Goal: Information Seeking & Learning: Learn about a topic

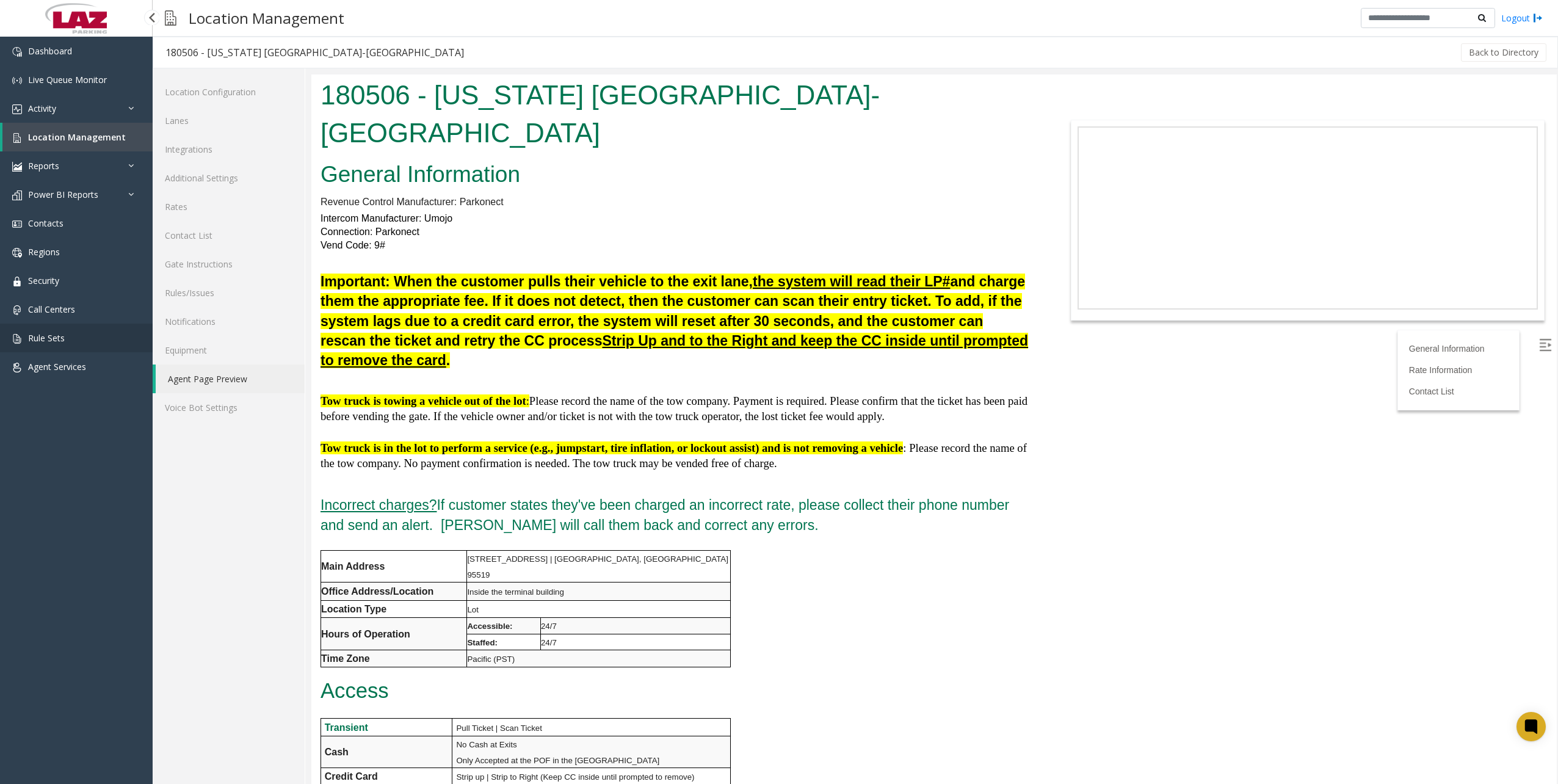
click at [77, 342] on link "Rule Sets" at bounding box center [76, 337] width 153 height 29
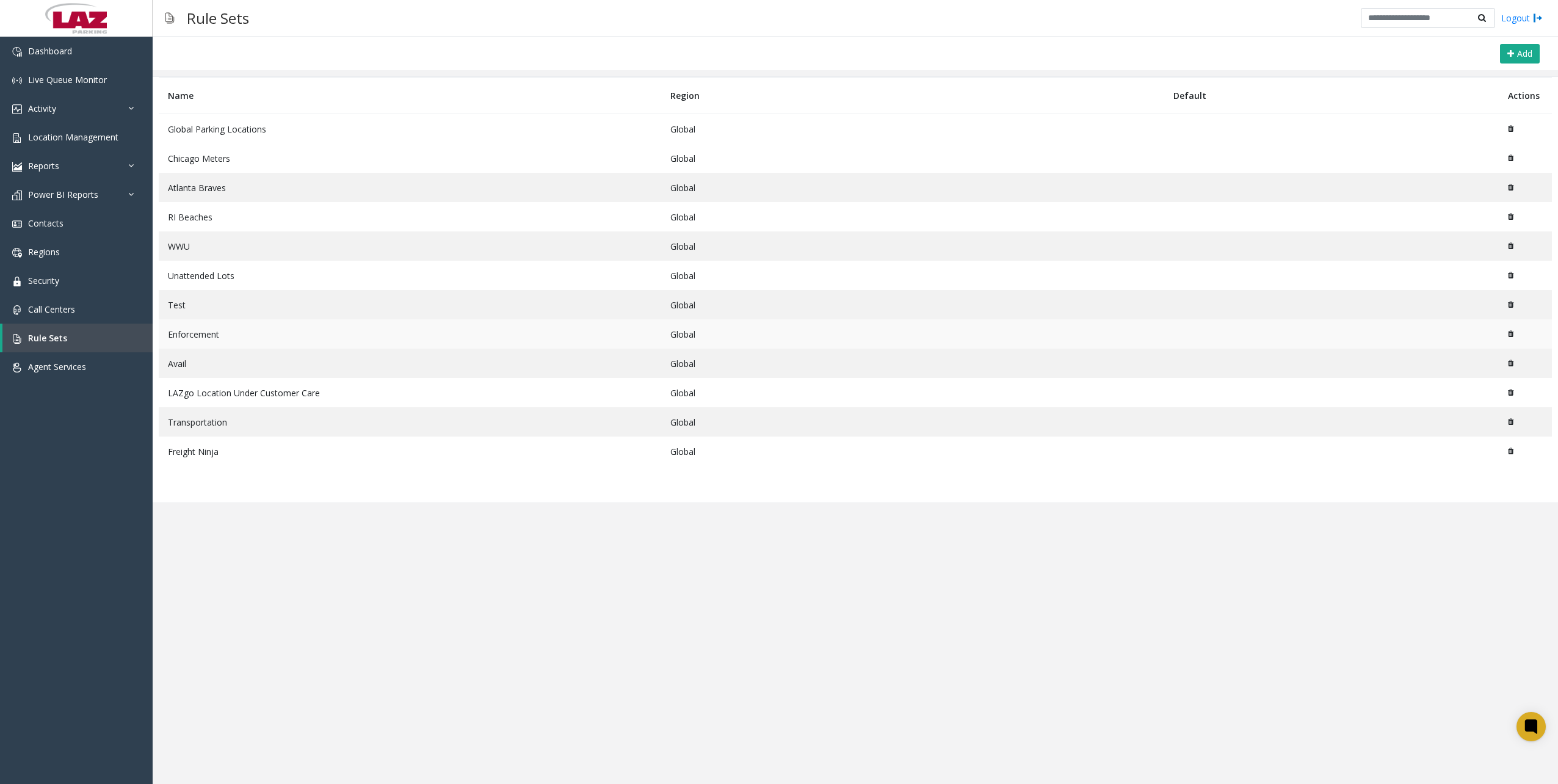
click at [197, 334] on td "Enforcement" at bounding box center [410, 334] width 502 height 29
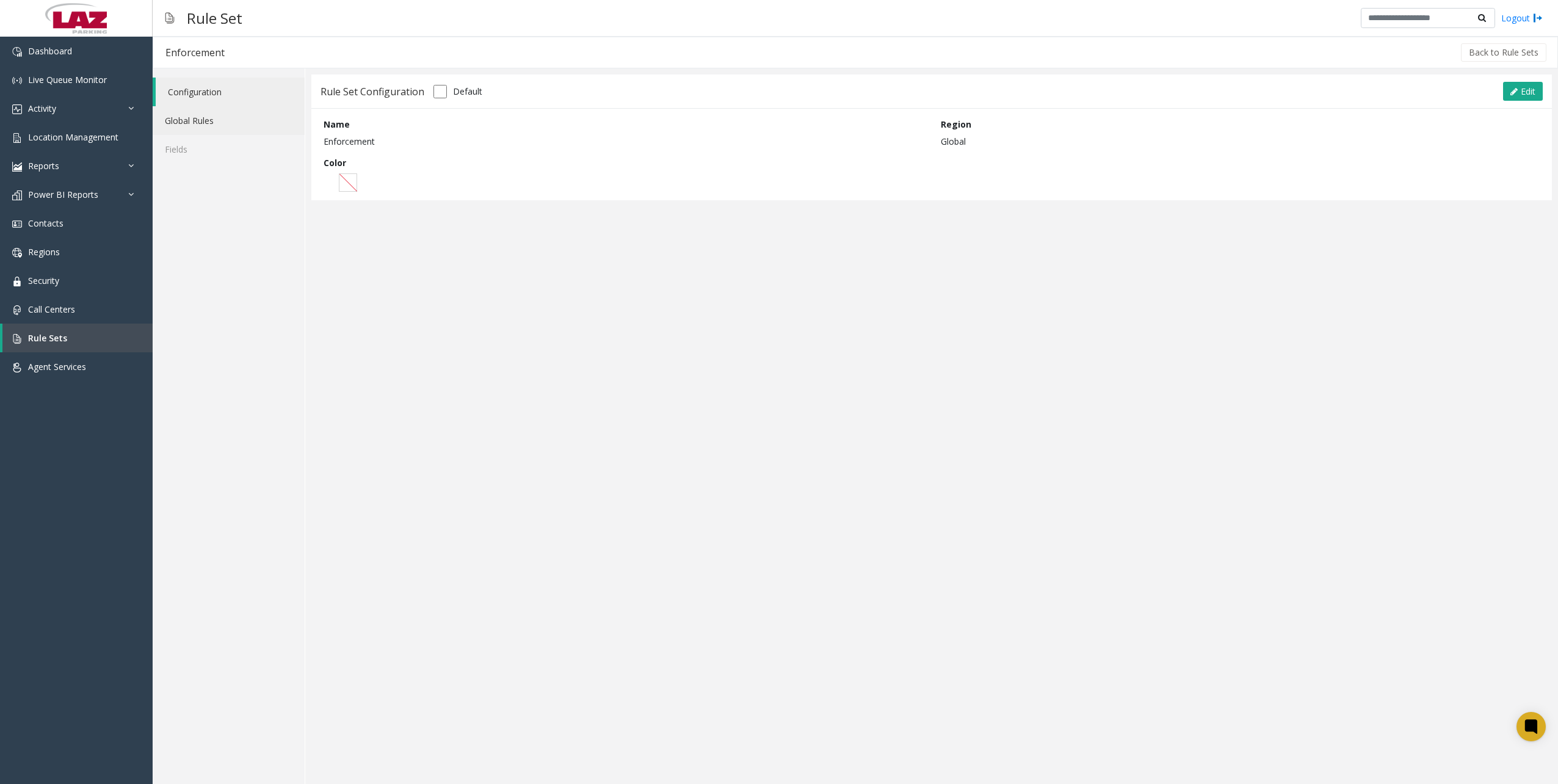
click at [205, 121] on link "Global Rules" at bounding box center [229, 120] width 152 height 29
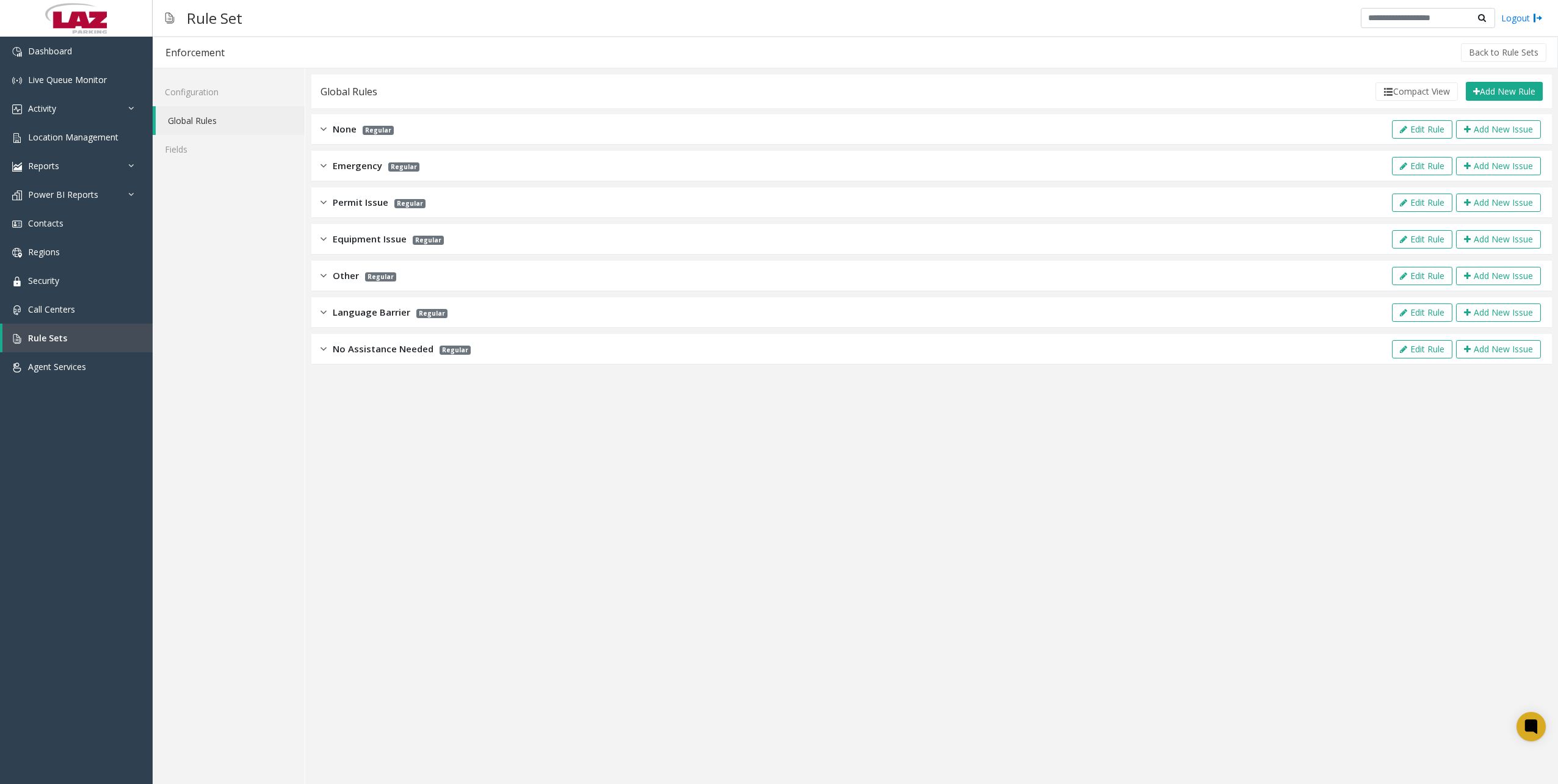
click at [333, 204] on span "Permit Issue" at bounding box center [360, 202] width 56 height 14
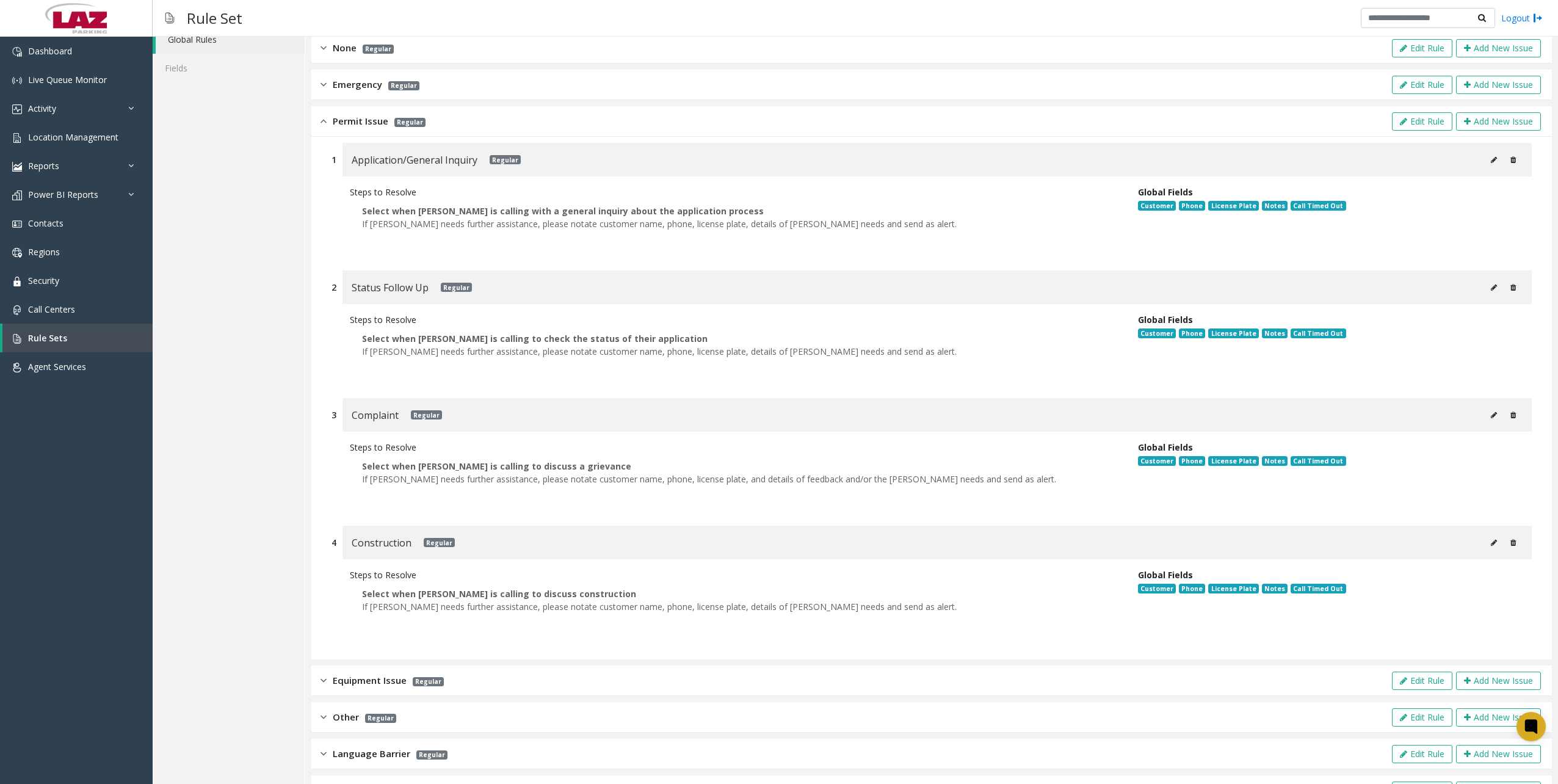
scroll to position [122, 0]
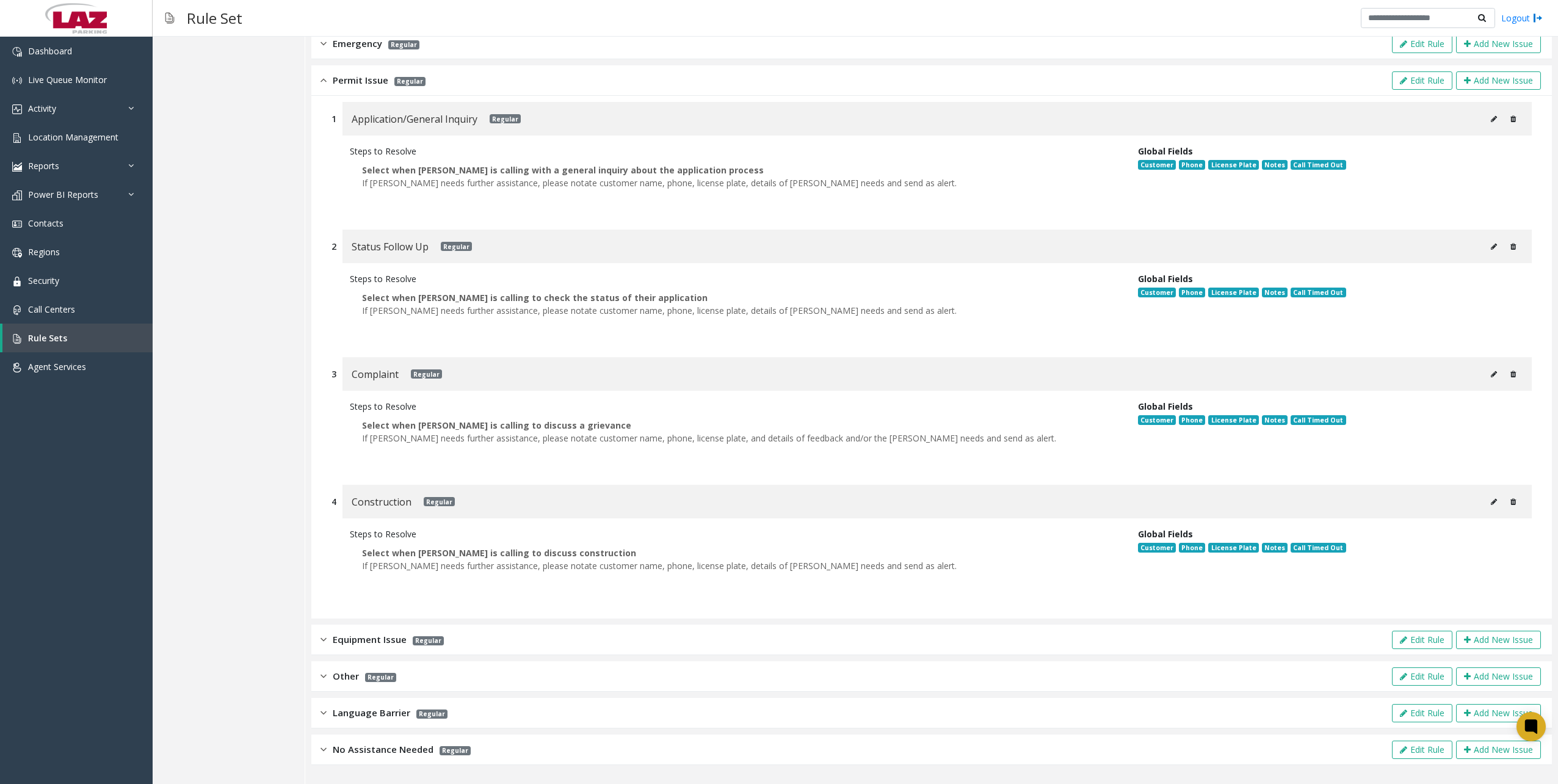
click at [329, 639] on div "Equipment Issue Regular" at bounding box center [382, 639] width 123 height 14
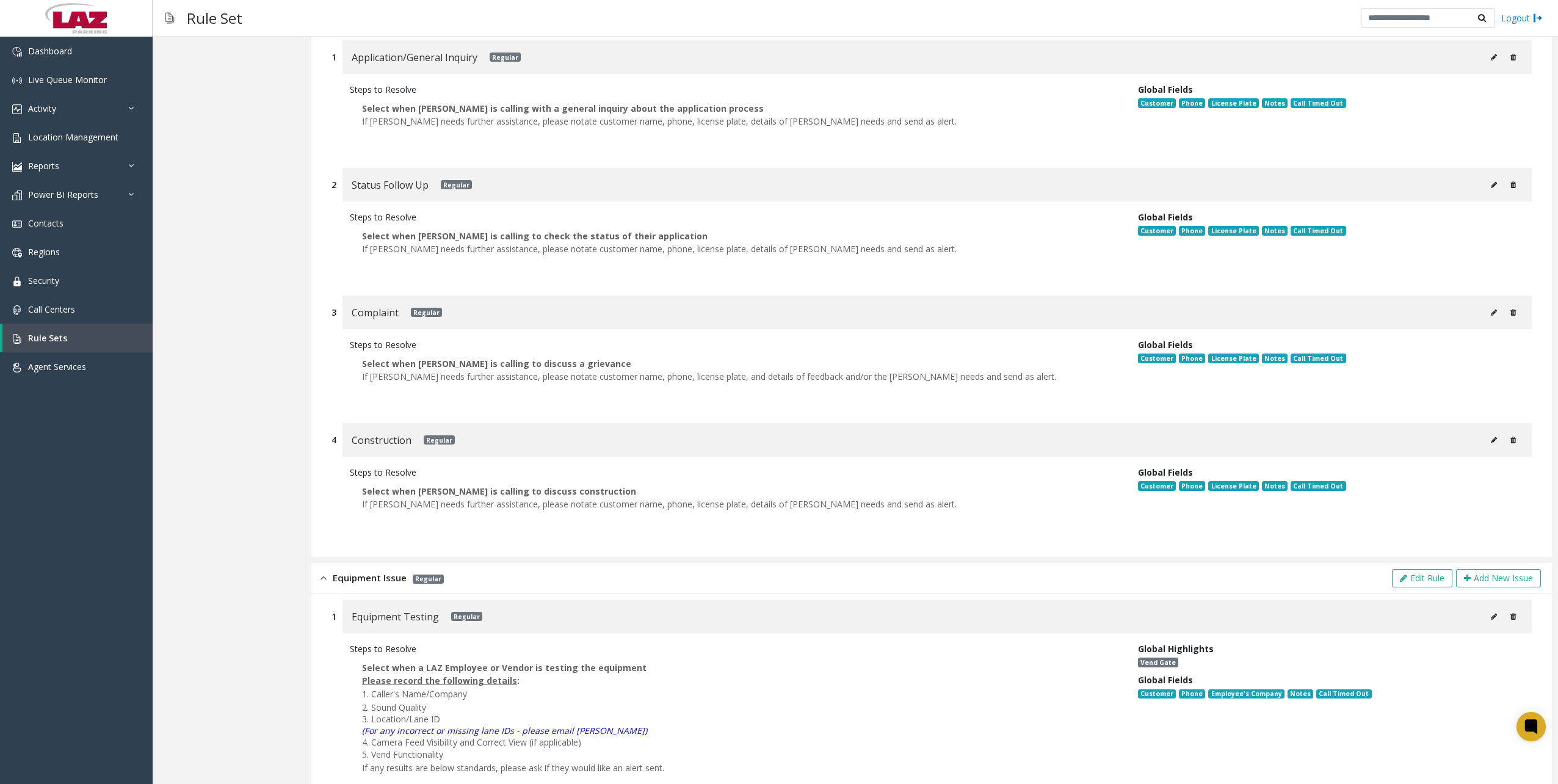
scroll to position [183, 0]
click at [315, 574] on div "Equipment Issue Regular Edit Rule Add New Issue" at bounding box center [931, 578] width 1240 height 30
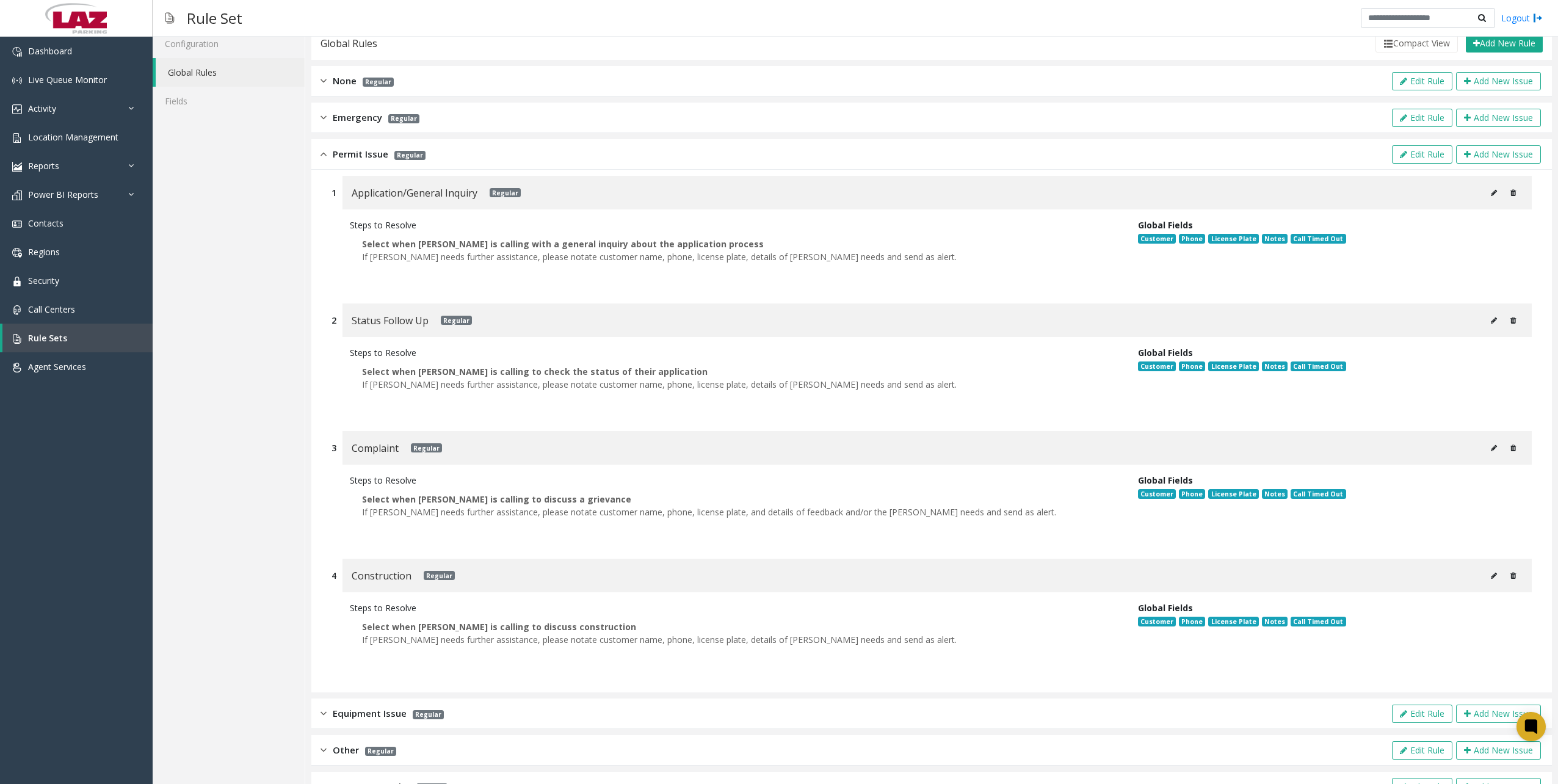
scroll to position [0, 0]
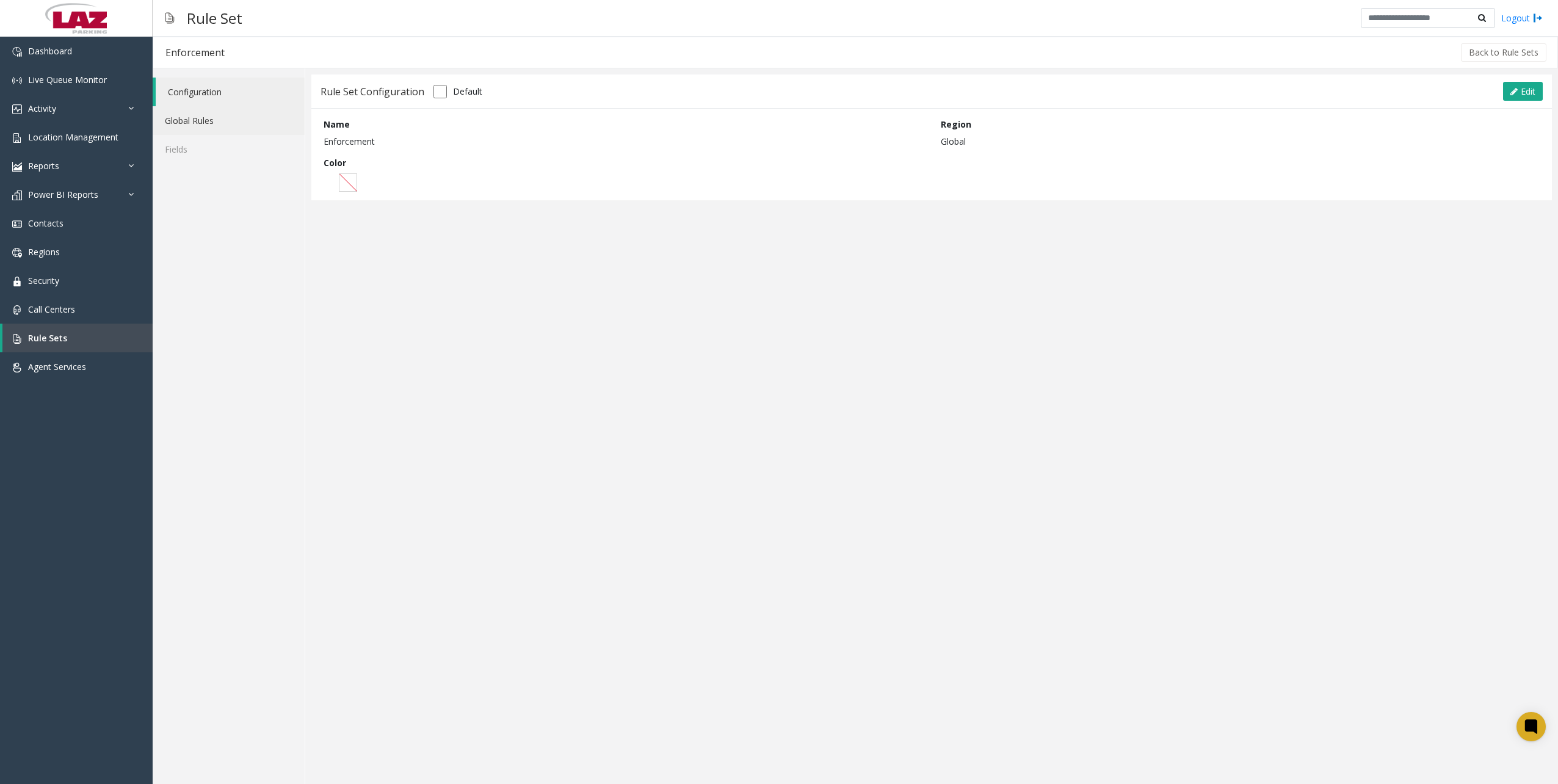
drag, startPoint x: 206, startPoint y: 103, endPoint x: 208, endPoint y: 110, distance: 7.3
click at [206, 103] on link "Configuration" at bounding box center [230, 91] width 149 height 29
click at [208, 111] on link "Global Rules" at bounding box center [229, 120] width 152 height 29
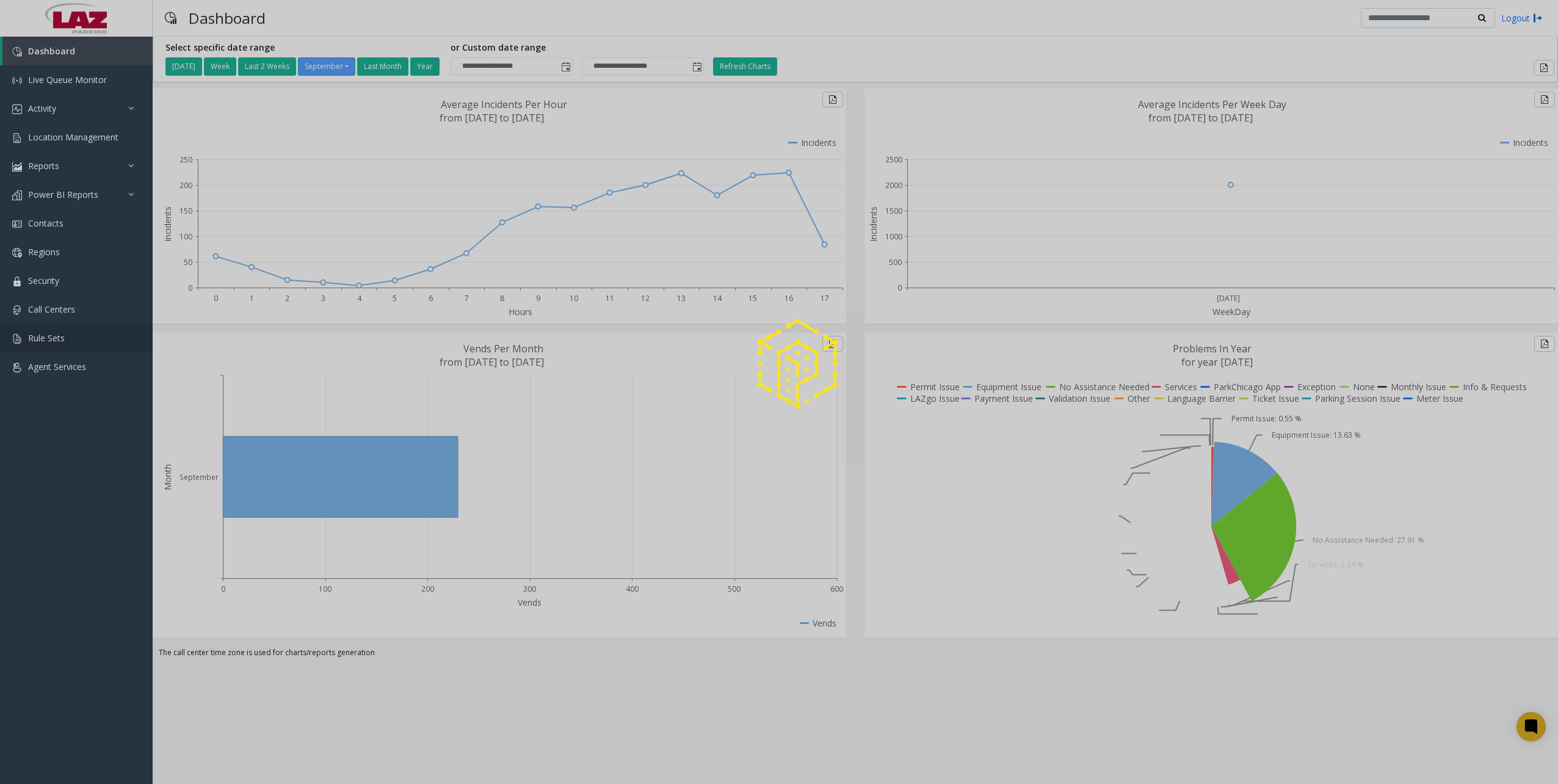
click at [48, 346] on link "Rule Sets" at bounding box center [76, 337] width 153 height 29
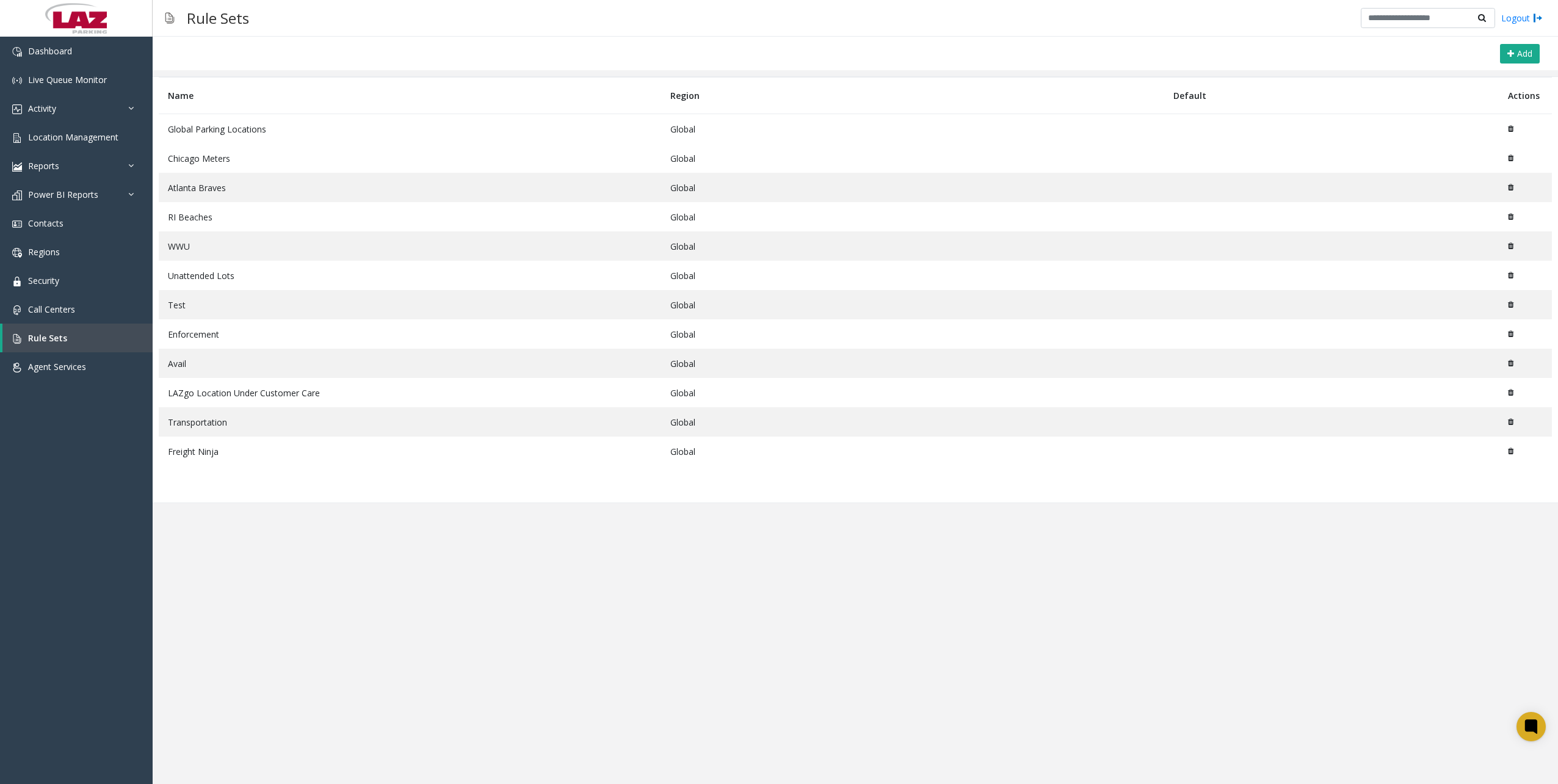
click at [213, 124] on td "Global Parking Locations" at bounding box center [410, 129] width 502 height 30
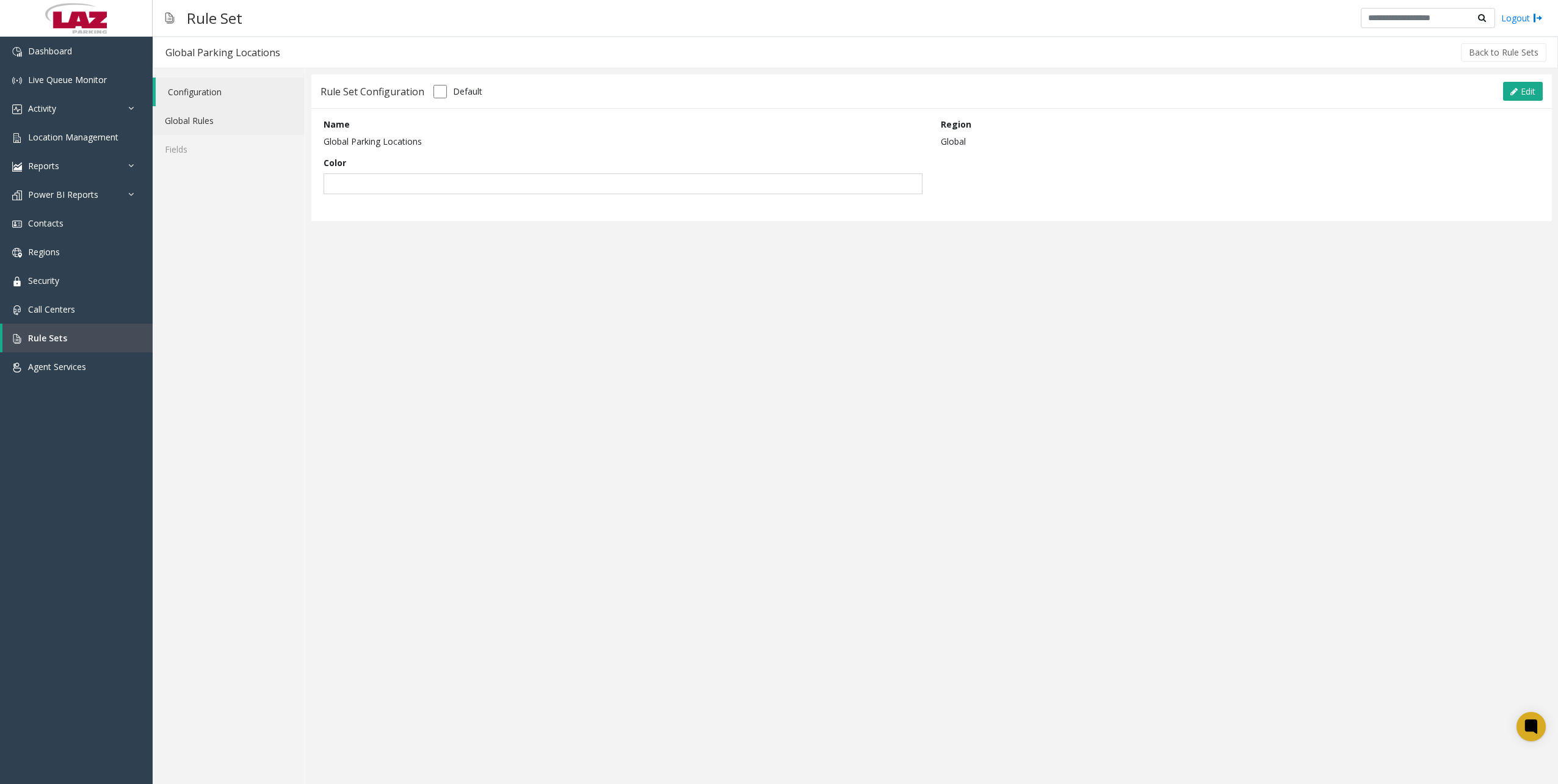
click at [228, 110] on link "Global Rules" at bounding box center [229, 120] width 152 height 29
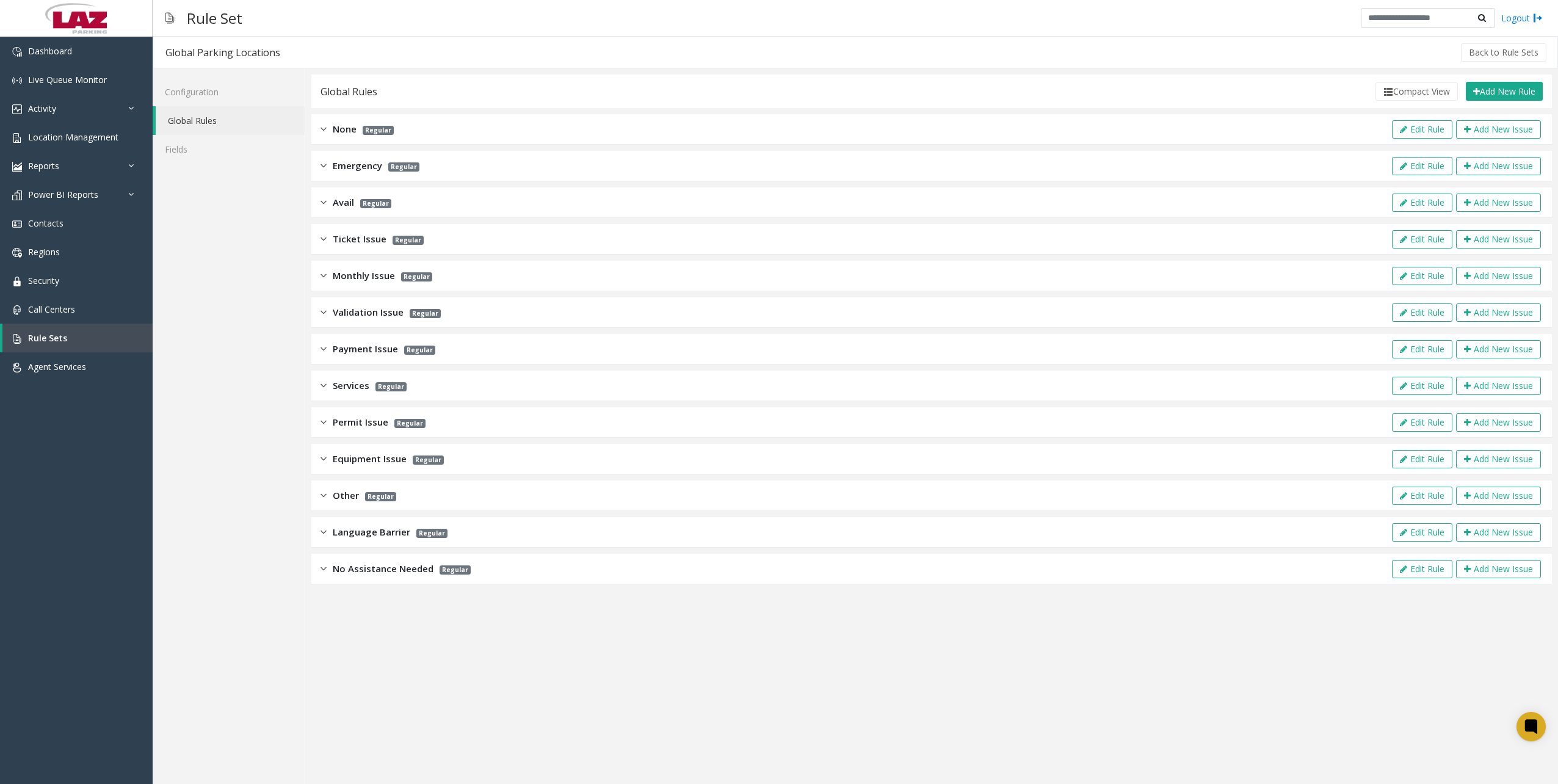
click at [317, 493] on div "Other Regular Edit Rule Add New Issue" at bounding box center [931, 495] width 1240 height 30
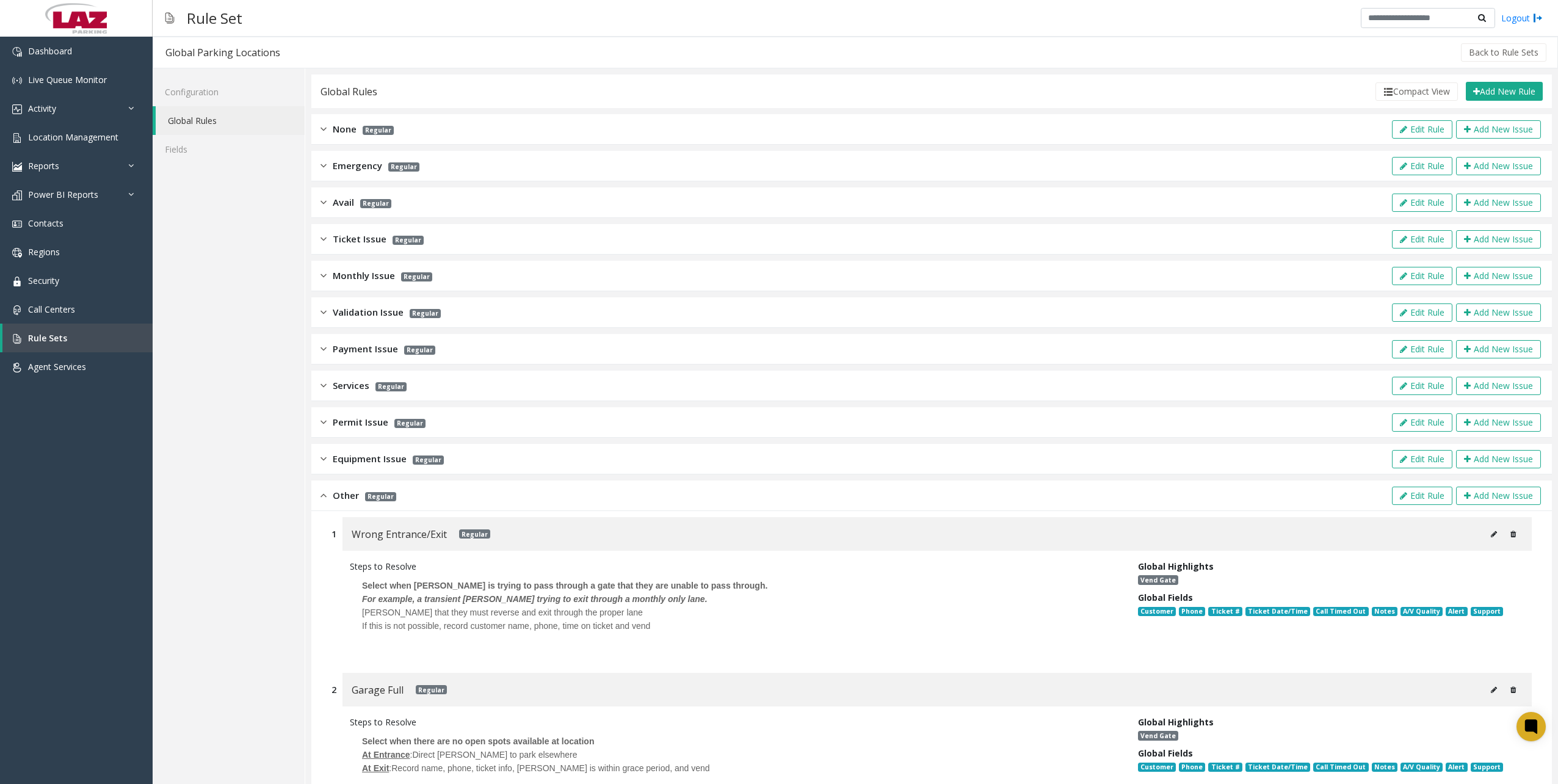
click at [330, 383] on div "Services Regular" at bounding box center [363, 386] width 86 height 14
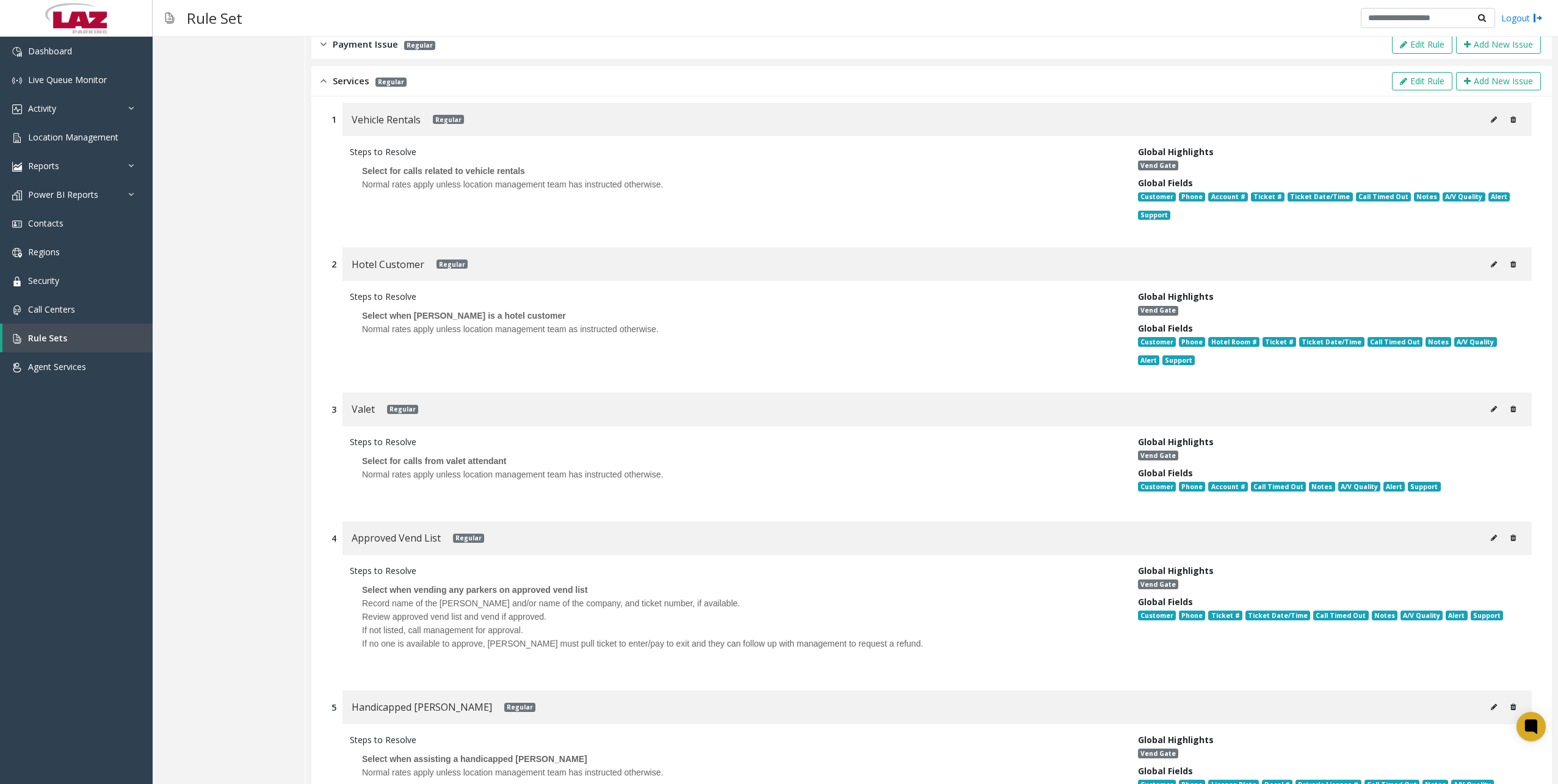
scroll to position [366, 0]
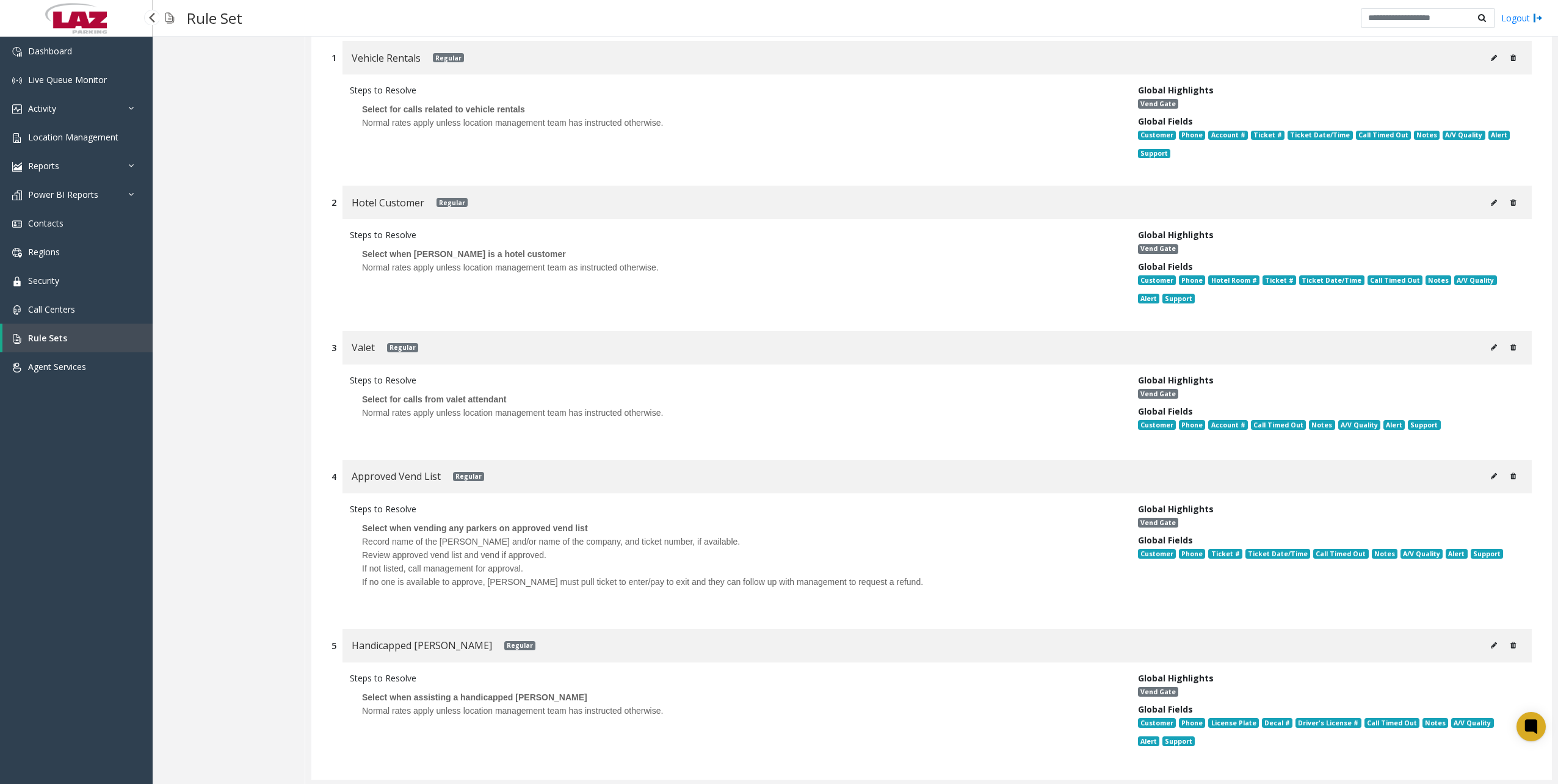
click at [104, 334] on link "Rule Sets" at bounding box center [77, 337] width 150 height 29
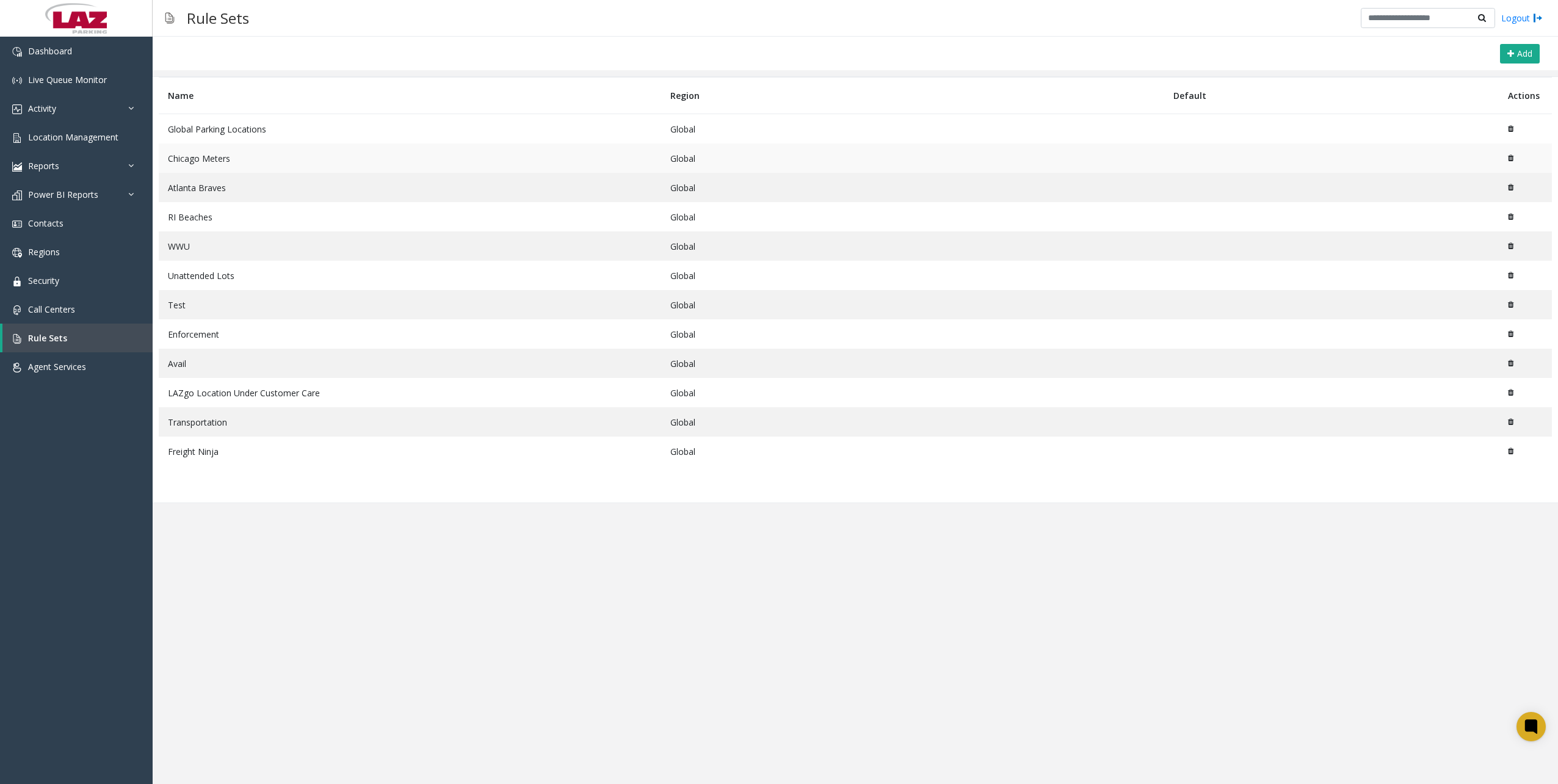
click at [219, 154] on td "Chicago Meters" at bounding box center [410, 158] width 502 height 29
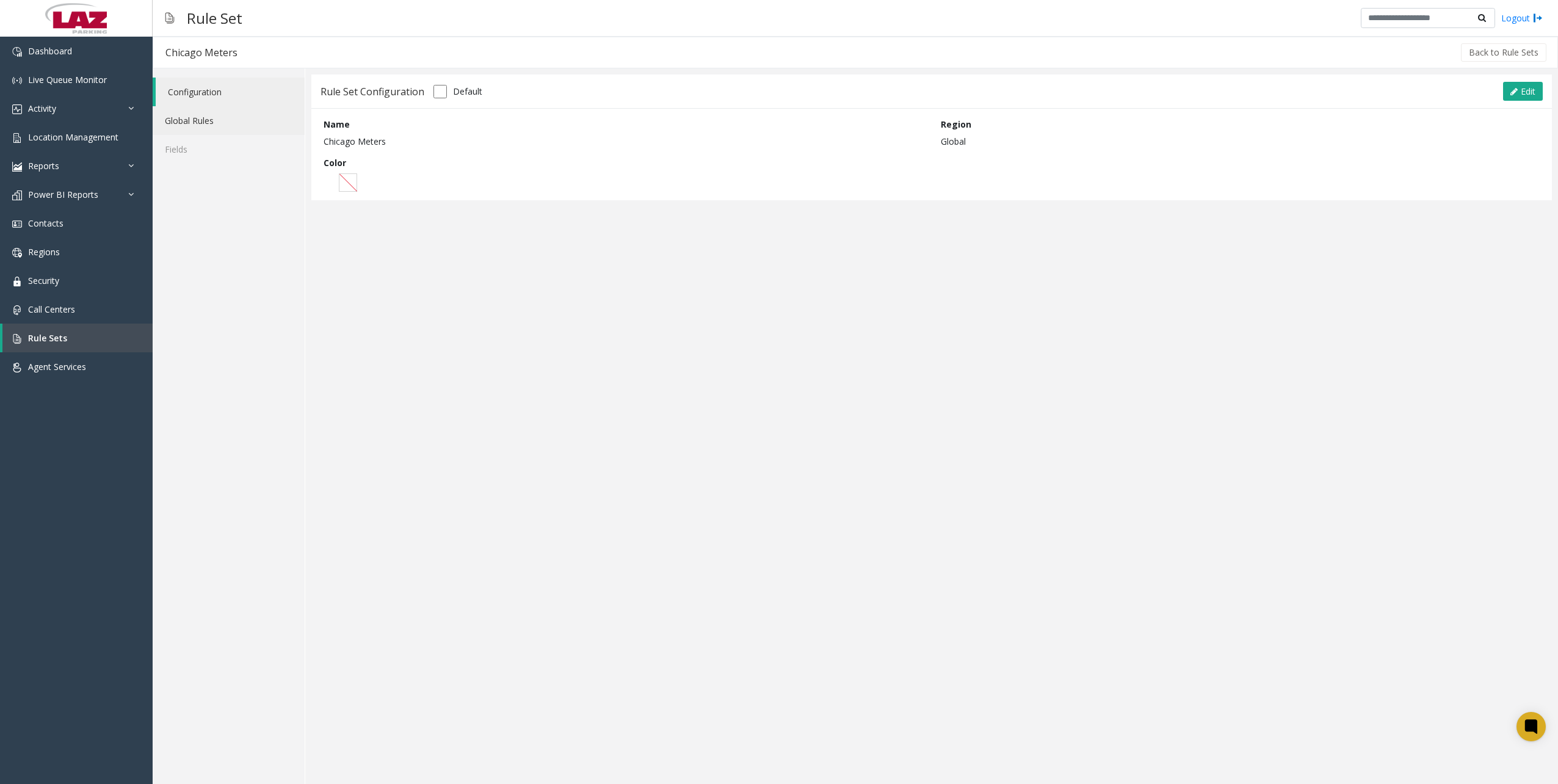
click at [211, 112] on link "Global Rules" at bounding box center [229, 120] width 152 height 29
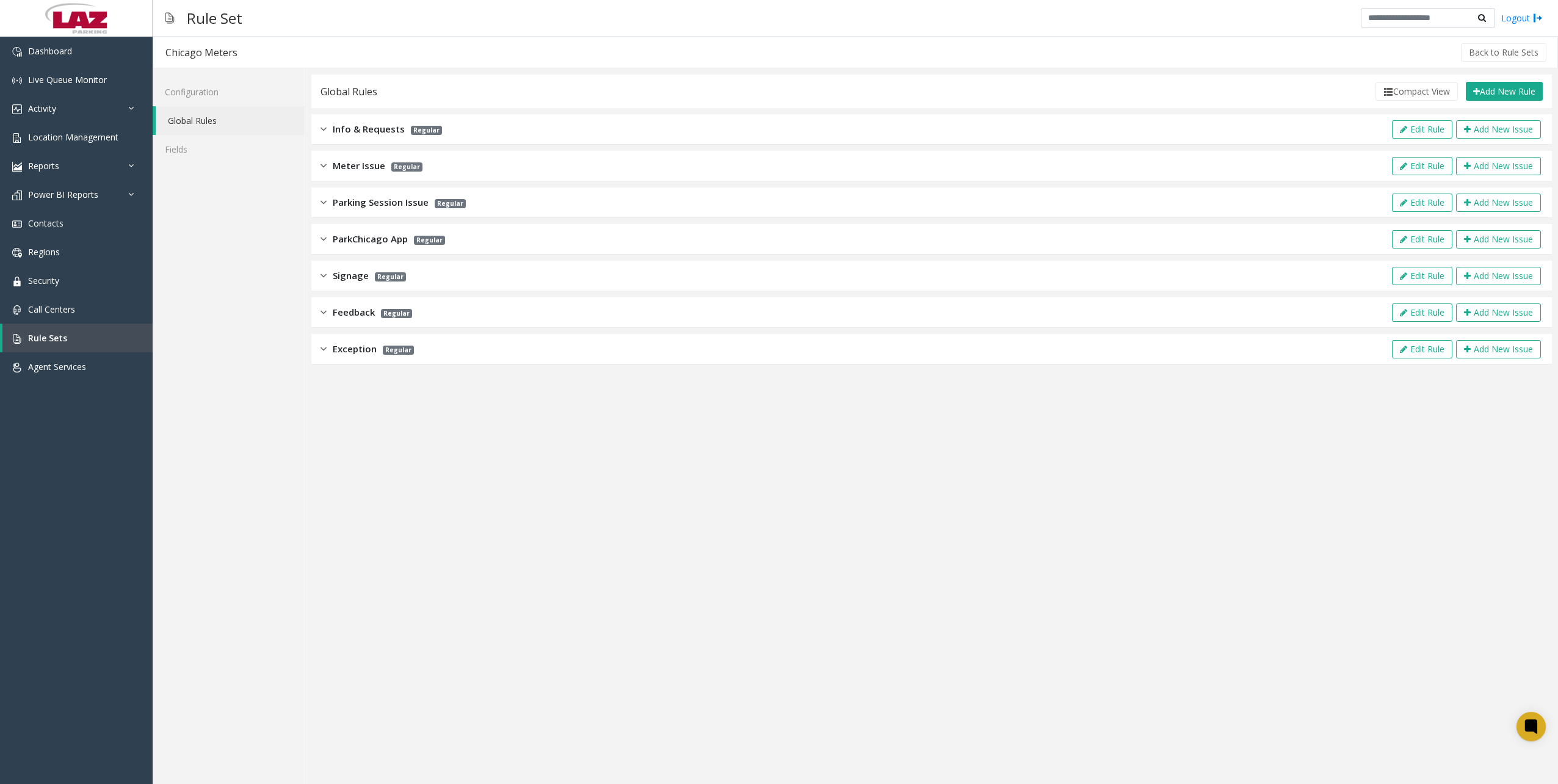
click at [325, 276] on img at bounding box center [324, 275] width 6 height 14
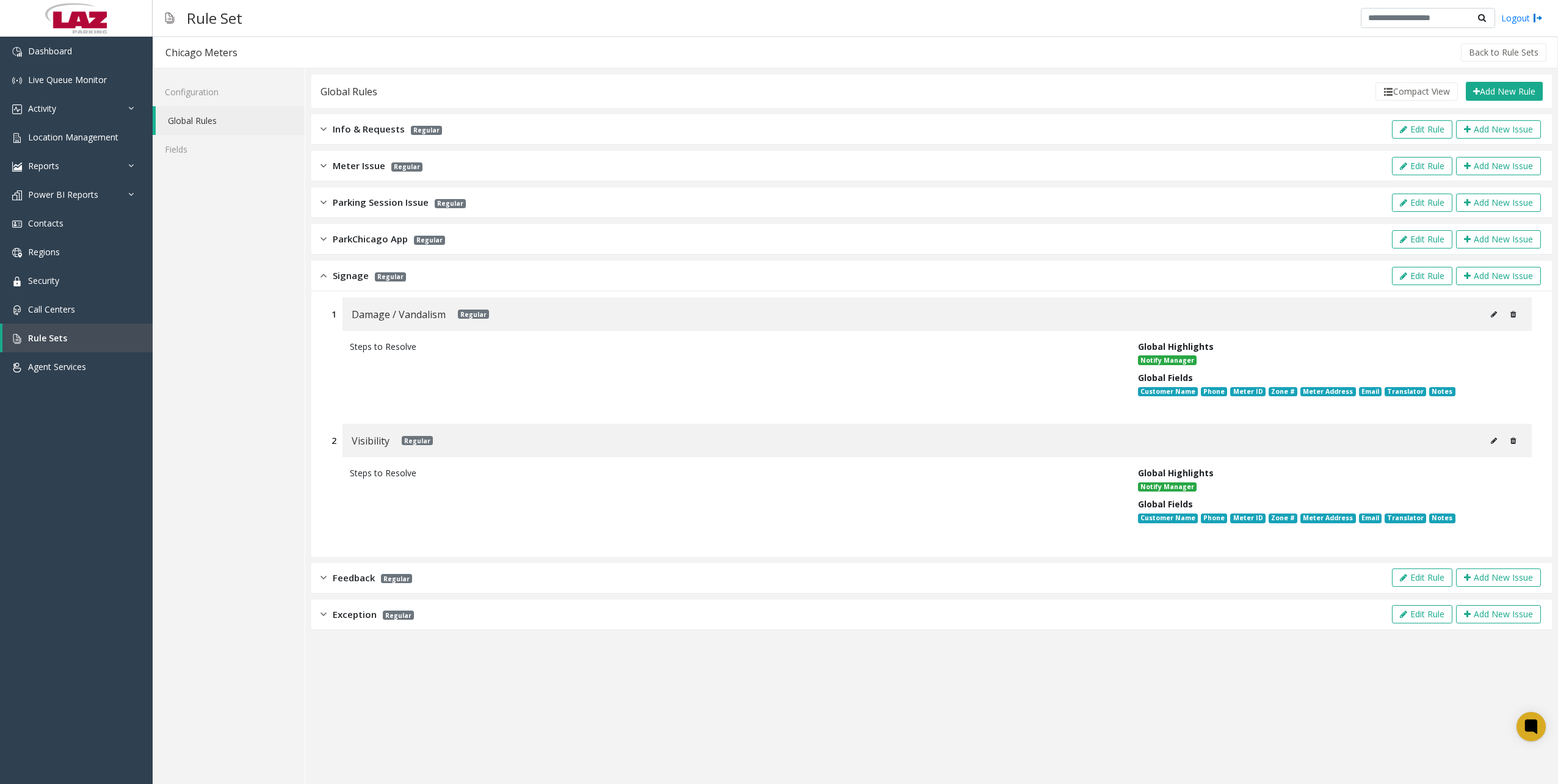
click at [326, 163] on img at bounding box center [324, 166] width 6 height 14
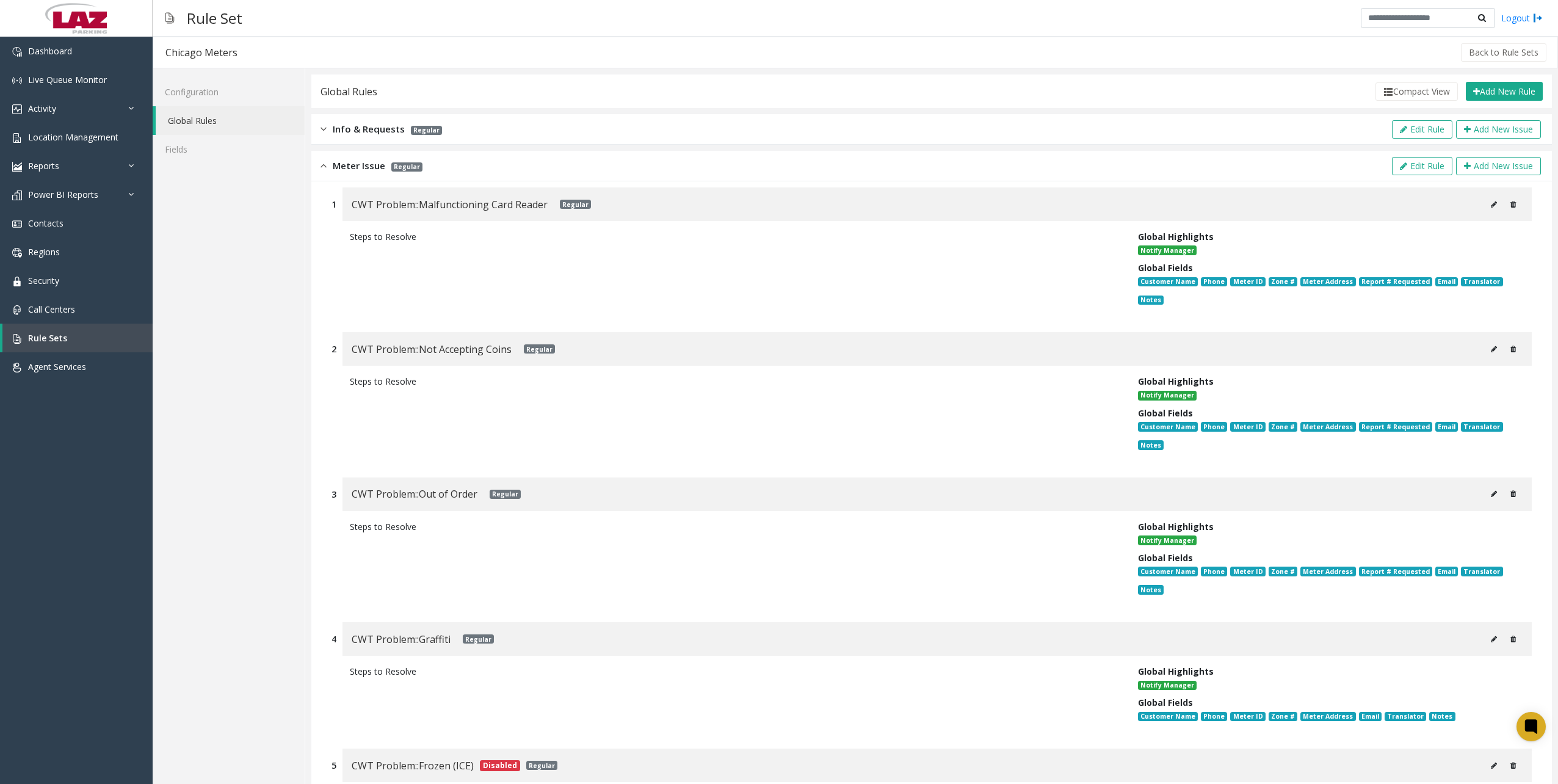
click at [326, 163] on img at bounding box center [324, 166] width 6 height 14
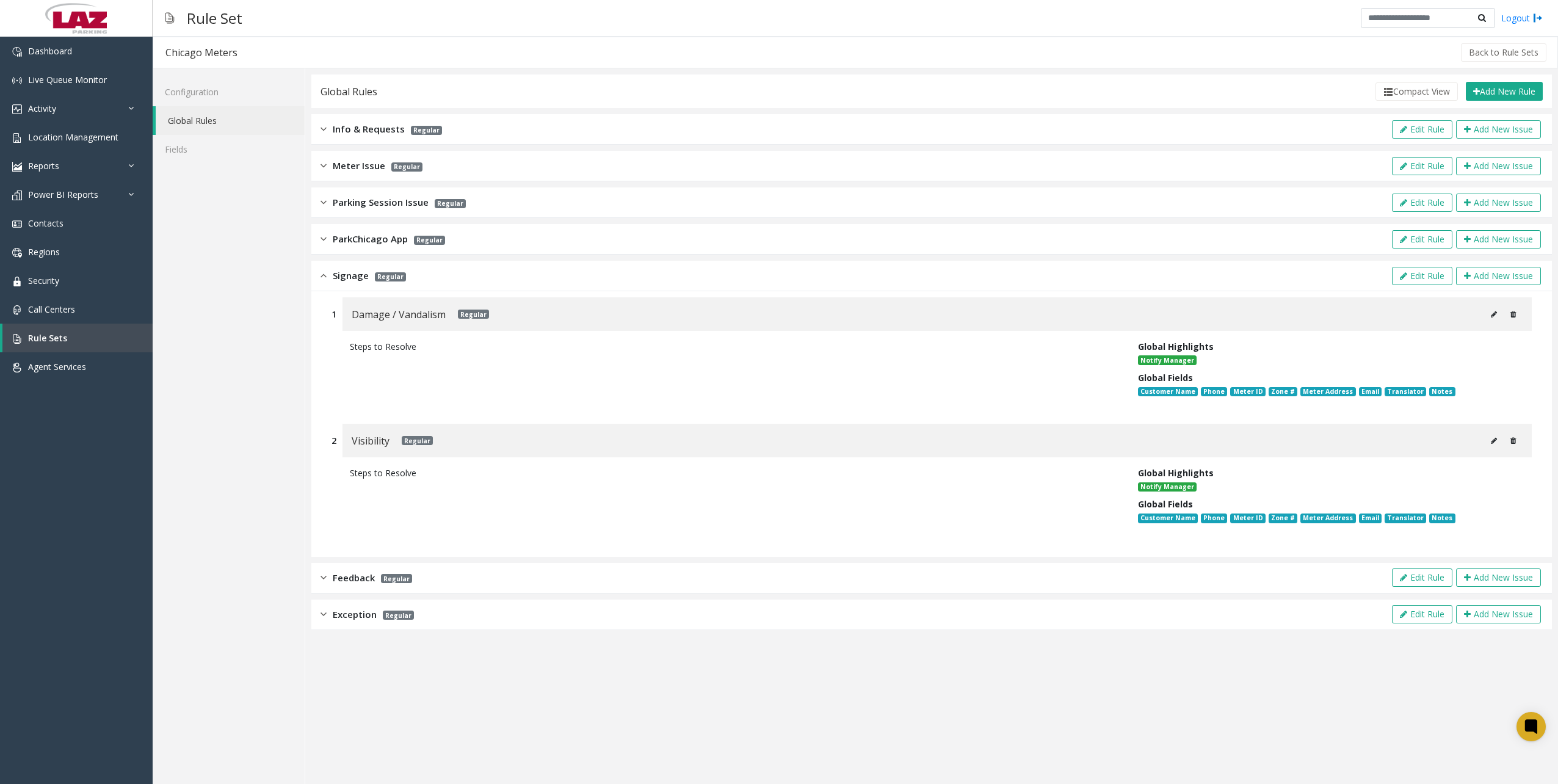
click at [315, 202] on div "Parking Session Issue Regular Edit Rule Add New Issue" at bounding box center [931, 202] width 1240 height 30
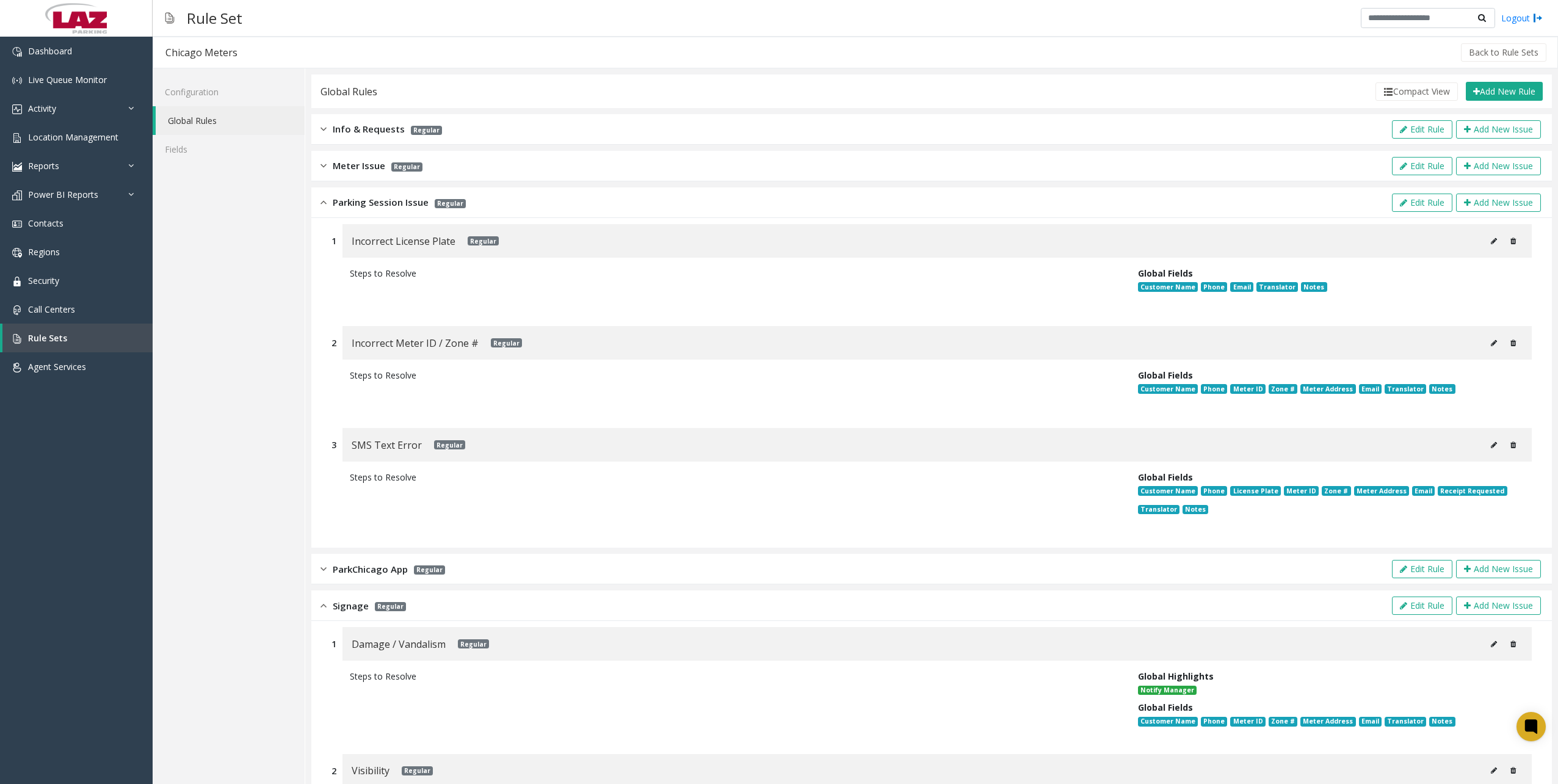
click at [319, 202] on div "Parking Session Issue Regular Edit Rule Add New Issue" at bounding box center [931, 202] width 1240 height 30
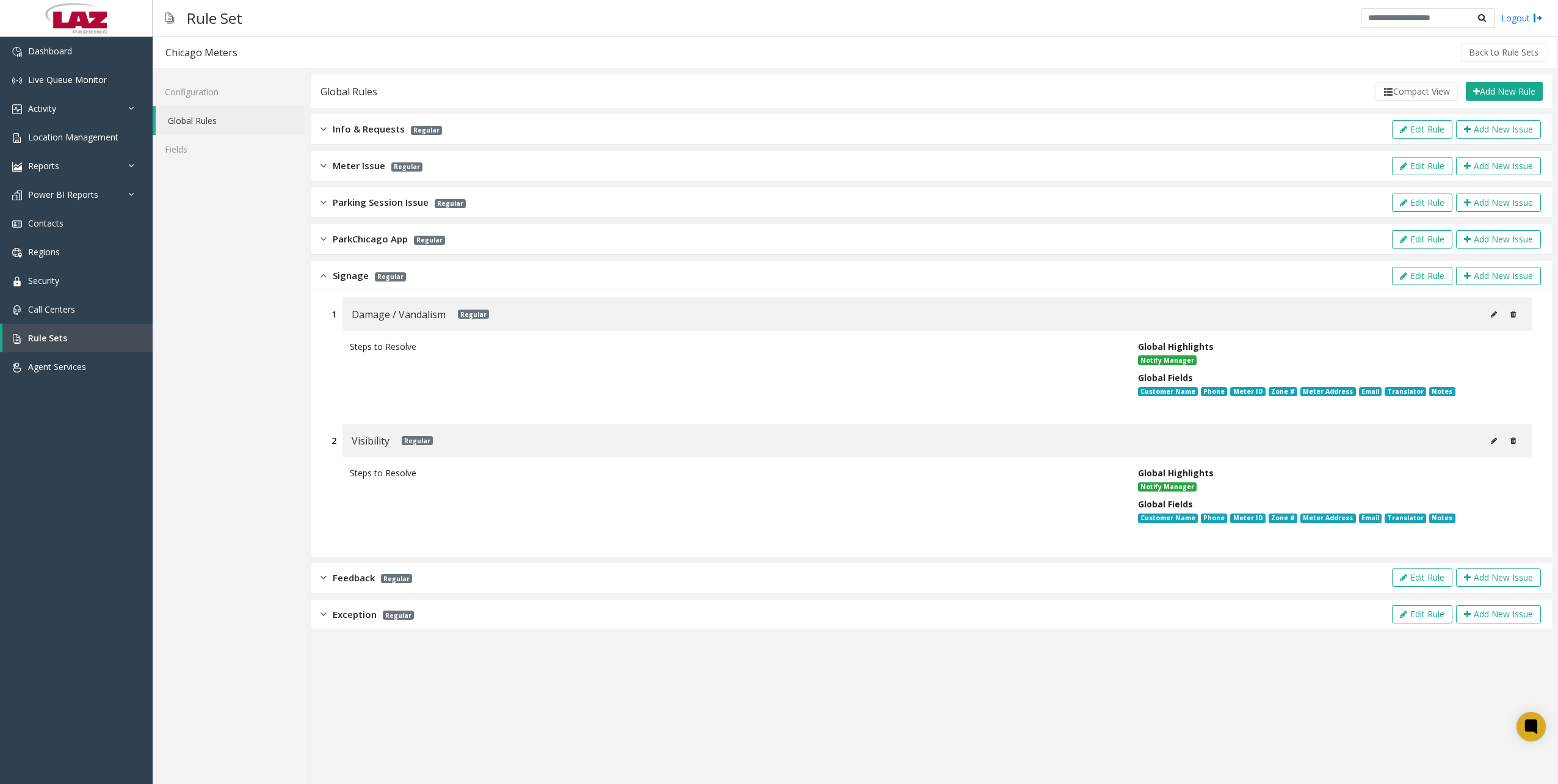
click at [329, 618] on div "Exception Regular" at bounding box center [367, 614] width 93 height 14
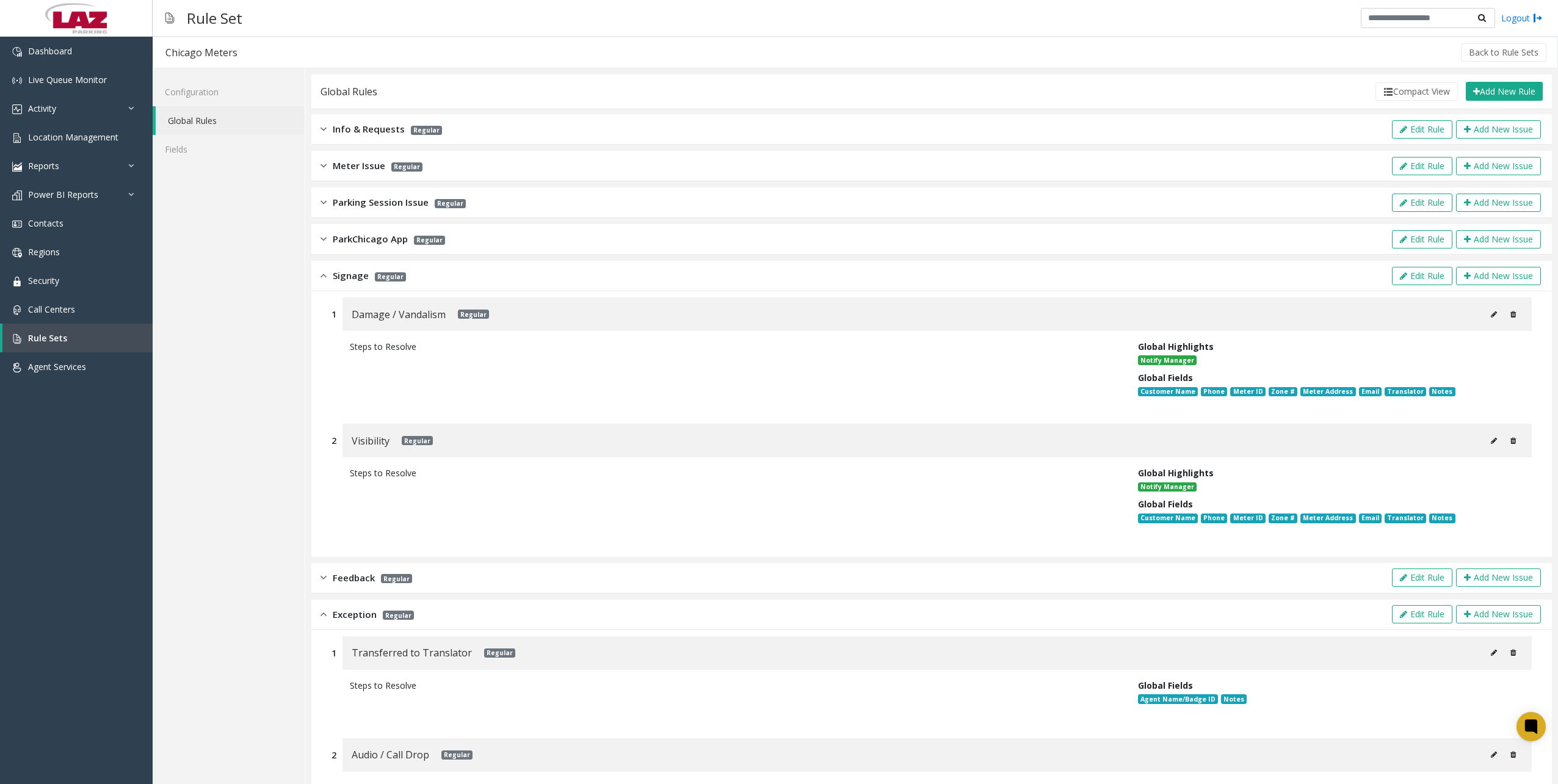
click at [325, 162] on img at bounding box center [324, 166] width 6 height 14
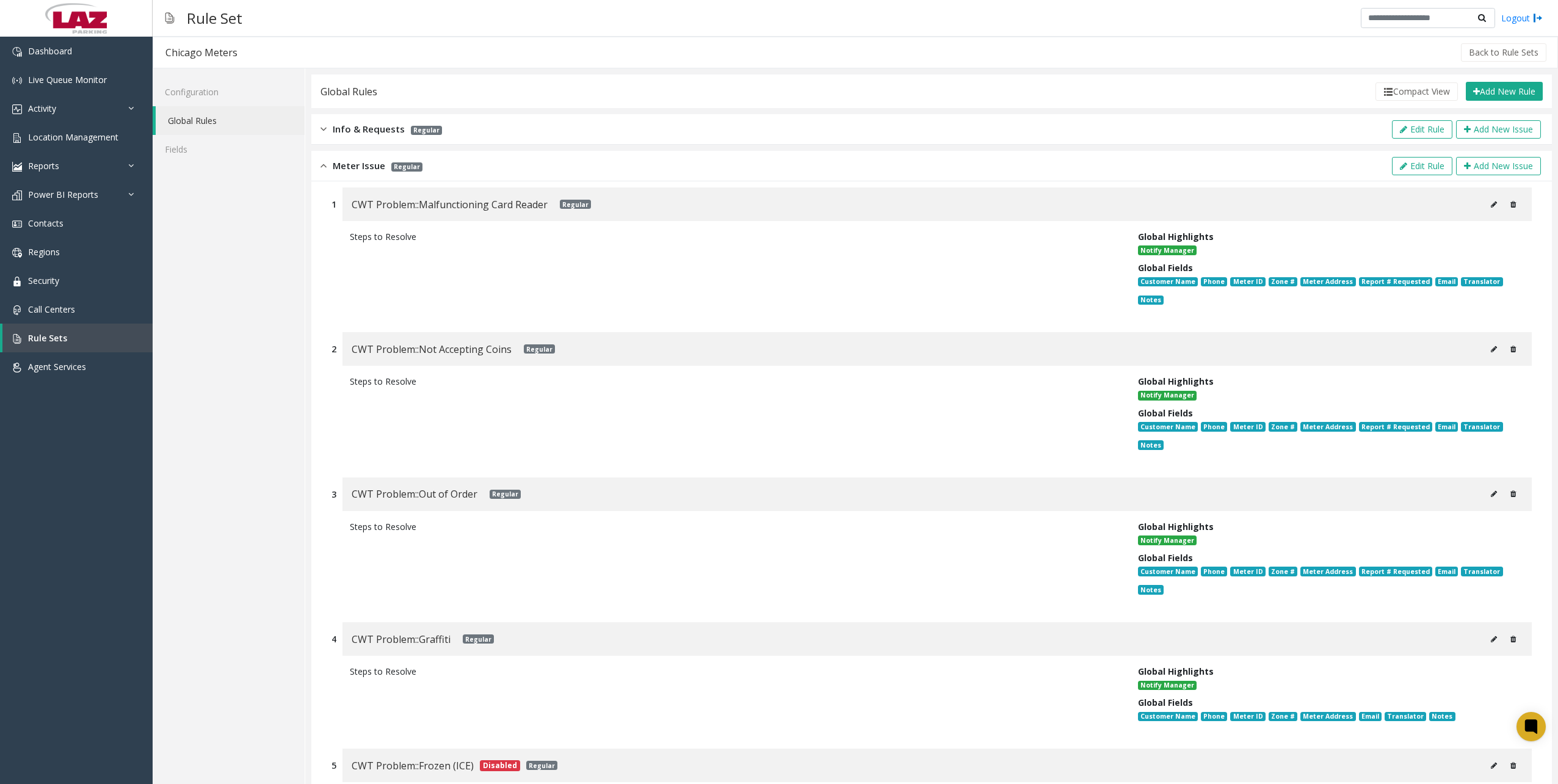
click at [320, 126] on img at bounding box center [324, 129] width 6 height 14
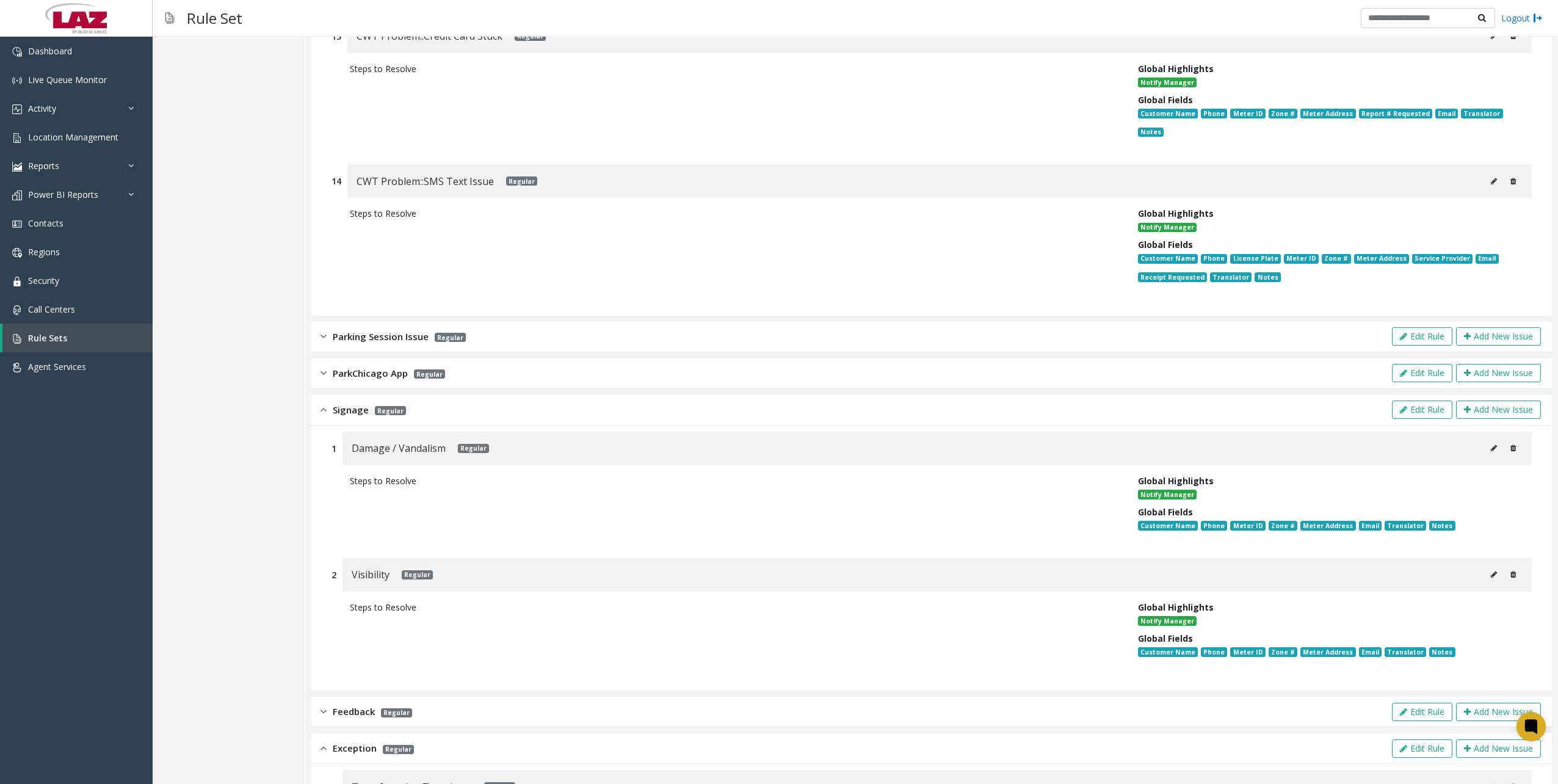
scroll to position [2972, 0]
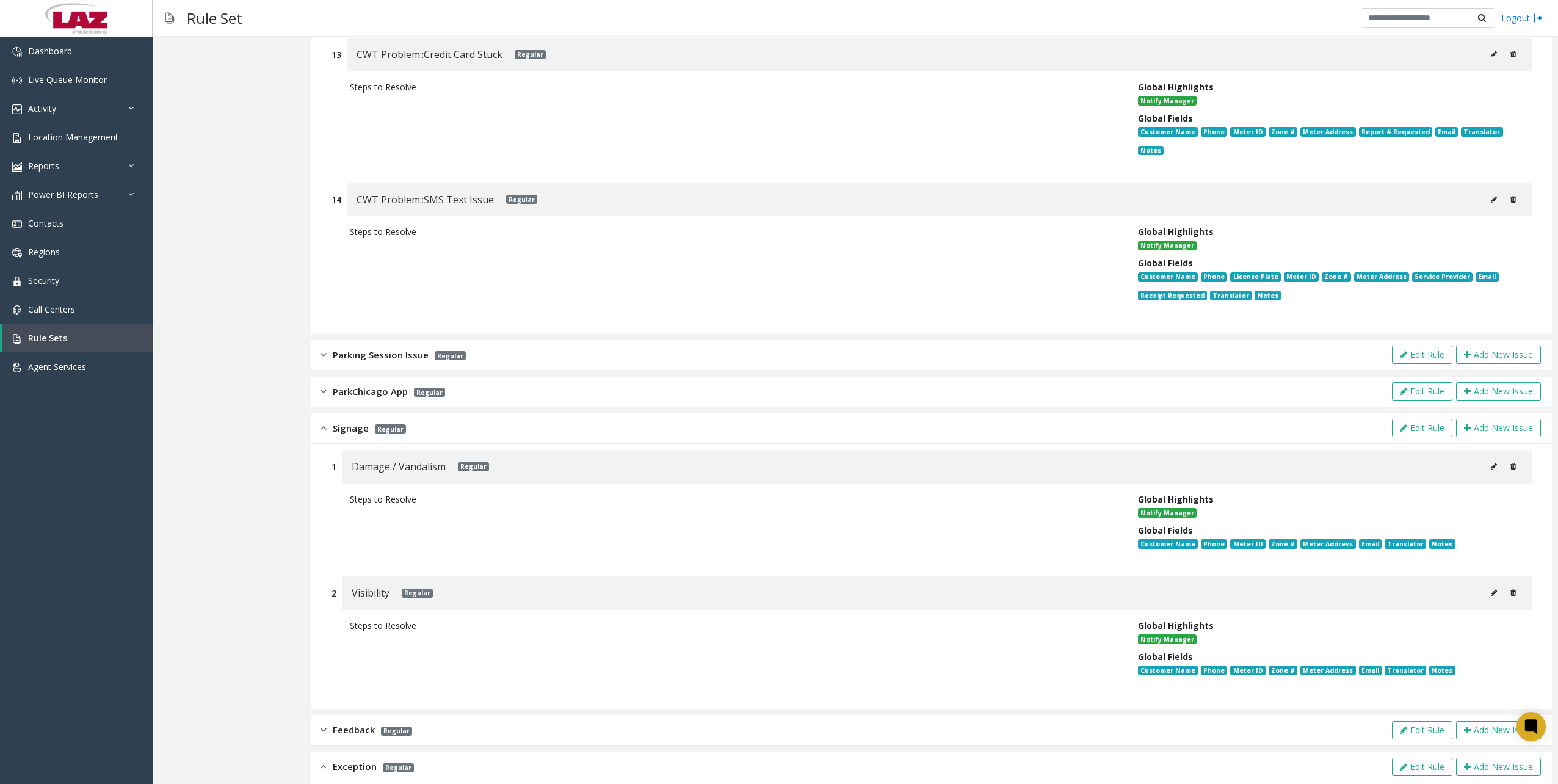
click at [323, 340] on div "Parking Session Issue Regular Edit Rule Add New Issue" at bounding box center [931, 355] width 1240 height 30
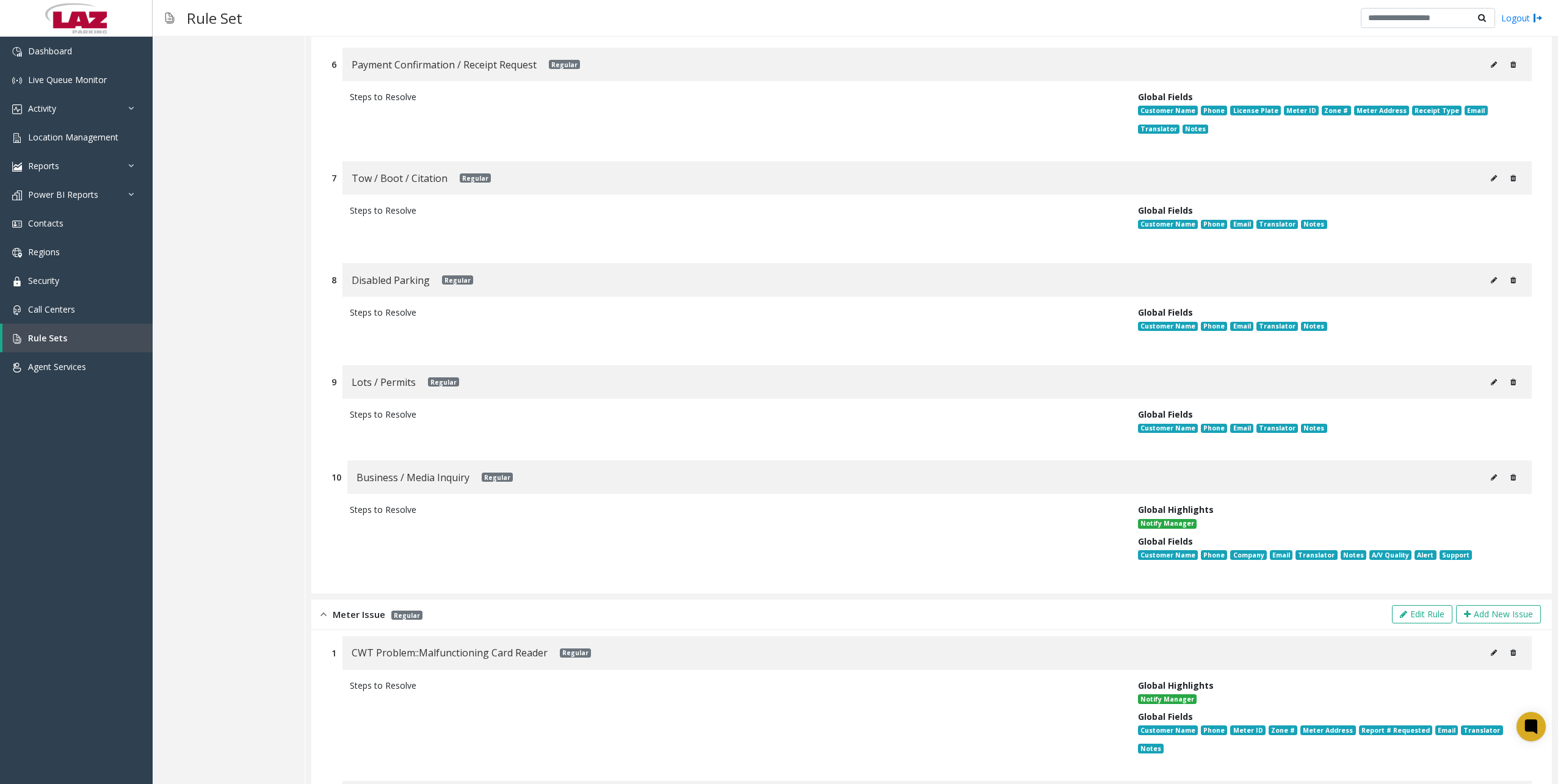
scroll to position [592, 0]
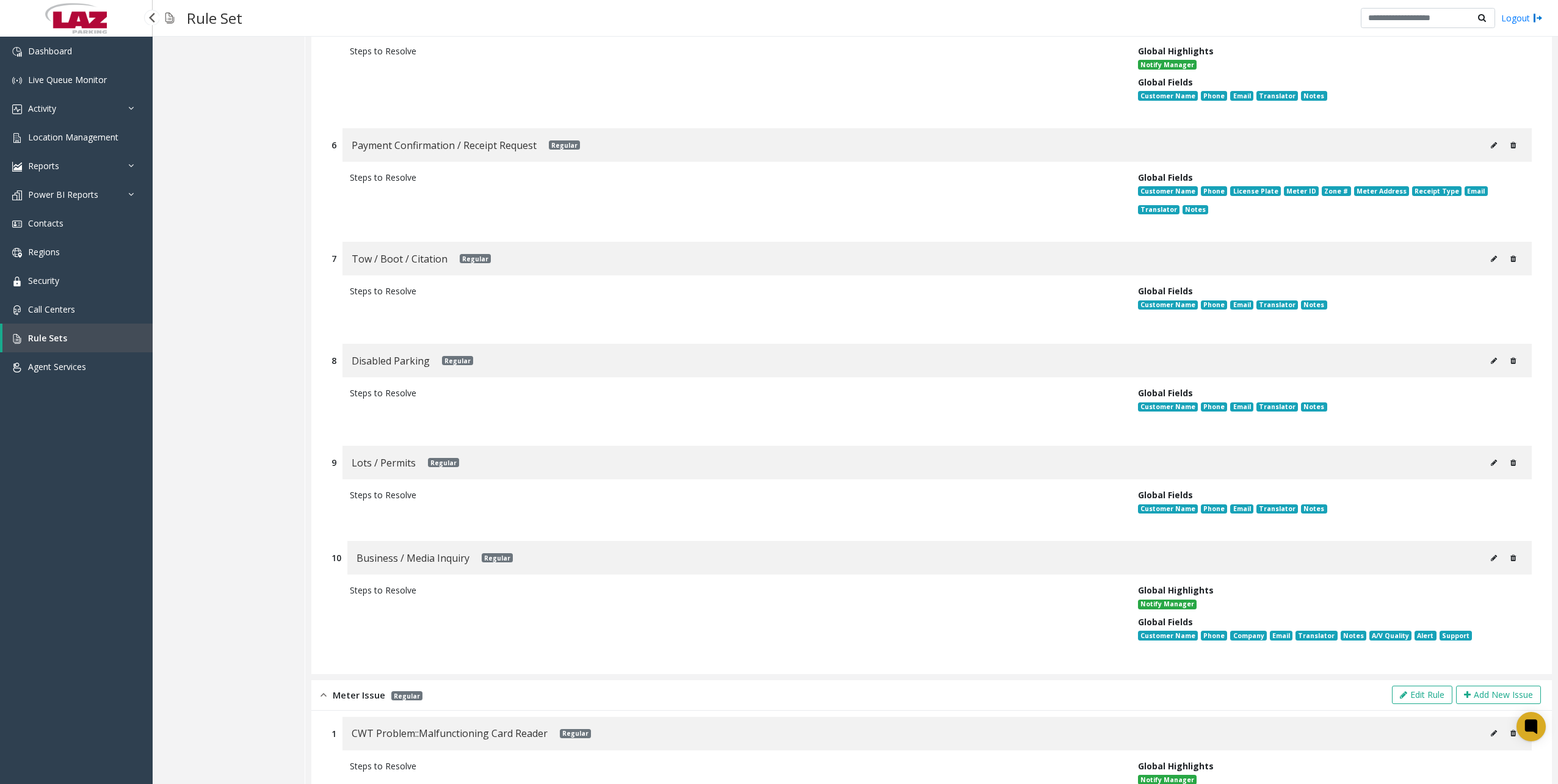
click at [83, 344] on link "Rule Sets" at bounding box center [77, 337] width 150 height 29
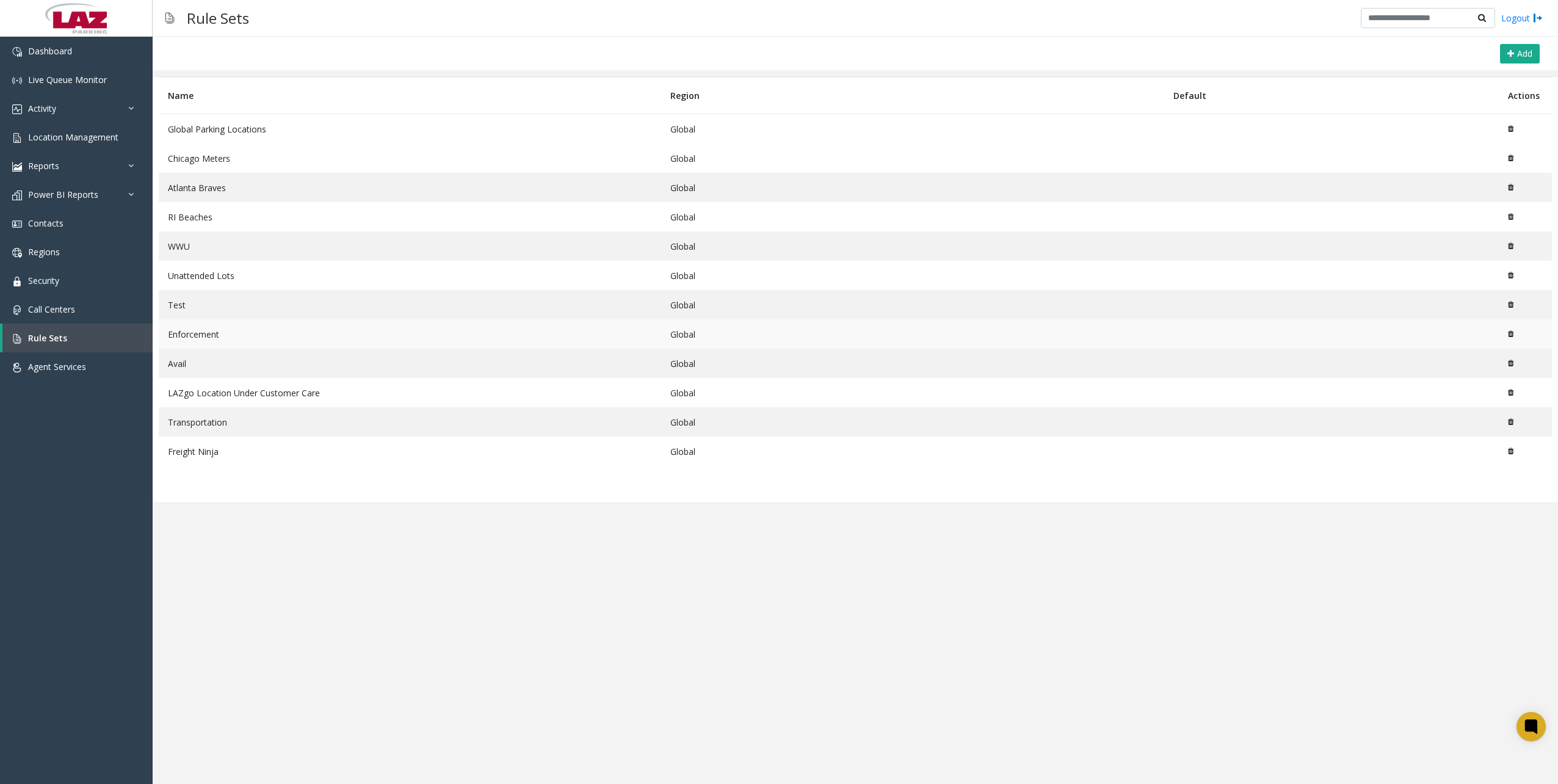
click at [192, 334] on td "Enforcement" at bounding box center [410, 334] width 502 height 29
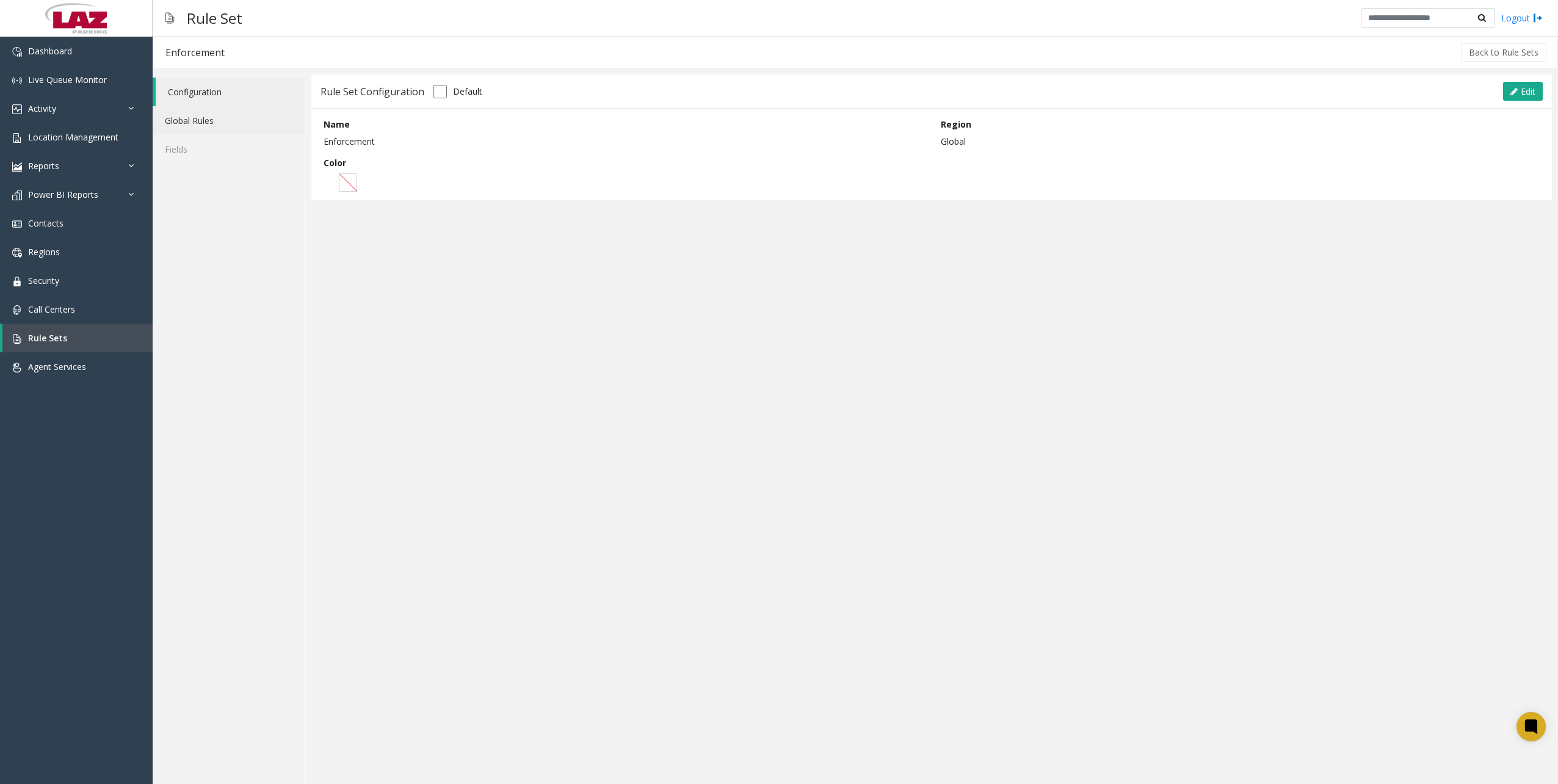
click at [184, 115] on link "Global Rules" at bounding box center [229, 120] width 152 height 29
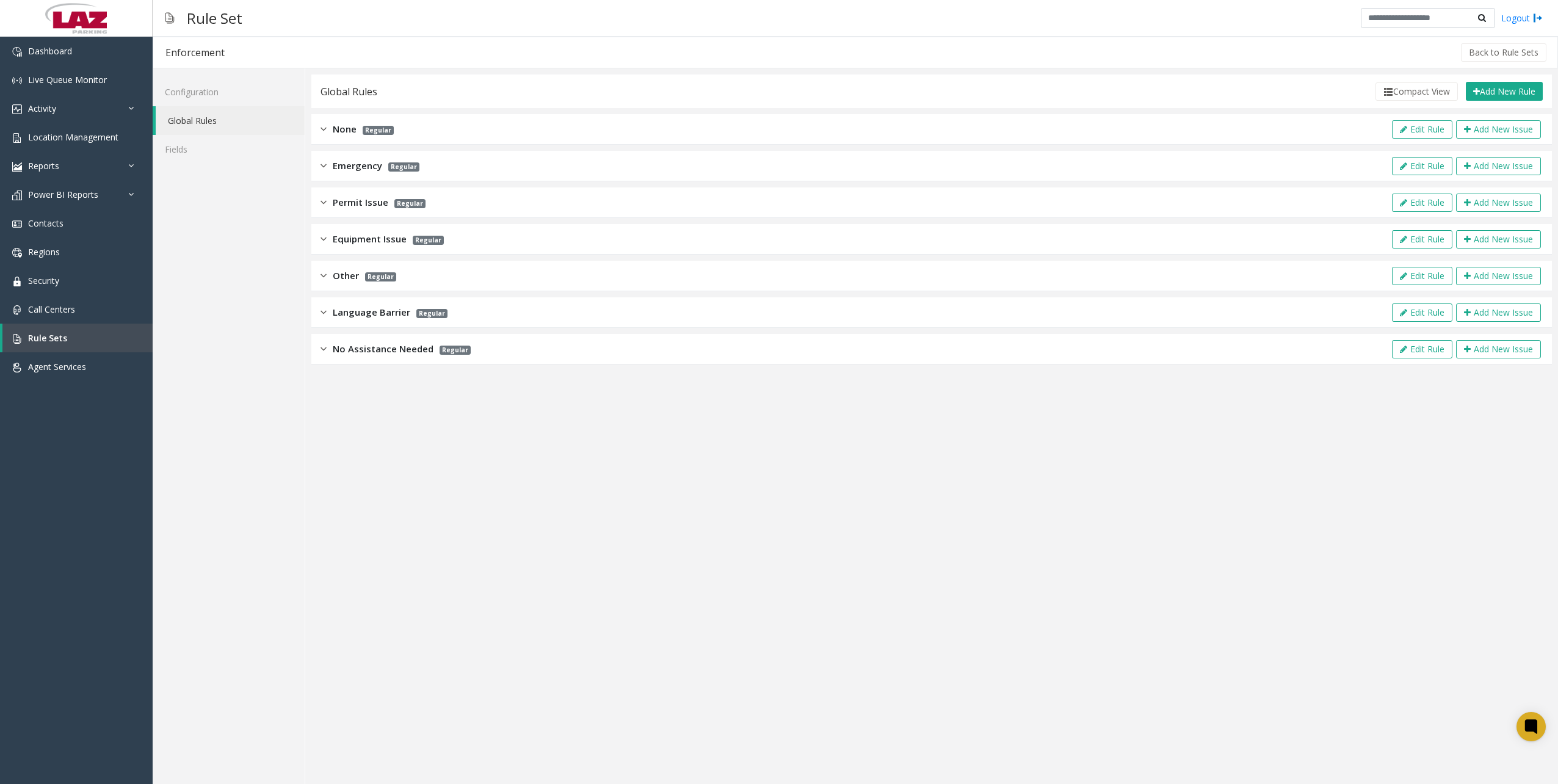
click at [315, 200] on div "Permit Issue Regular Edit Rule Add New Issue" at bounding box center [931, 202] width 1240 height 30
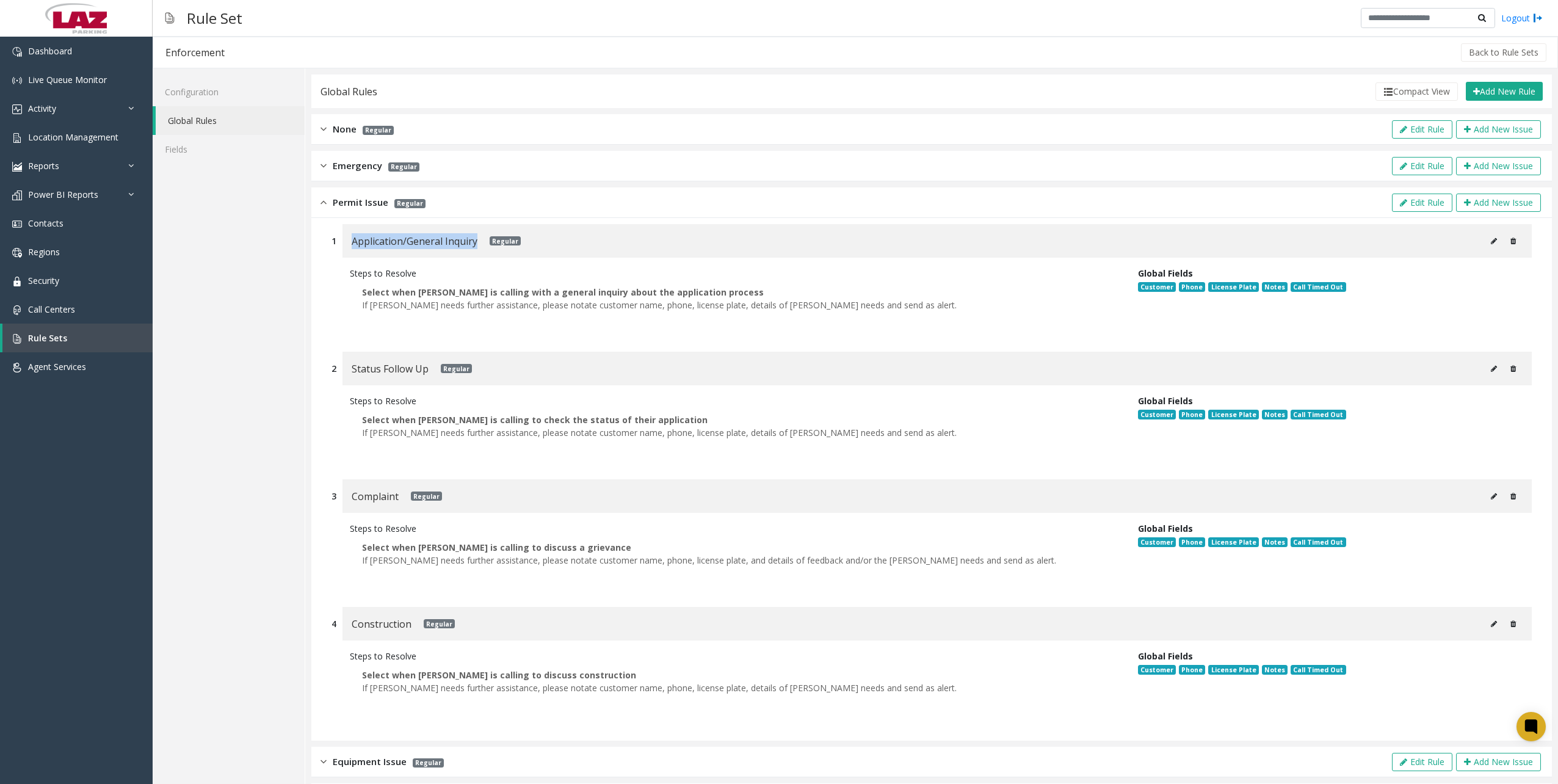
drag, startPoint x: 476, startPoint y: 240, endPoint x: 352, endPoint y: 251, distance: 124.5
click at [352, 251] on div "Application/General Inquiry Regular" at bounding box center [937, 240] width 1189 height 34
click at [199, 91] on link "Configuration" at bounding box center [229, 91] width 152 height 29
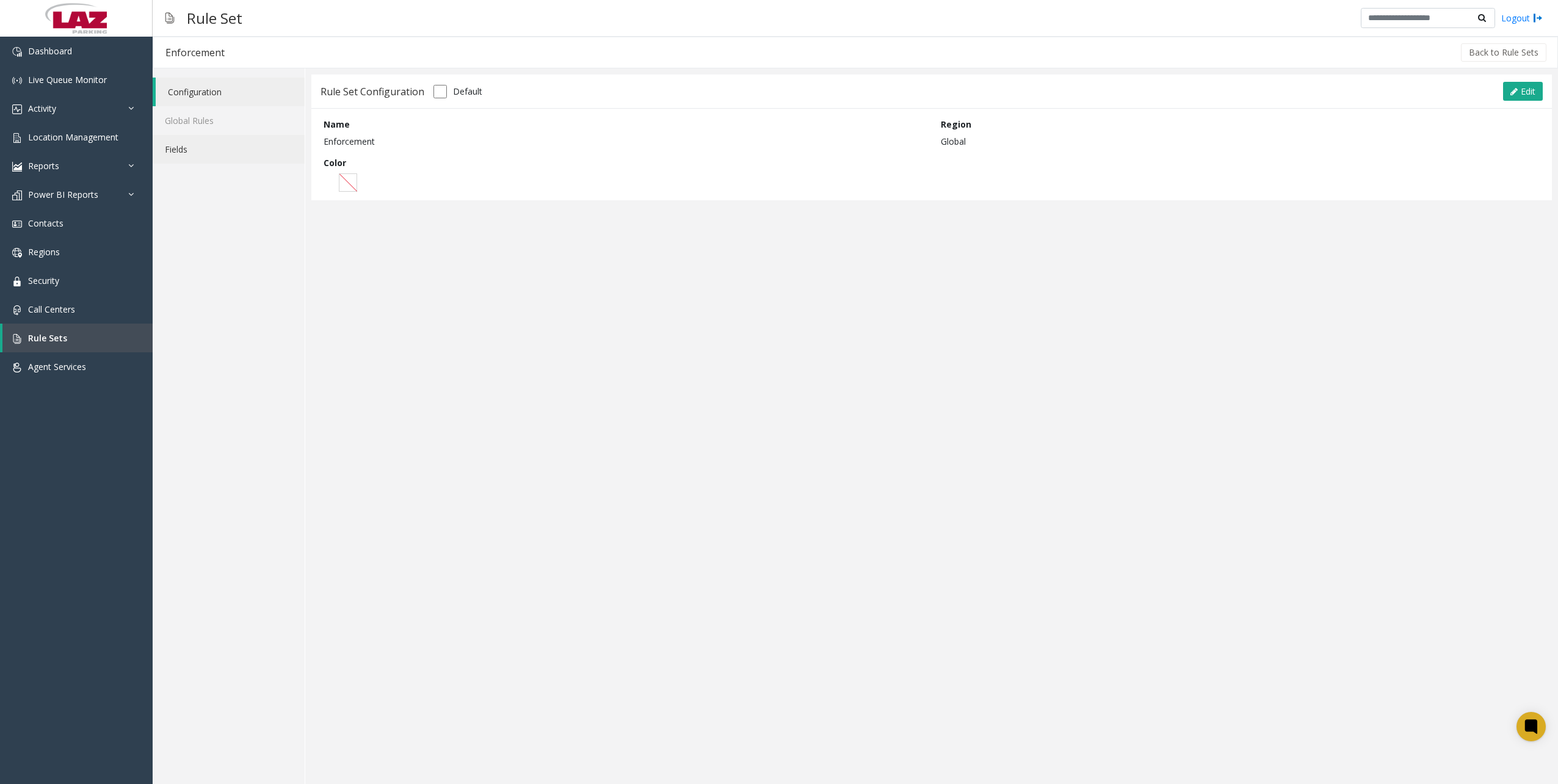
click at [207, 136] on link "Fields" at bounding box center [229, 149] width 152 height 29
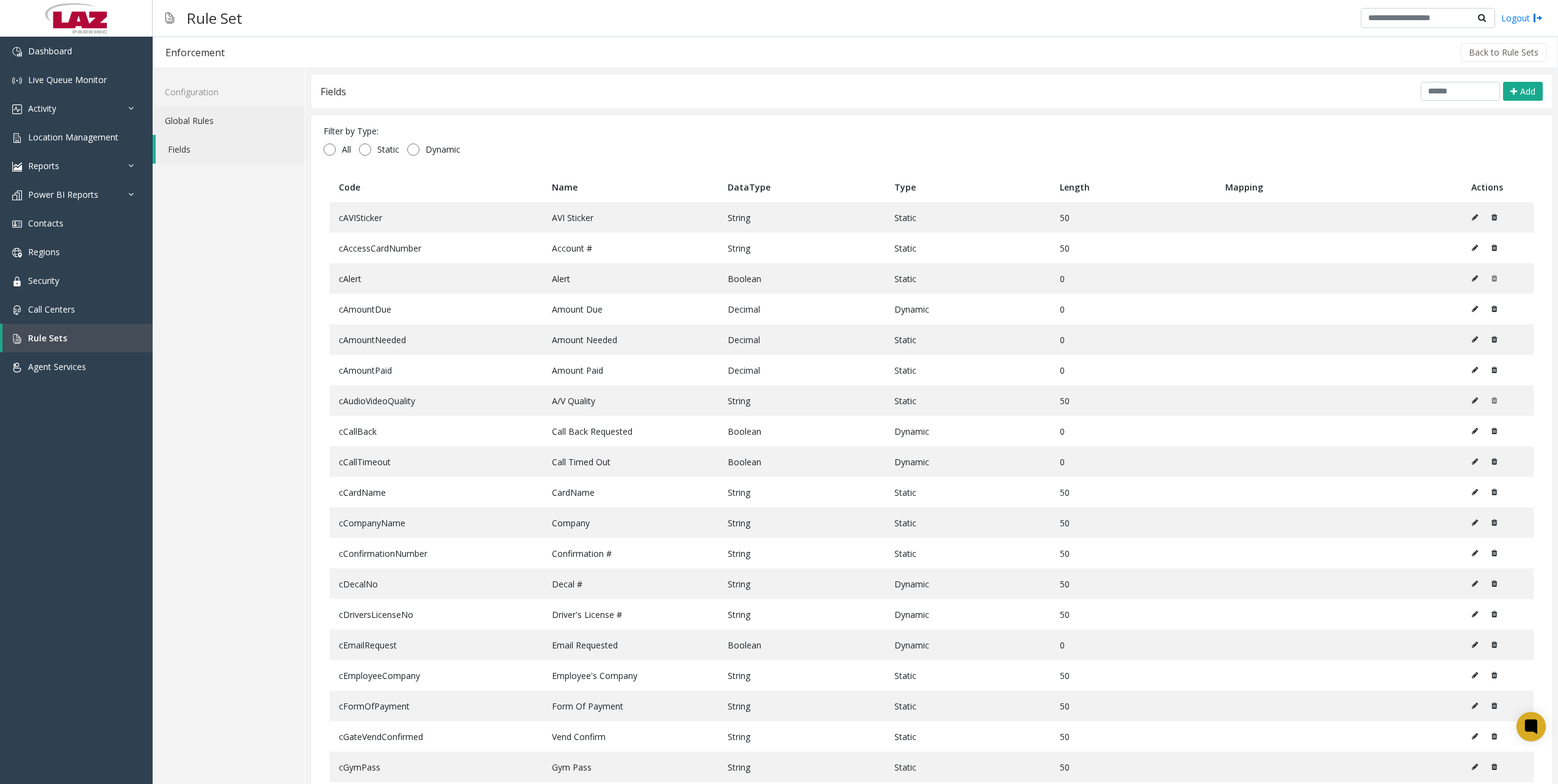
click at [197, 119] on link "Global Rules" at bounding box center [229, 120] width 152 height 29
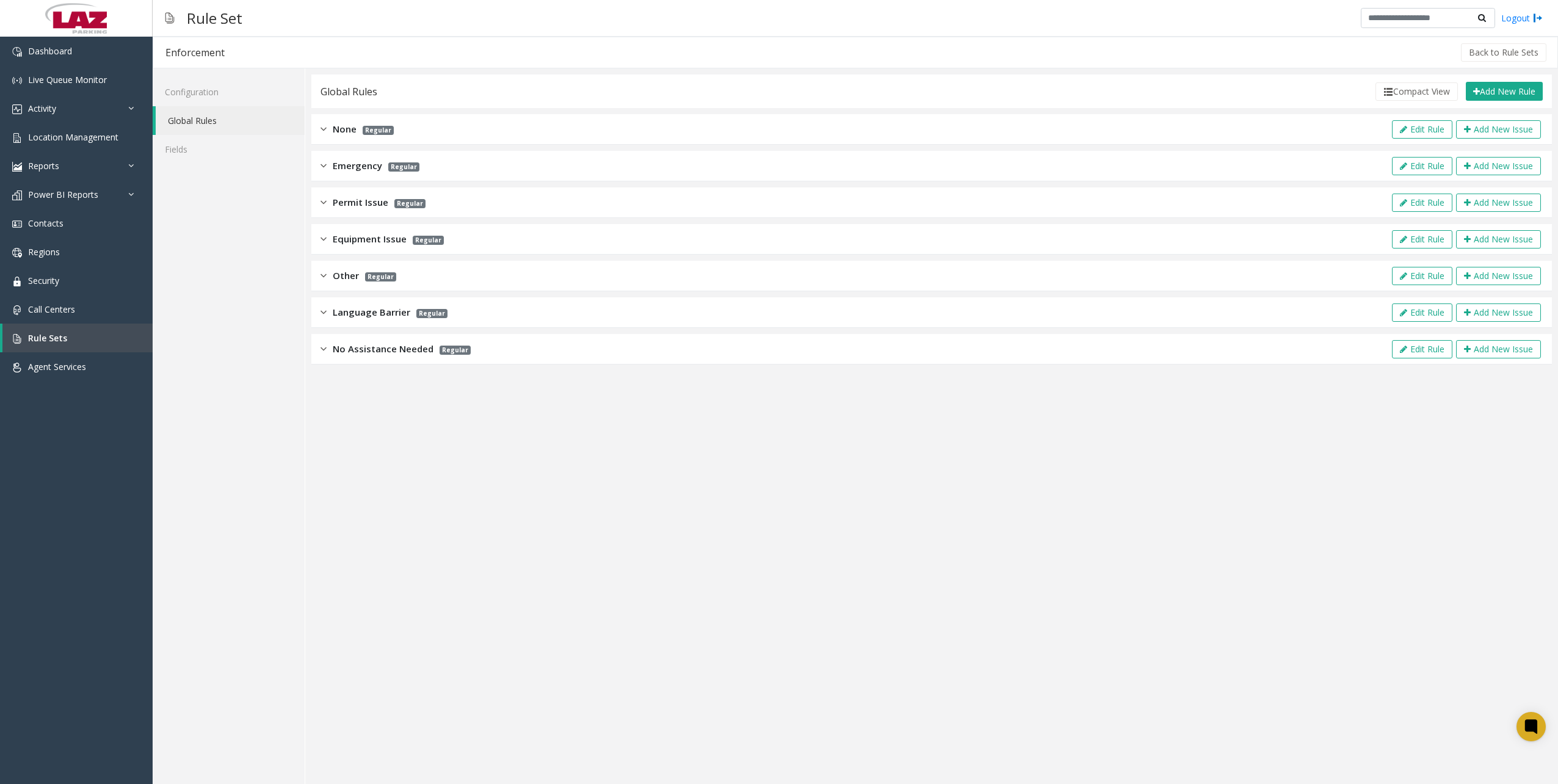
click at [315, 162] on div "Emergency Regular Edit Rule Add New Issue" at bounding box center [931, 166] width 1240 height 30
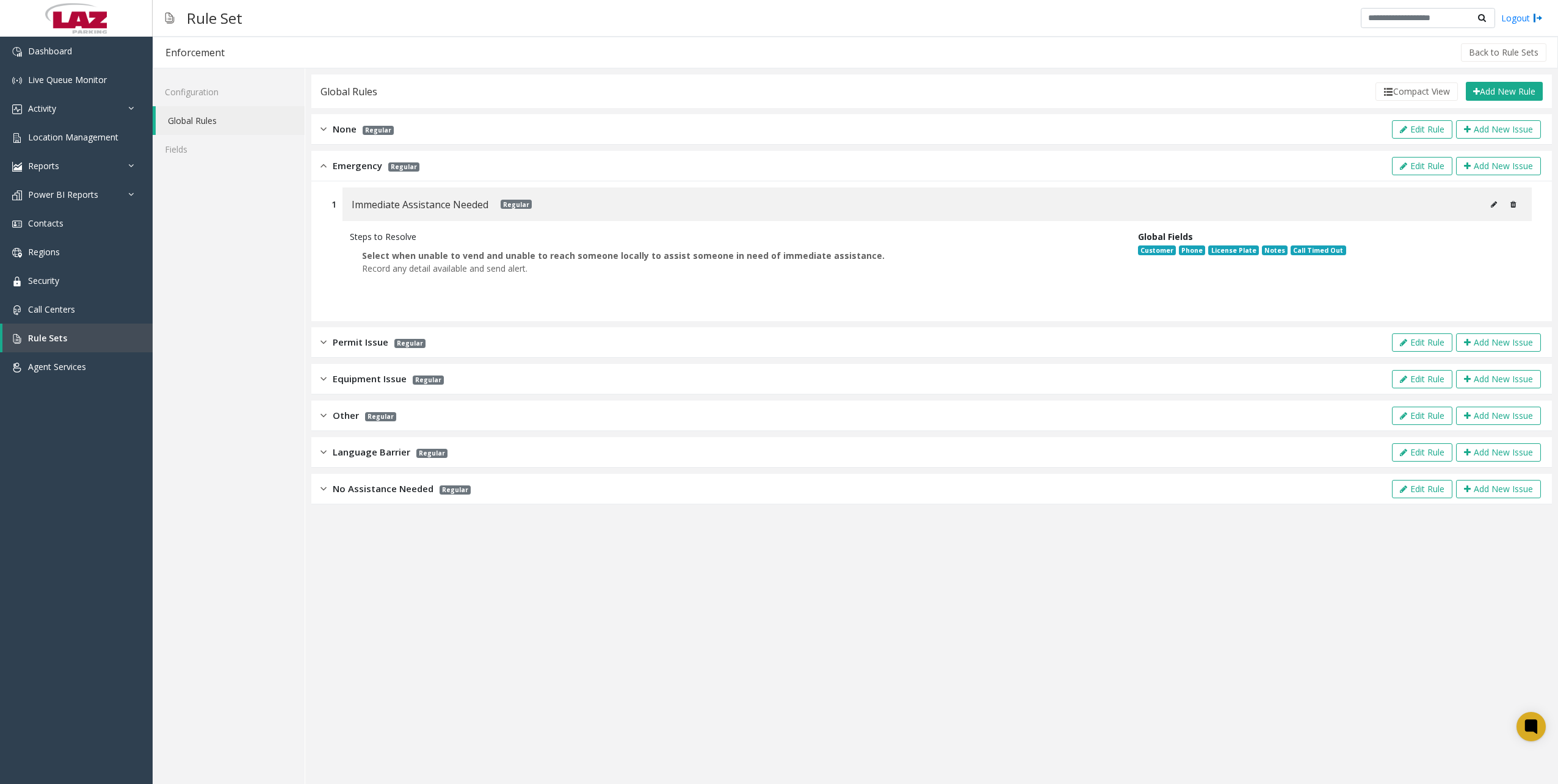
click at [324, 168] on img at bounding box center [324, 166] width 6 height 14
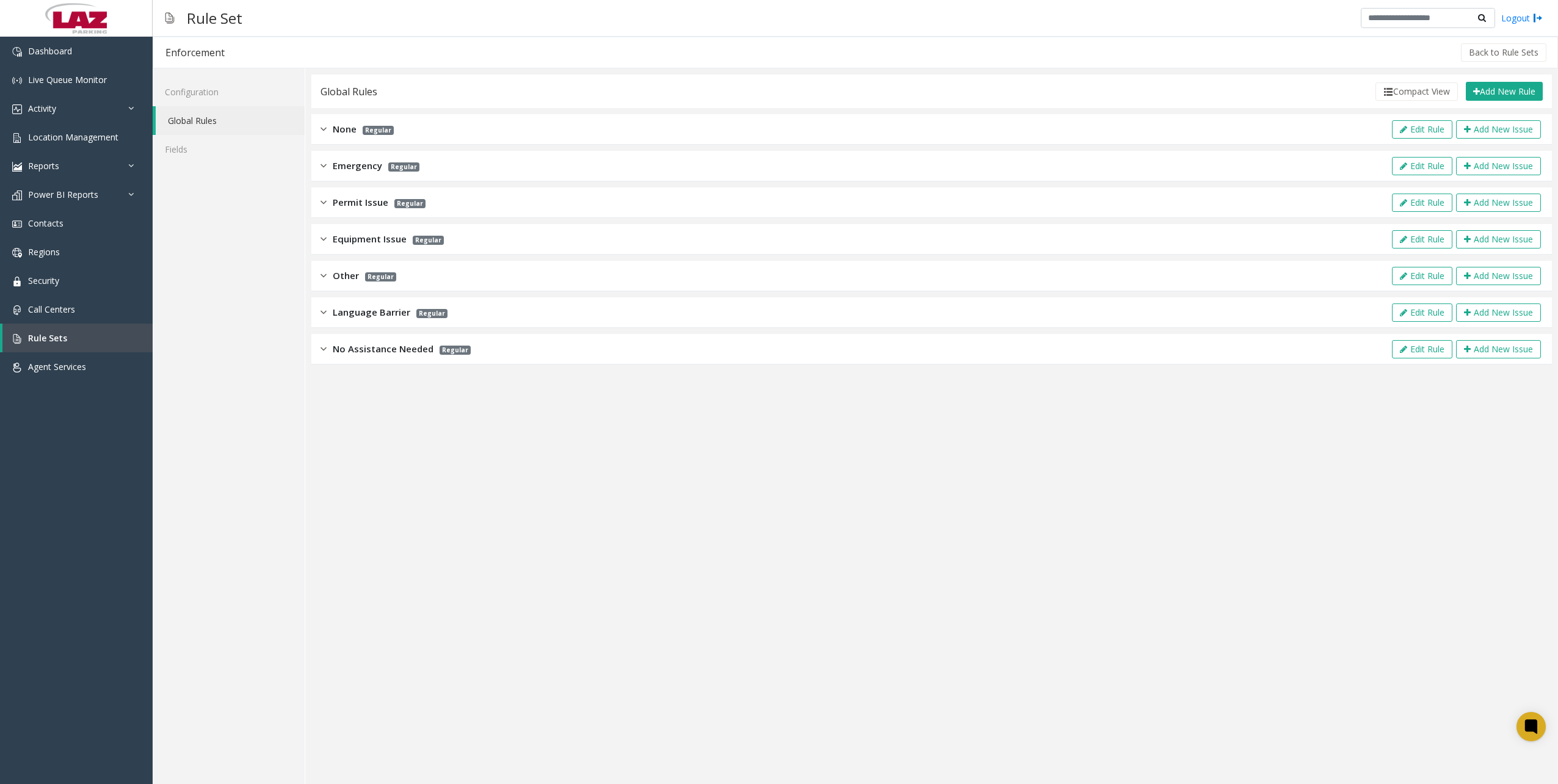
click at [327, 208] on div "Permit Issue Regular" at bounding box center [373, 202] width 105 height 14
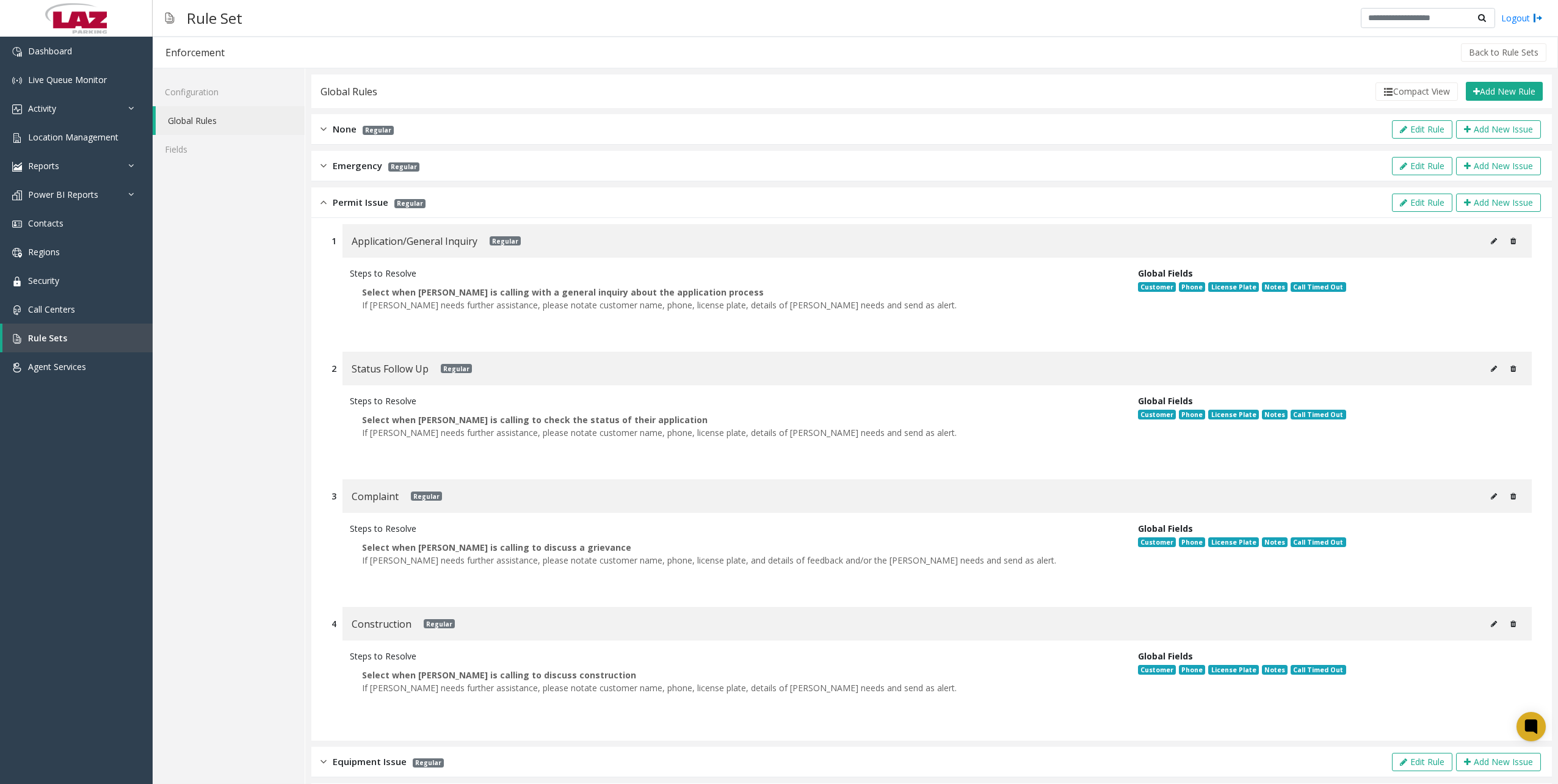
click at [317, 166] on div "Emergency Regular Edit Rule Add New Issue" at bounding box center [931, 166] width 1240 height 30
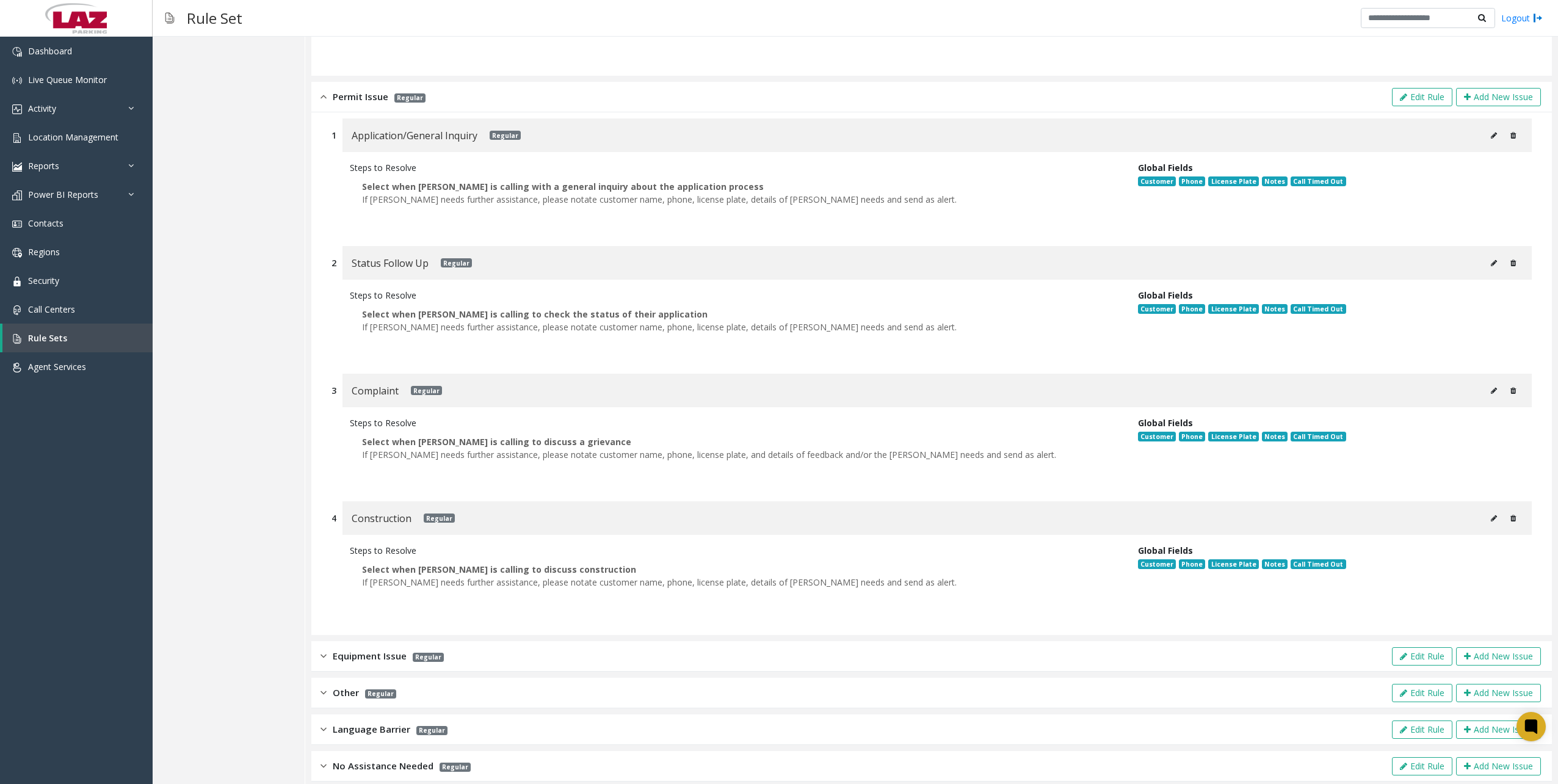
scroll to position [264, 0]
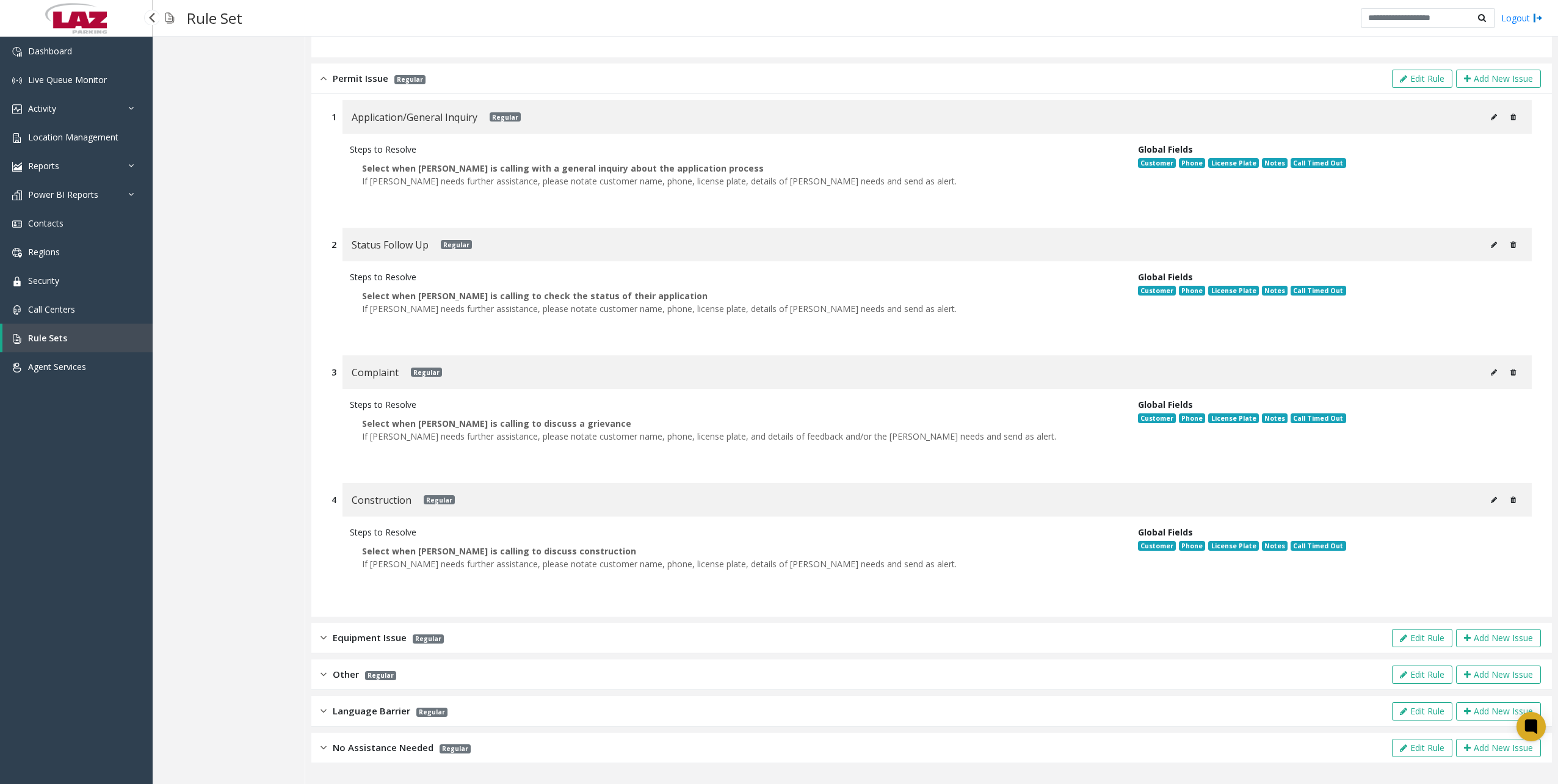
click at [105, 336] on link "Rule Sets" at bounding box center [77, 337] width 150 height 29
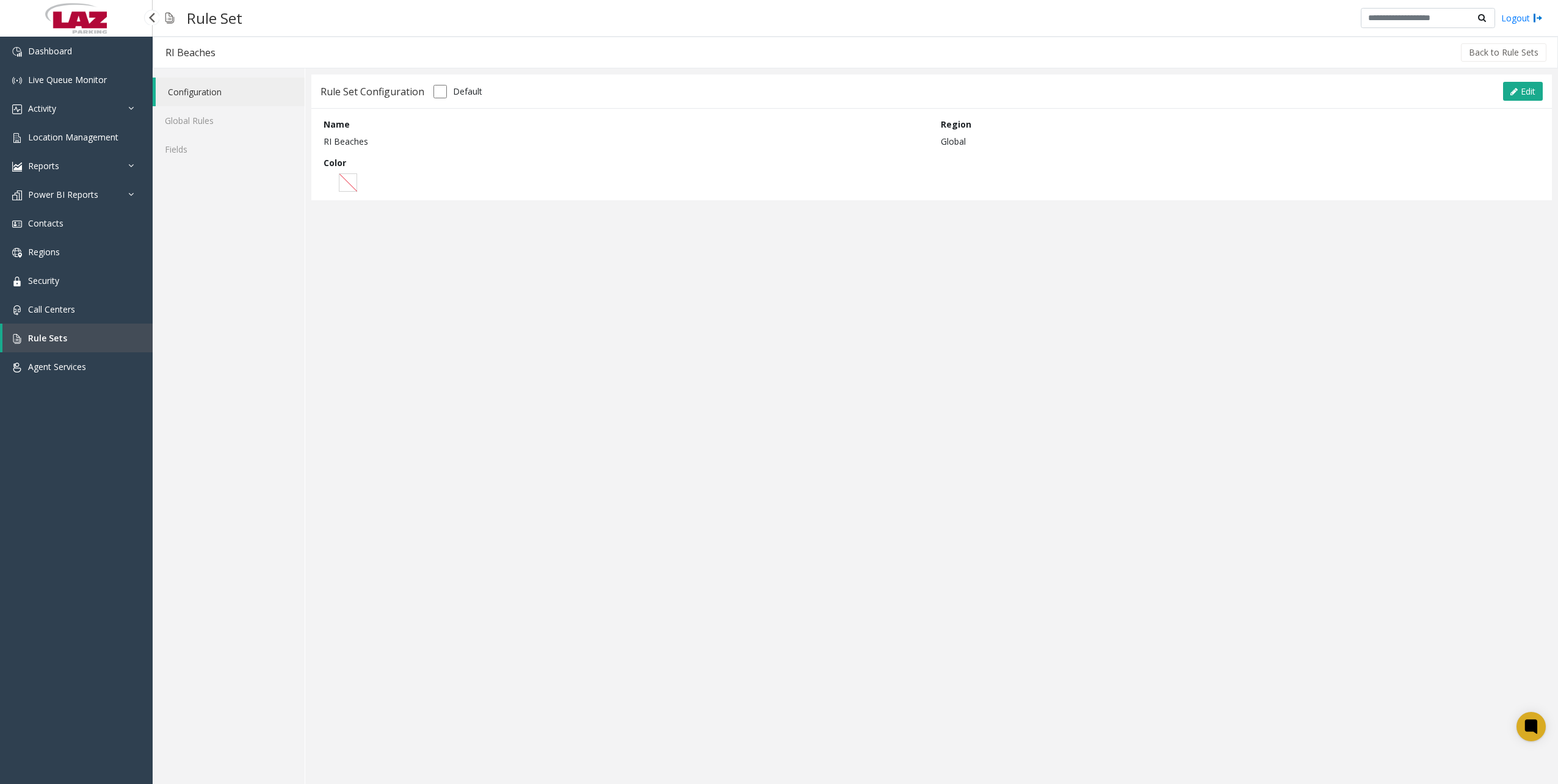
click at [66, 342] on link "Rule Sets" at bounding box center [77, 337] width 150 height 29
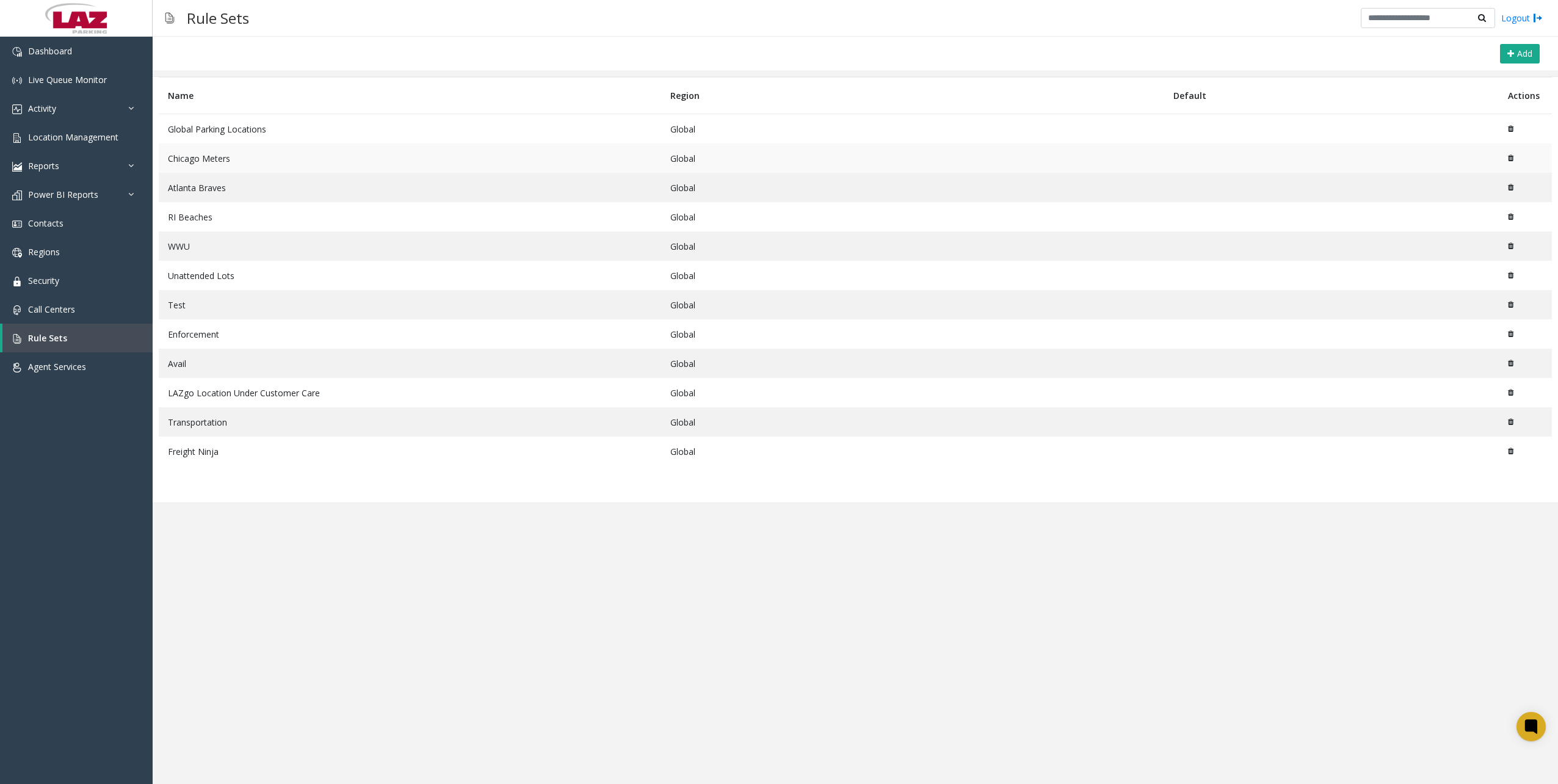
click at [202, 166] on td "Chicago Meters" at bounding box center [410, 158] width 502 height 29
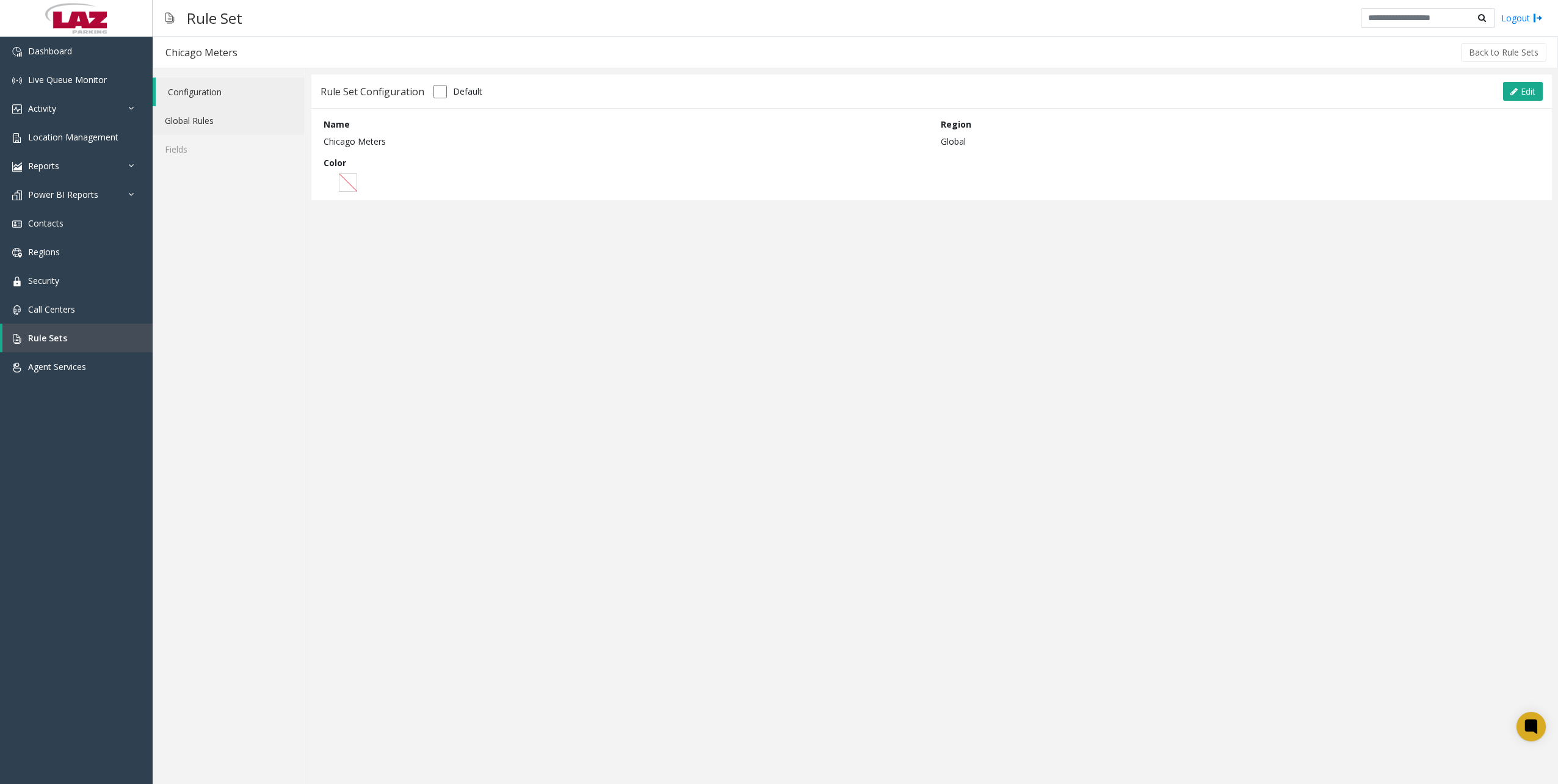
click at [195, 114] on link "Global Rules" at bounding box center [229, 120] width 152 height 29
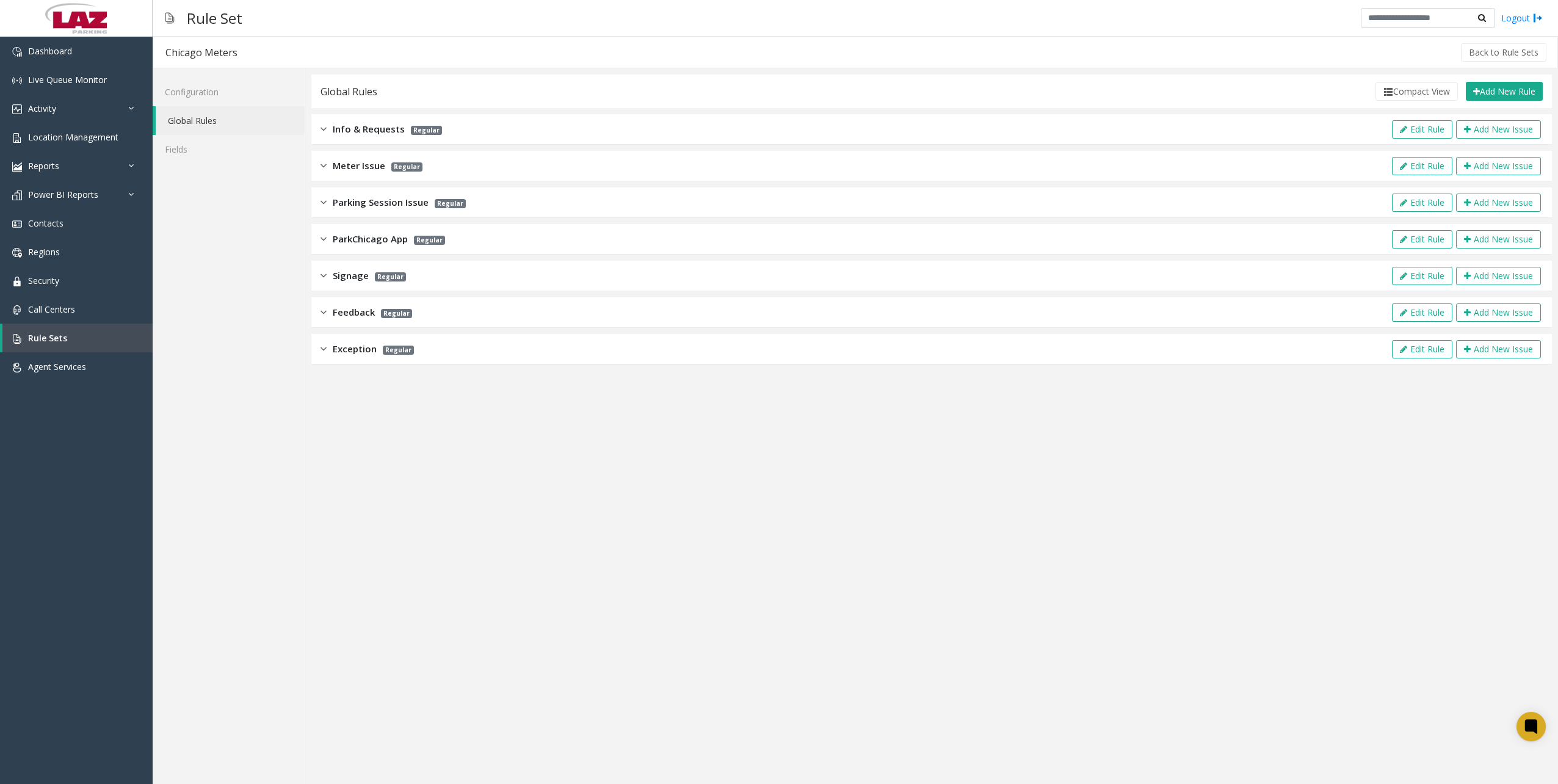
click at [330, 124] on div "Info & Requests Regular" at bounding box center [381, 129] width 121 height 14
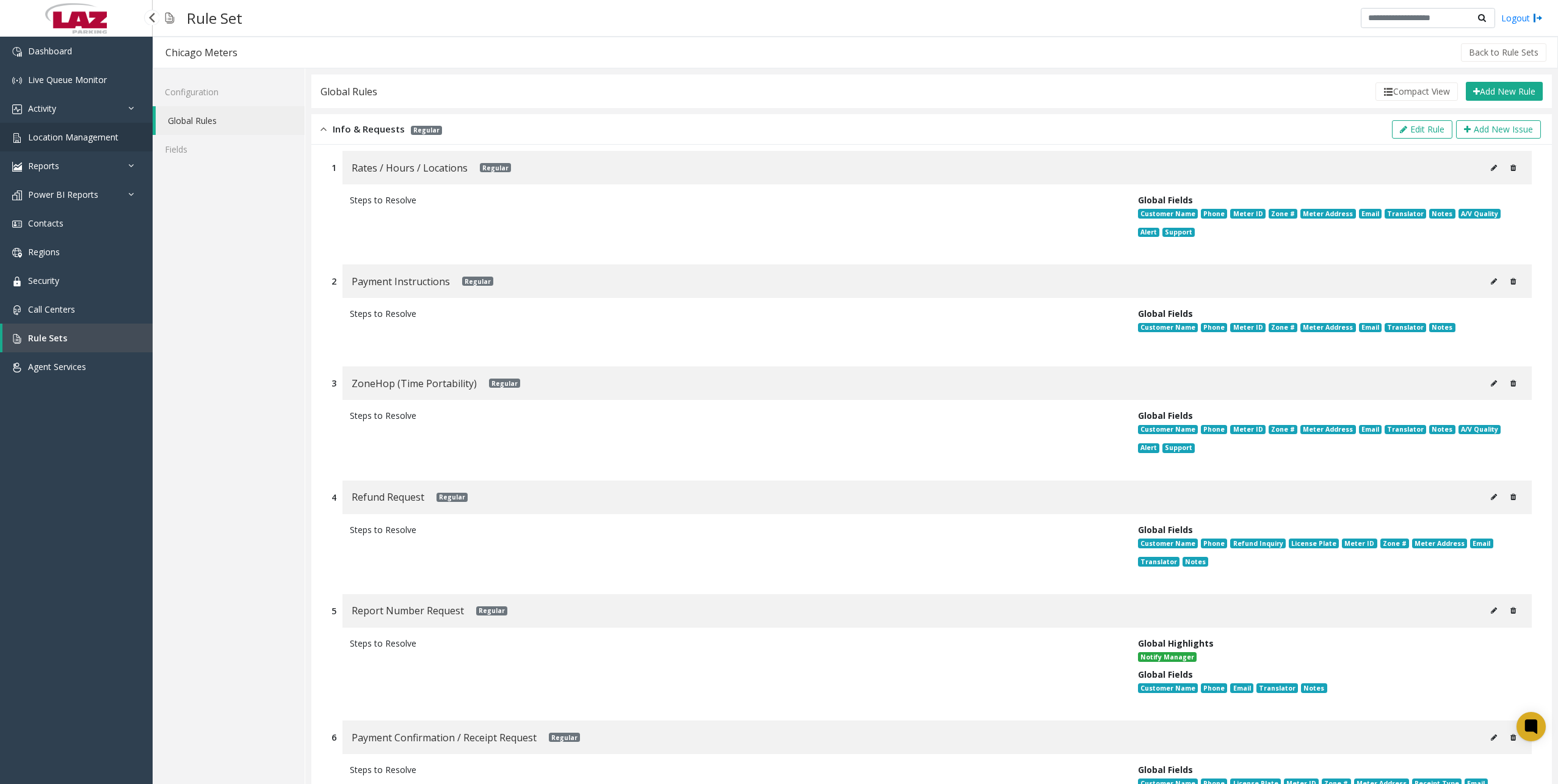
click at [15, 135] on img at bounding box center [16, 138] width 10 height 10
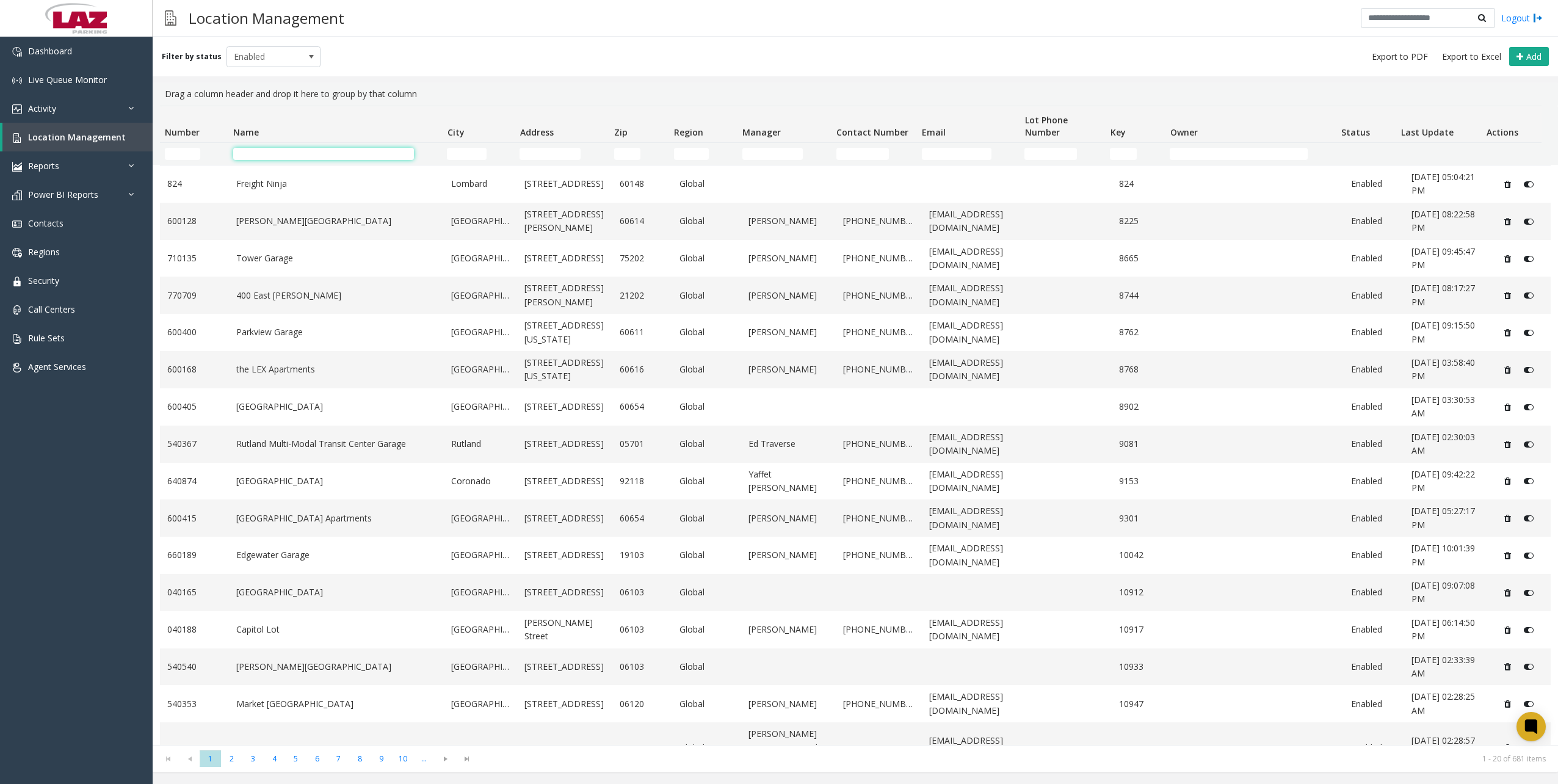
click at [264, 157] on input "Name Filter" at bounding box center [324, 154] width 181 height 12
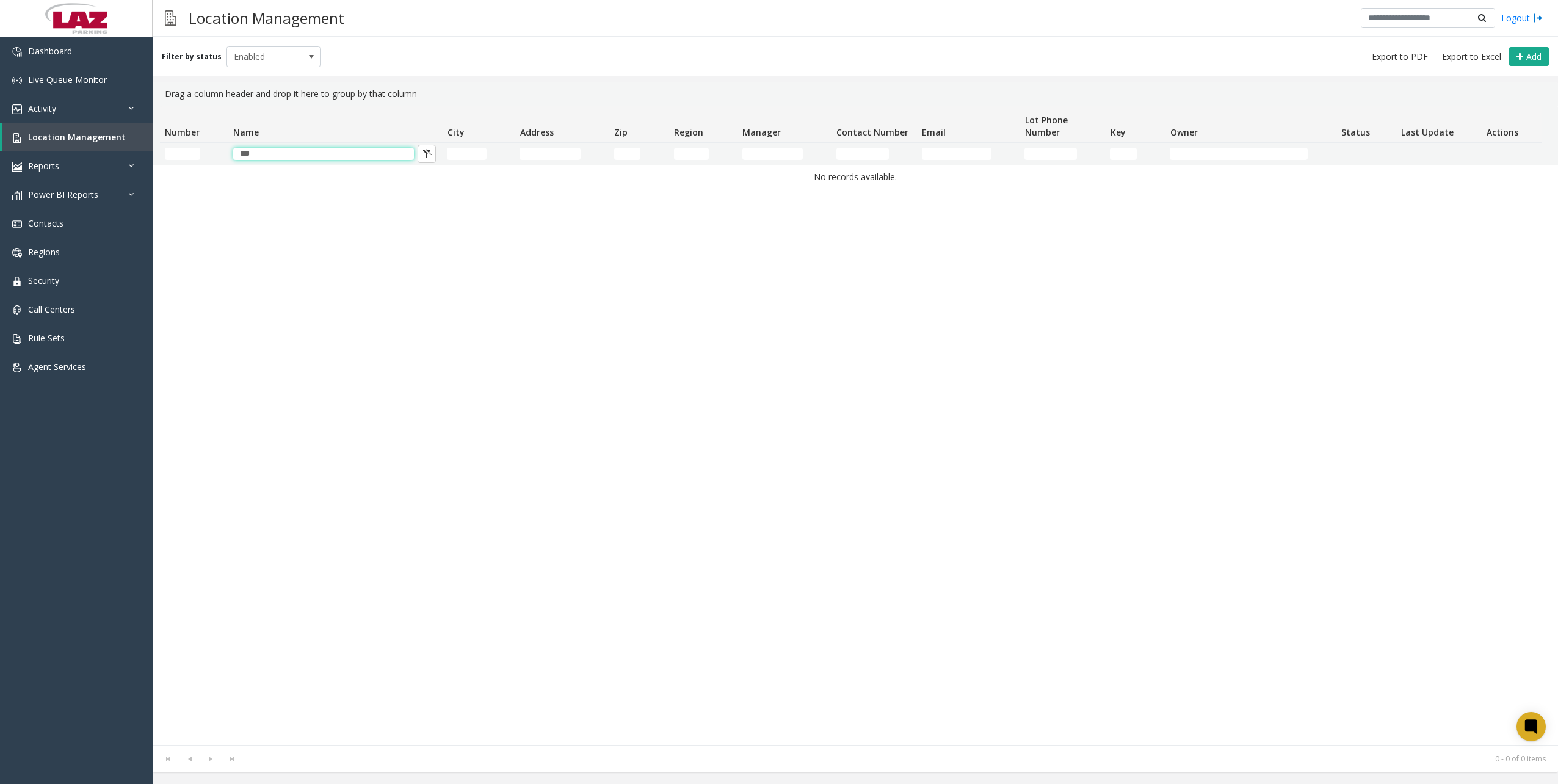
type input "***"
click at [276, 214] on div "090255 NYC Housing Authority New York 333 West 39th Street 10018 Global 34643 E…" at bounding box center [855, 455] width 1391 height 580
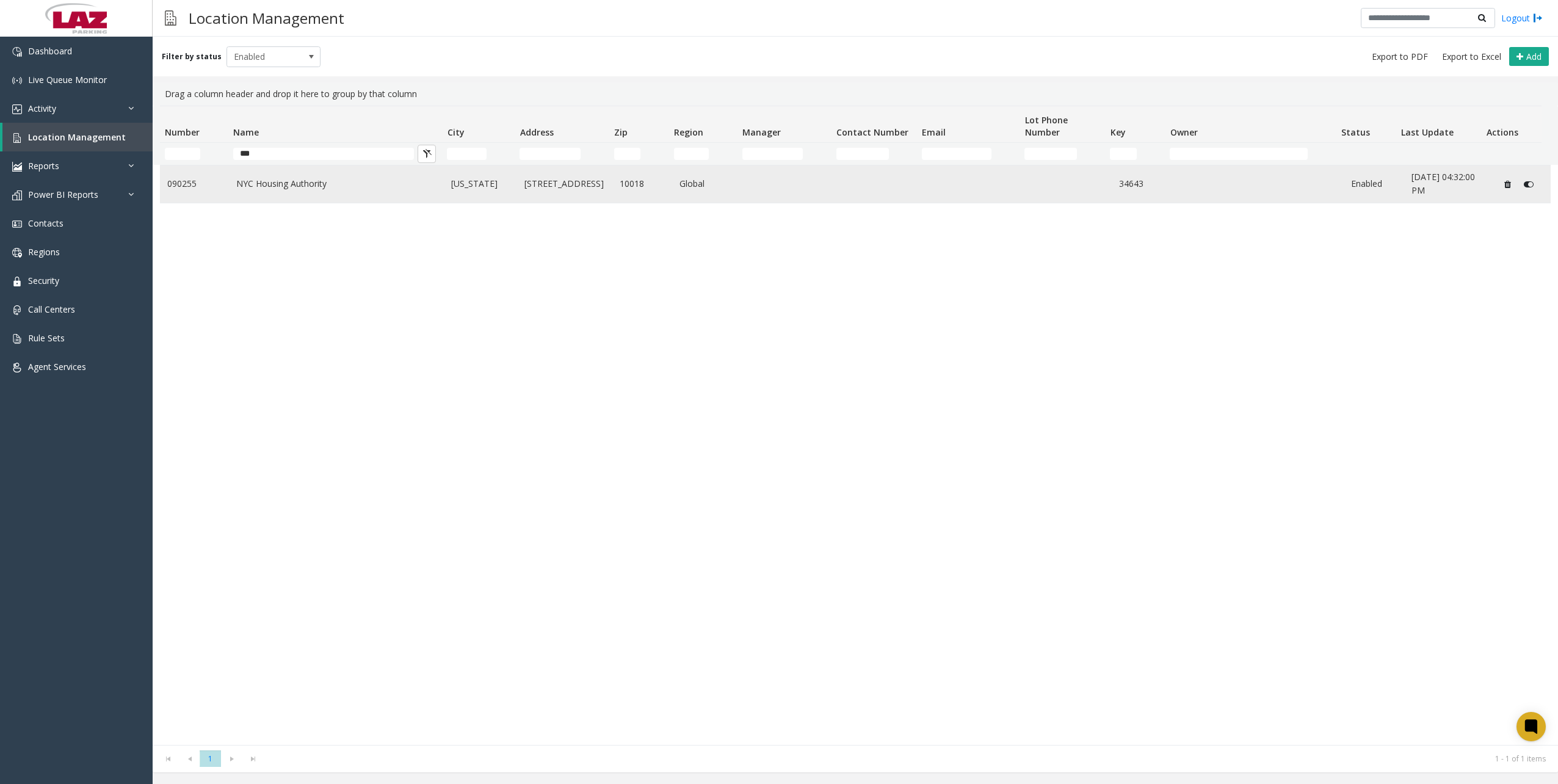
click at [187, 174] on td "090255" at bounding box center [194, 184] width 69 height 37
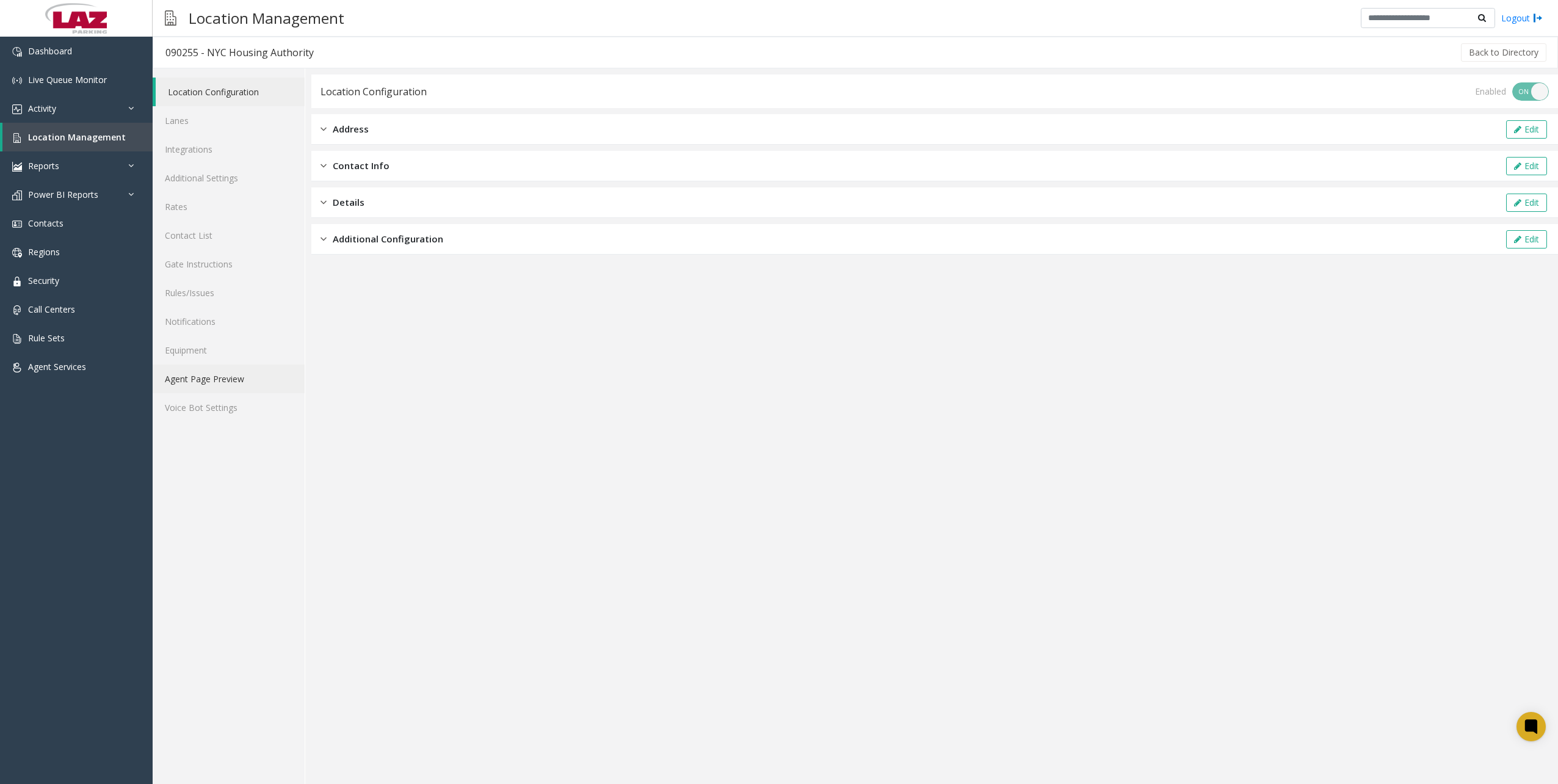
click at [206, 379] on link "Agent Page Preview" at bounding box center [229, 378] width 152 height 29
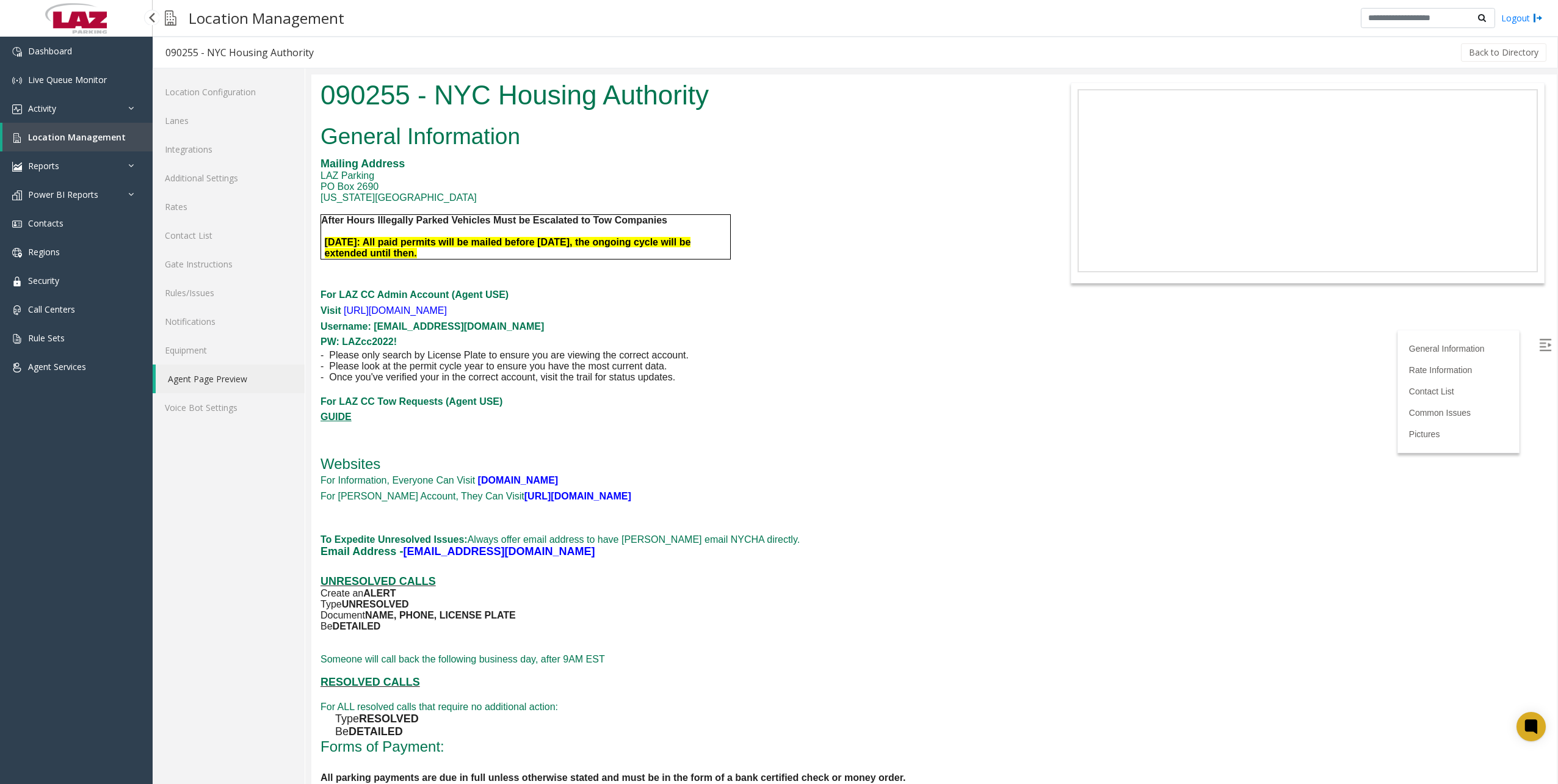
click at [74, 141] on span "Location Management" at bounding box center [77, 137] width 98 height 11
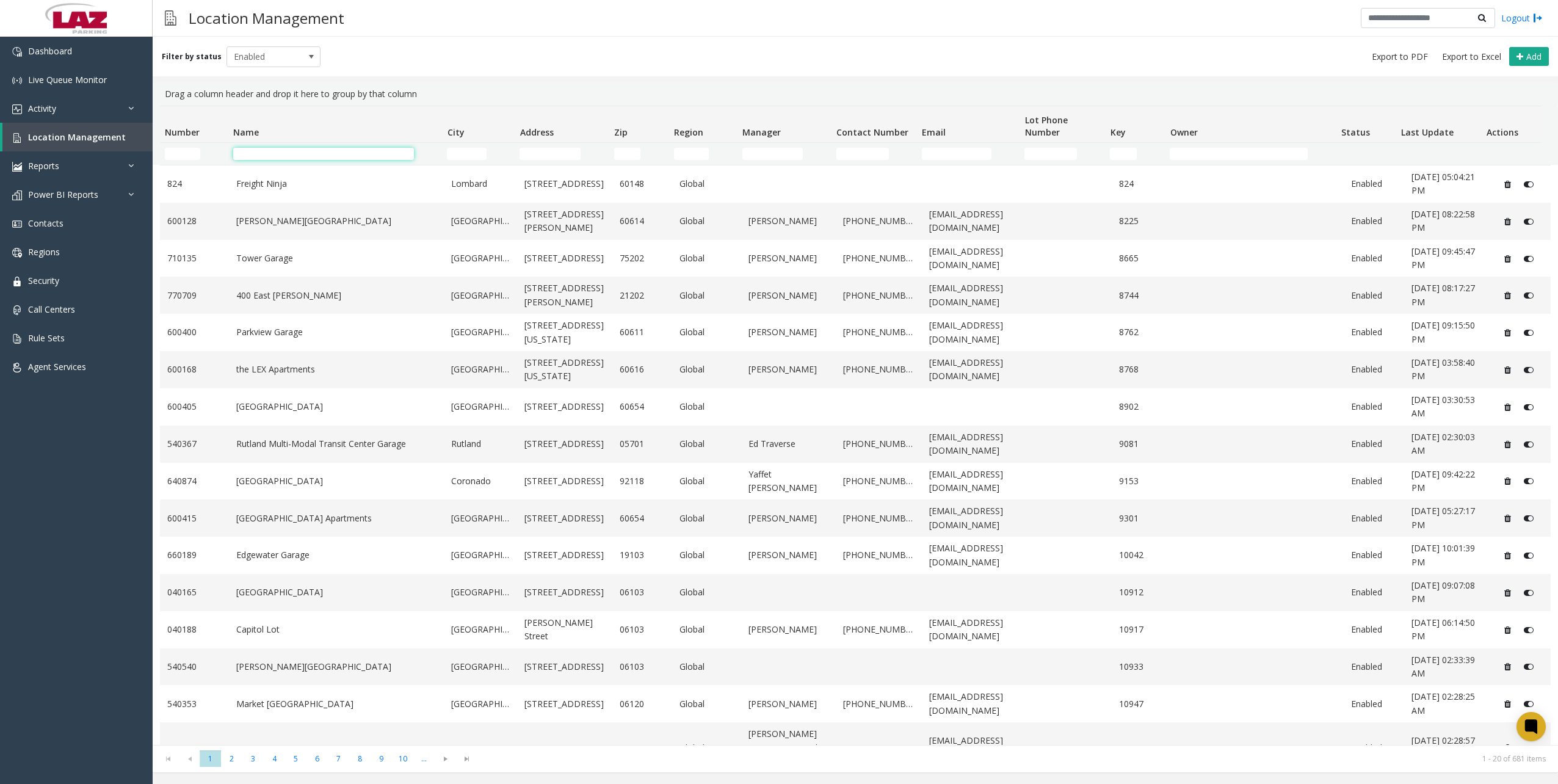
click at [266, 151] on input "Name Filter" at bounding box center [324, 154] width 181 height 12
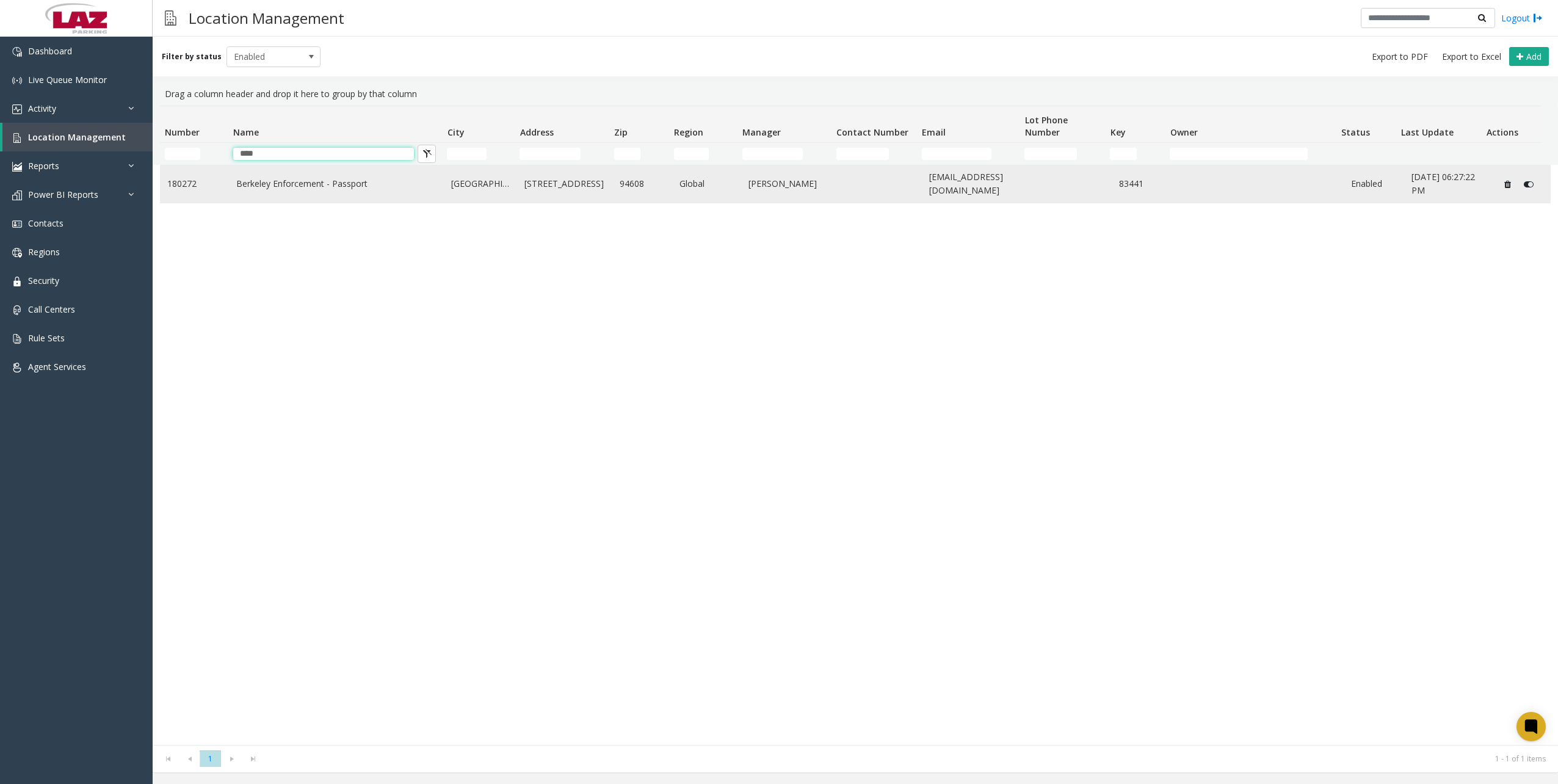
type input "****"
click at [266, 189] on link "Berkeley Enforcement - Passport" at bounding box center [336, 183] width 201 height 13
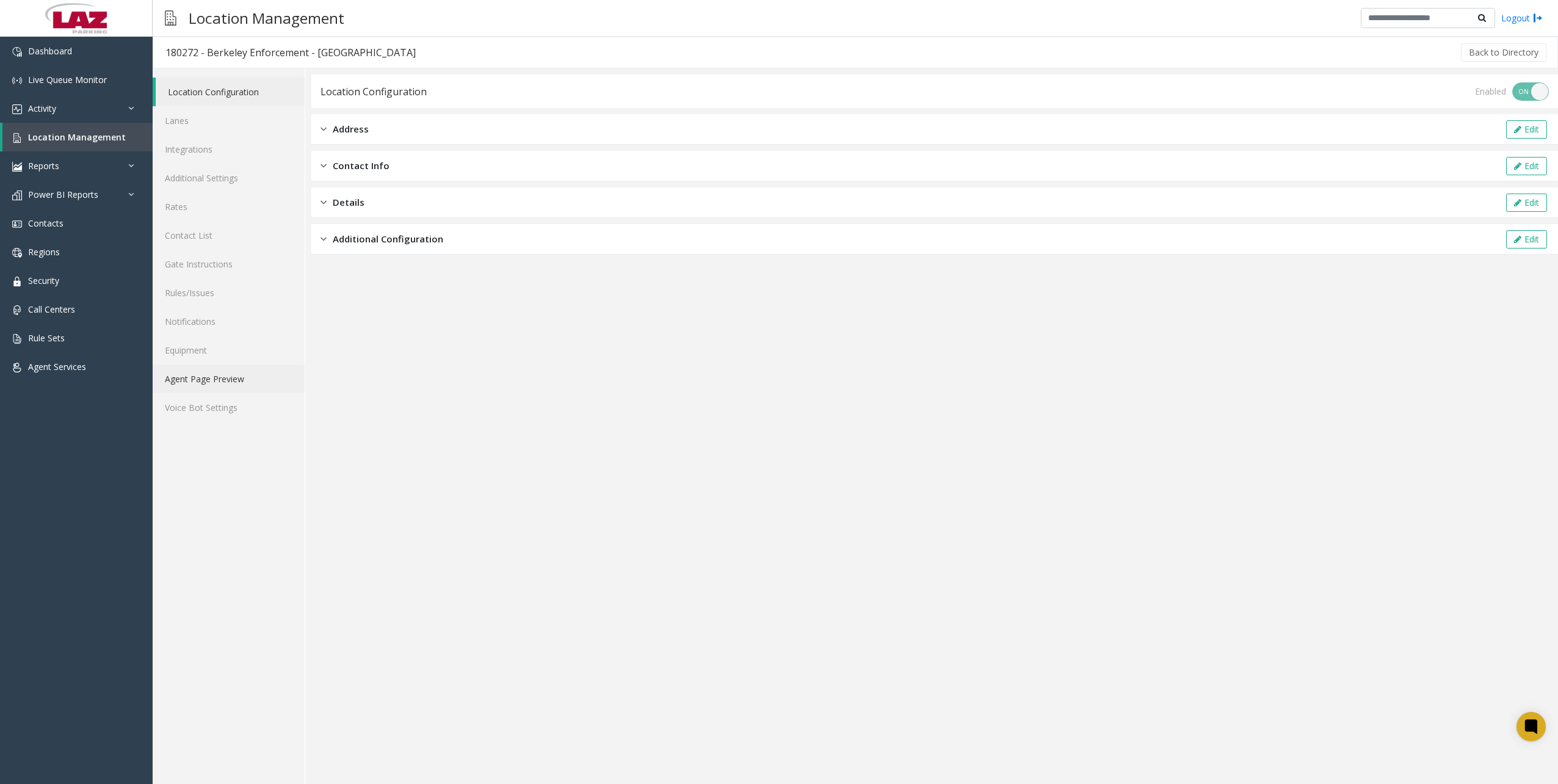
click at [218, 379] on link "Agent Page Preview" at bounding box center [229, 378] width 152 height 29
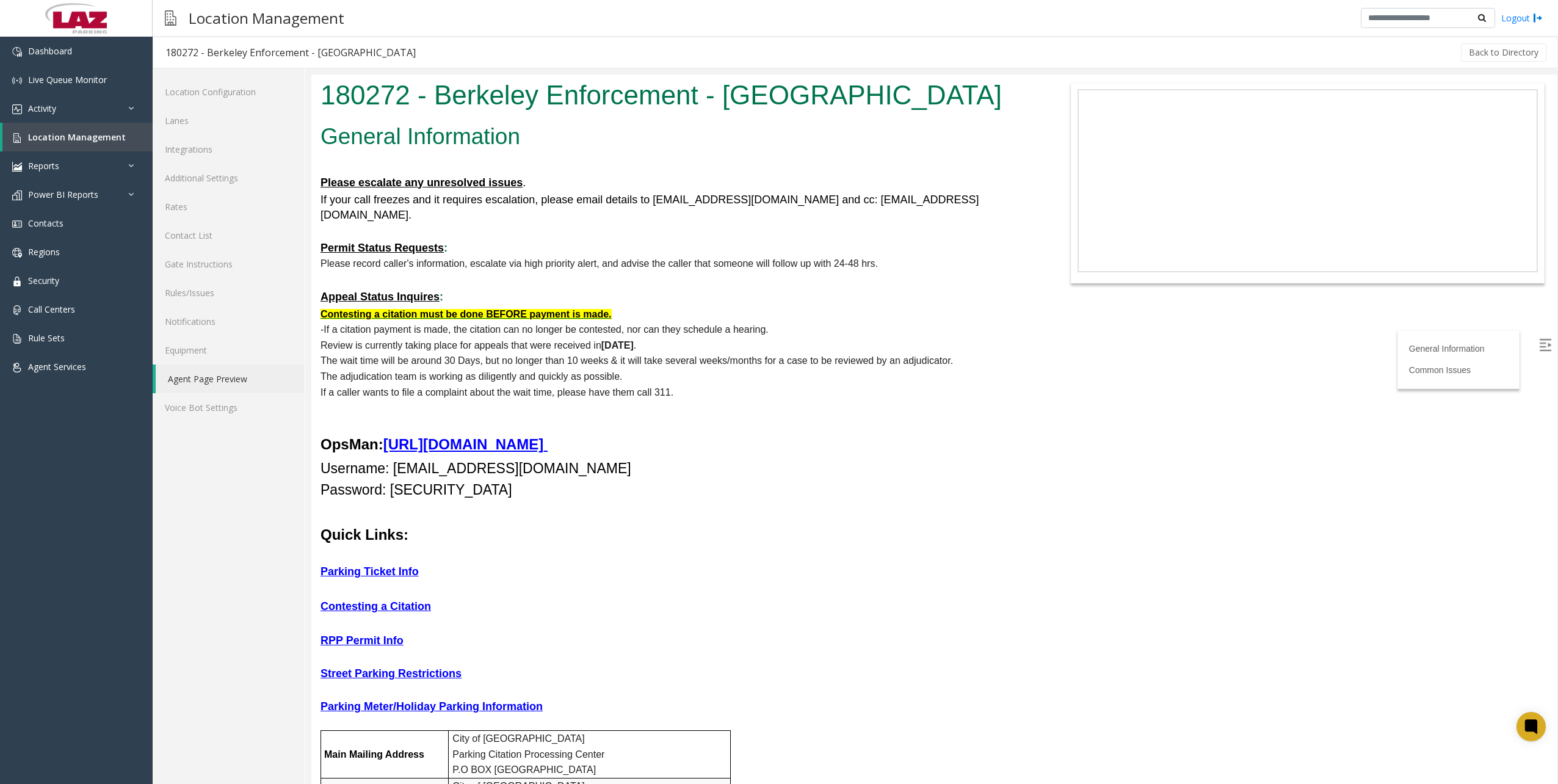
click at [586, 369] on p "The adjudication team is working as diligently and quickly as possible." at bounding box center [674, 376] width 708 height 16
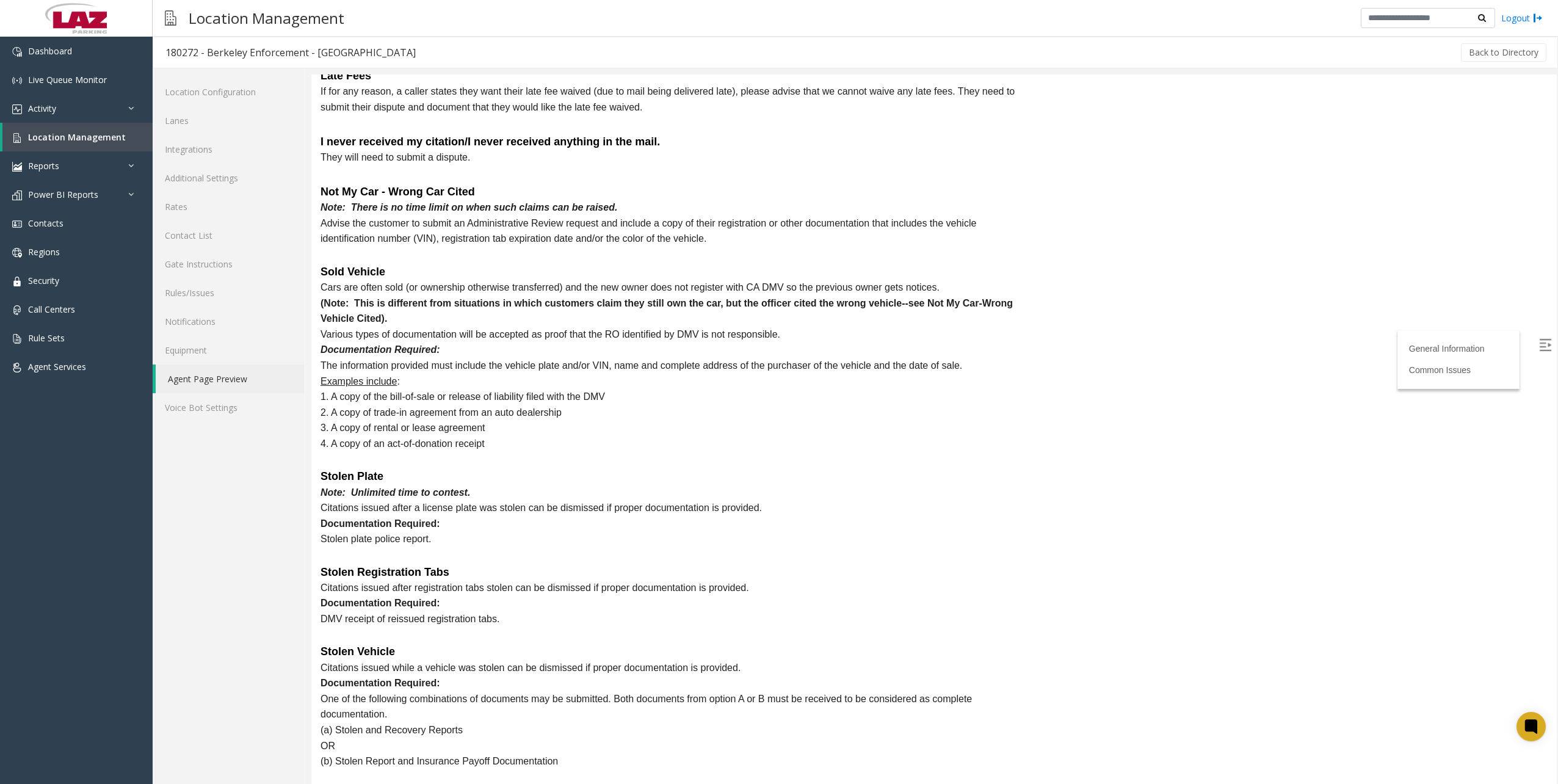
scroll to position [1953, 0]
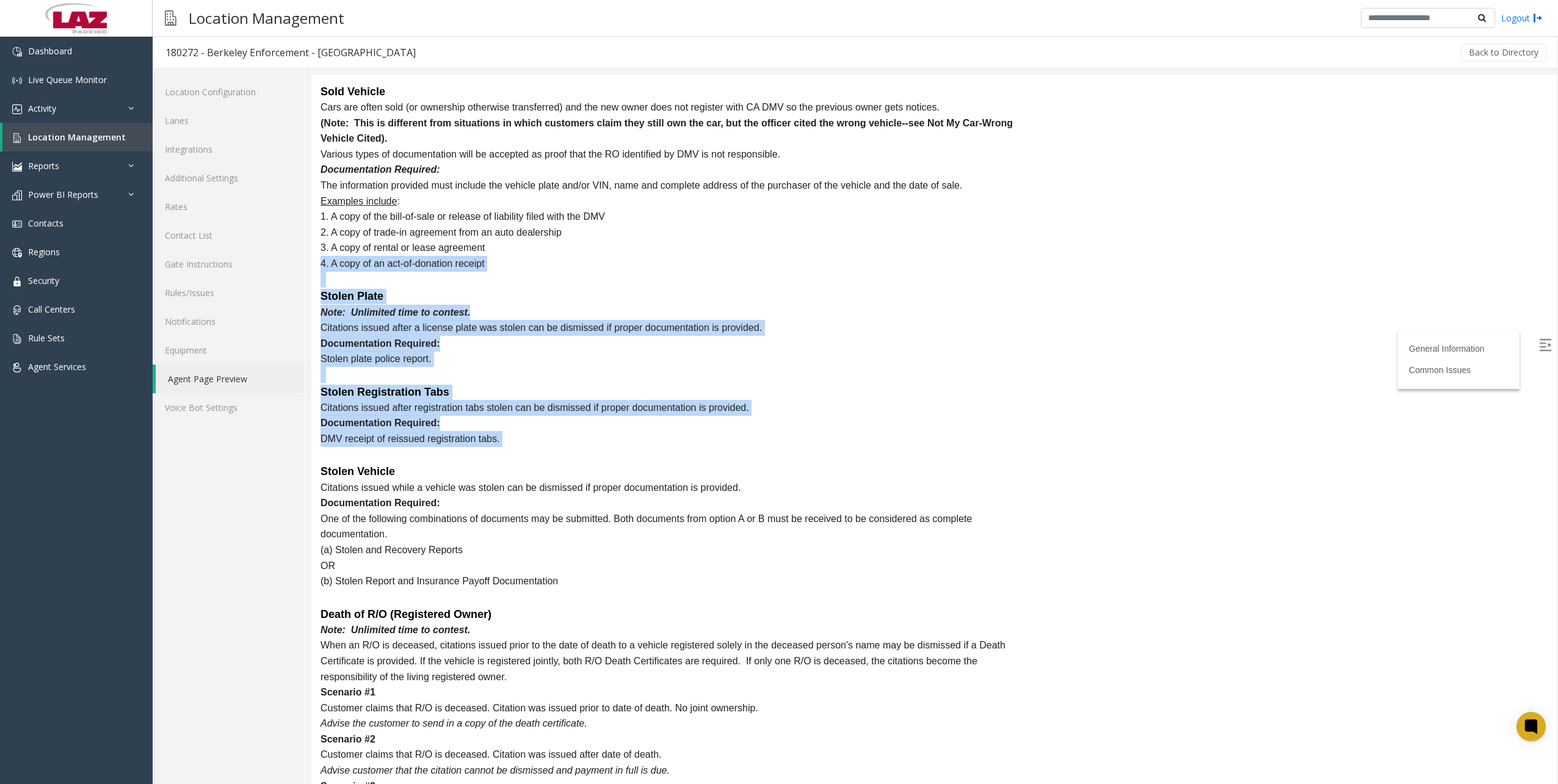
drag, startPoint x: 554, startPoint y: 441, endPoint x: 318, endPoint y: 247, distance: 305.5
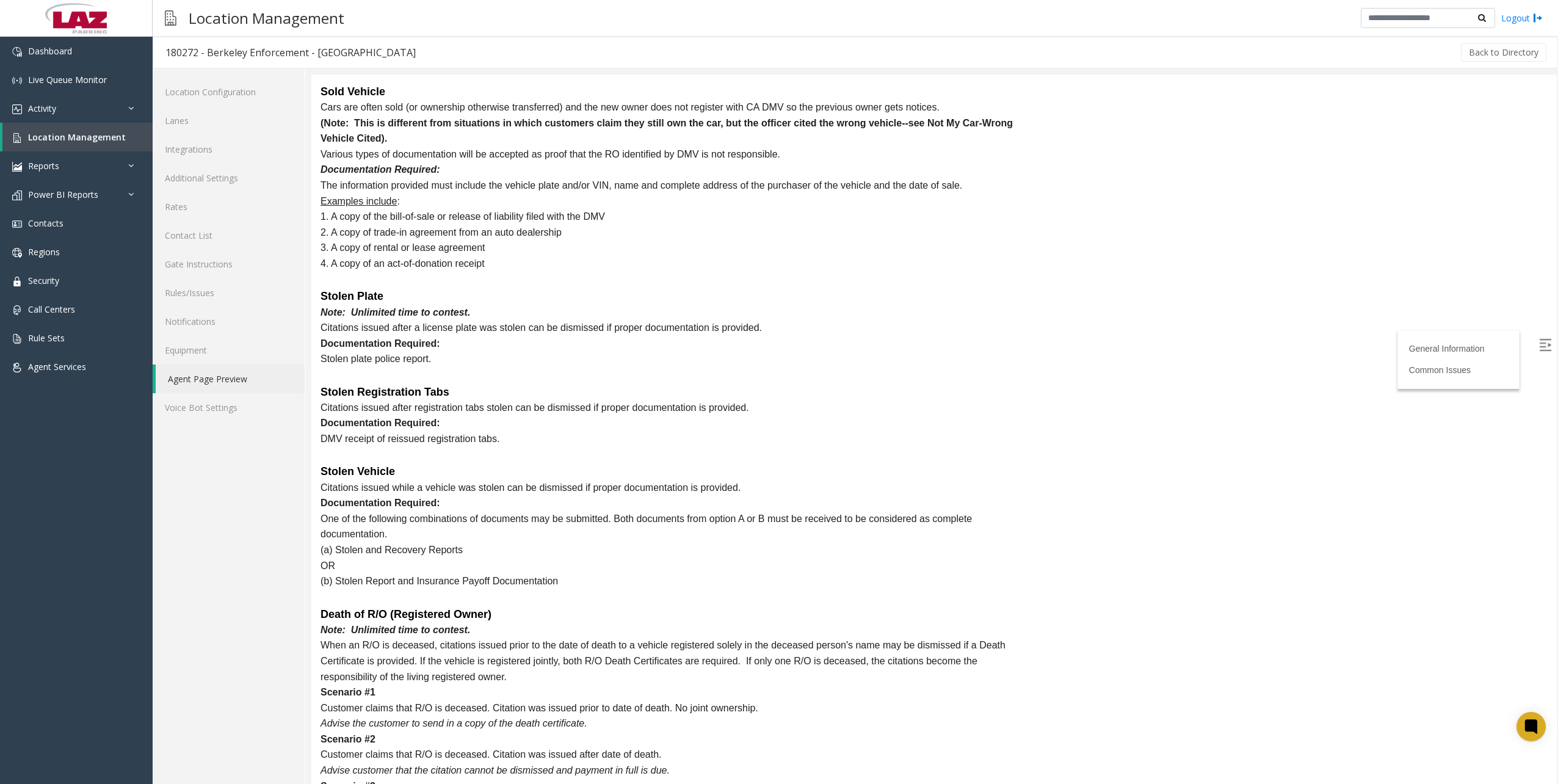
drag, startPoint x: 870, startPoint y: 658, endPoint x: 877, endPoint y: 667, distance: 11.4
click at [870, 659] on p "When an R/O is deceased, citations issued prior to the date of death to a vehic…" at bounding box center [674, 661] width 708 height 47
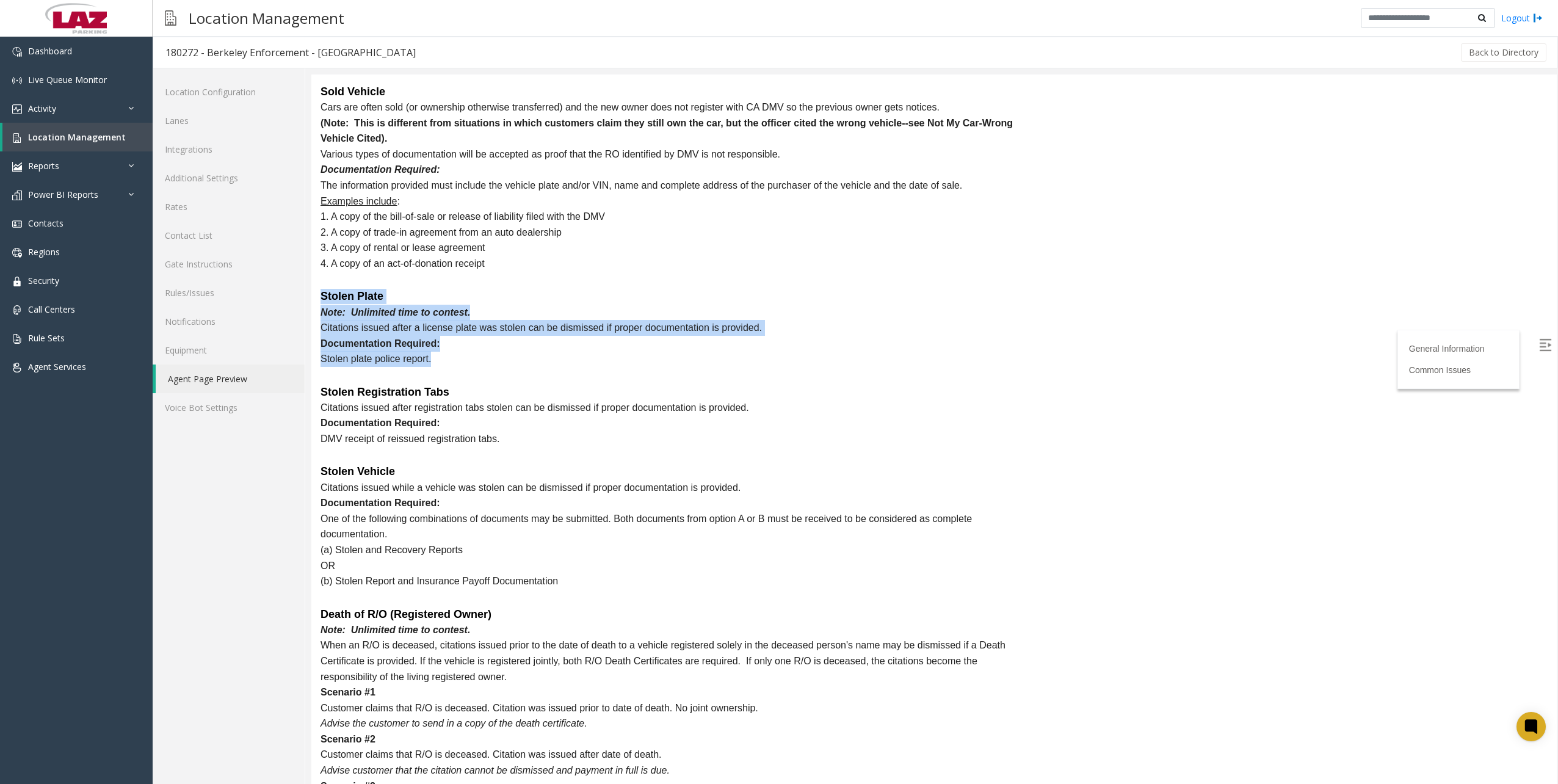
drag, startPoint x: 326, startPoint y: 276, endPoint x: 464, endPoint y: 379, distance: 172.2
click at [789, 367] on p at bounding box center [674, 374] width 708 height 16
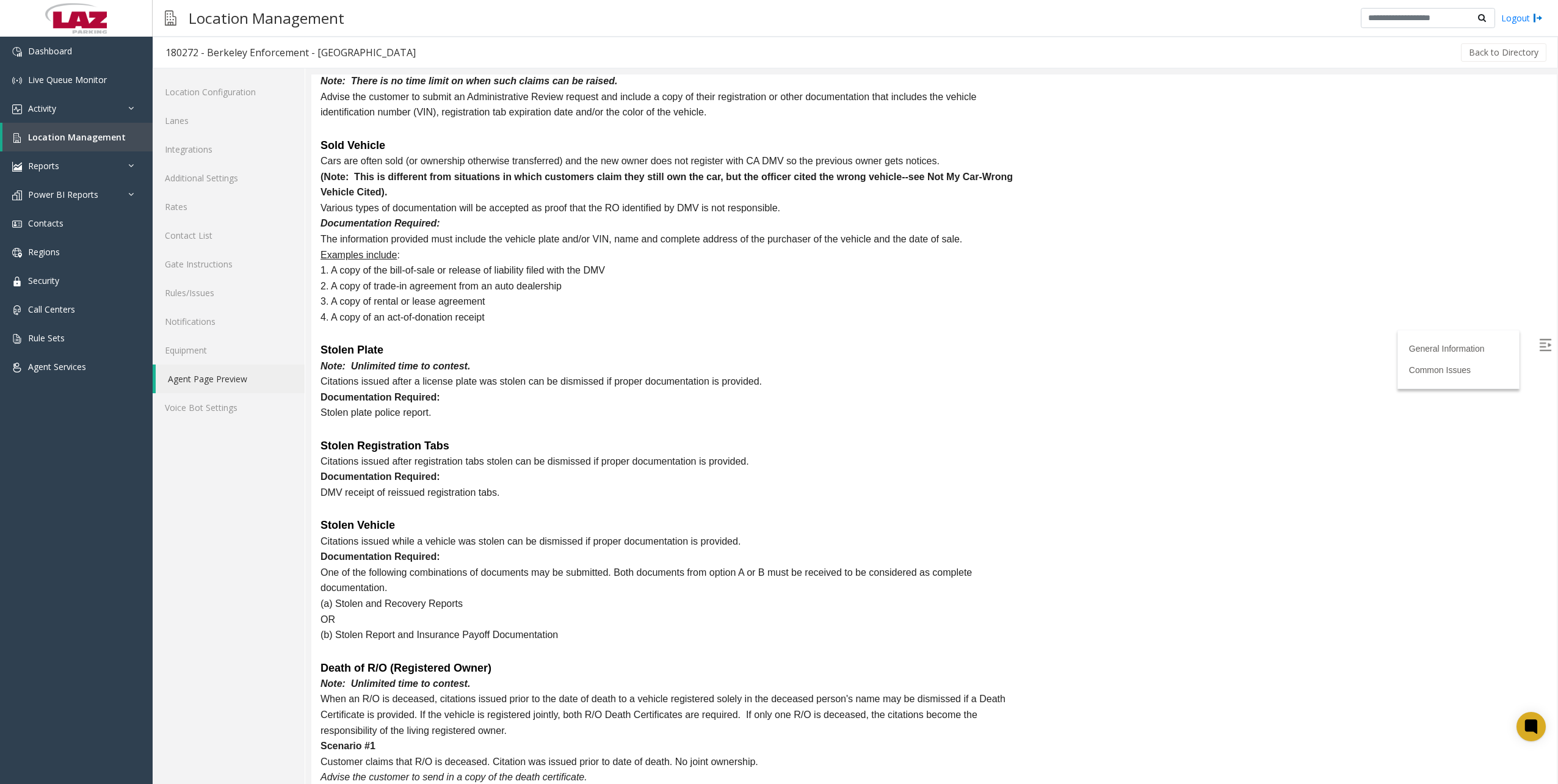
scroll to position [1831, 0]
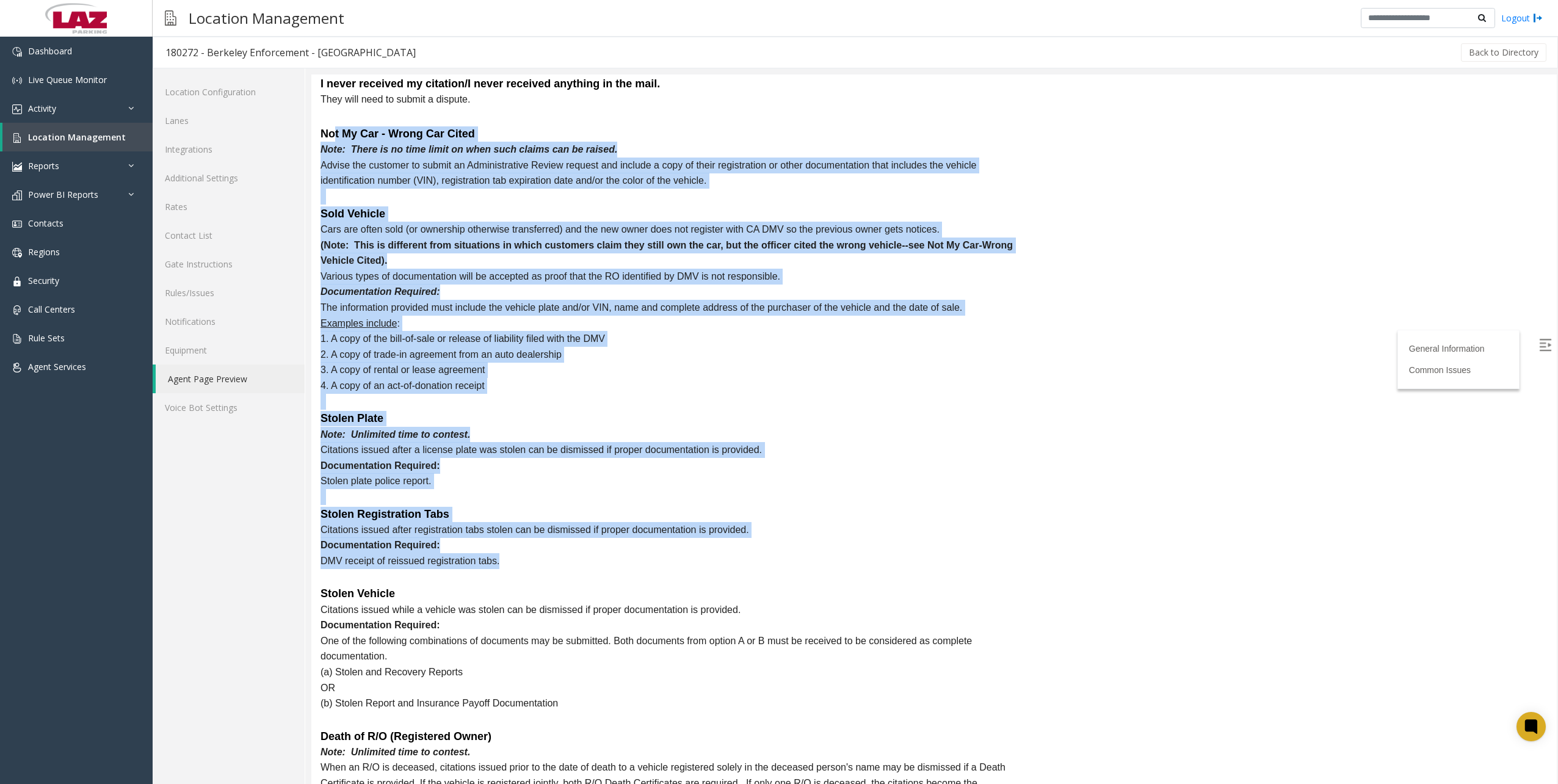
drag, startPoint x: 334, startPoint y: 116, endPoint x: 593, endPoint y: 533, distance: 490.9
drag, startPoint x: 593, startPoint y: 533, endPoint x: 988, endPoint y: 471, distance: 399.8
click at [988, 473] on p "Stolen plate police report." at bounding box center [674, 481] width 708 height 16
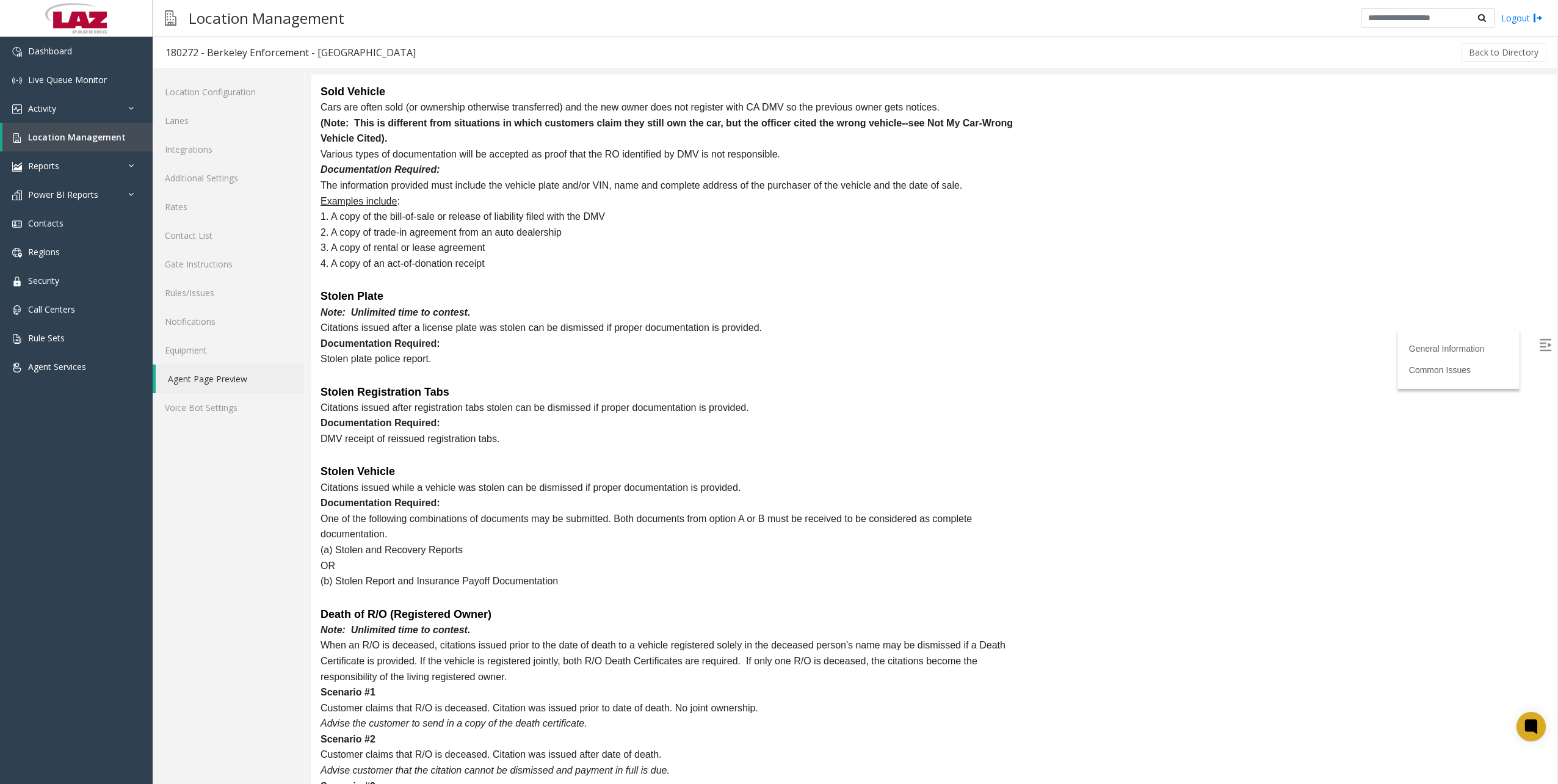
click at [710, 542] on p "(a) Stolen and Recovery Reports" at bounding box center [674, 549] width 708 height 16
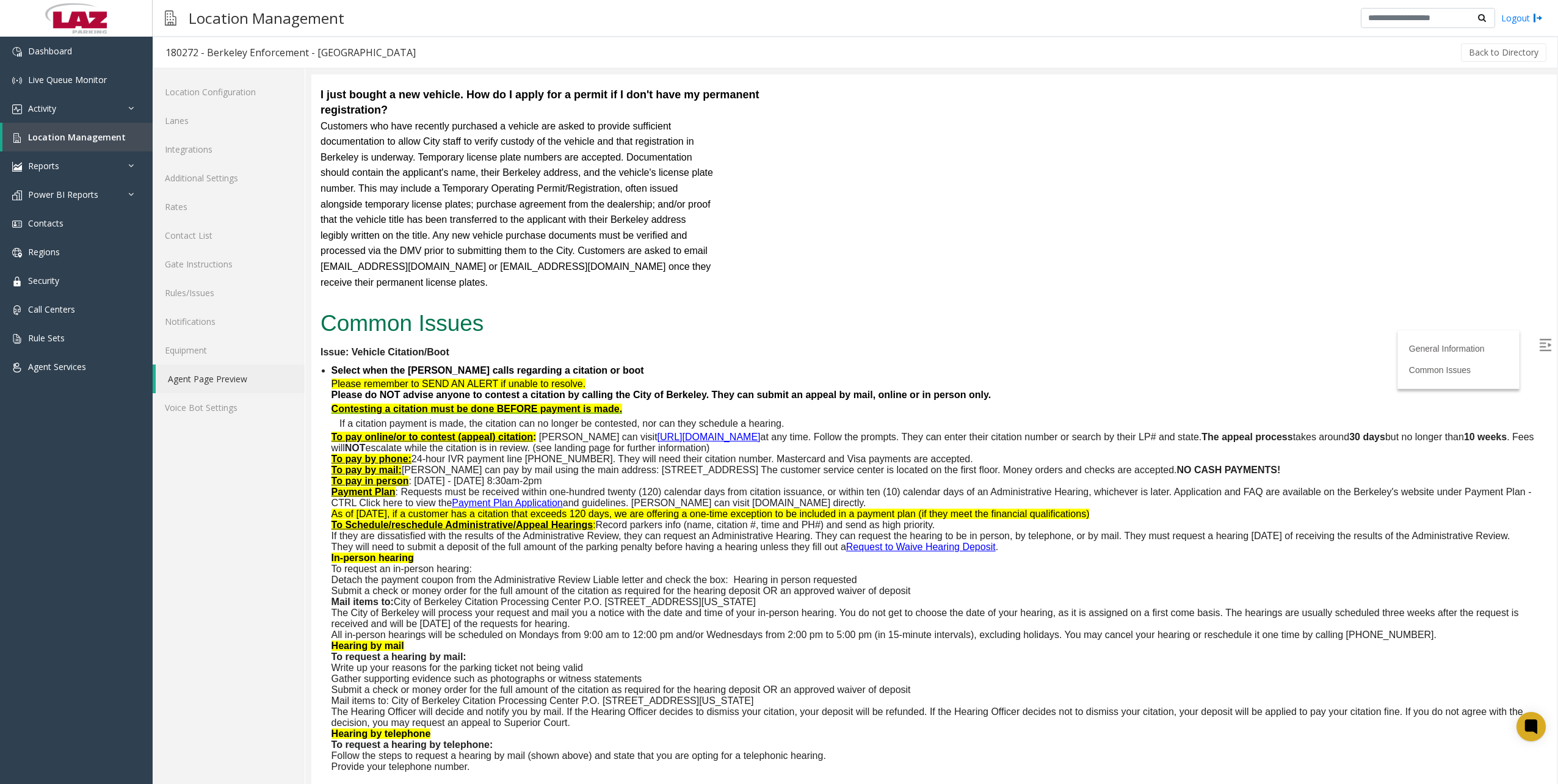
scroll to position [6388, 0]
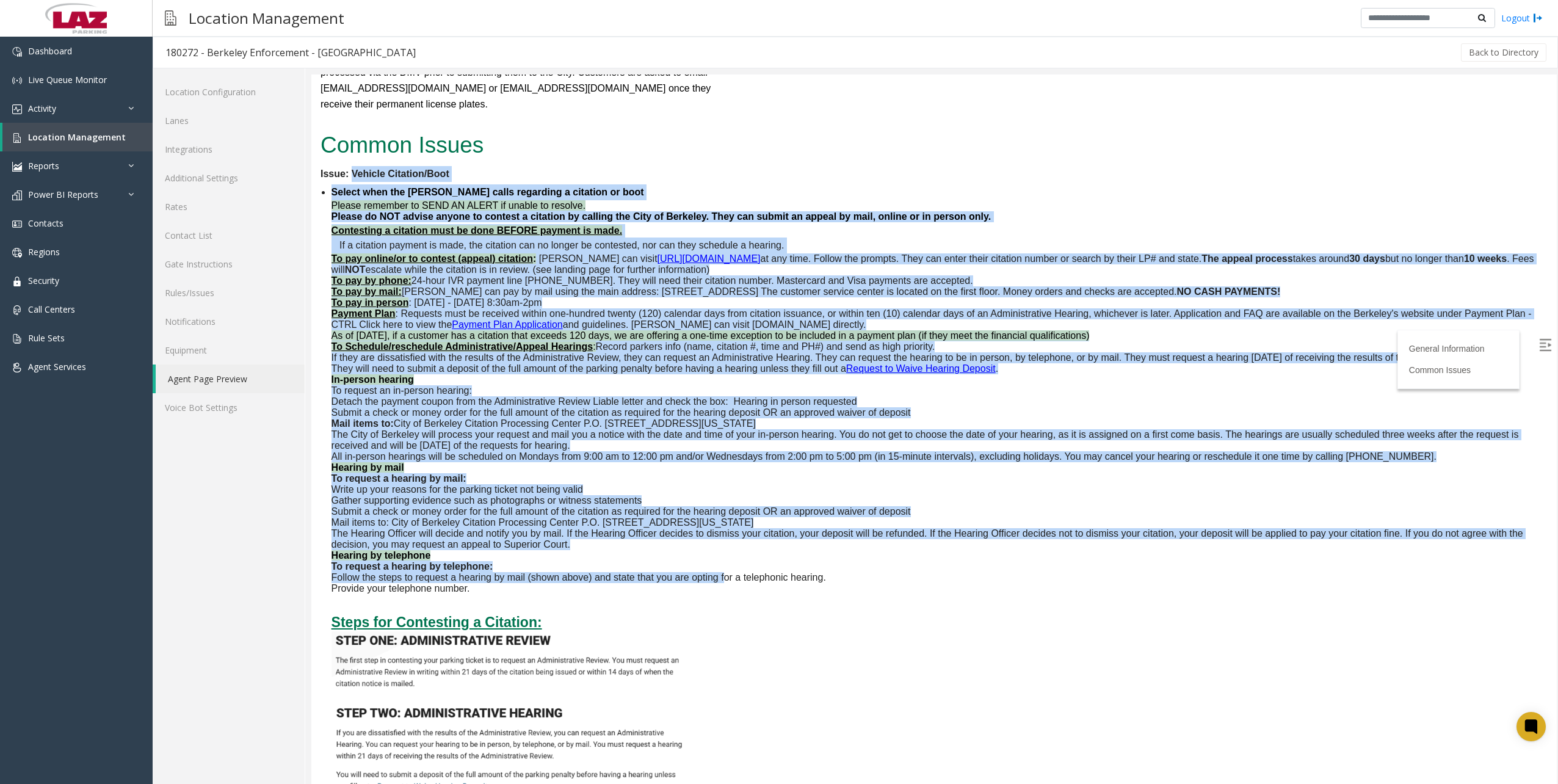
drag, startPoint x: 353, startPoint y: 160, endPoint x: 723, endPoint y: 591, distance: 568.0
click at [723, 591] on dl "Issue: Vehicle Citation/Boot Select when the parker calls regarding a citation …" at bounding box center [934, 555] width 1227 height 778
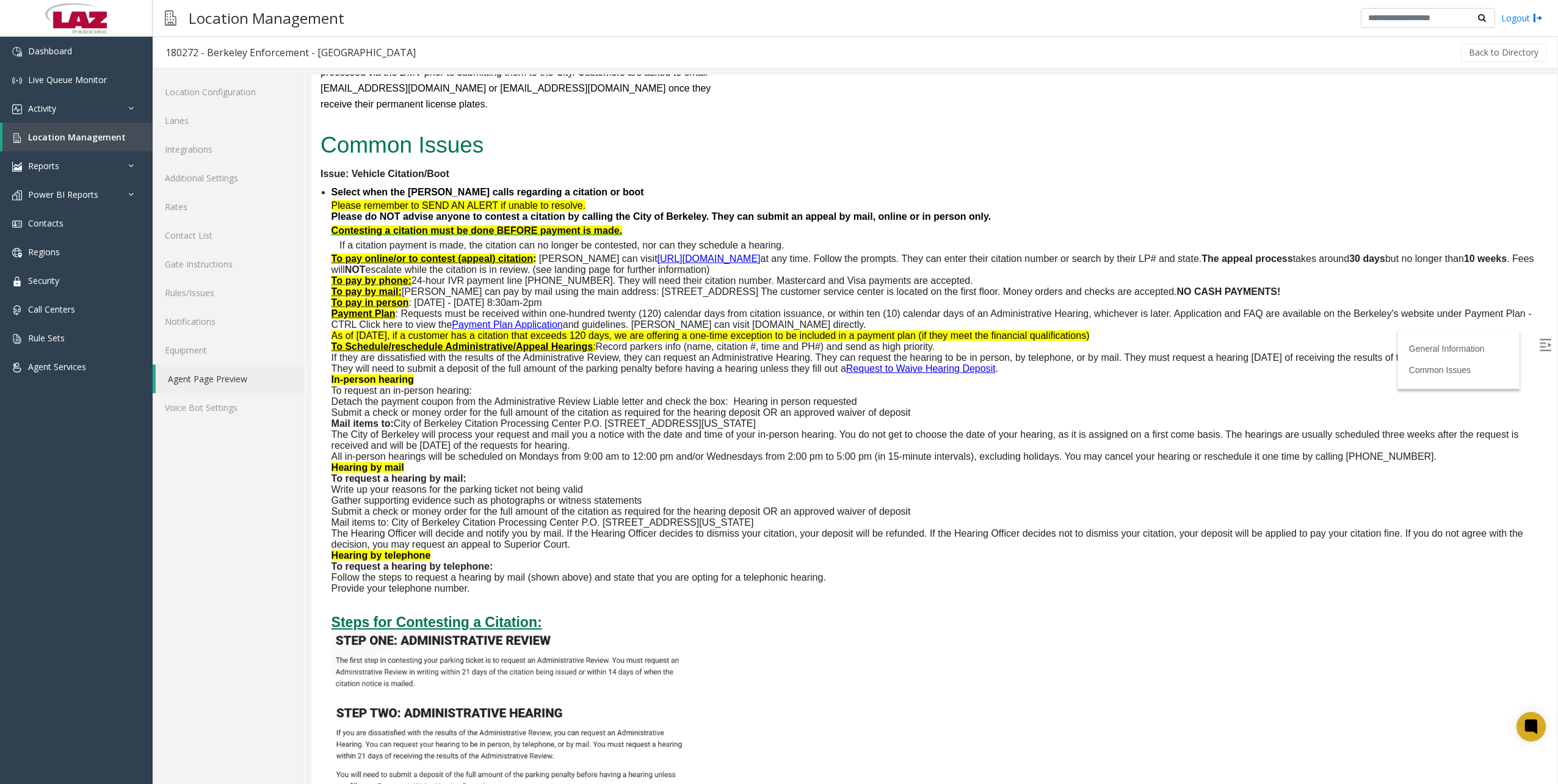
drag, startPoint x: 723, startPoint y: 591, endPoint x: 537, endPoint y: 625, distance: 189.1
click at [626, 609] on h4 at bounding box center [939, 604] width 1216 height 16
drag, startPoint x: 317, startPoint y: 159, endPoint x: 679, endPoint y: 461, distance: 471.4
click at [785, 147] on div "Common Issues Issue: Vehicle Citation/Boot Select when the parker calls regardi…" at bounding box center [934, 542] width 1245 height 829
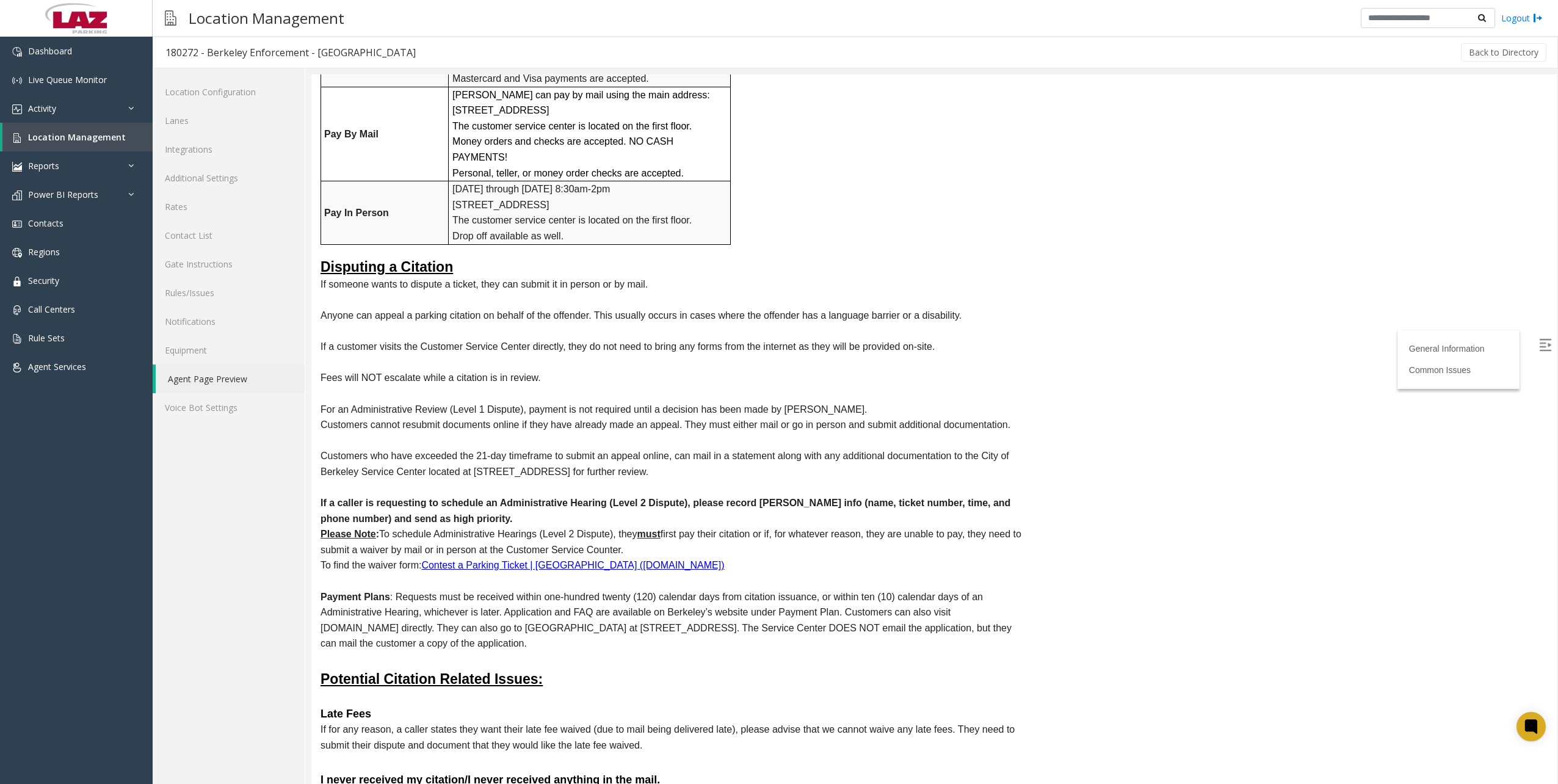
scroll to position [1220, 0]
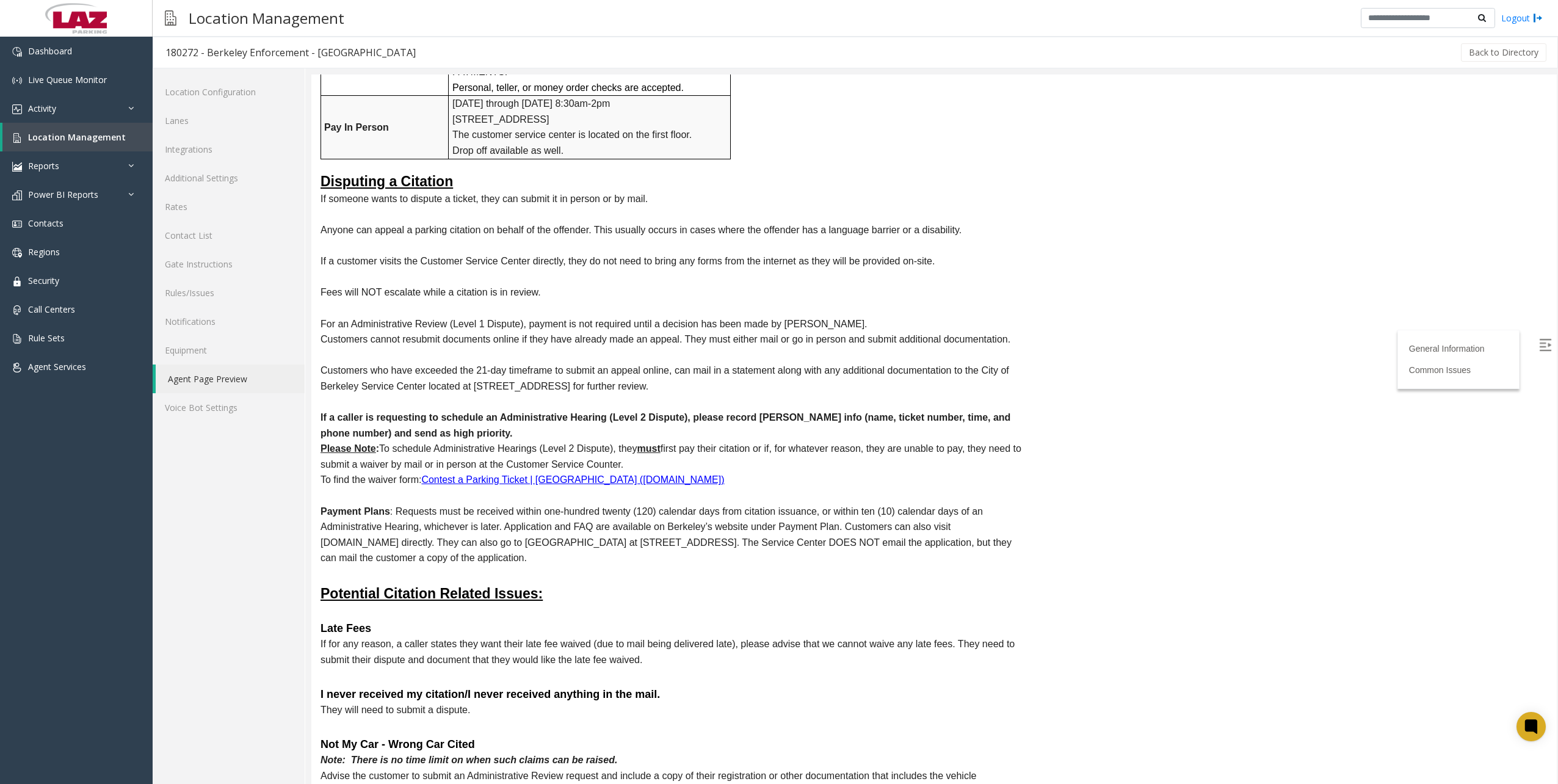
click at [639, 566] on p at bounding box center [674, 573] width 708 height 16
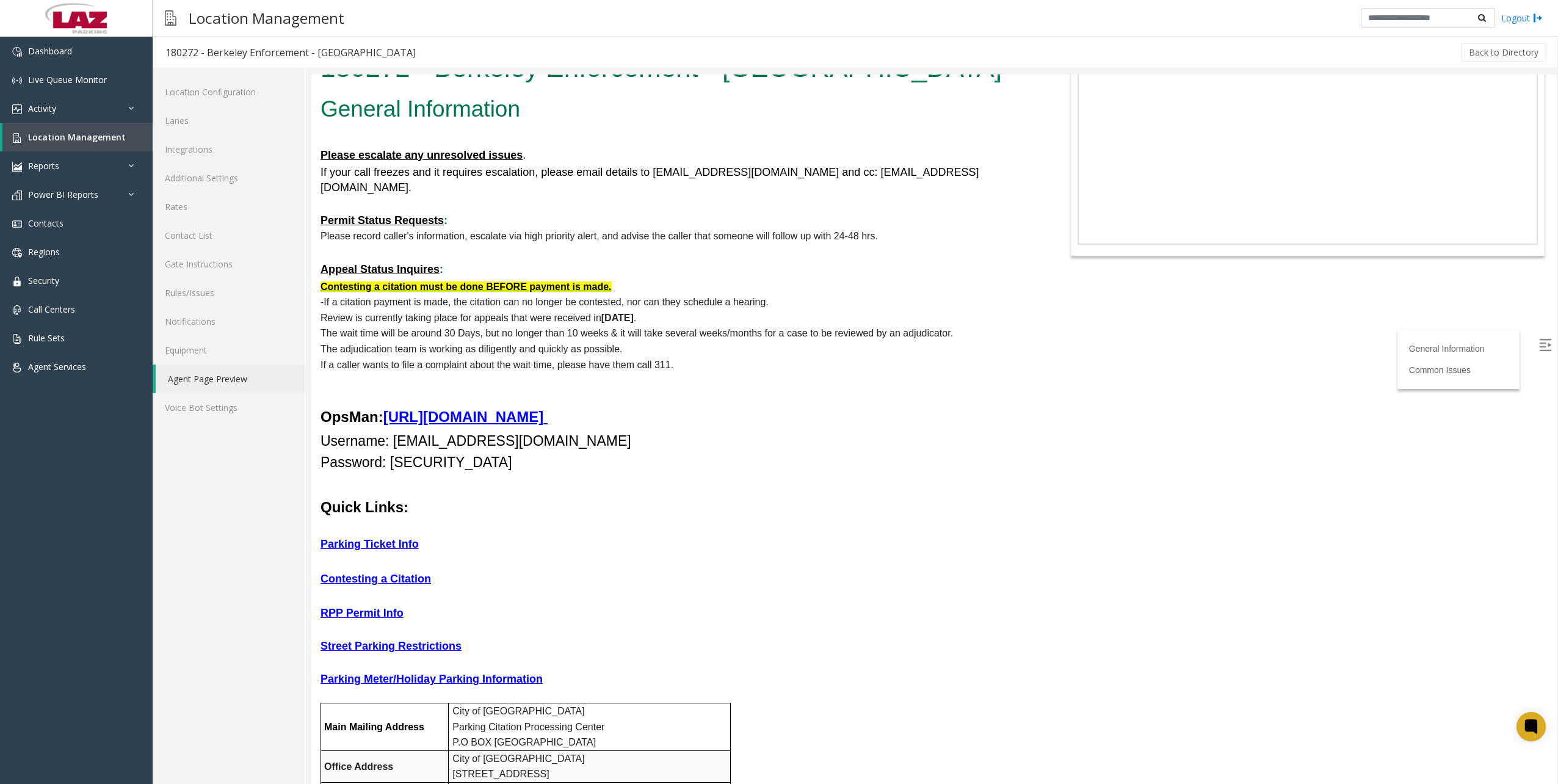
scroll to position [0, 0]
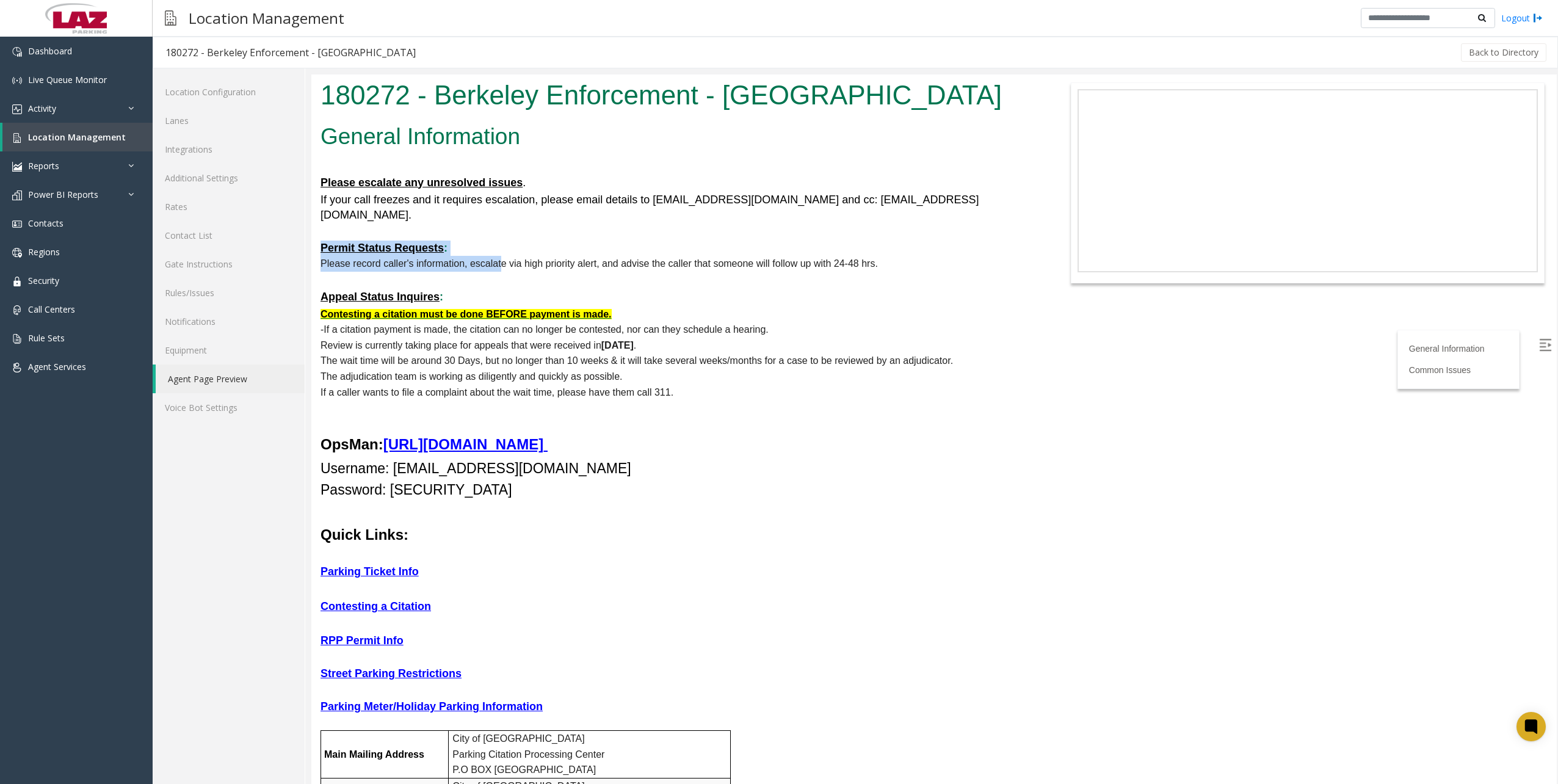
drag, startPoint x: 312, startPoint y: 227, endPoint x: 502, endPoint y: 243, distance: 190.7
click at [685, 433] on p "OpsMan: https://ppprk.com/apps/opsman/" at bounding box center [674, 444] width 708 height 23
drag, startPoint x: 994, startPoint y: 497, endPoint x: 351, endPoint y: 467, distance: 643.7
click at [994, 499] on p at bounding box center [674, 511] width 708 height 23
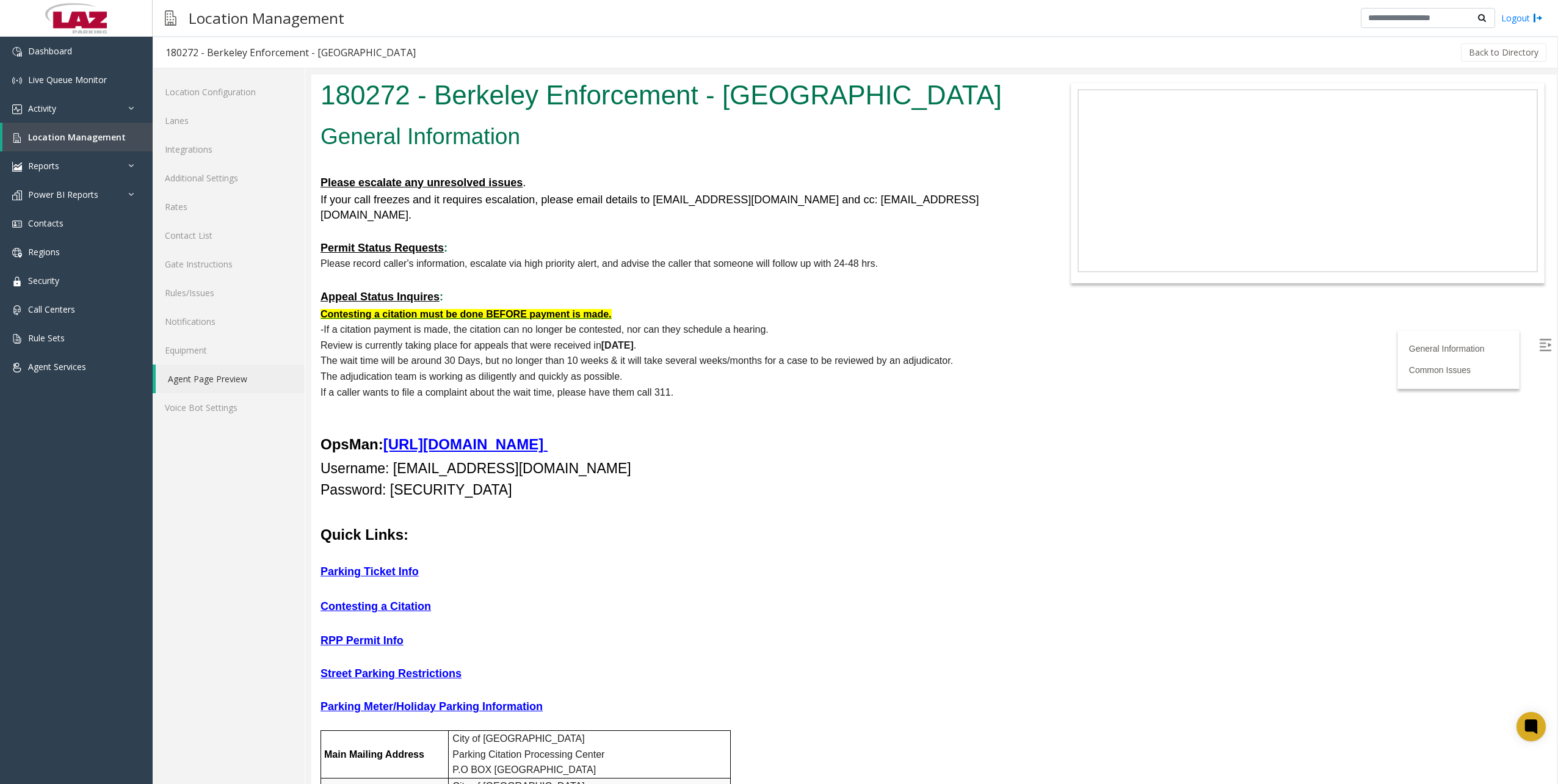
drag, startPoint x: 633, startPoint y: 538, endPoint x: 541, endPoint y: 540, distance: 92.0
click at [633, 546] on p at bounding box center [674, 554] width 708 height 16
drag, startPoint x: 946, startPoint y: 542, endPoint x: 690, endPoint y: 443, distance: 274.5
click at [978, 546] on p at bounding box center [674, 554] width 708 height 16
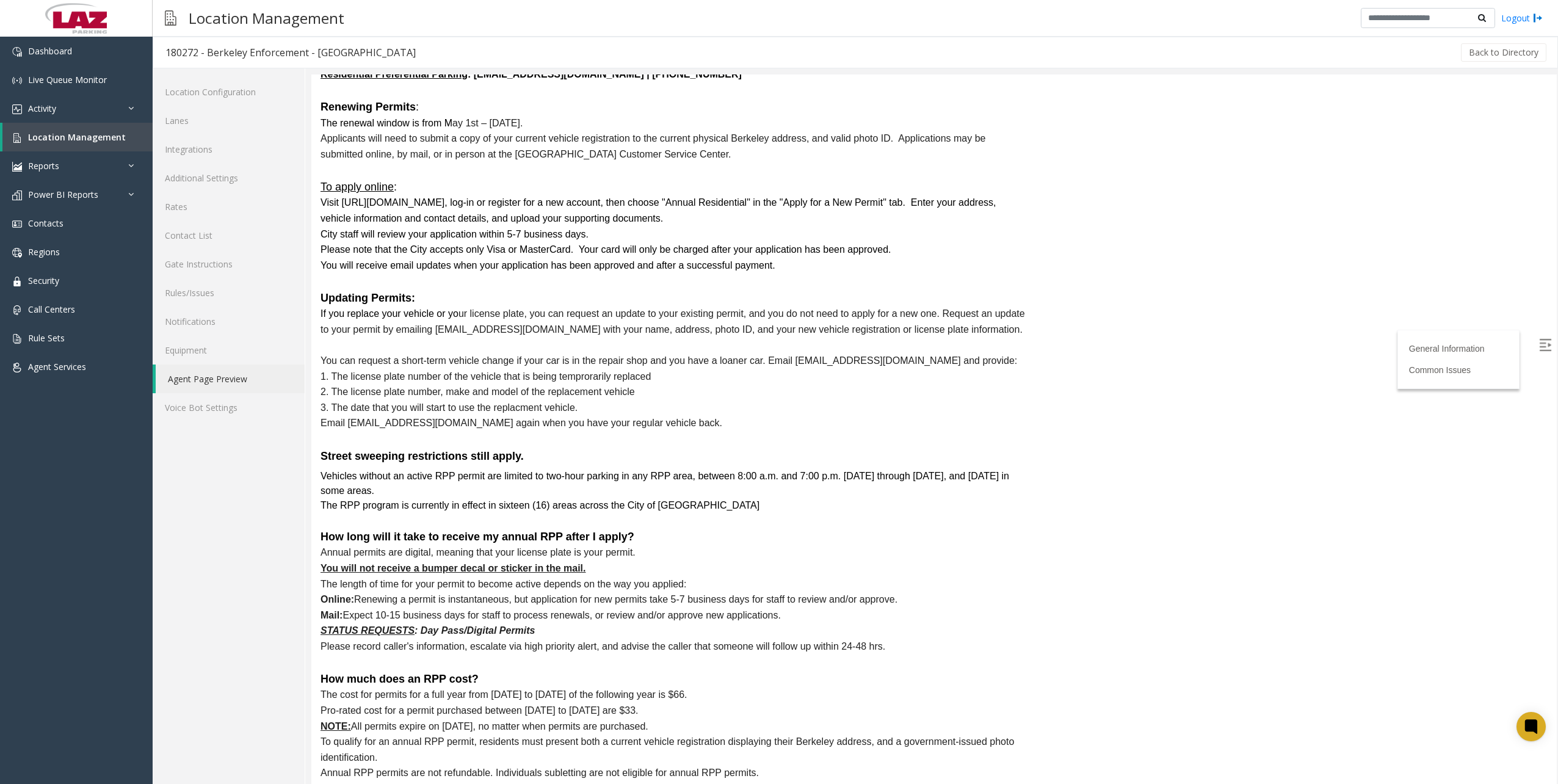
scroll to position [3113, 0]
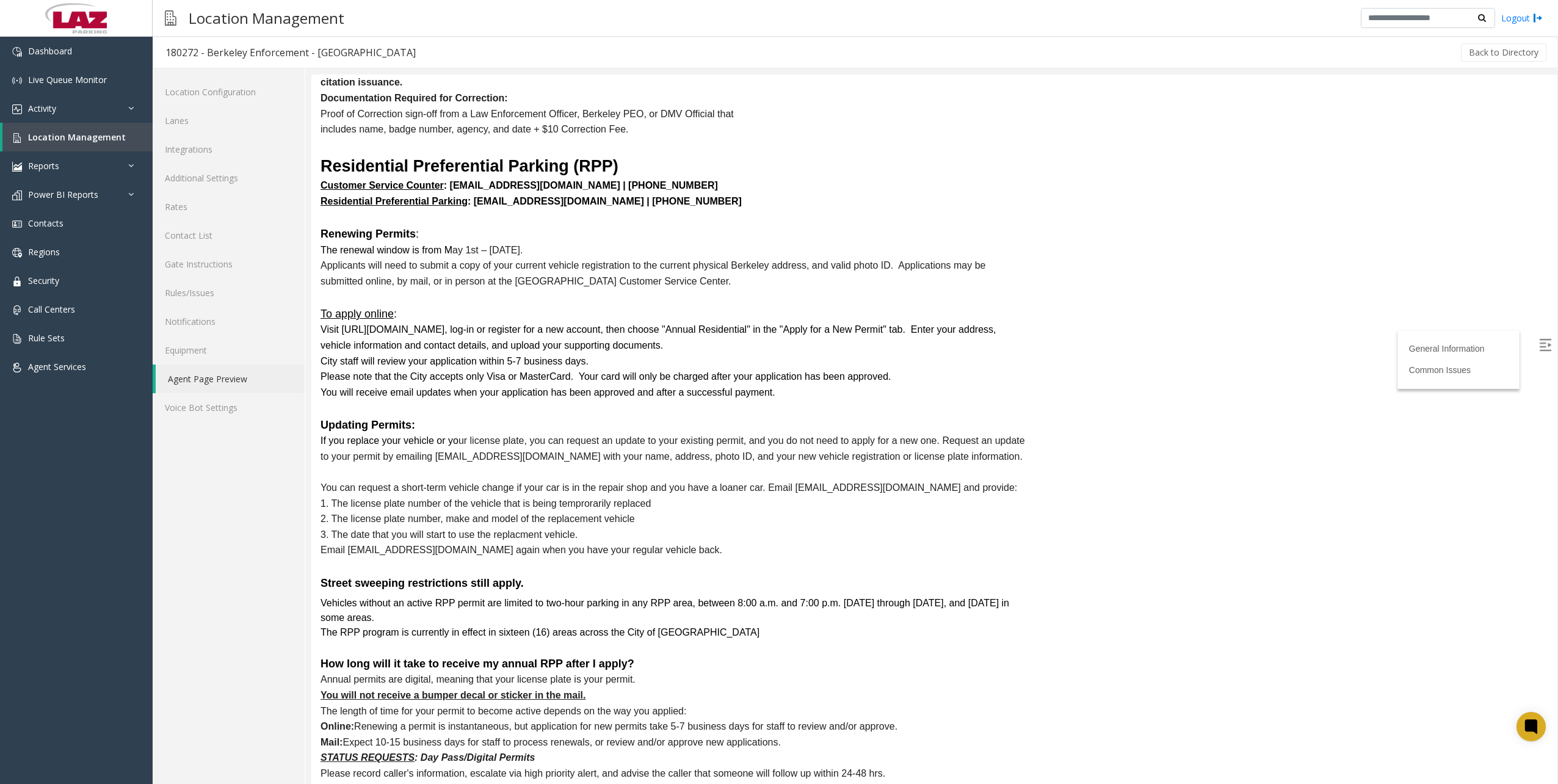
drag, startPoint x: 315, startPoint y: 216, endPoint x: 1020, endPoint y: 710, distance: 860.8
click at [1020, 710] on div "General Information Please escalate any unresolved issues . If your call freeze…" at bounding box center [674, 204] width 726 height 6396
click at [826, 371] on font "Please note that the City accepts only Visa or MasterCard. Your card will only …" at bounding box center [605, 376] width 570 height 10
click at [770, 306] on h5 "To apply online :" at bounding box center [674, 314] width 708 height 15
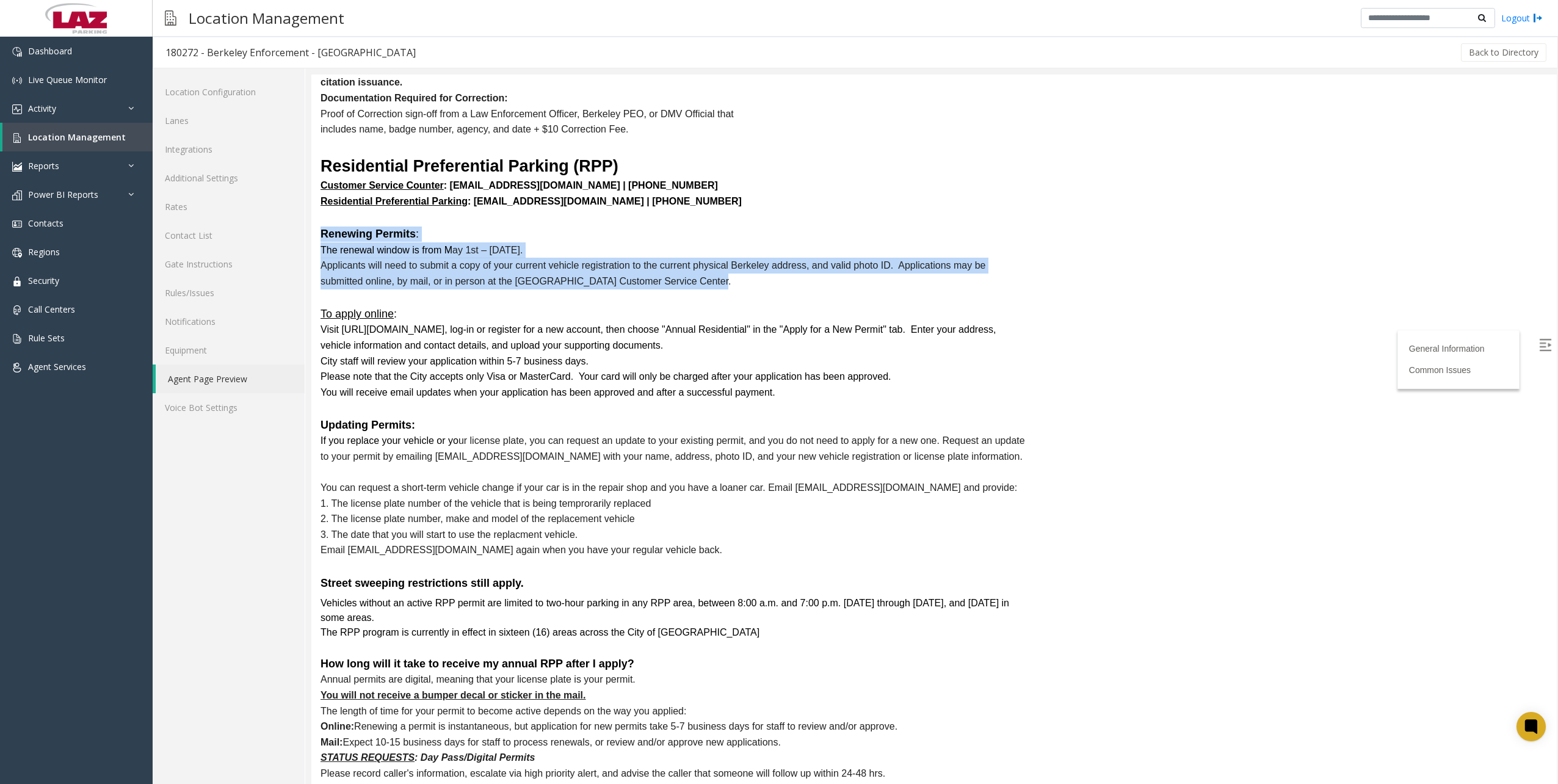
drag, startPoint x: 322, startPoint y: 221, endPoint x: 856, endPoint y: 266, distance: 535.9
click at [856, 266] on div "General Information Please escalate any unresolved issues . If your call freeze…" at bounding box center [674, 204] width 726 height 6396
drag, startPoint x: 856, startPoint y: 266, endPoint x: 874, endPoint y: 329, distance: 65.5
click at [874, 329] on p "Visit https://berkeley.cmrpay.com/, log-in or register for a new account, then …" at bounding box center [674, 337] width 708 height 31
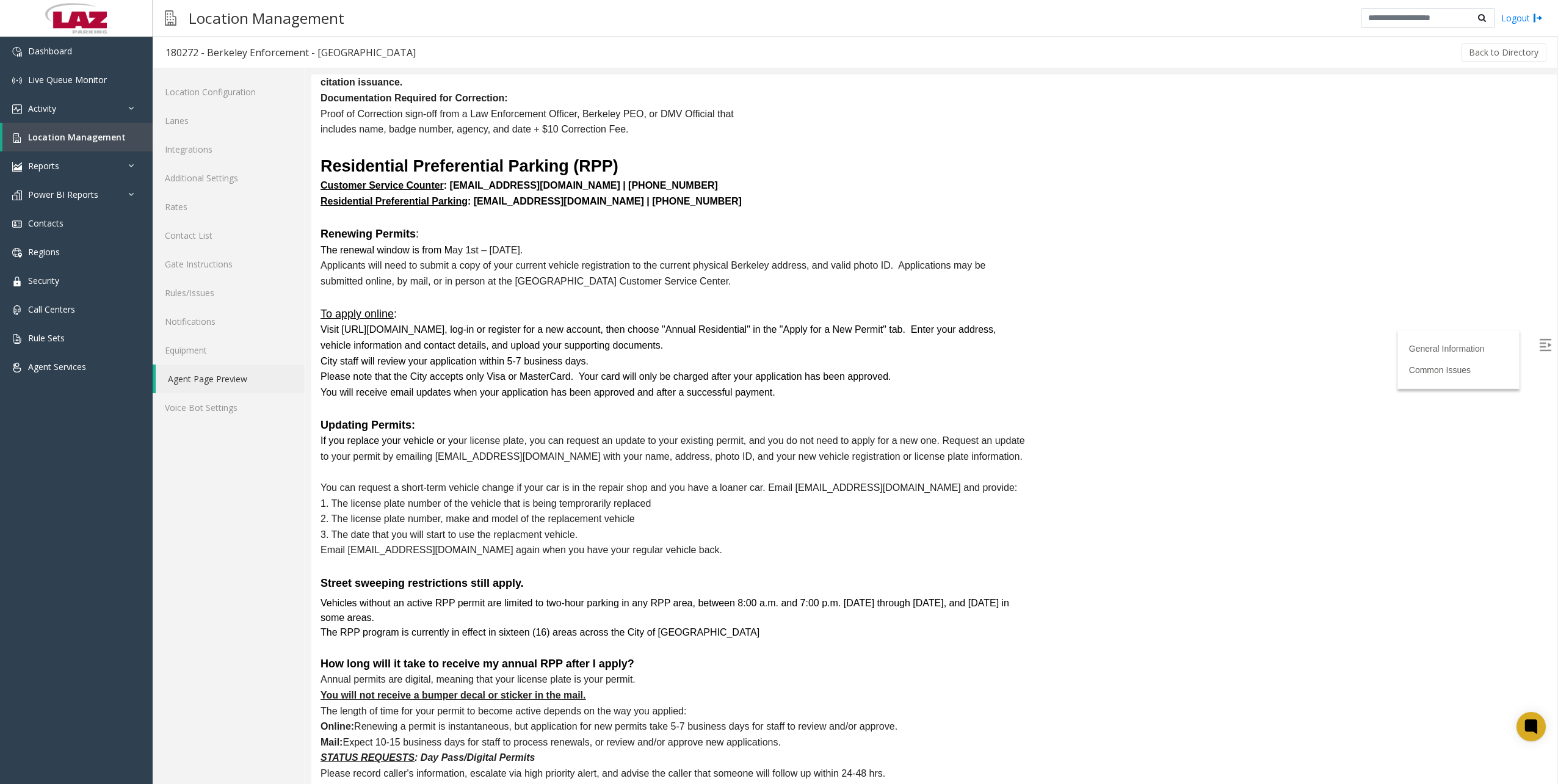
click at [666, 435] on span "If you replace your vehicle or yo ur license plate, you can request an update t…" at bounding box center [672, 448] width 704 height 26
drag, startPoint x: 666, startPoint y: 424, endPoint x: 689, endPoint y: 281, distance: 144.8
click at [674, 260] on span "Applicants will need to submit a copy of your current vehicle registration to t…" at bounding box center [653, 273] width 665 height 26
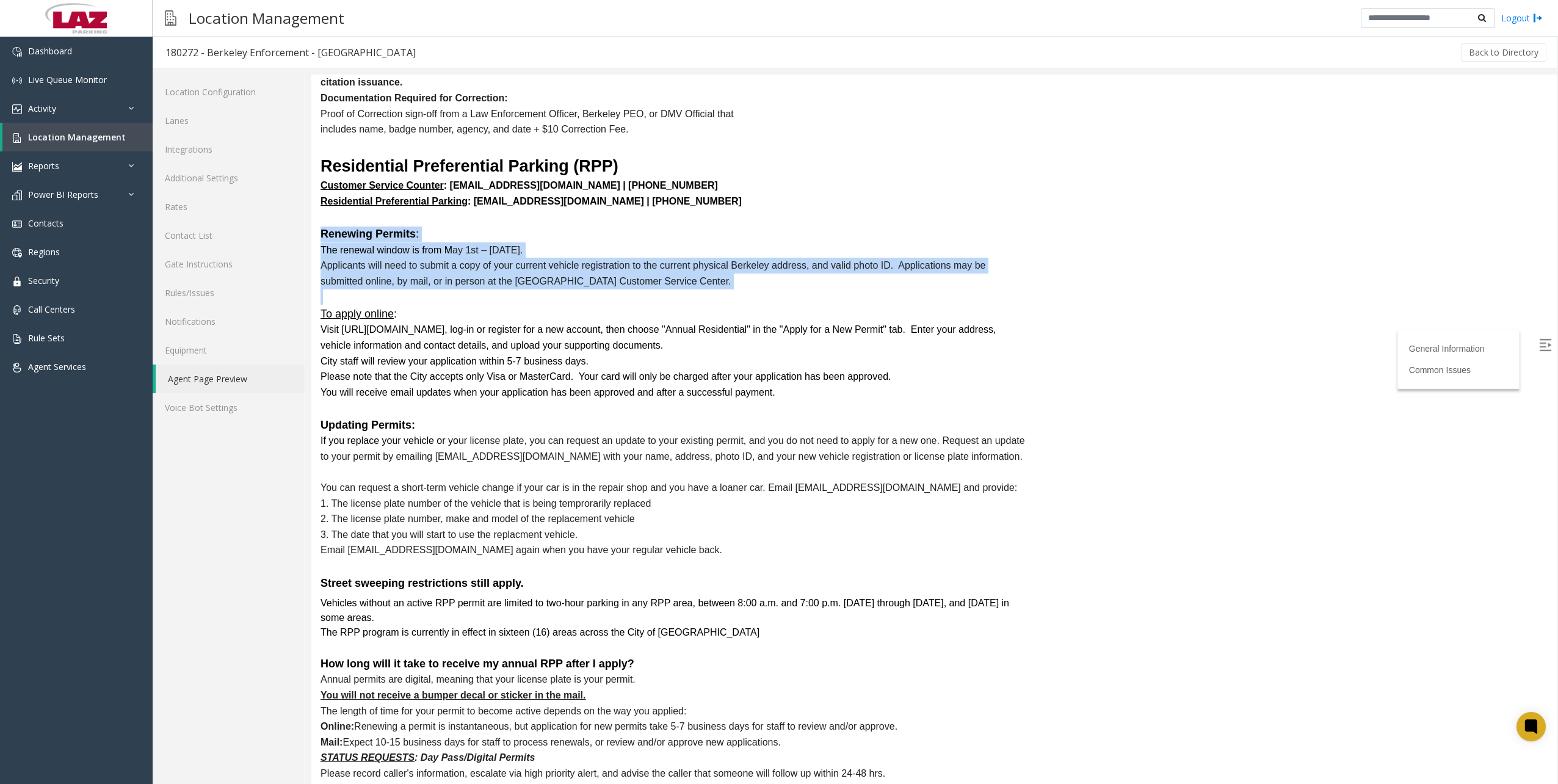
drag, startPoint x: 696, startPoint y: 277, endPoint x: 315, endPoint y: 211, distance: 386.7
click at [315, 211] on div "General Information Please escalate any unresolved issues . If your call freeze…" at bounding box center [674, 204] width 726 height 6396
click at [601, 259] on p "Applicants will need to submit a copy of your current vehicle registration to t…" at bounding box center [674, 273] width 708 height 31
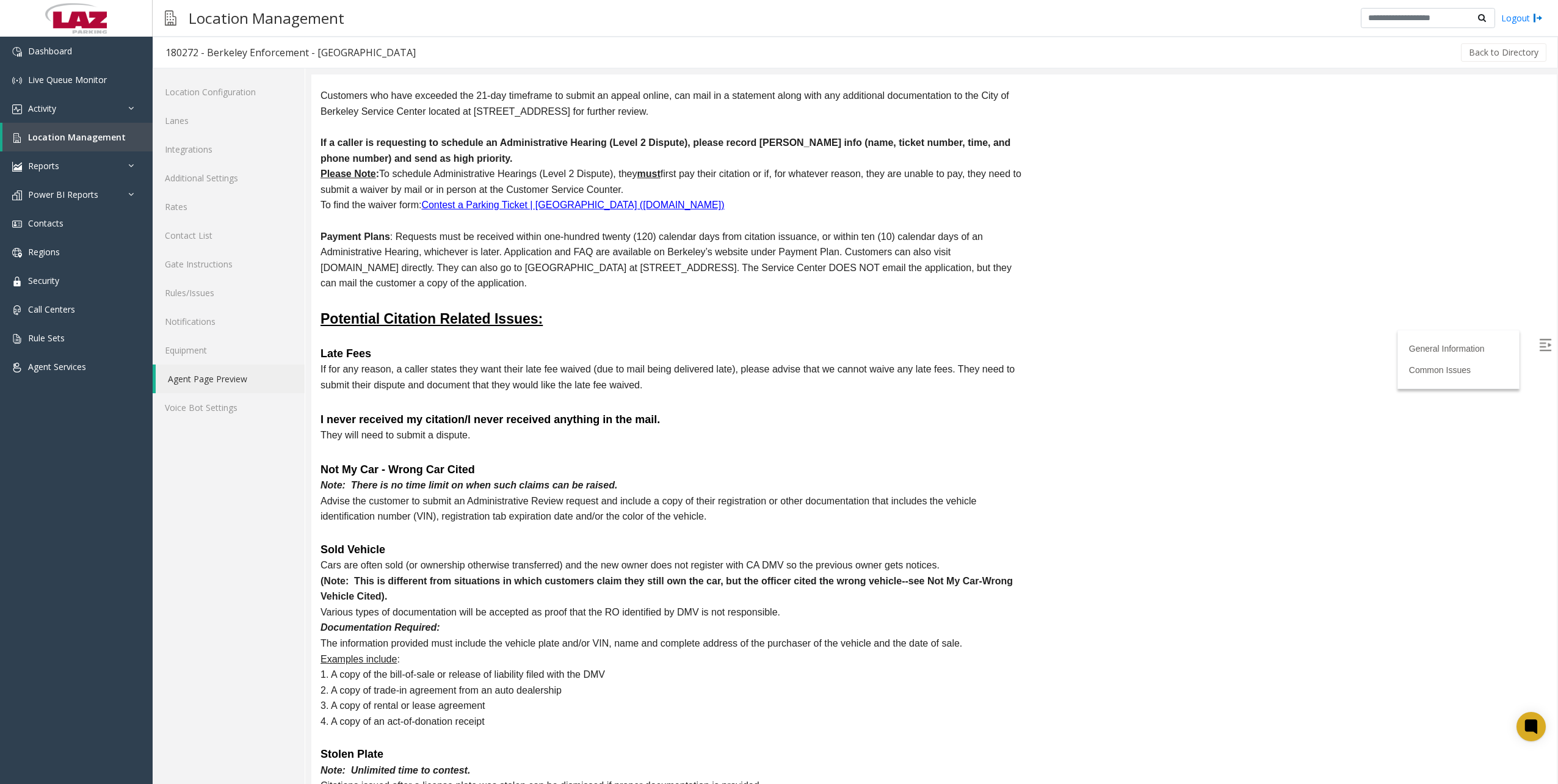
scroll to position [1648, 0]
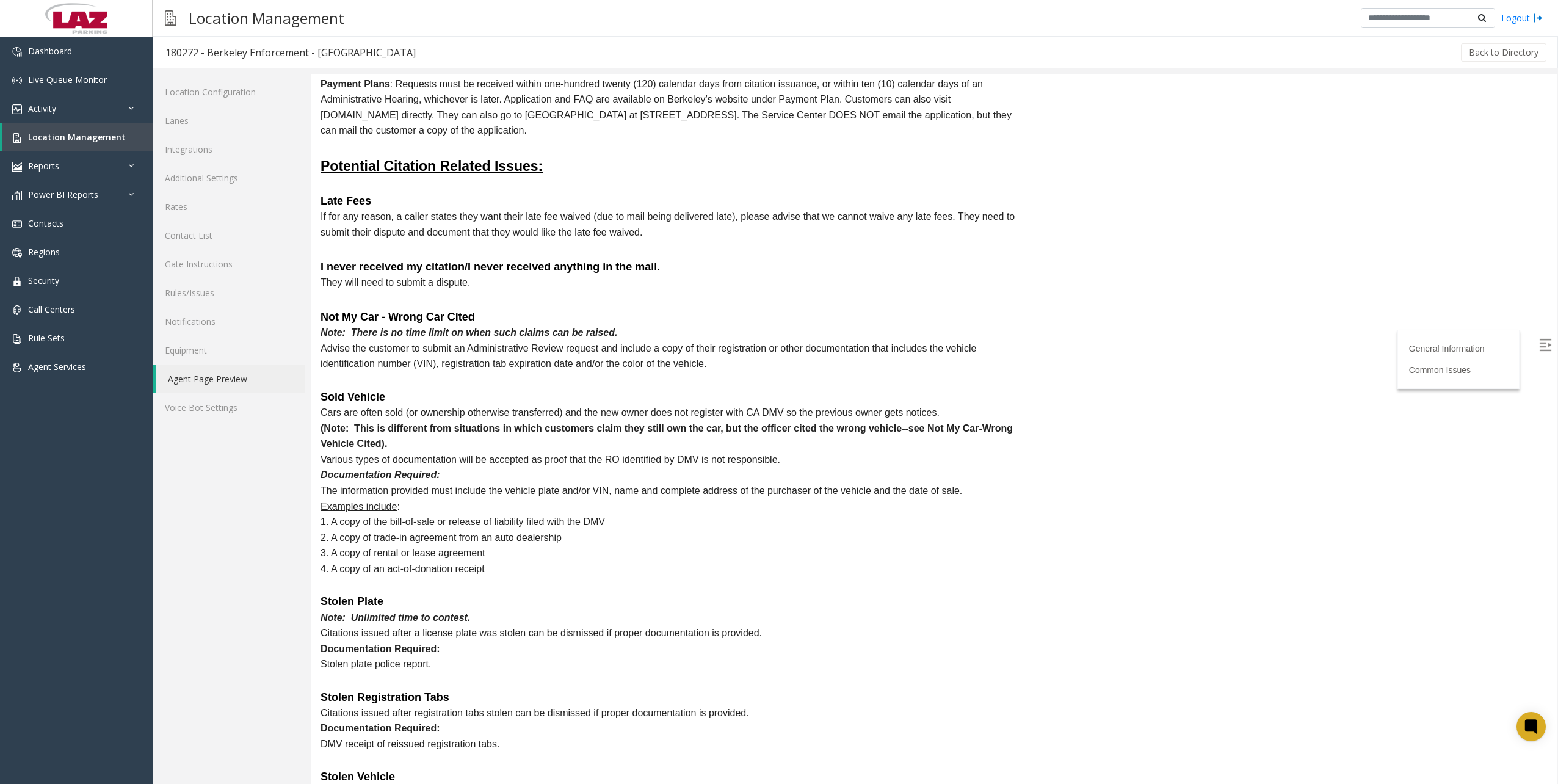
click at [534, 516] on span "1. A copy of the bill-of-sale or release of liability filed with the DMV" at bounding box center [462, 521] width 284 height 10
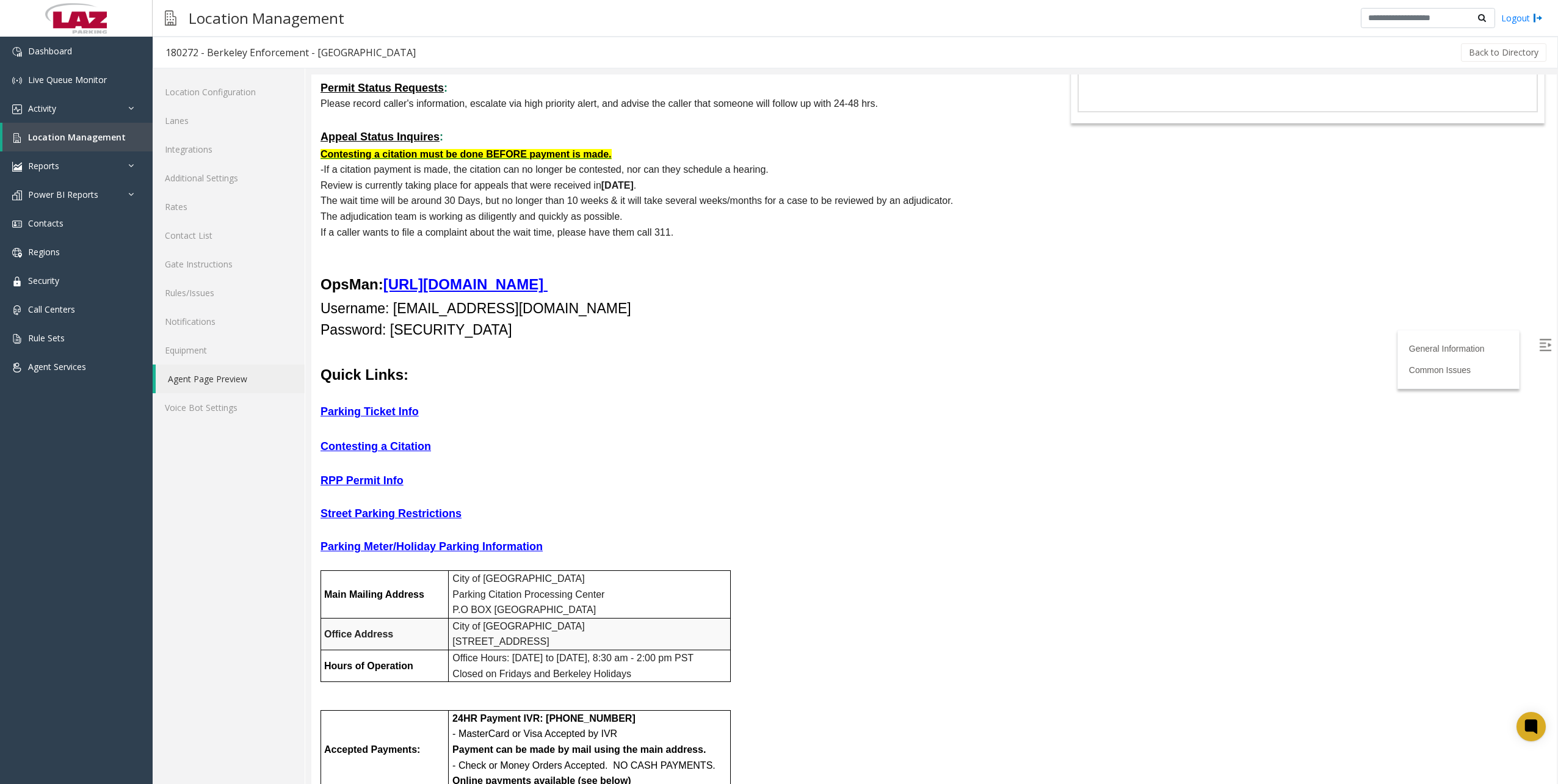
scroll to position [0, 0]
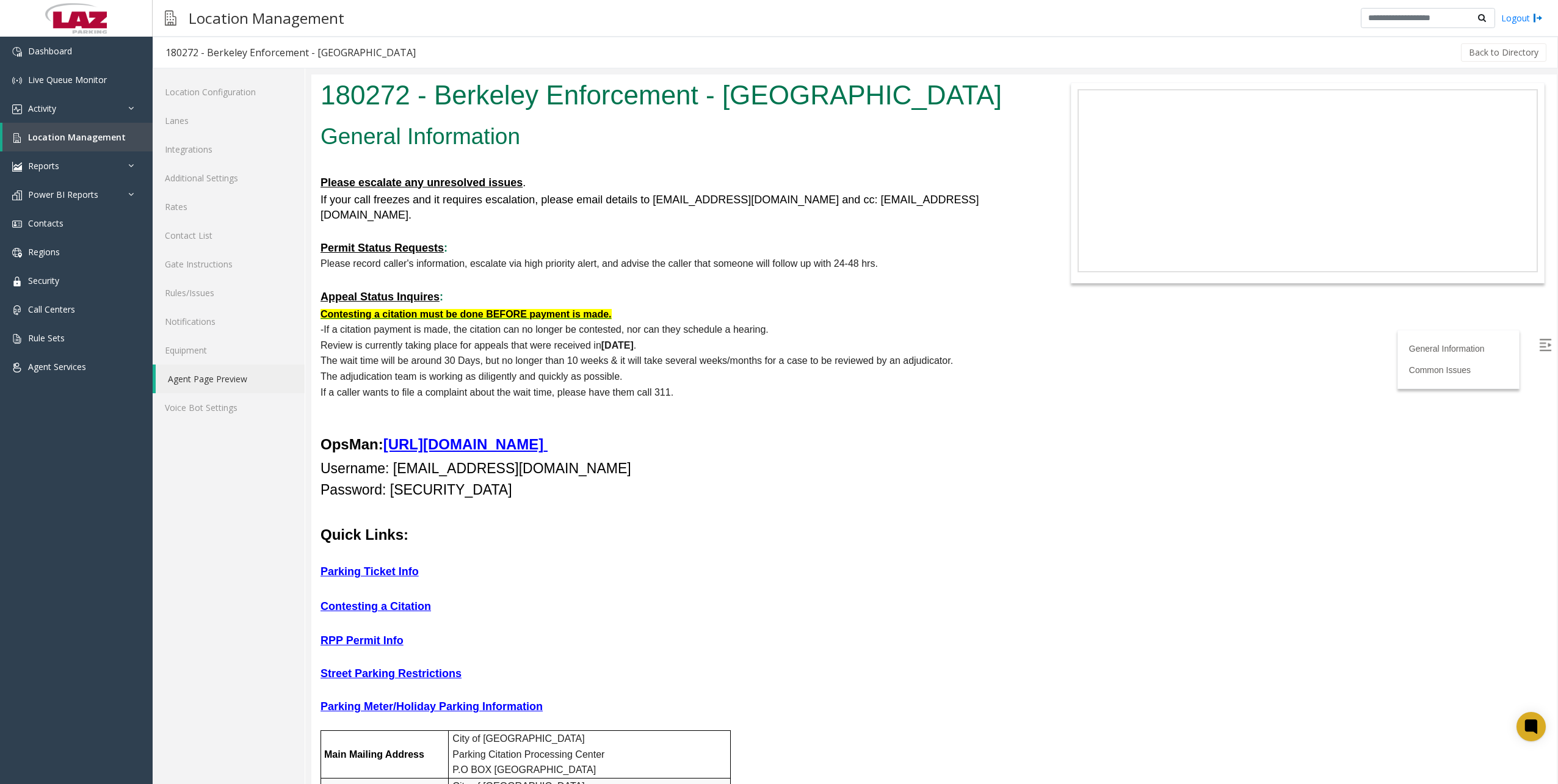
click at [518, 324] on span "If a citation payment is made, the citation can no longer be contested, nor can…" at bounding box center [546, 329] width 445 height 10
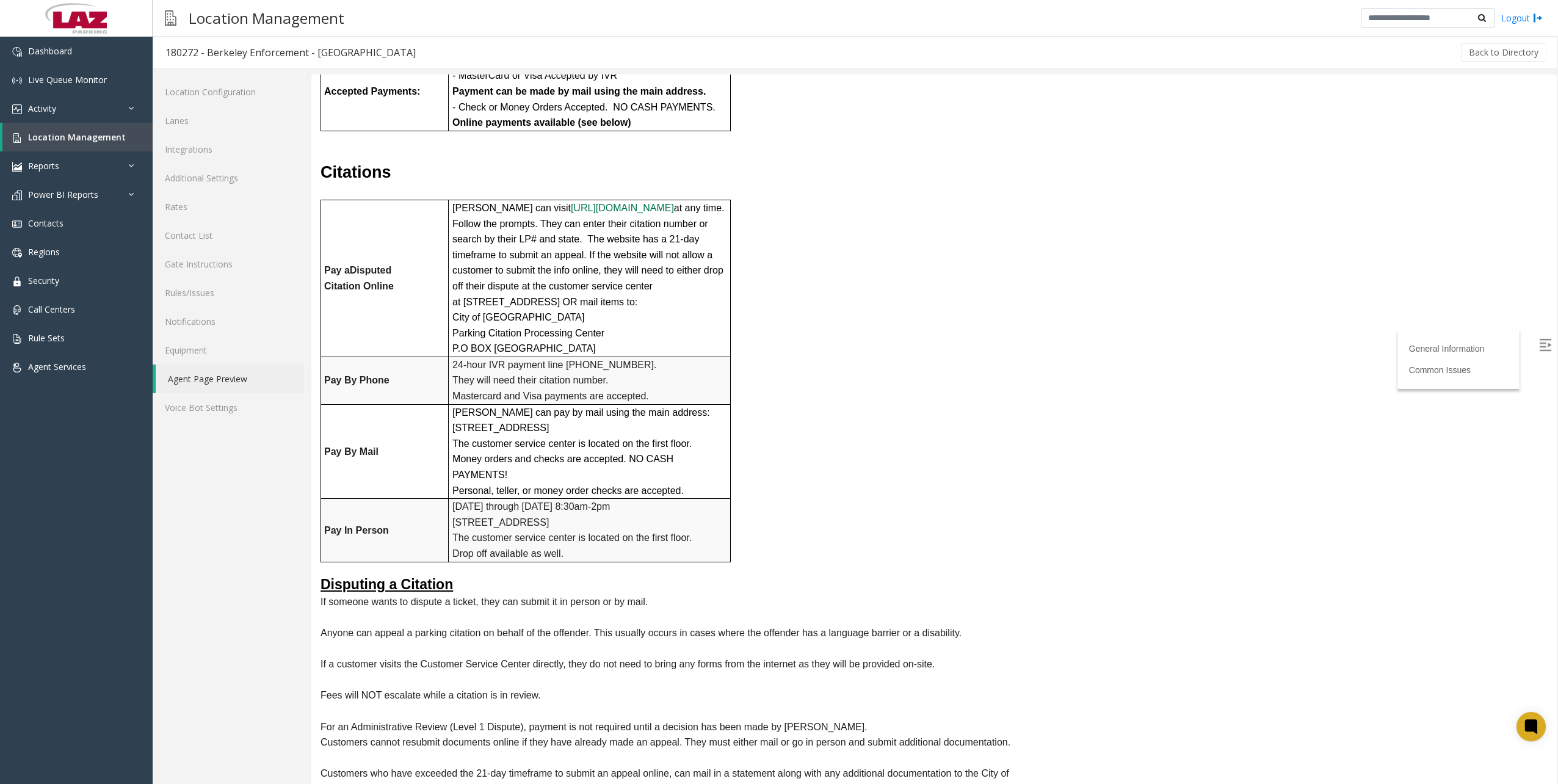
scroll to position [1099, 0]
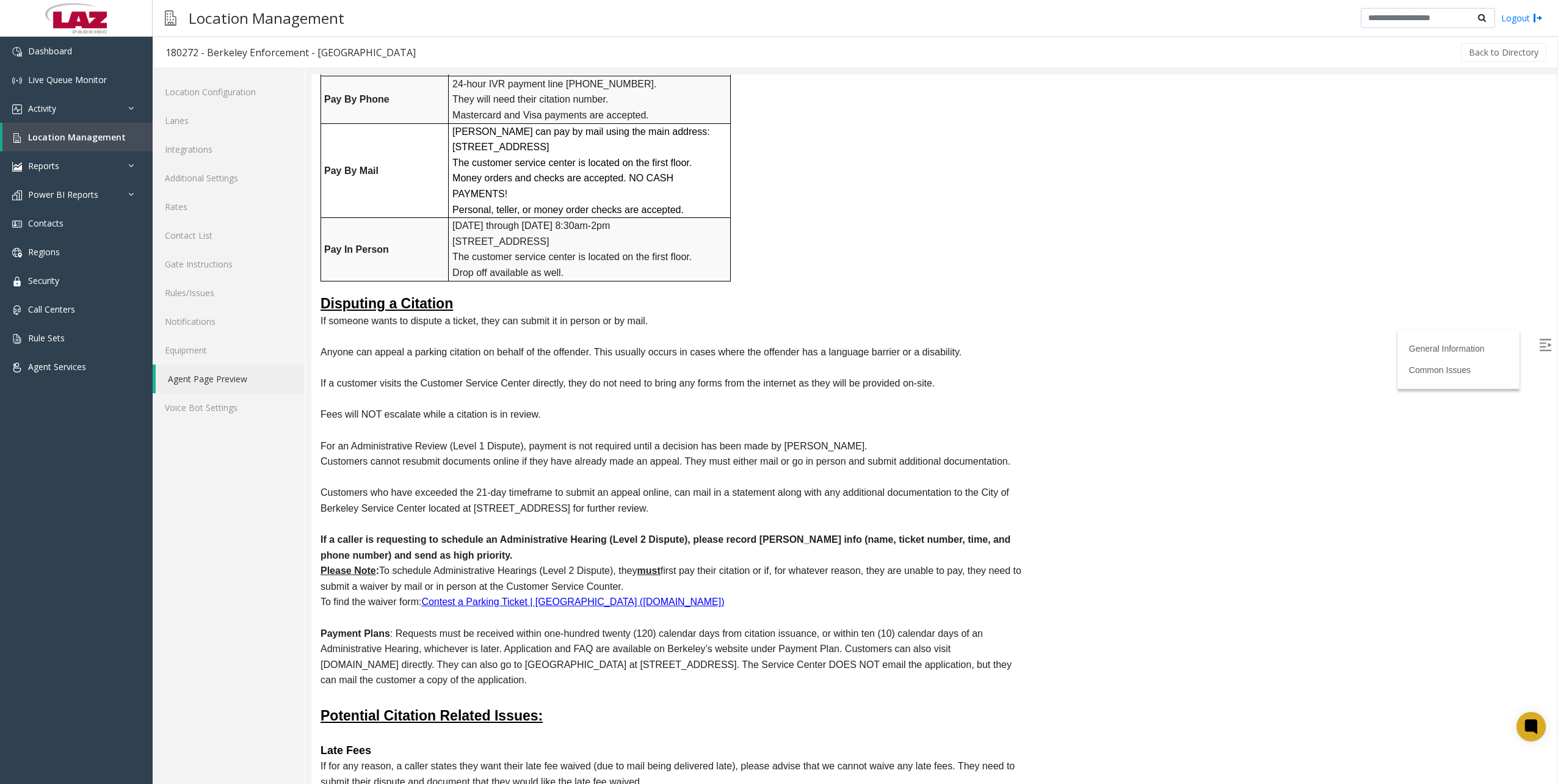
click at [937, 534] on span "If a caller is requesting to schedule an Administrative Hearing (Level 2 Disput…" at bounding box center [665, 547] width 690 height 26
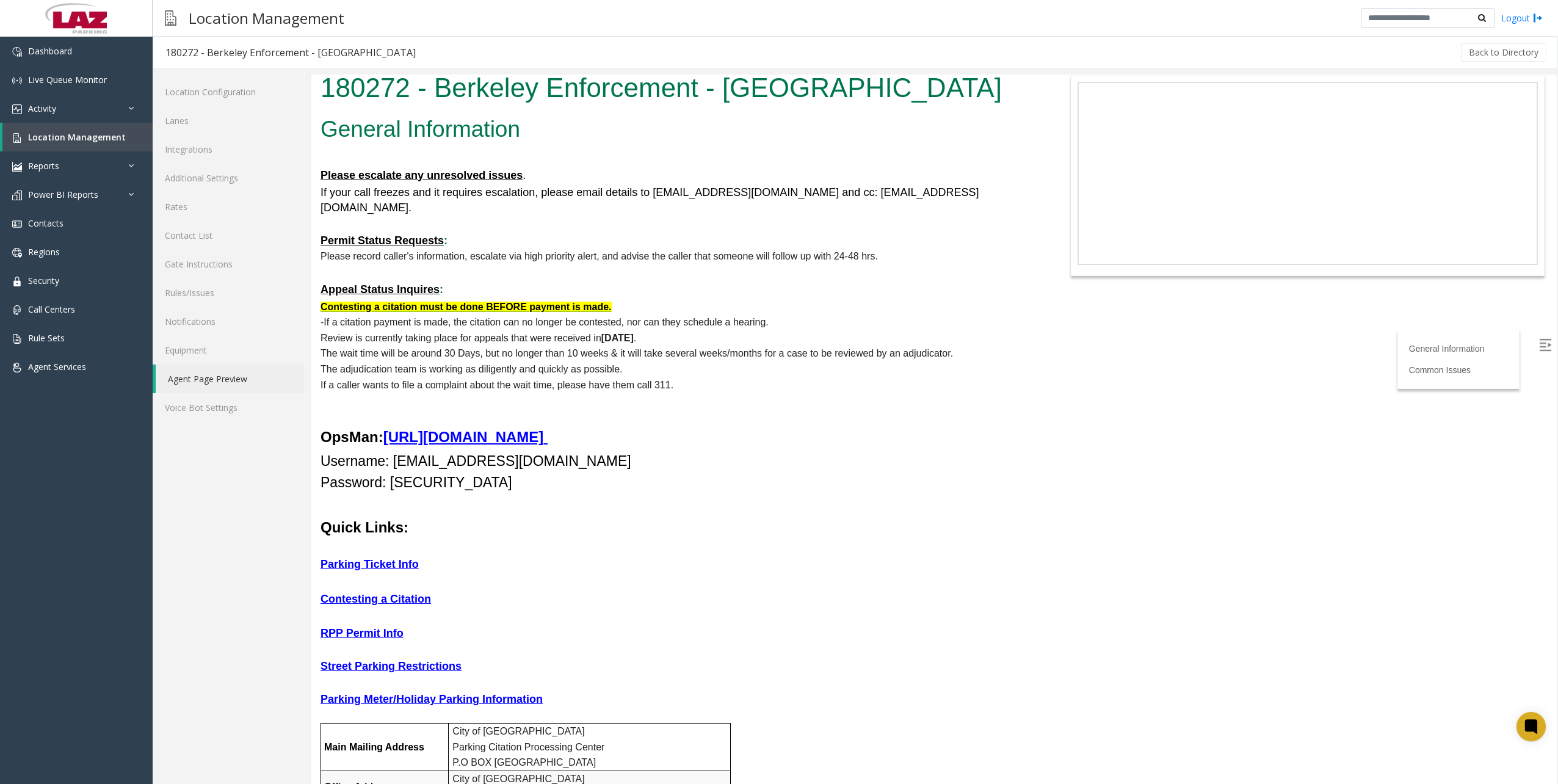
scroll to position [0, 0]
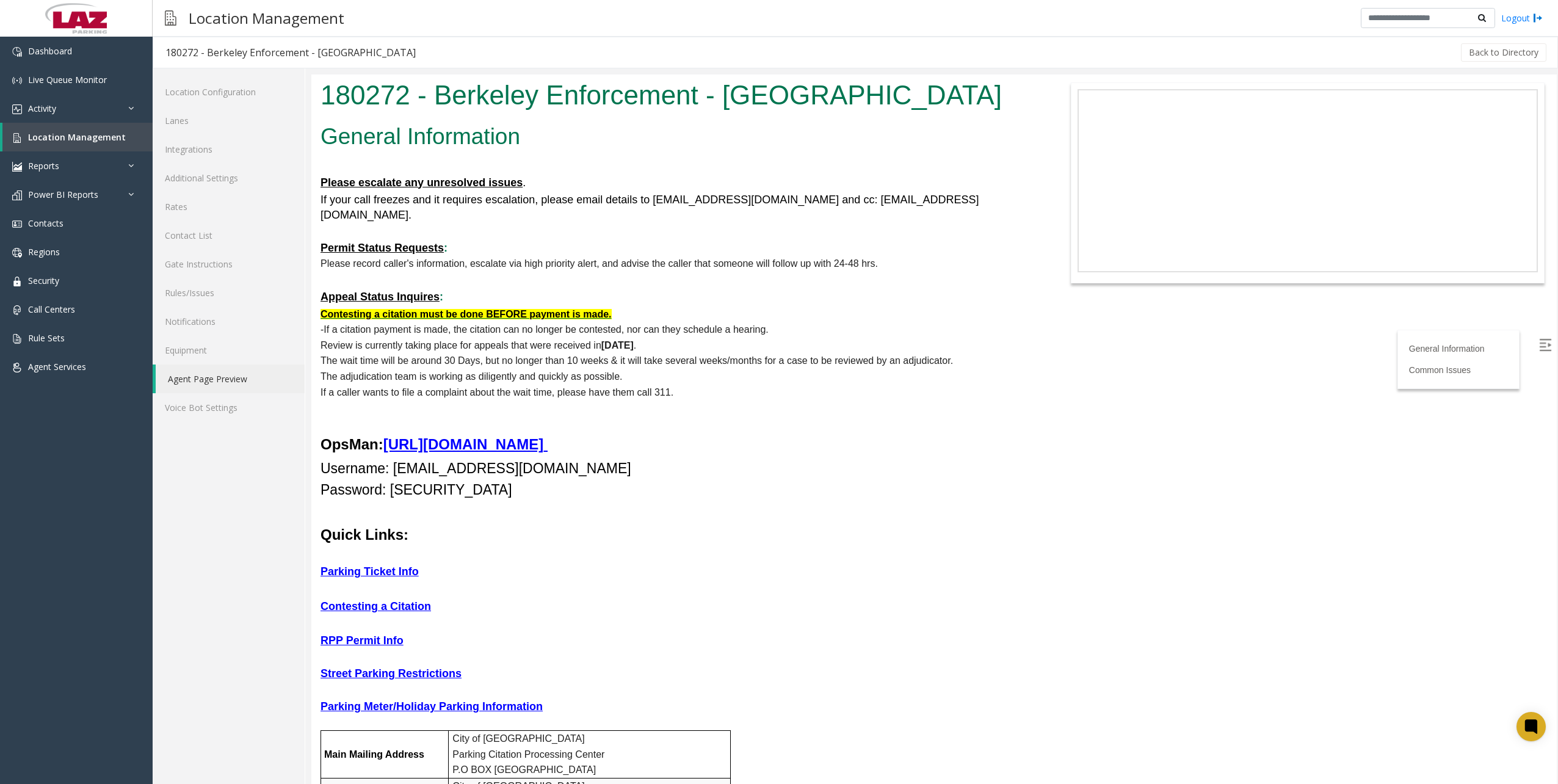
click at [832, 258] on span "Please record caller's information, escalate via high priority alert, and advis…" at bounding box center [599, 263] width 558 height 10
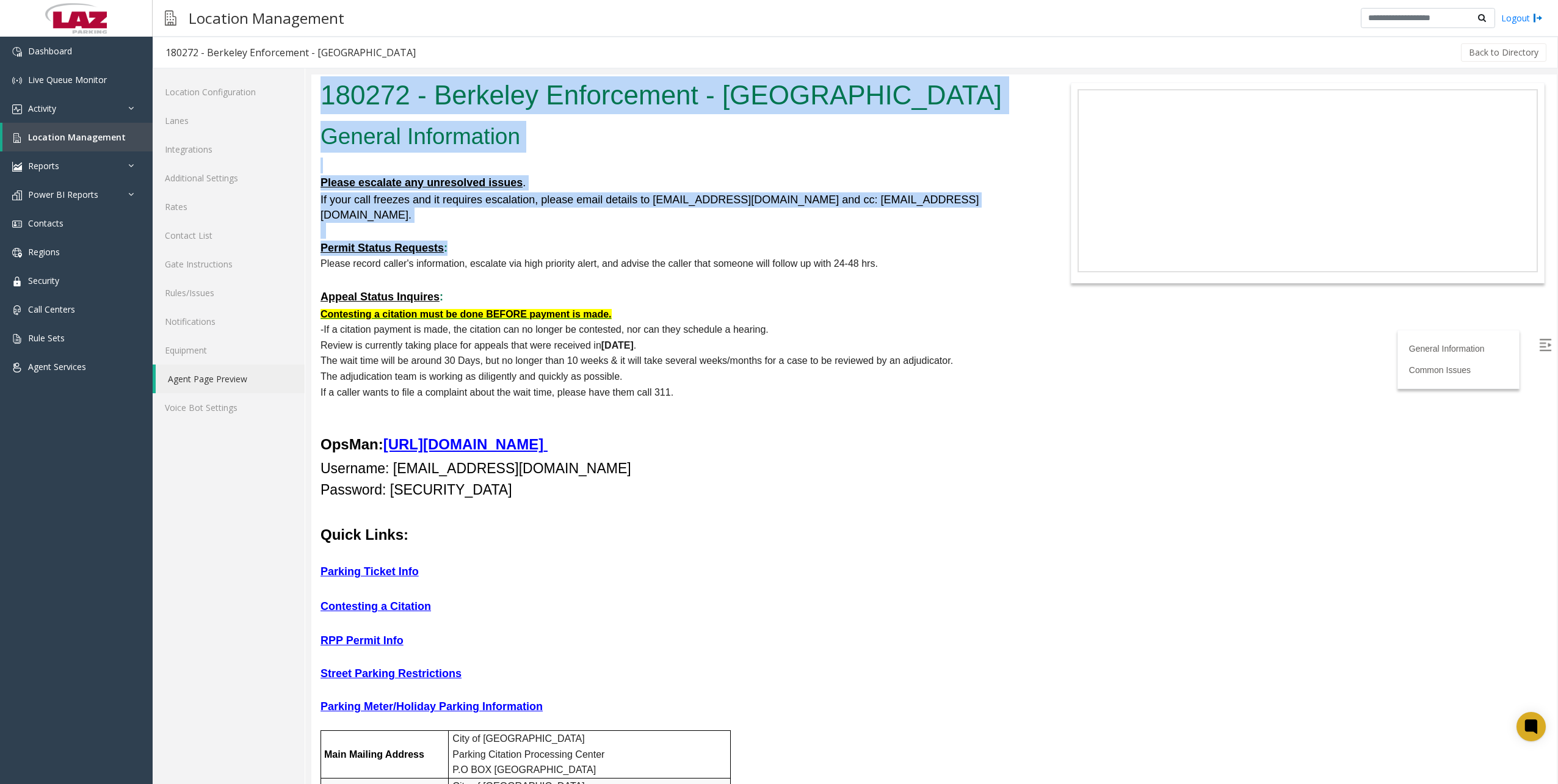
drag, startPoint x: 638, startPoint y: 238, endPoint x: 296, endPoint y: 116, distance: 363.1
click at [311, 116] on html "180272 - Berkeley Enforcement - Passport General Information Please escalate an…" at bounding box center [934, 429] width 1245 height 709
click at [1149, 526] on body "180272 - Berkeley Enforcement - Passport General Information Please escalate an…" at bounding box center [934, 429] width 1245 height 709
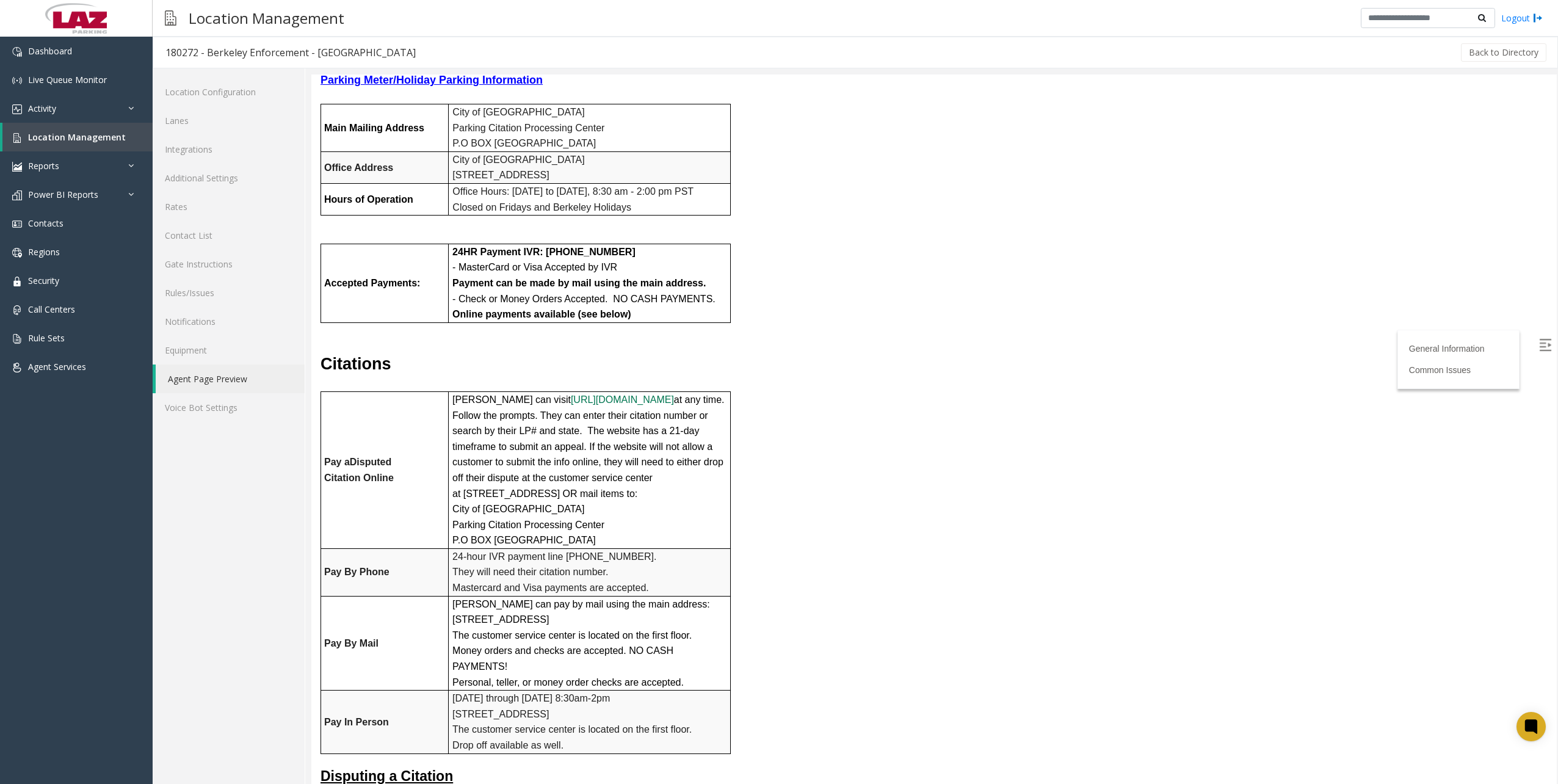
scroll to position [488, 0]
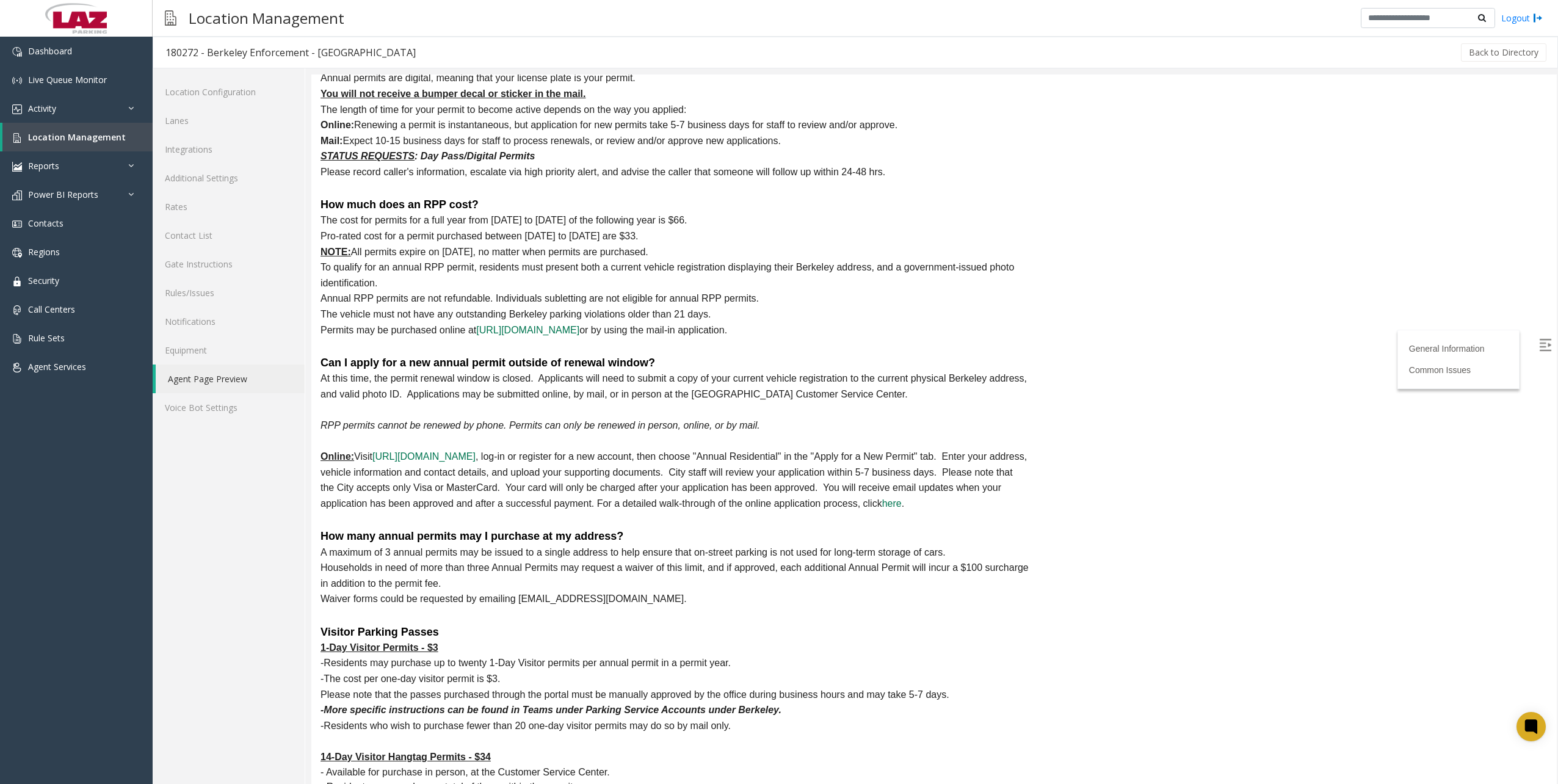
scroll to position [3723, 0]
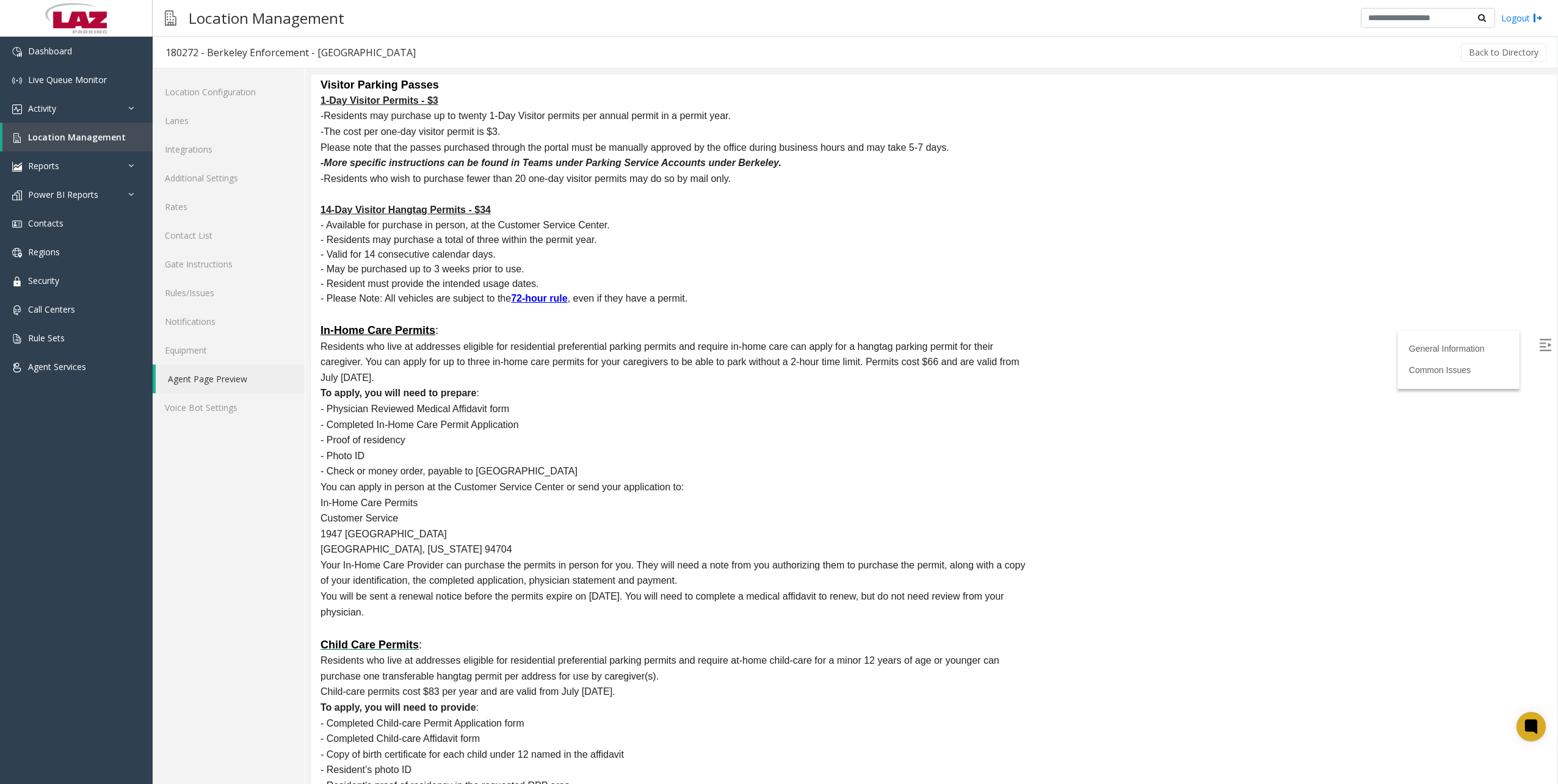
drag, startPoint x: 323, startPoint y: 186, endPoint x: 943, endPoint y: 794, distance: 868.4
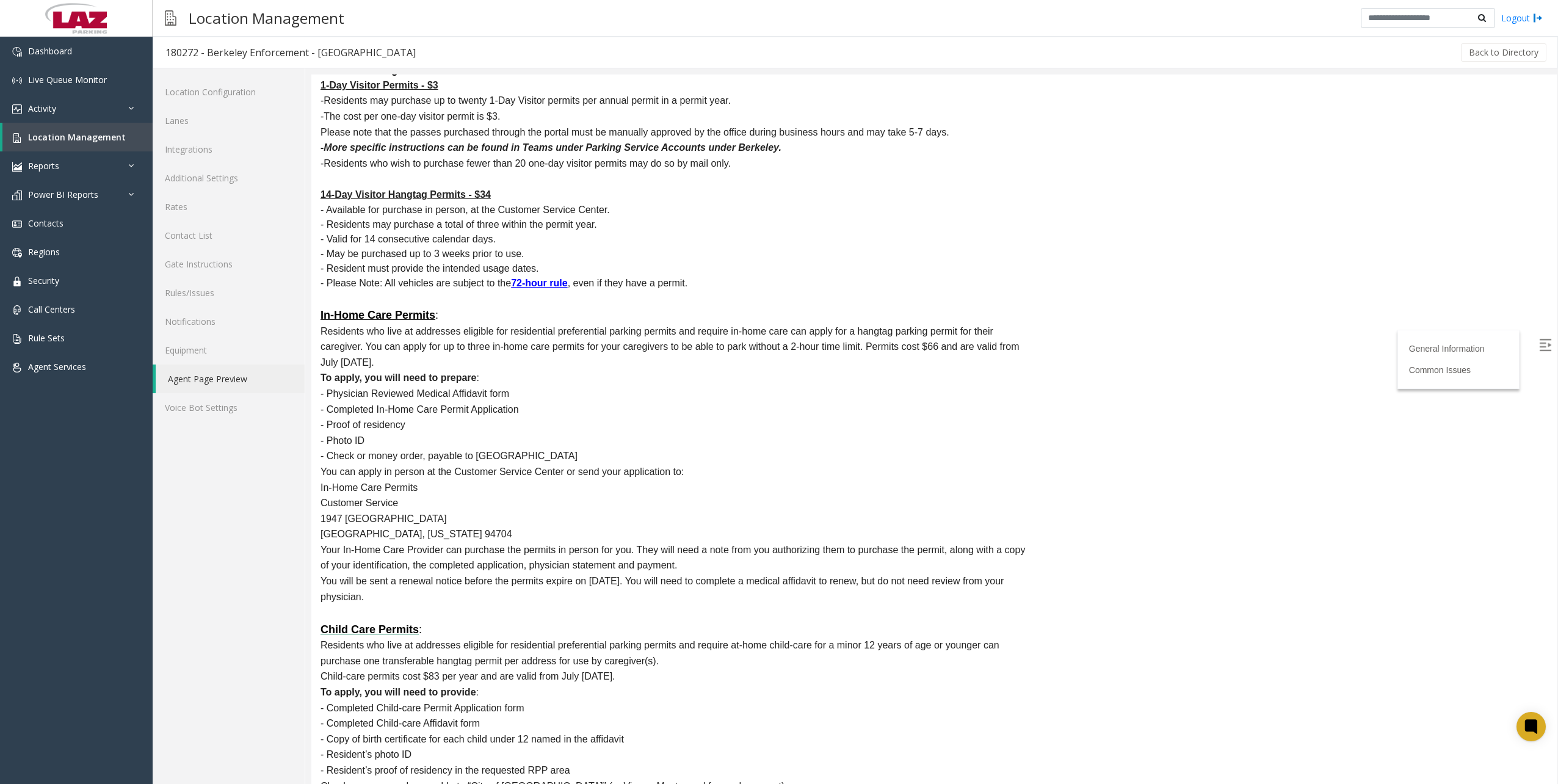
click at [729, 480] on p "In-Home Care Permits" at bounding box center [674, 487] width 708 height 16
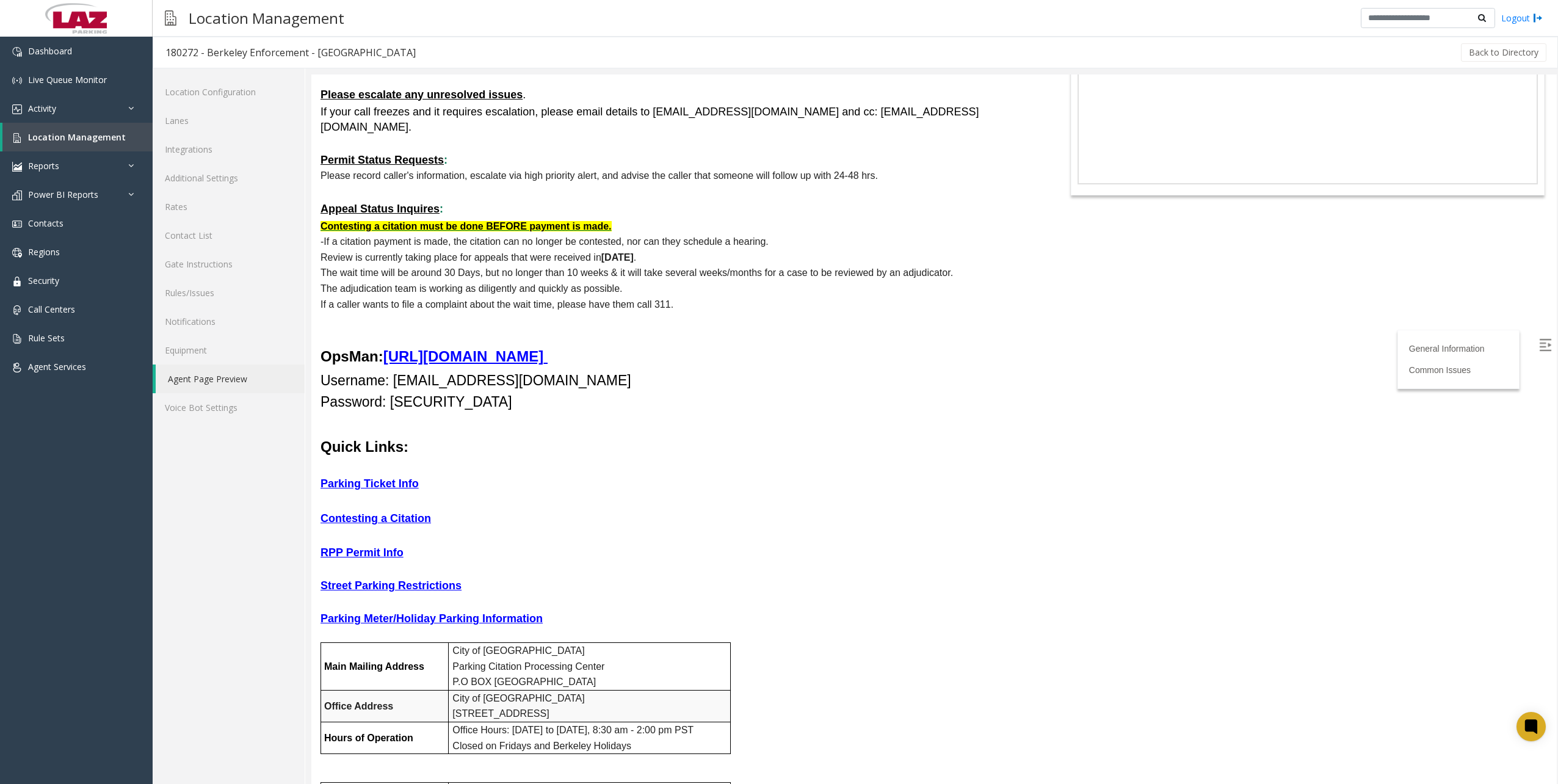
scroll to position [0, 0]
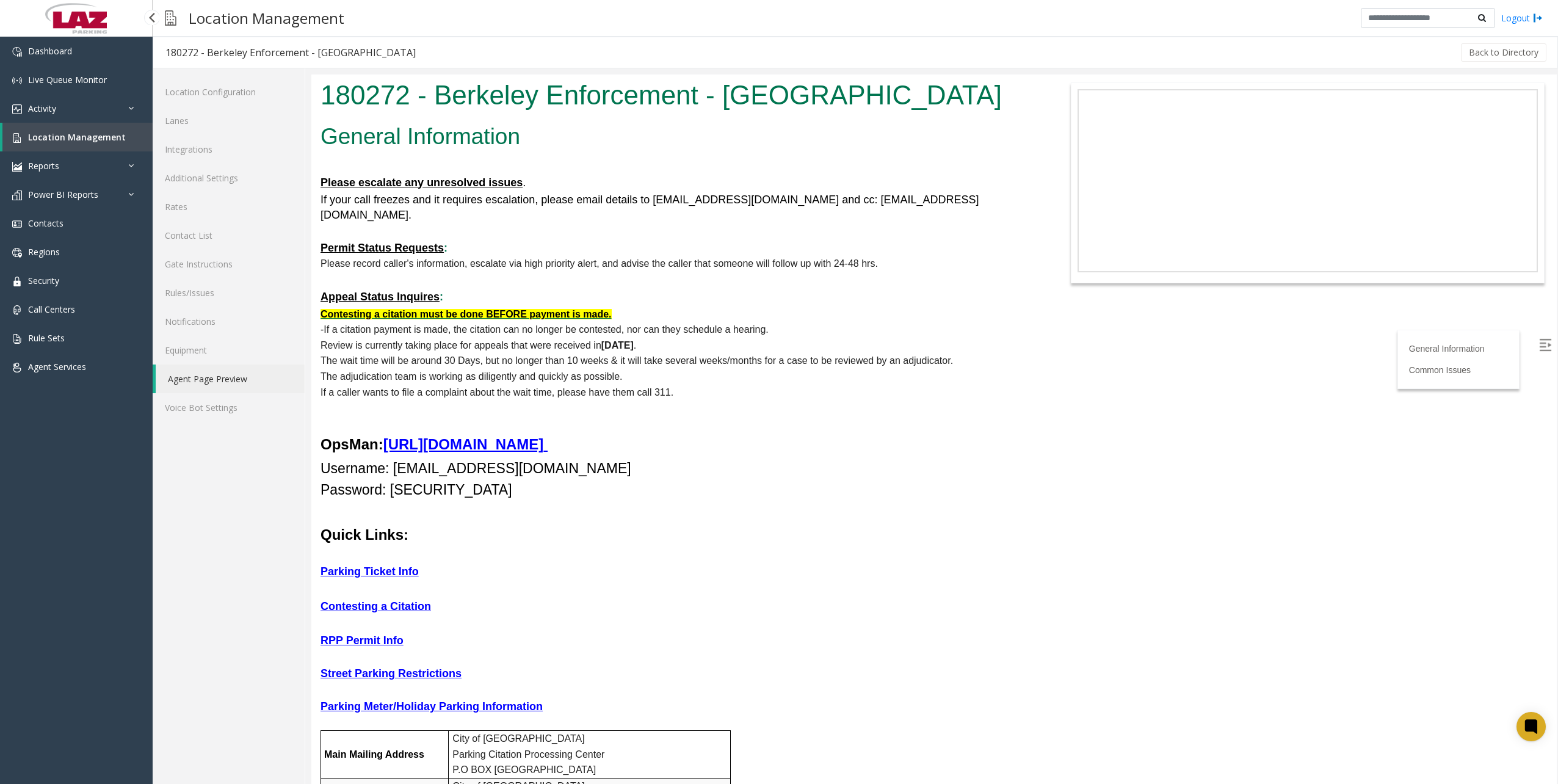
click at [80, 127] on link "Location Management" at bounding box center [77, 136] width 150 height 29
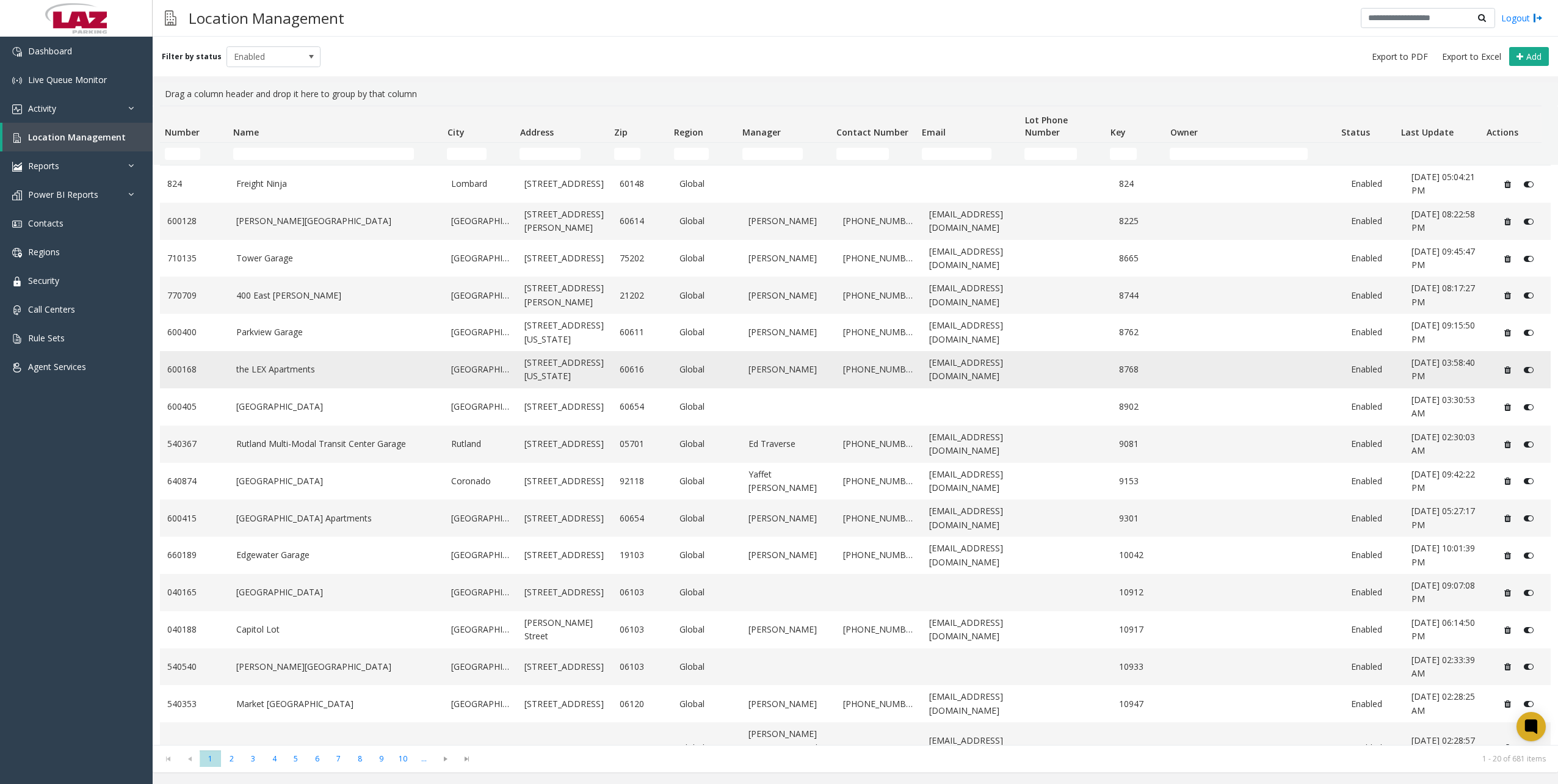
click at [268, 360] on td "the LEX Apartments" at bounding box center [337, 369] width 216 height 37
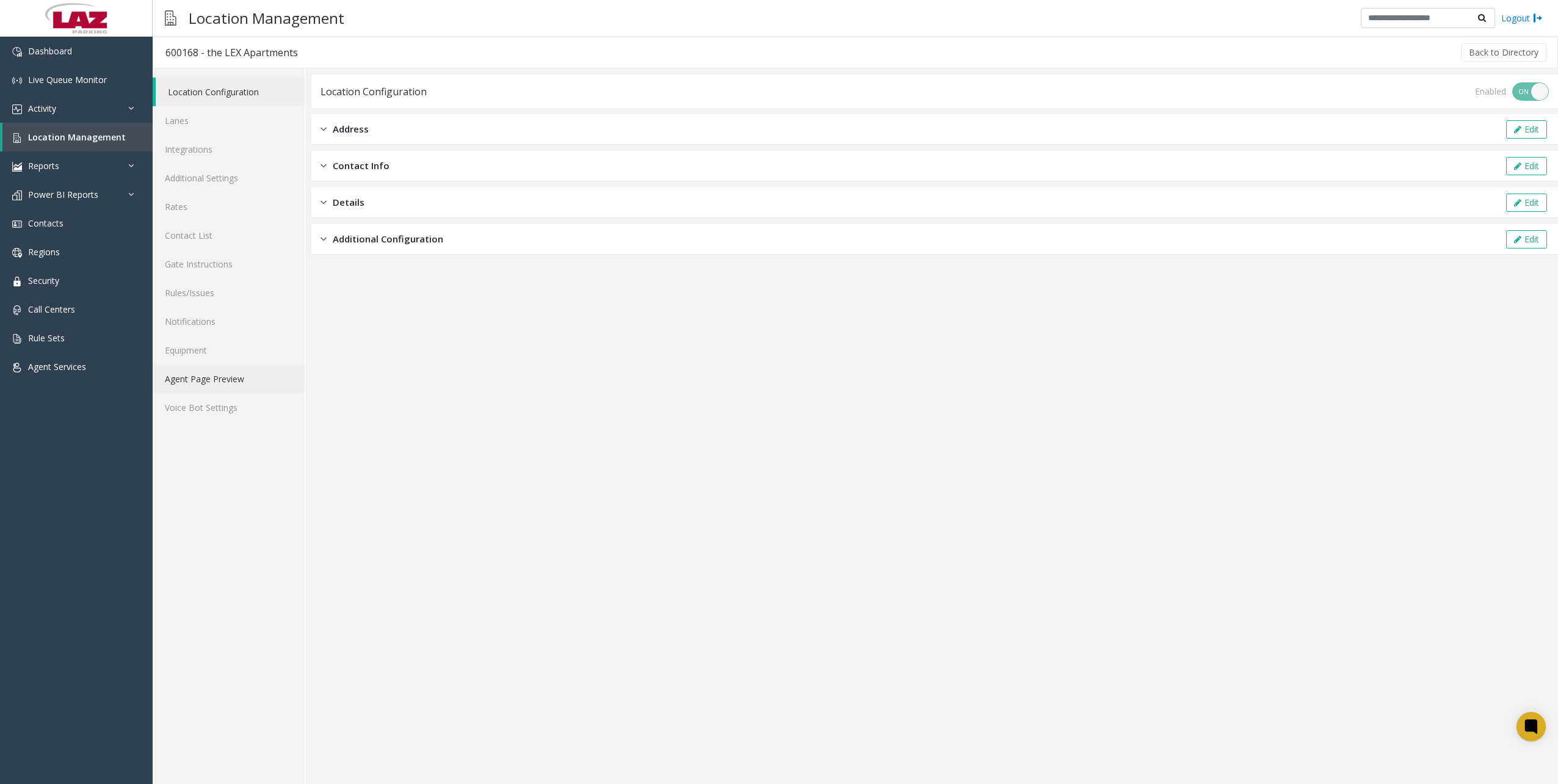
click at [214, 381] on link "Agent Page Preview" at bounding box center [229, 378] width 152 height 29
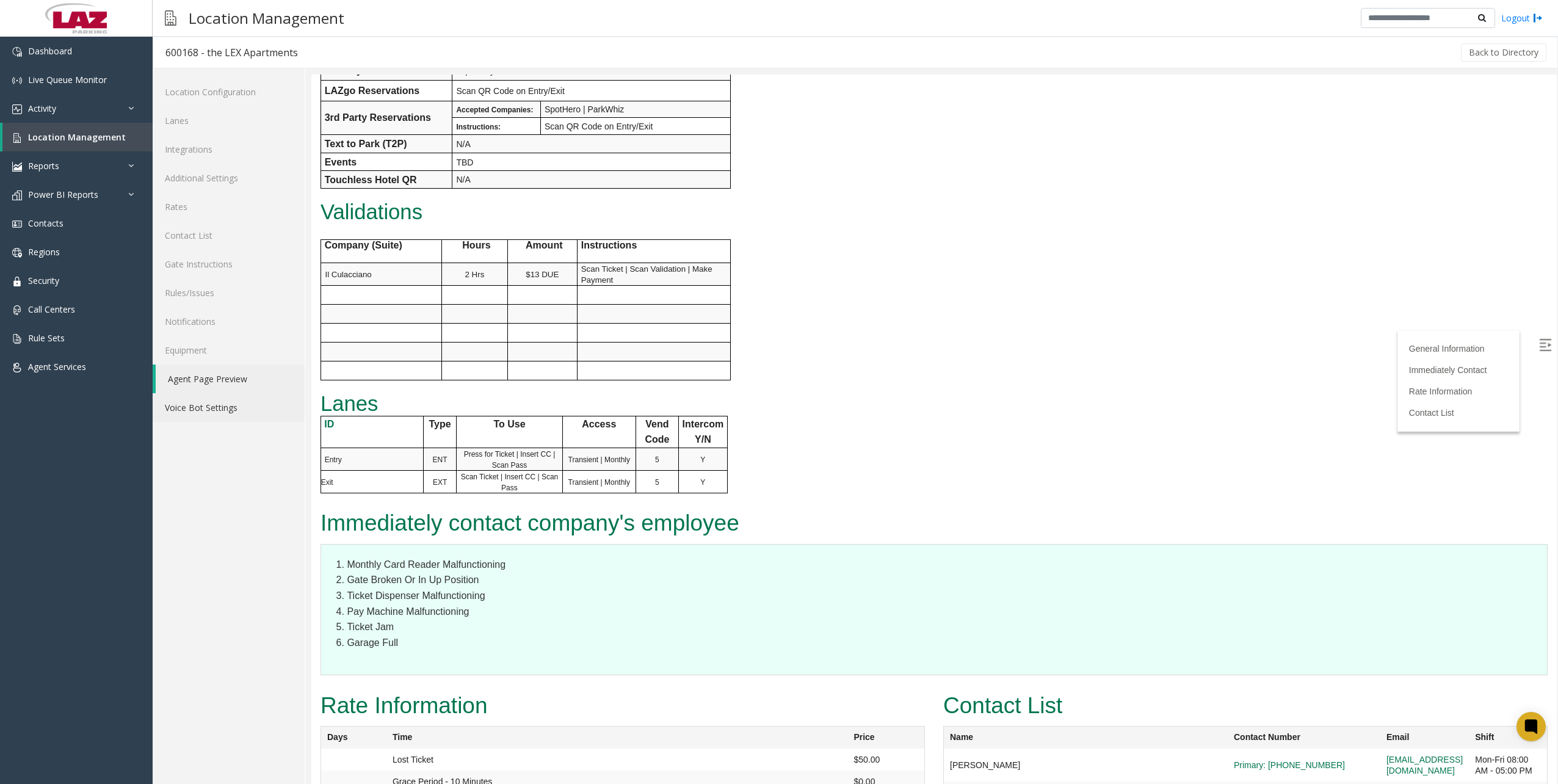
scroll to position [488, 0]
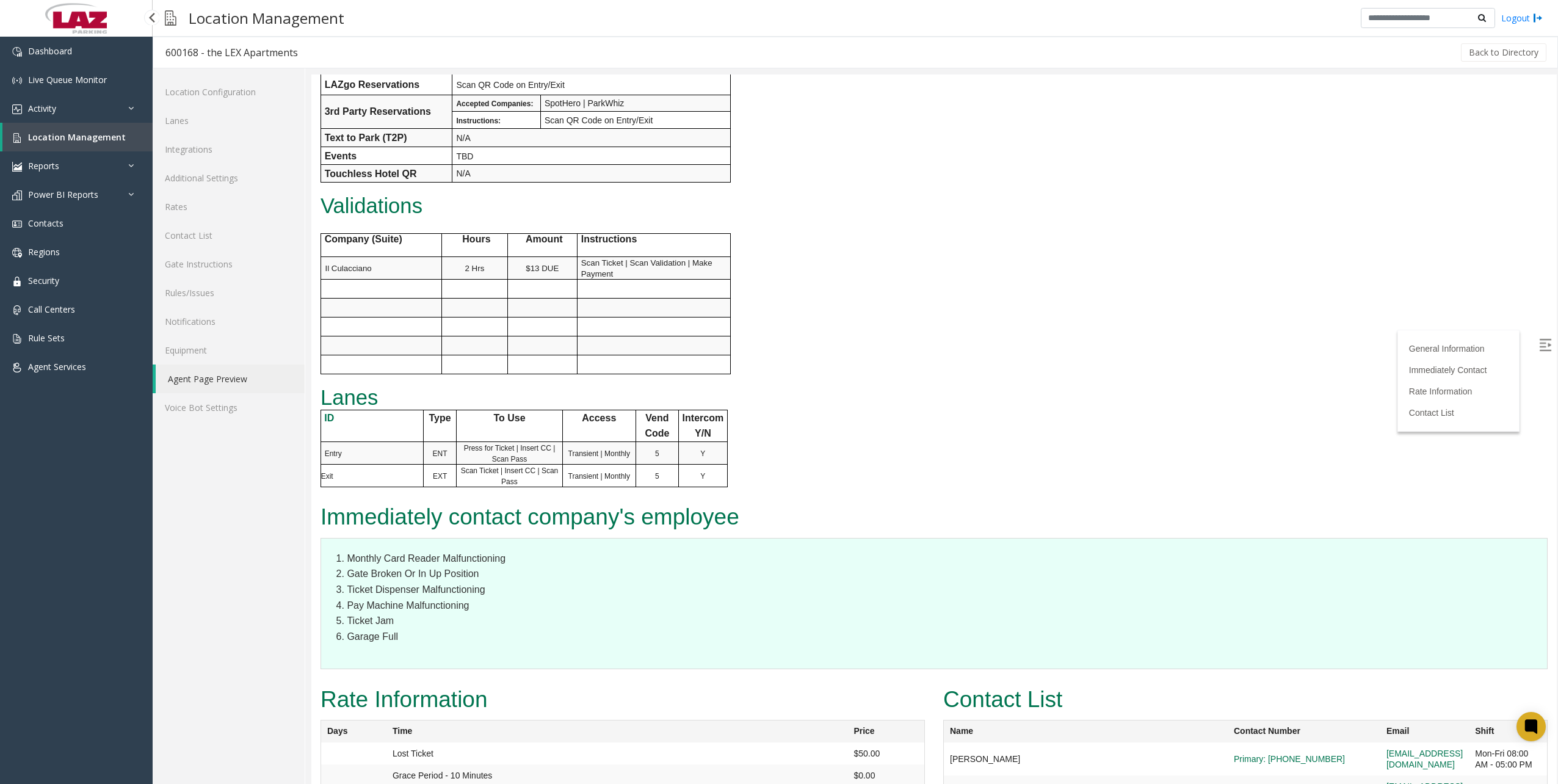
click at [103, 139] on span "Location Management" at bounding box center [77, 137] width 98 height 11
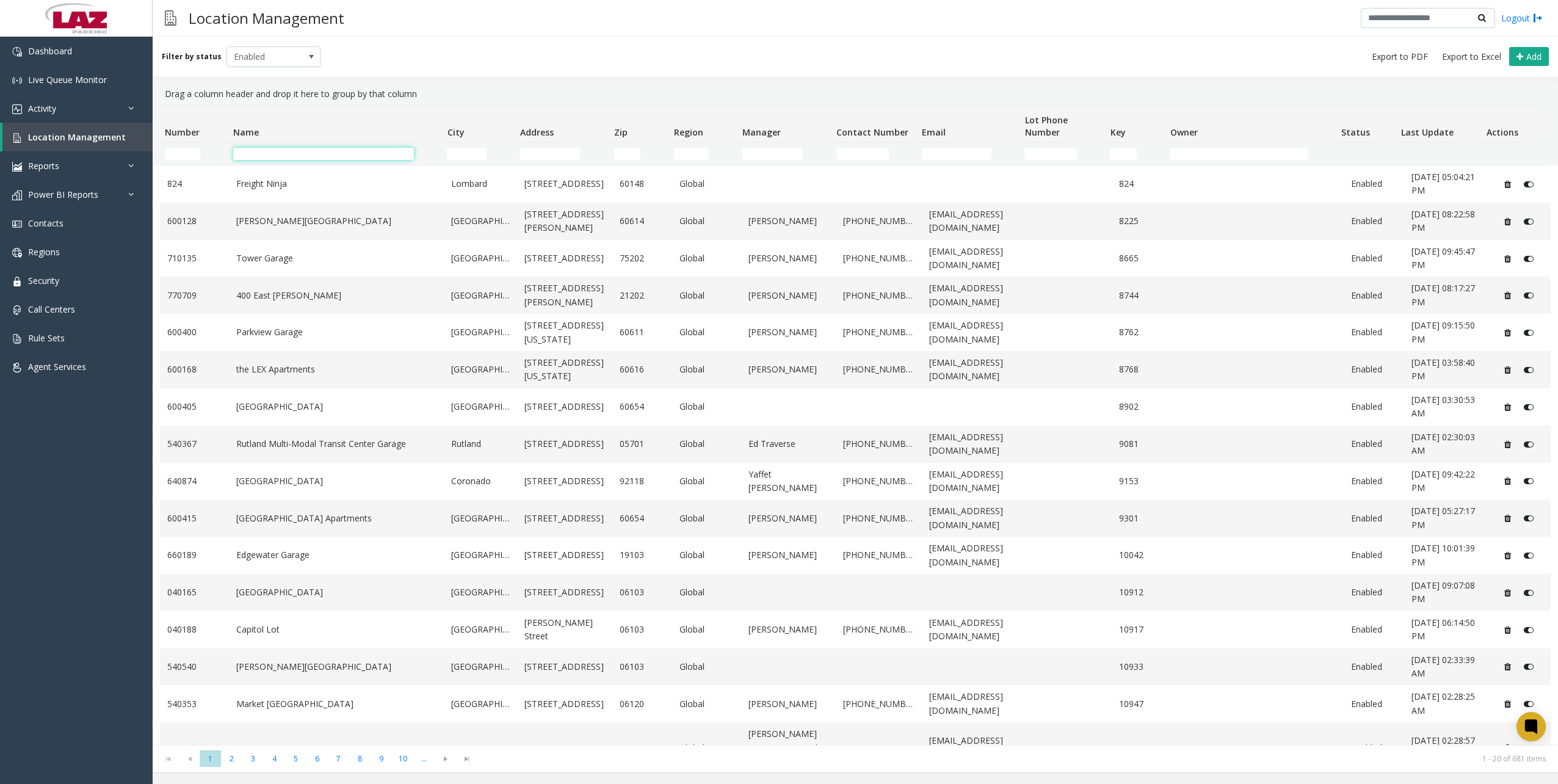
click at [336, 154] on input "Name Filter" at bounding box center [324, 154] width 181 height 12
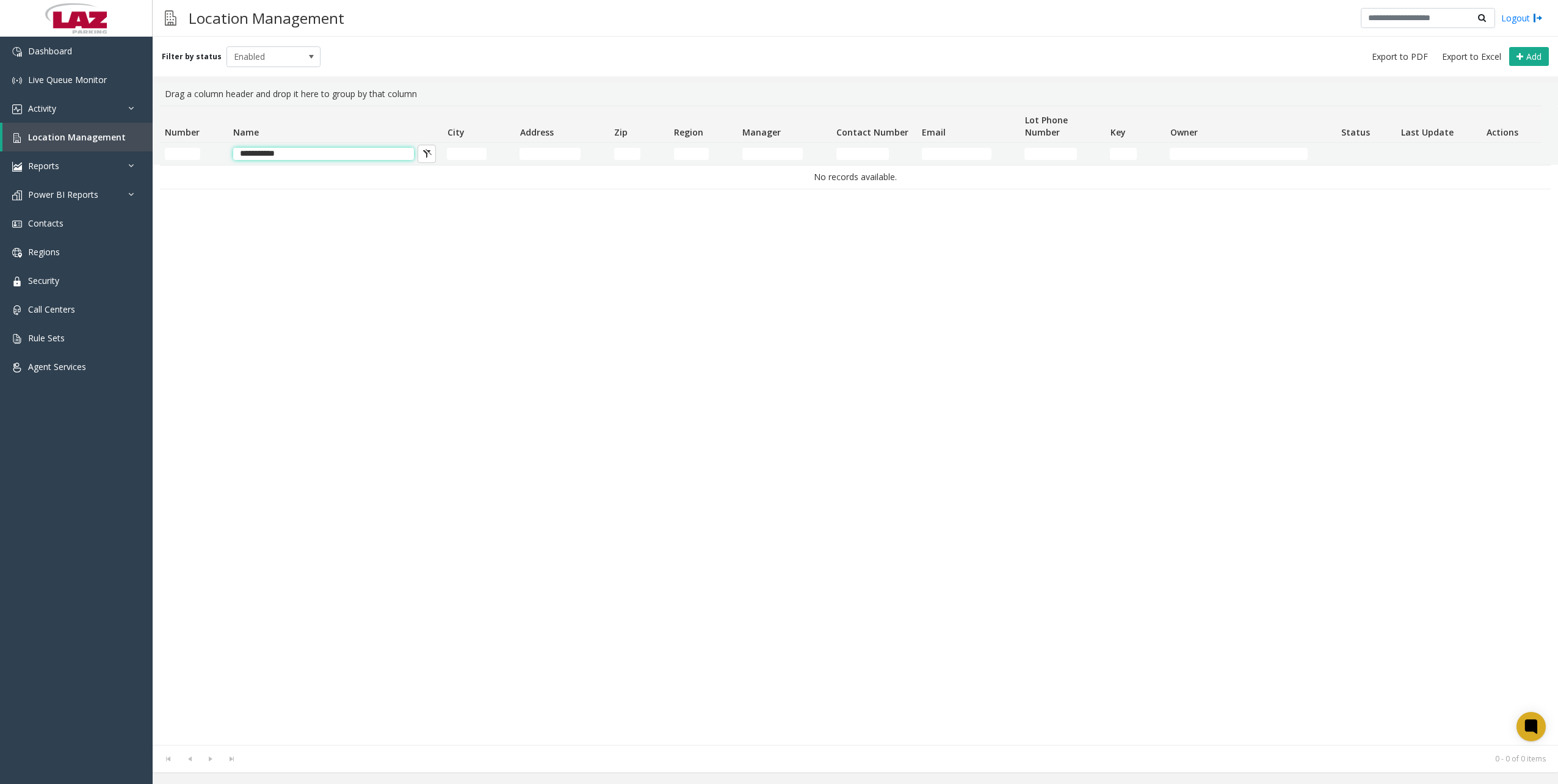
type input "**********"
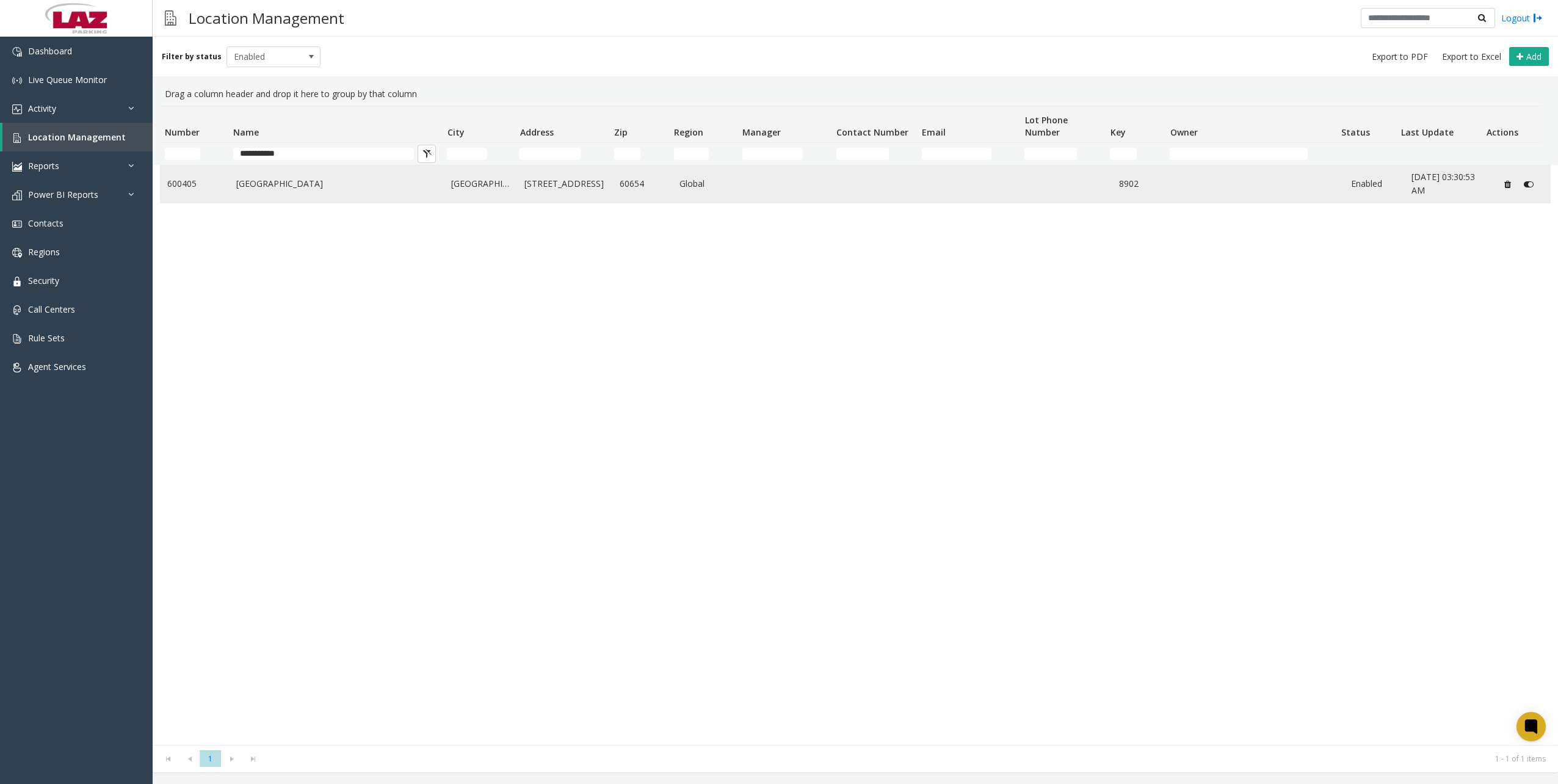
click at [445, 189] on td "Chicago" at bounding box center [480, 184] width 73 height 37
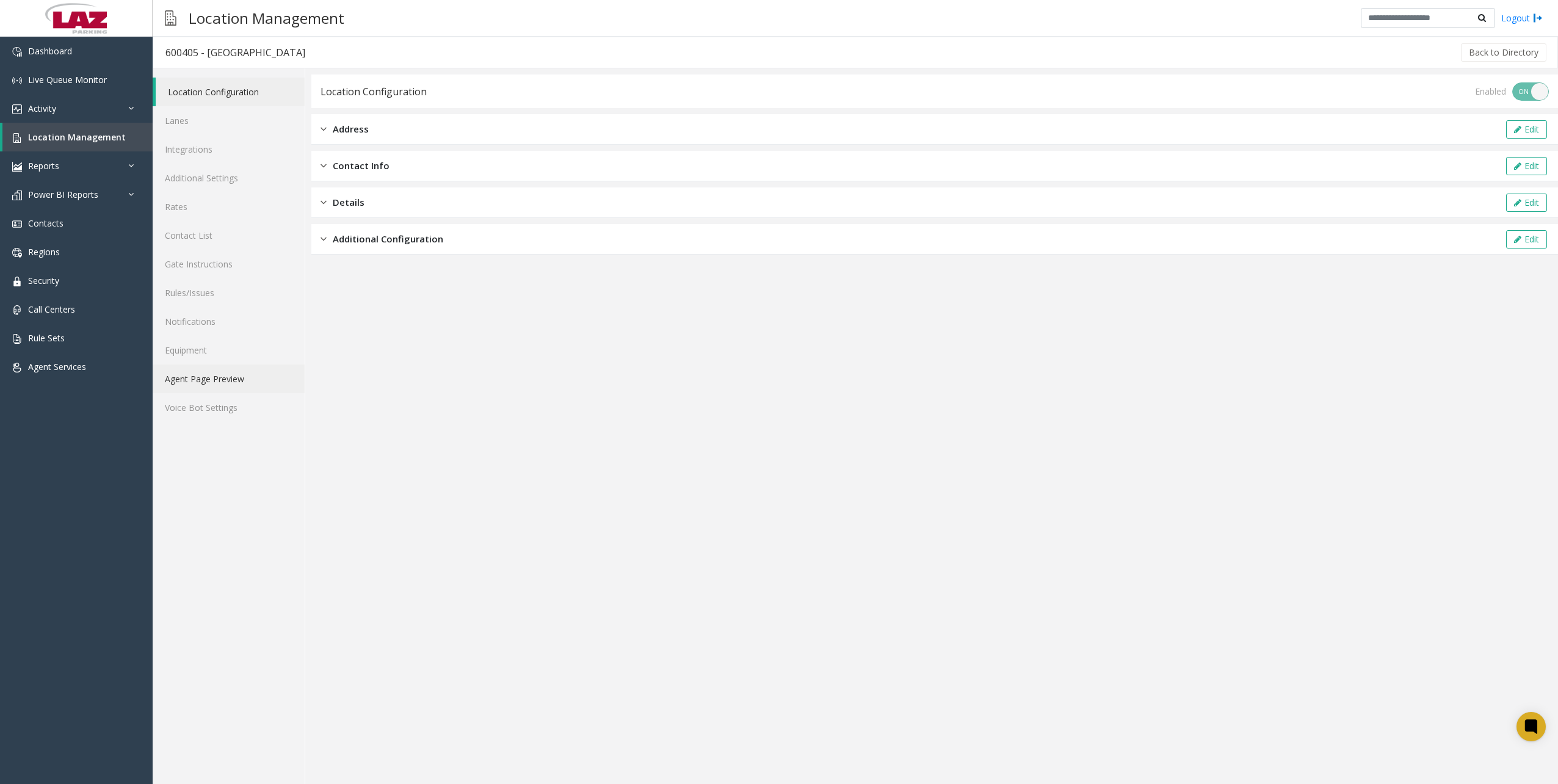
click at [187, 383] on link "Agent Page Preview" at bounding box center [229, 378] width 152 height 29
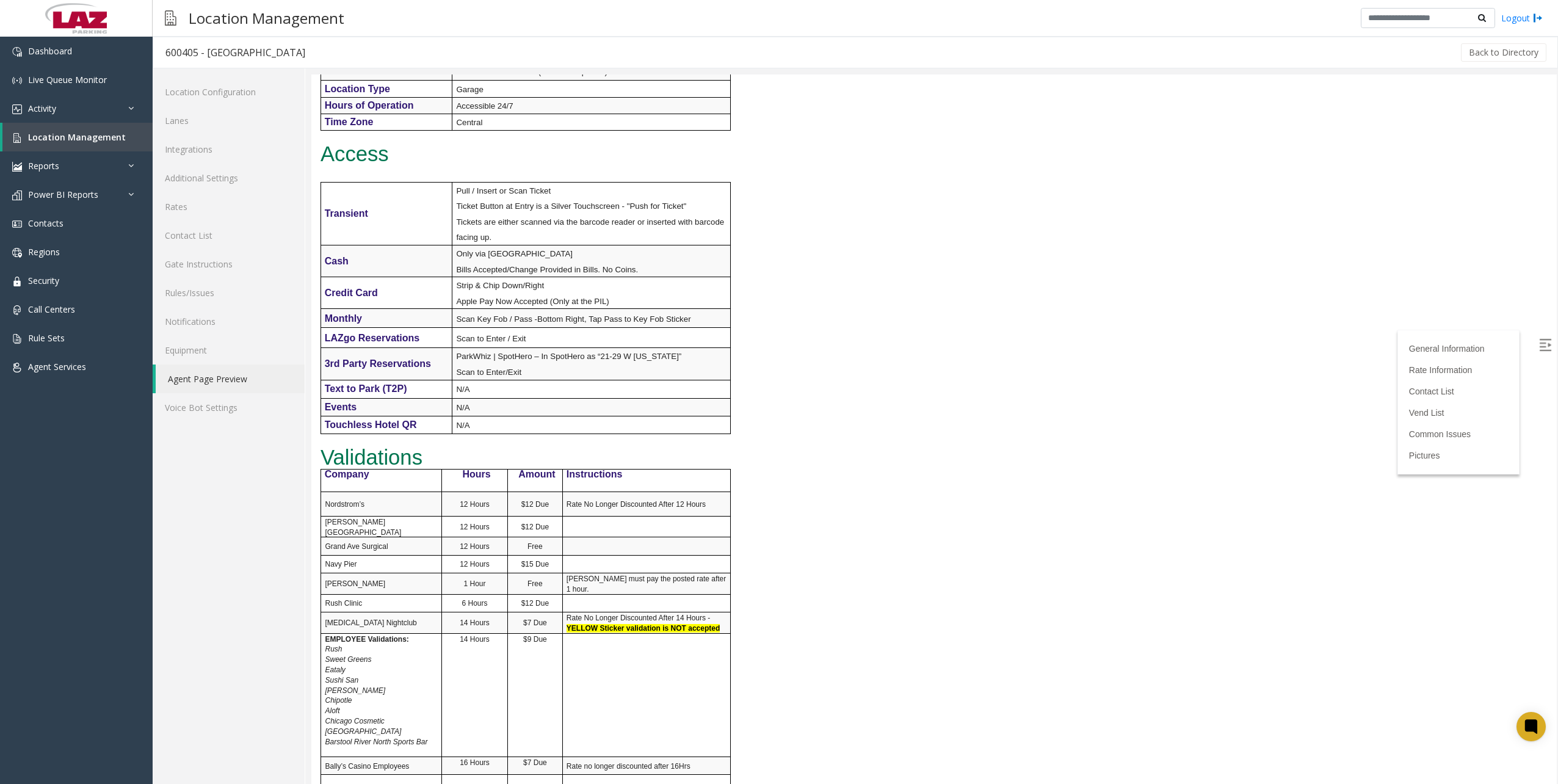
scroll to position [671, 0]
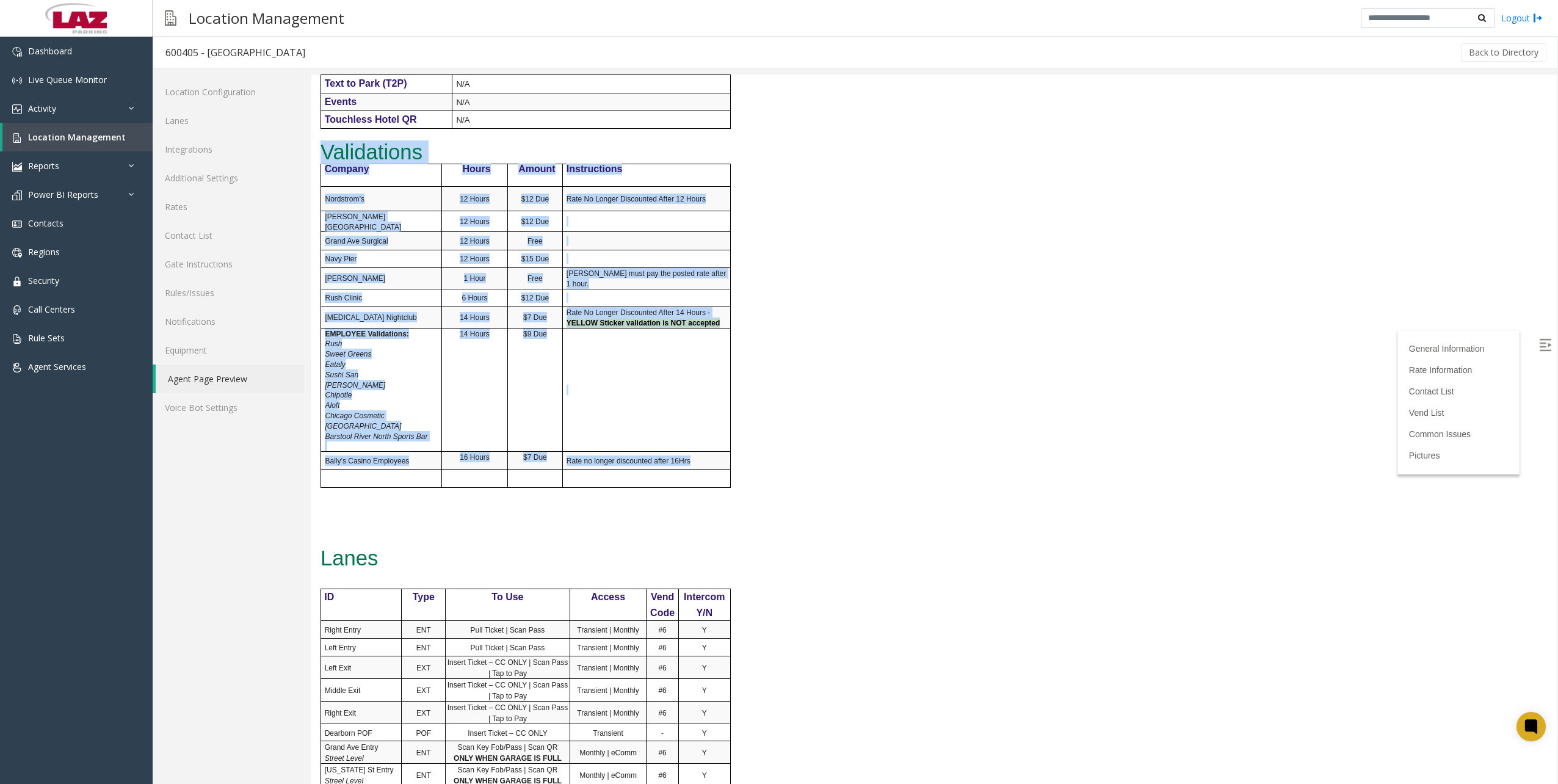
drag, startPoint x: 719, startPoint y: 474, endPoint x: 317, endPoint y: 160, distance: 510.1
click at [315, 147] on div "General Information Revenue Control Manufacturer: TIBA Intercom Manufacturer: T…" at bounding box center [674, 176] width 726 height 1458
copy h4 "Validations Company Hours Amount Instructions Nordstrom’s 12 Hours $12 Due Rate…"
click at [683, 418] on td at bounding box center [646, 389] width 168 height 124
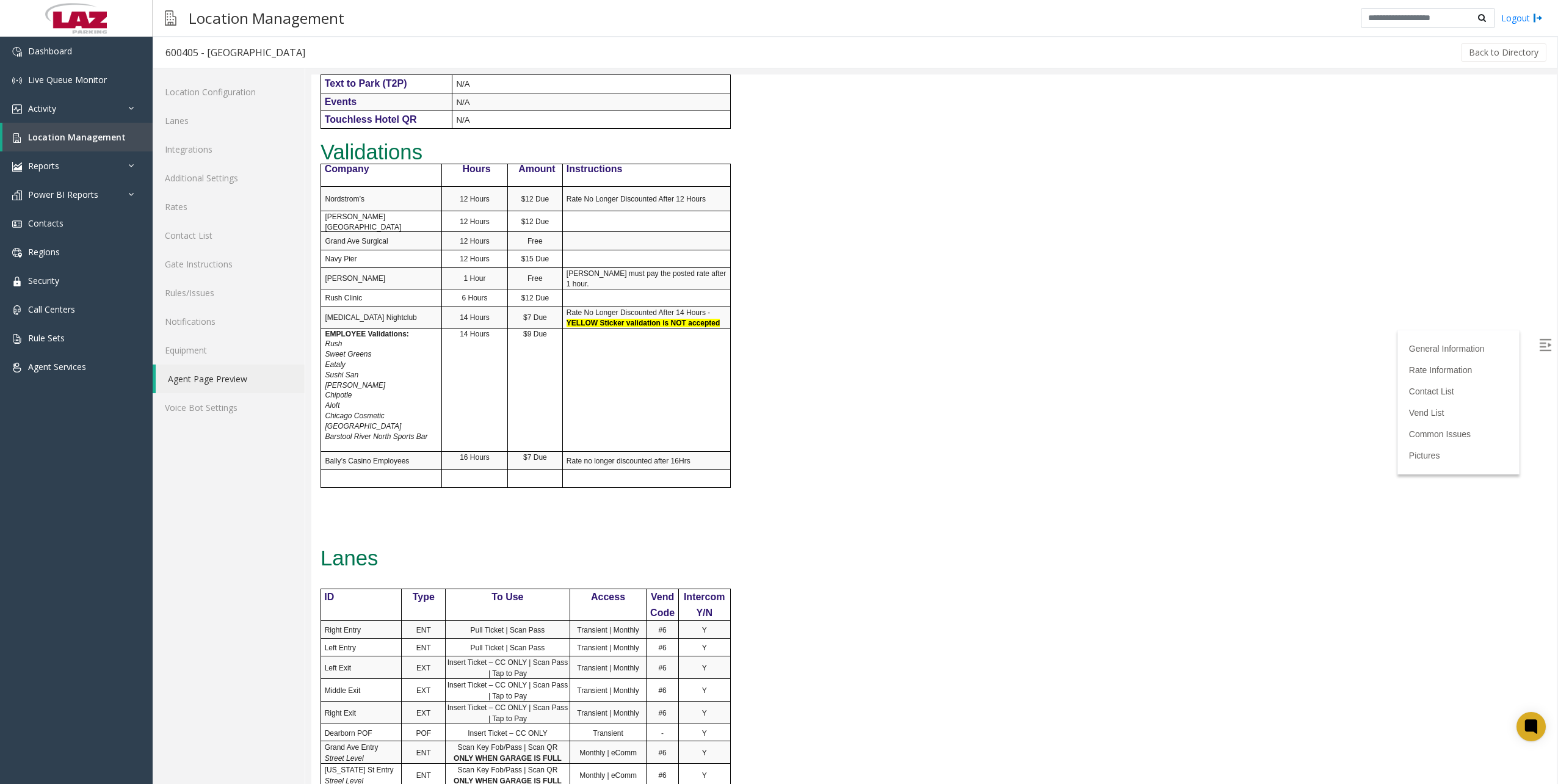
click at [946, 481] on h4 "Facility Address 540 N. State | Chicago, IL 60654 Main Office 3rd FL Next to Ex…" at bounding box center [674, 316] width 708 height 1154
click at [605, 421] on td at bounding box center [646, 389] width 168 height 124
click at [687, 480] on td at bounding box center [646, 478] width 168 height 18
drag, startPoint x: 724, startPoint y: 481, endPoint x: 305, endPoint y: 178, distance: 517.1
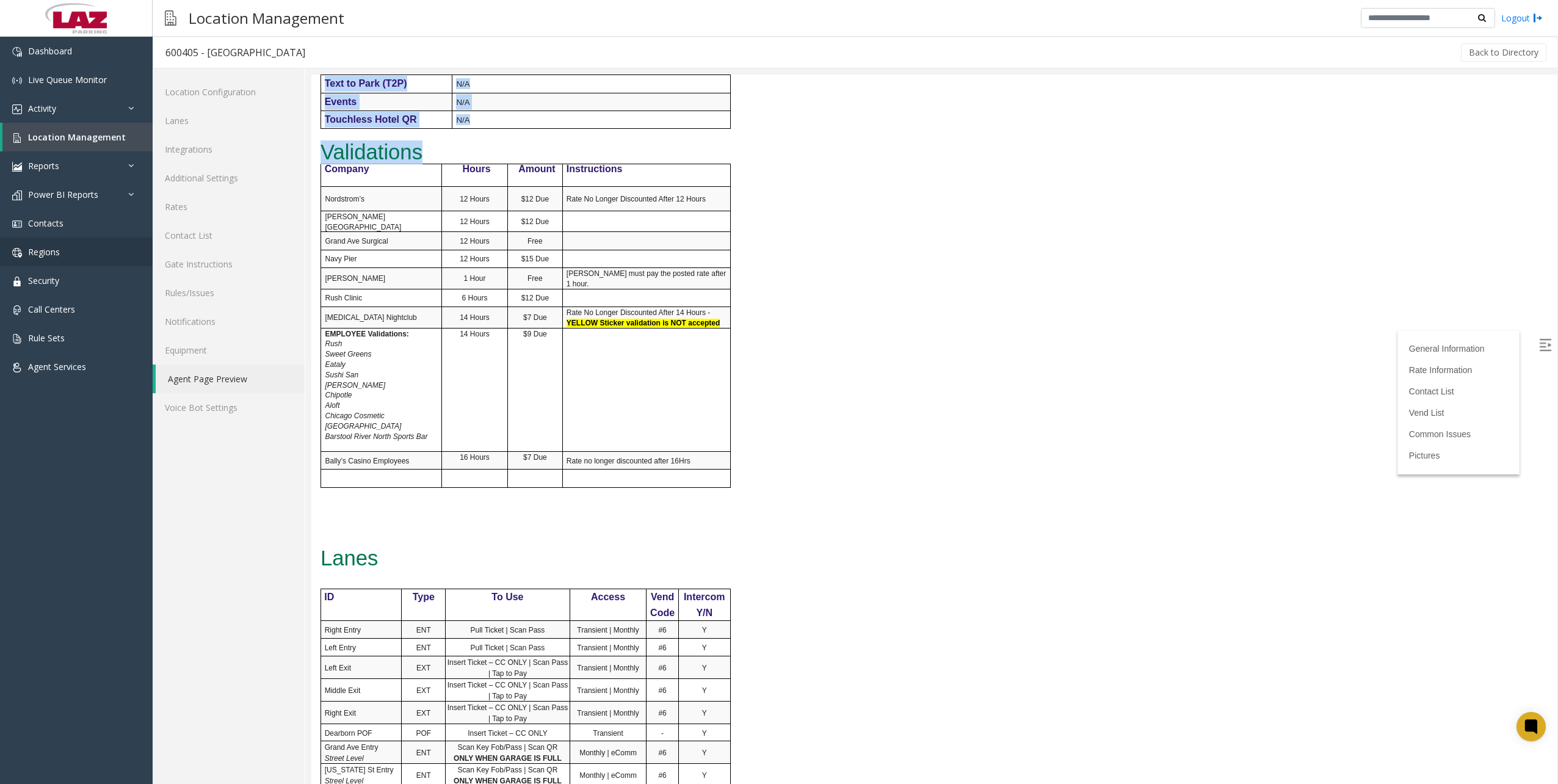
copy body "600405 - Grand Plaza General Information Revenue Control Manufacturer: TIBA Int…"
click at [209, 177] on link "Additional Settings" at bounding box center [229, 178] width 152 height 29
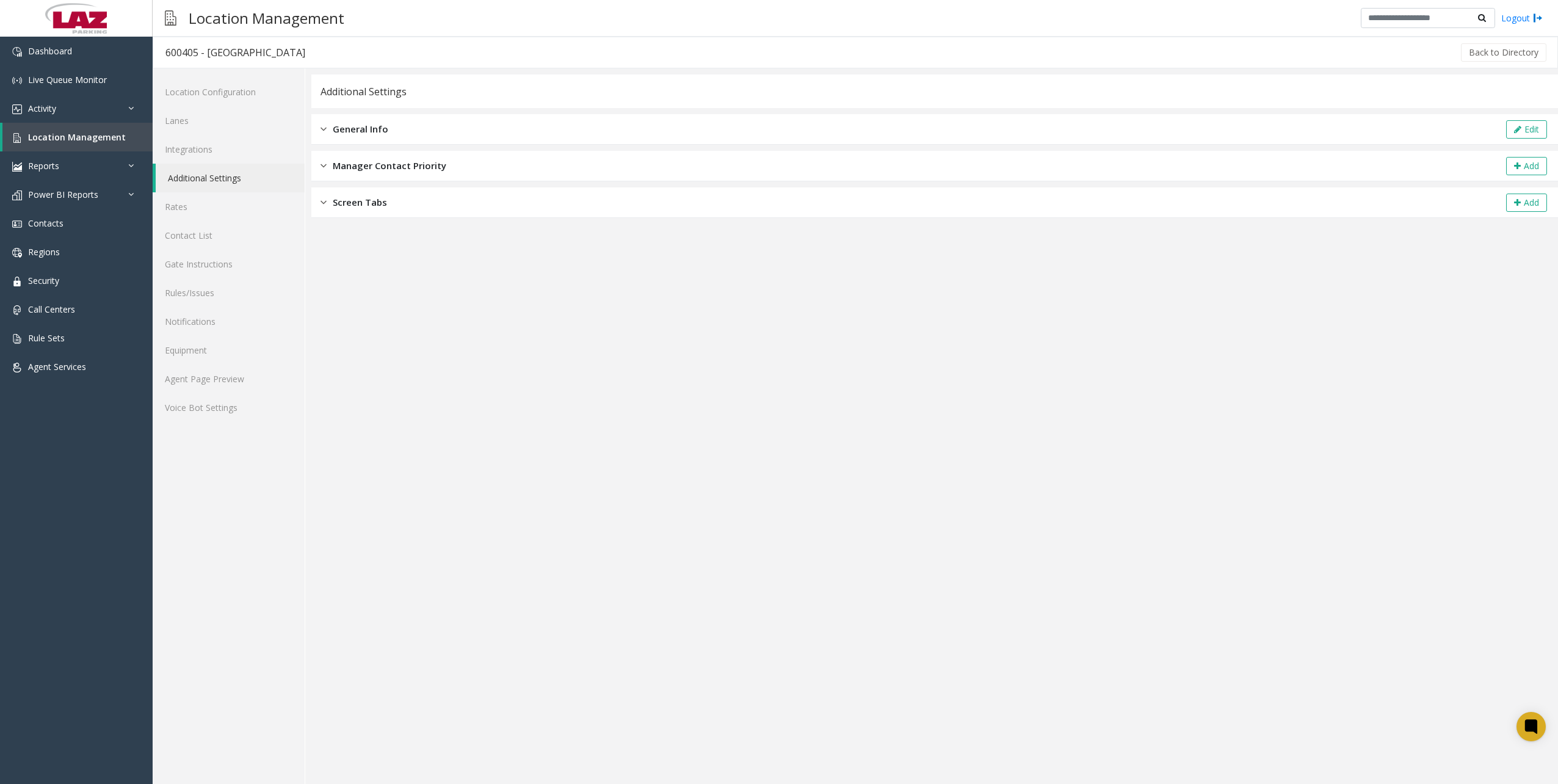
click at [326, 140] on div "General Info Edit" at bounding box center [934, 129] width 1247 height 30
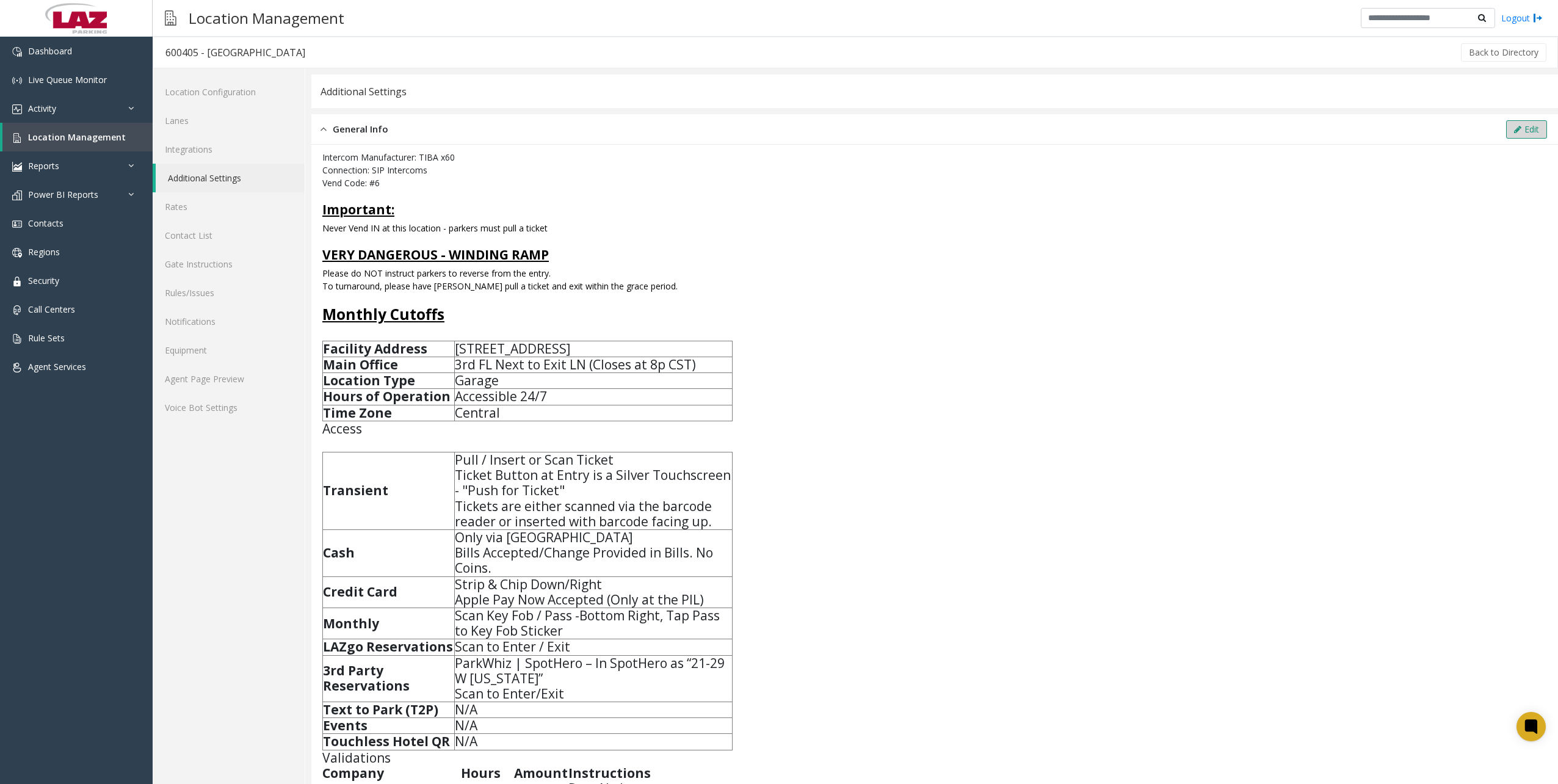
click at [1515, 134] on button "Edit" at bounding box center [1526, 129] width 41 height 18
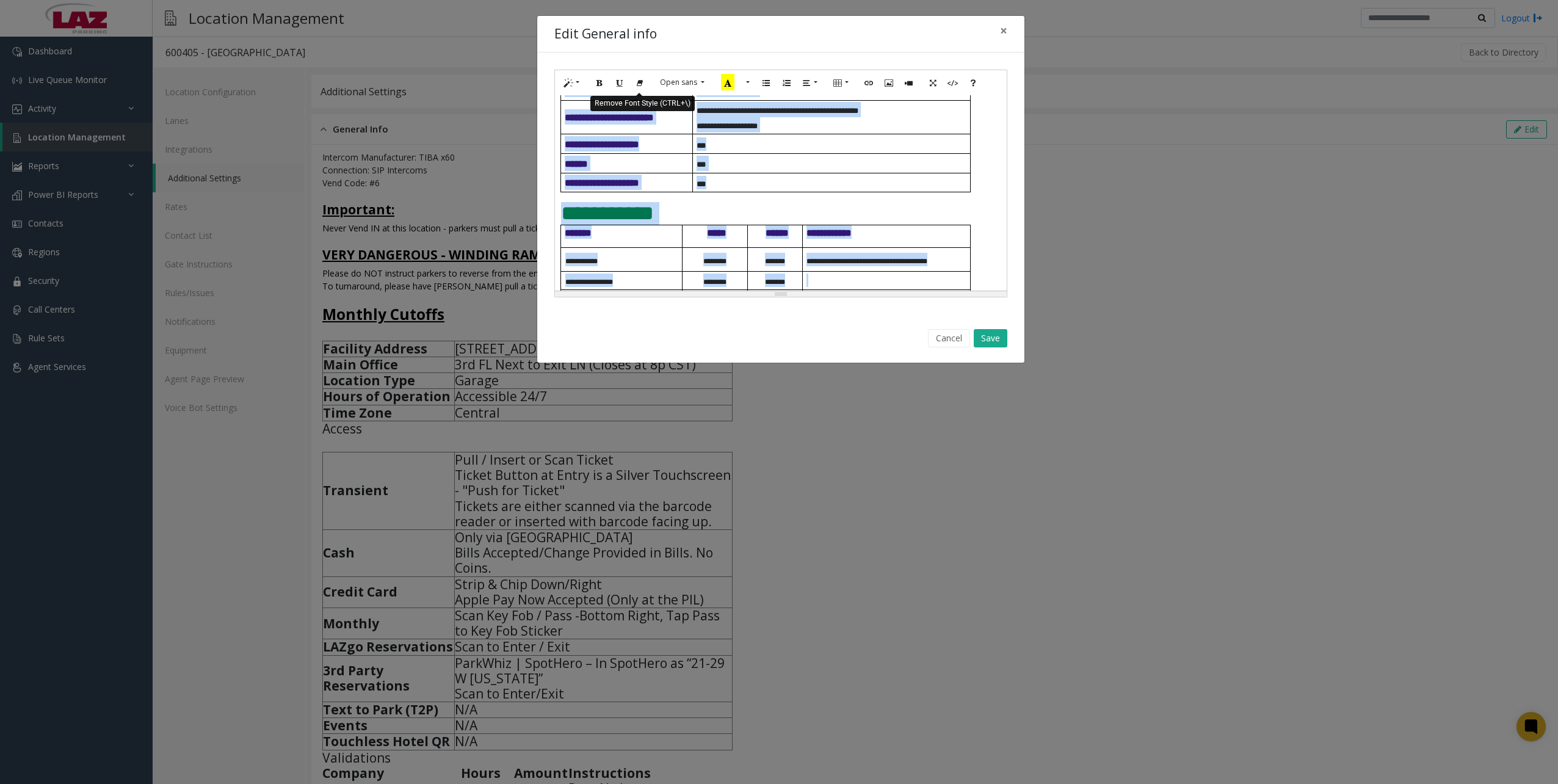
scroll to position [480, 0]
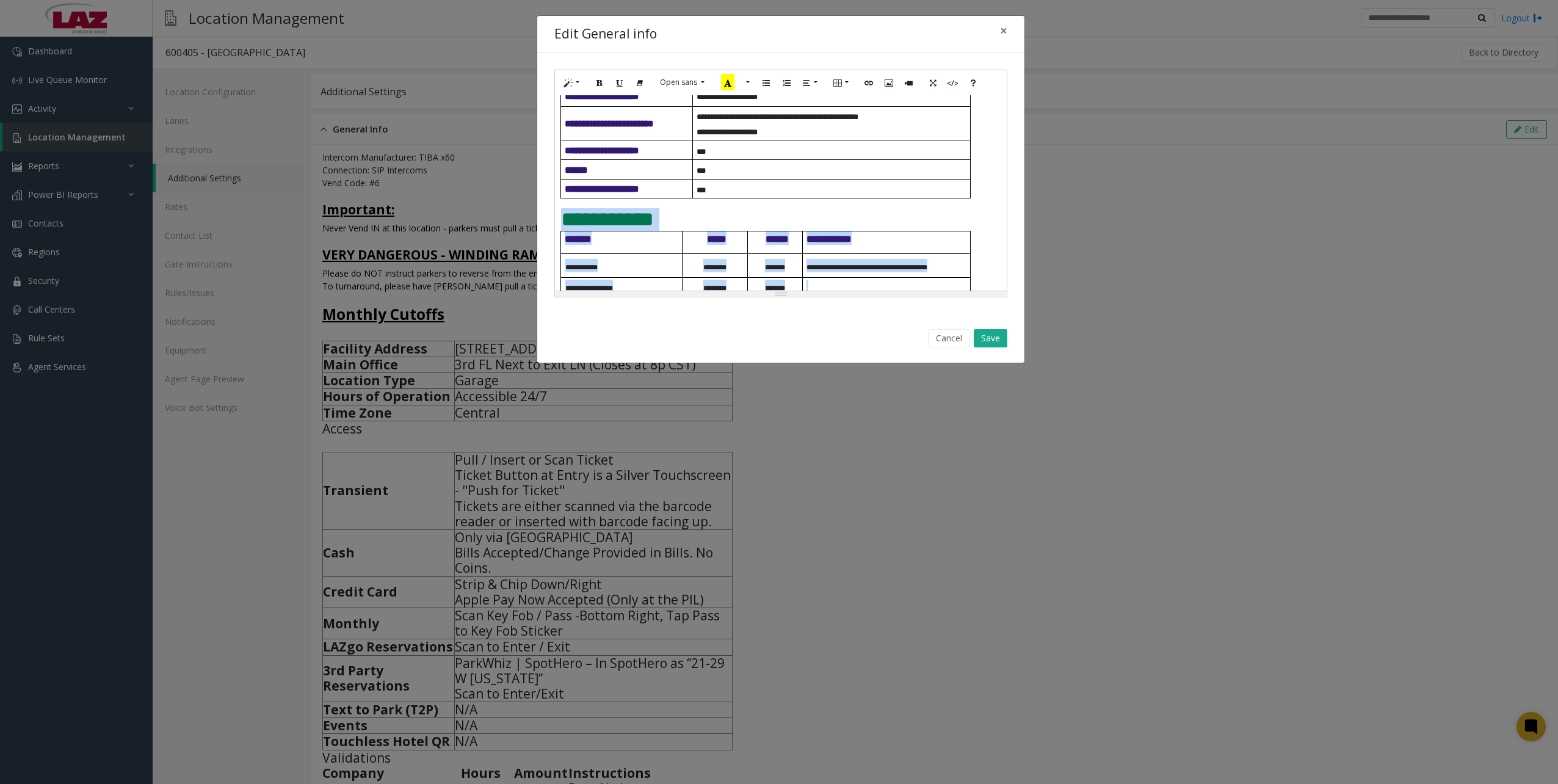
drag, startPoint x: 959, startPoint y: 255, endPoint x: 558, endPoint y: 226, distance: 402.0
click at [559, 220] on div "**********" at bounding box center [781, 193] width 452 height 195
copy h4 "**********"
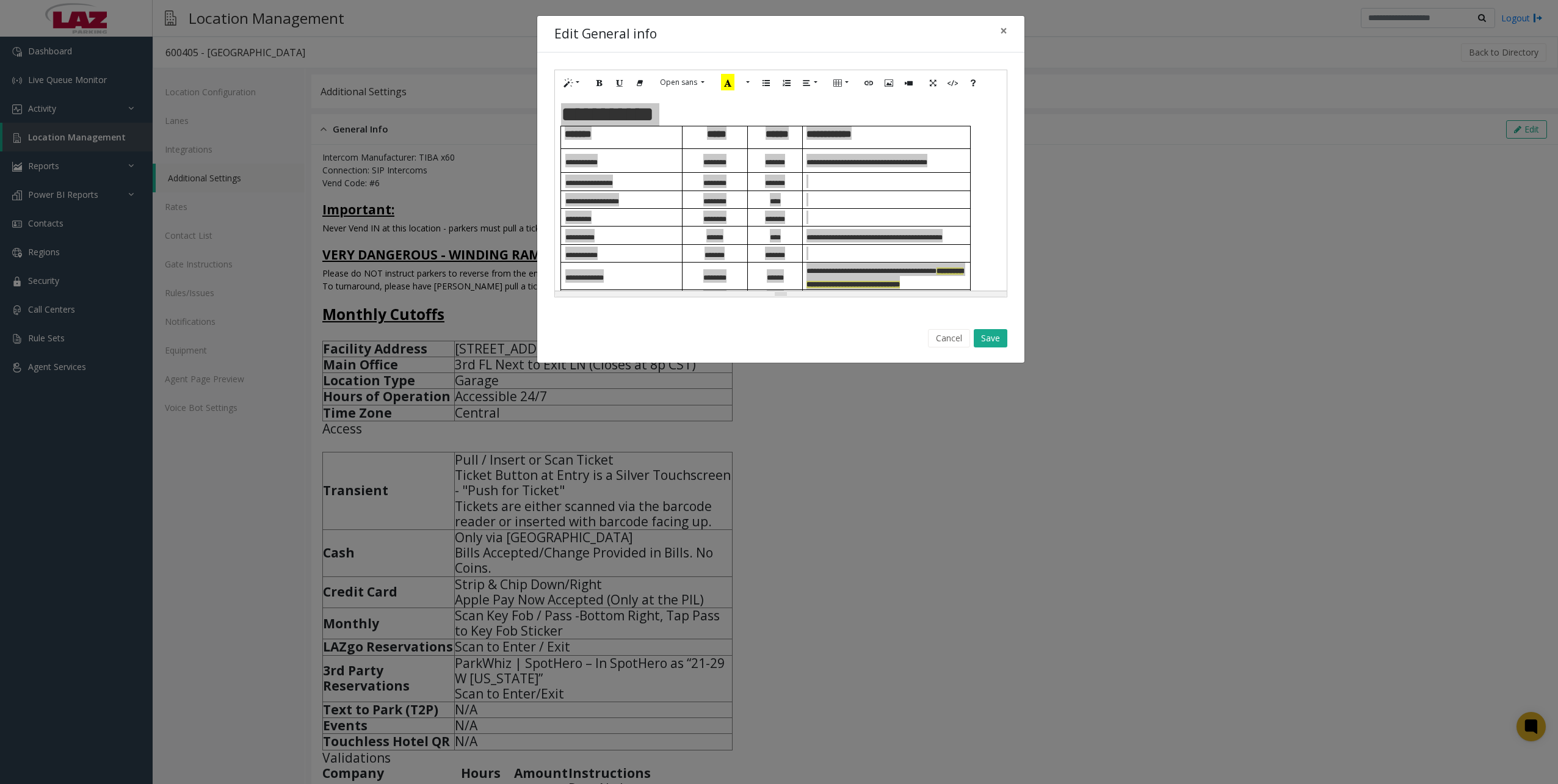
scroll to position [542, 0]
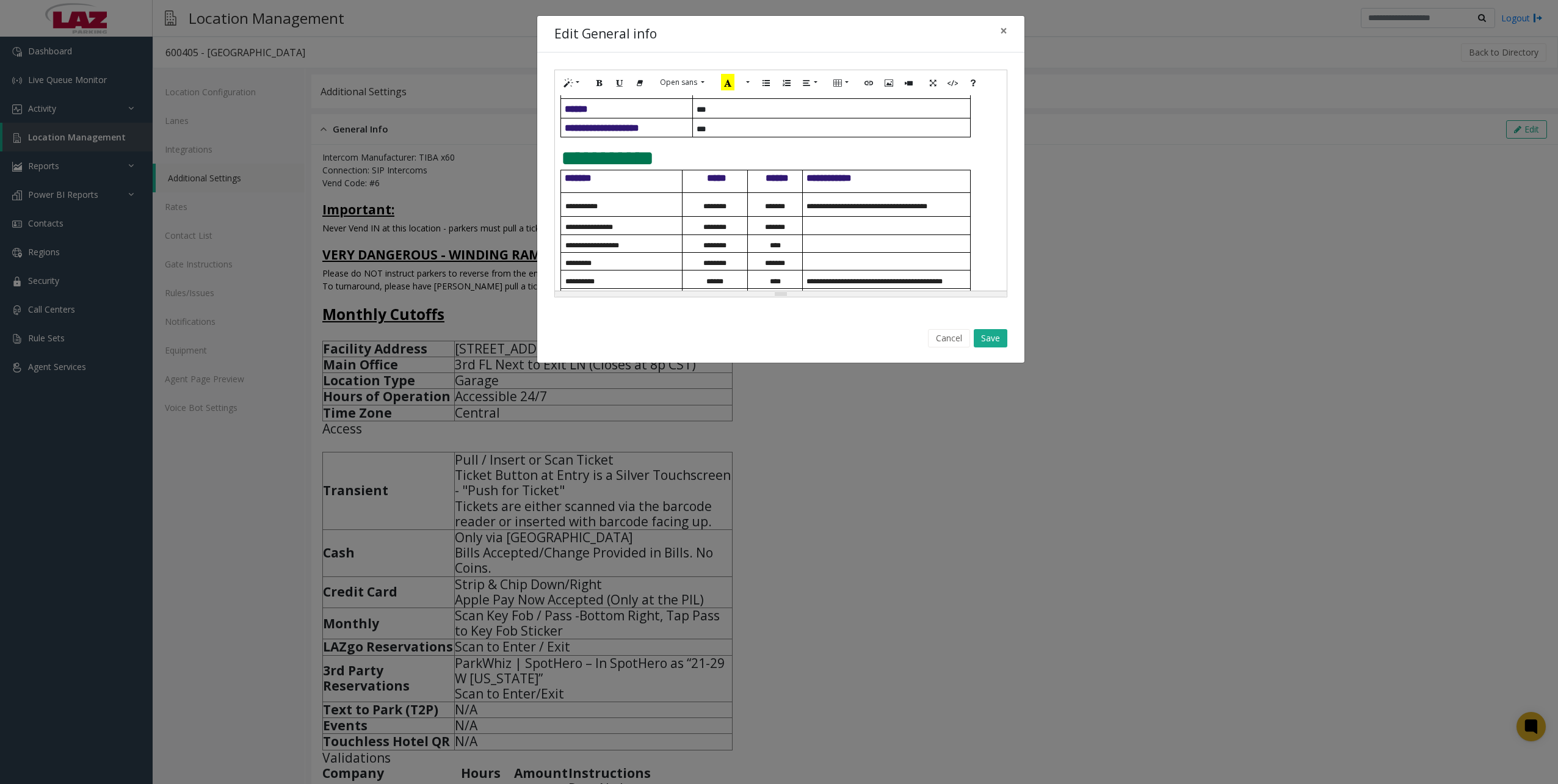
drag, startPoint x: 768, startPoint y: 561, endPoint x: 785, endPoint y: 424, distance: 138.1
click at [768, 561] on div "**********" at bounding box center [779, 392] width 1558 height 784
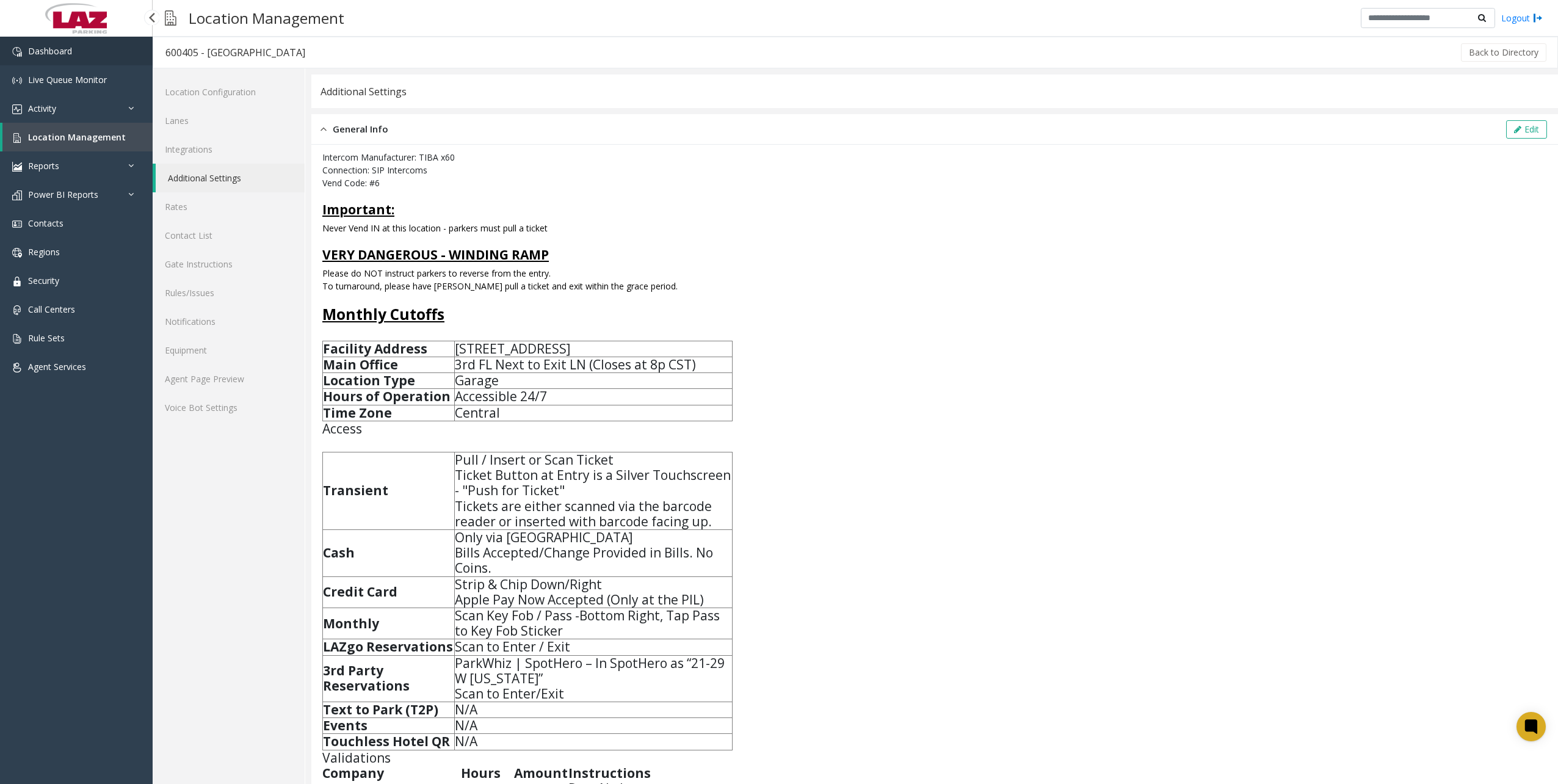
click at [72, 49] on span "Dashboard" at bounding box center [49, 51] width 44 height 11
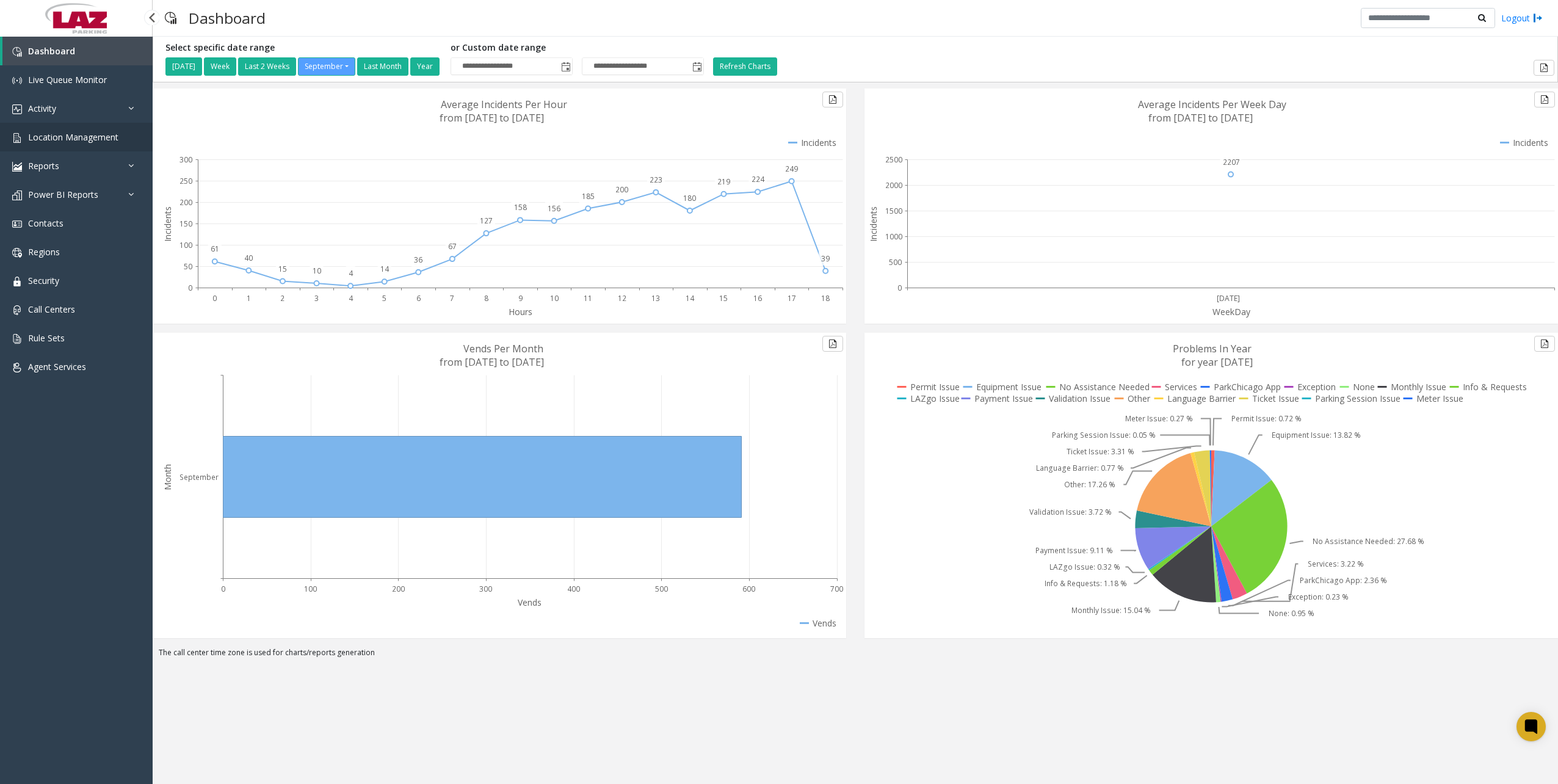
click at [57, 144] on link "Location Management" at bounding box center [76, 136] width 153 height 29
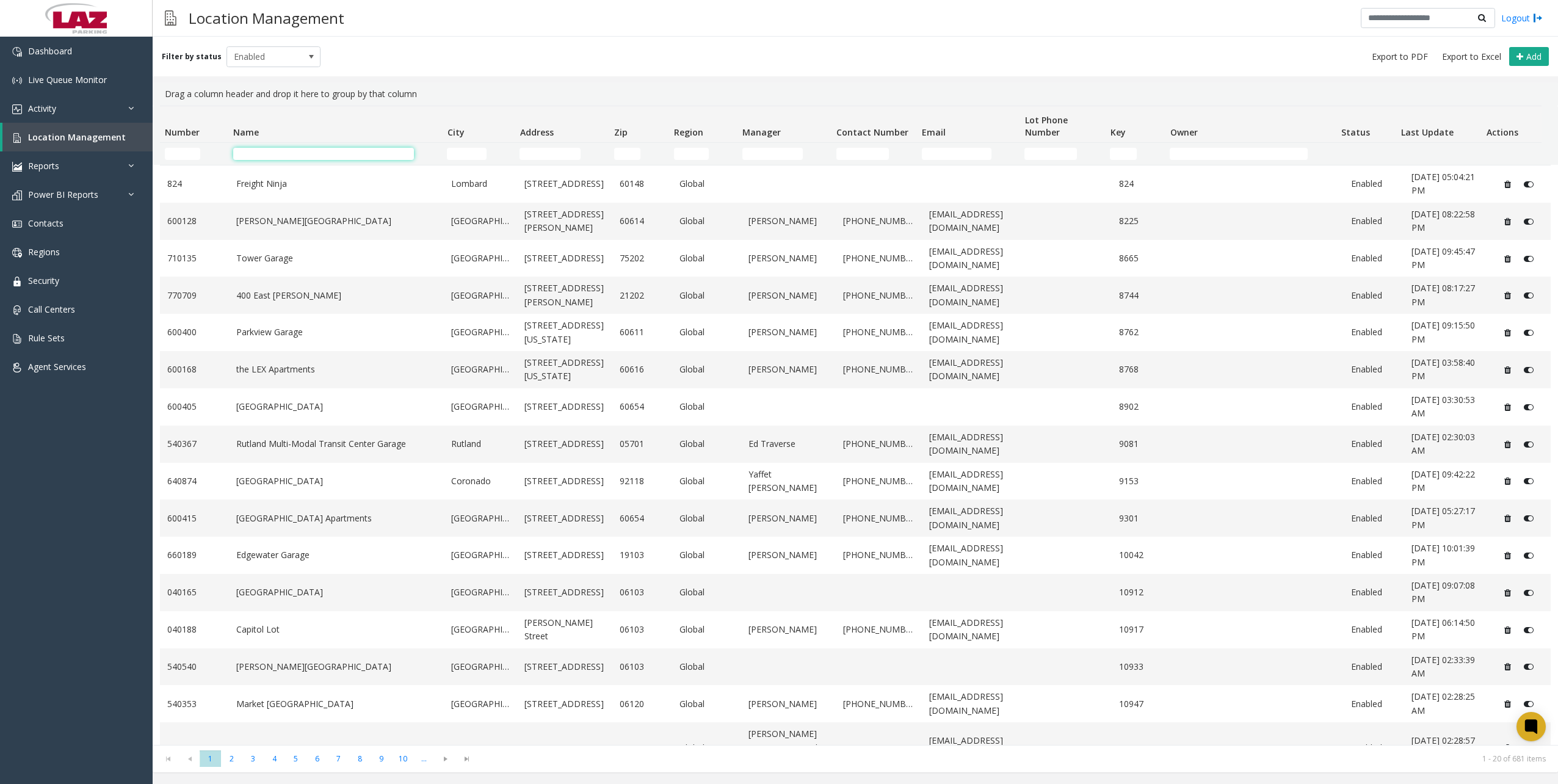
click at [328, 154] on input "Name Filter" at bounding box center [324, 154] width 181 height 12
type input "**********"
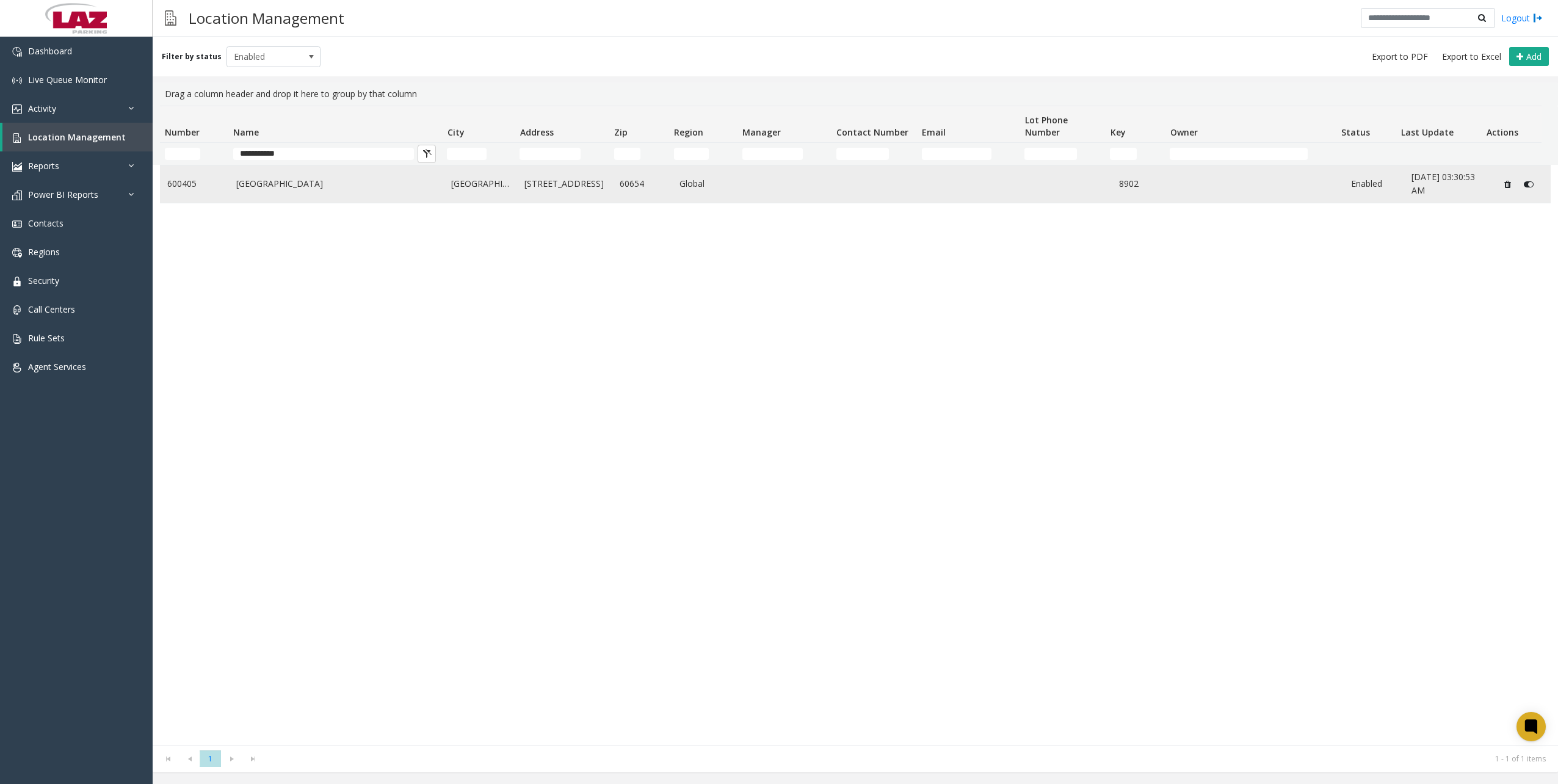
click at [187, 187] on link "600405" at bounding box center [195, 183] width 55 height 13
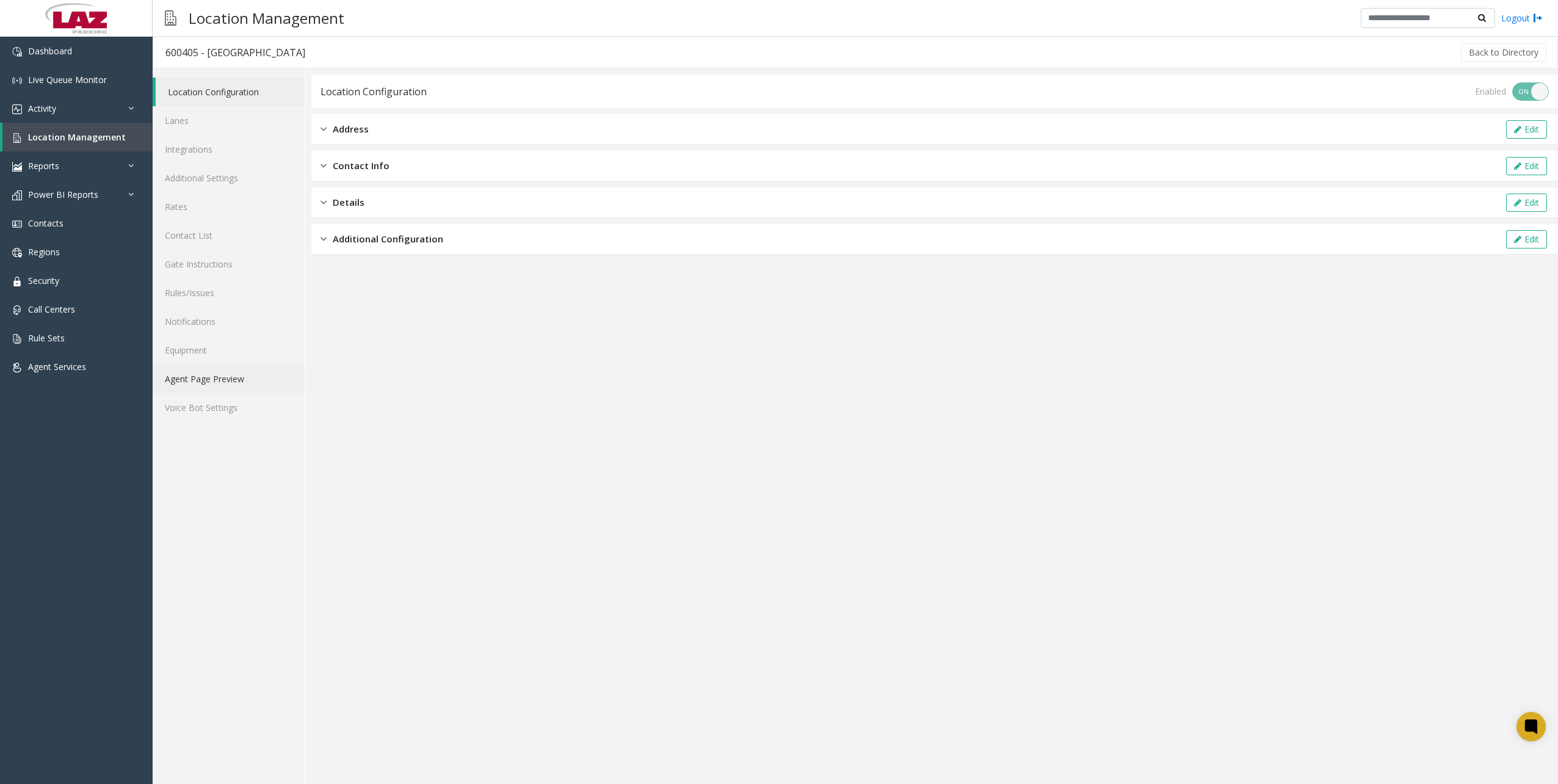
click at [214, 388] on link "Agent Page Preview" at bounding box center [229, 378] width 152 height 29
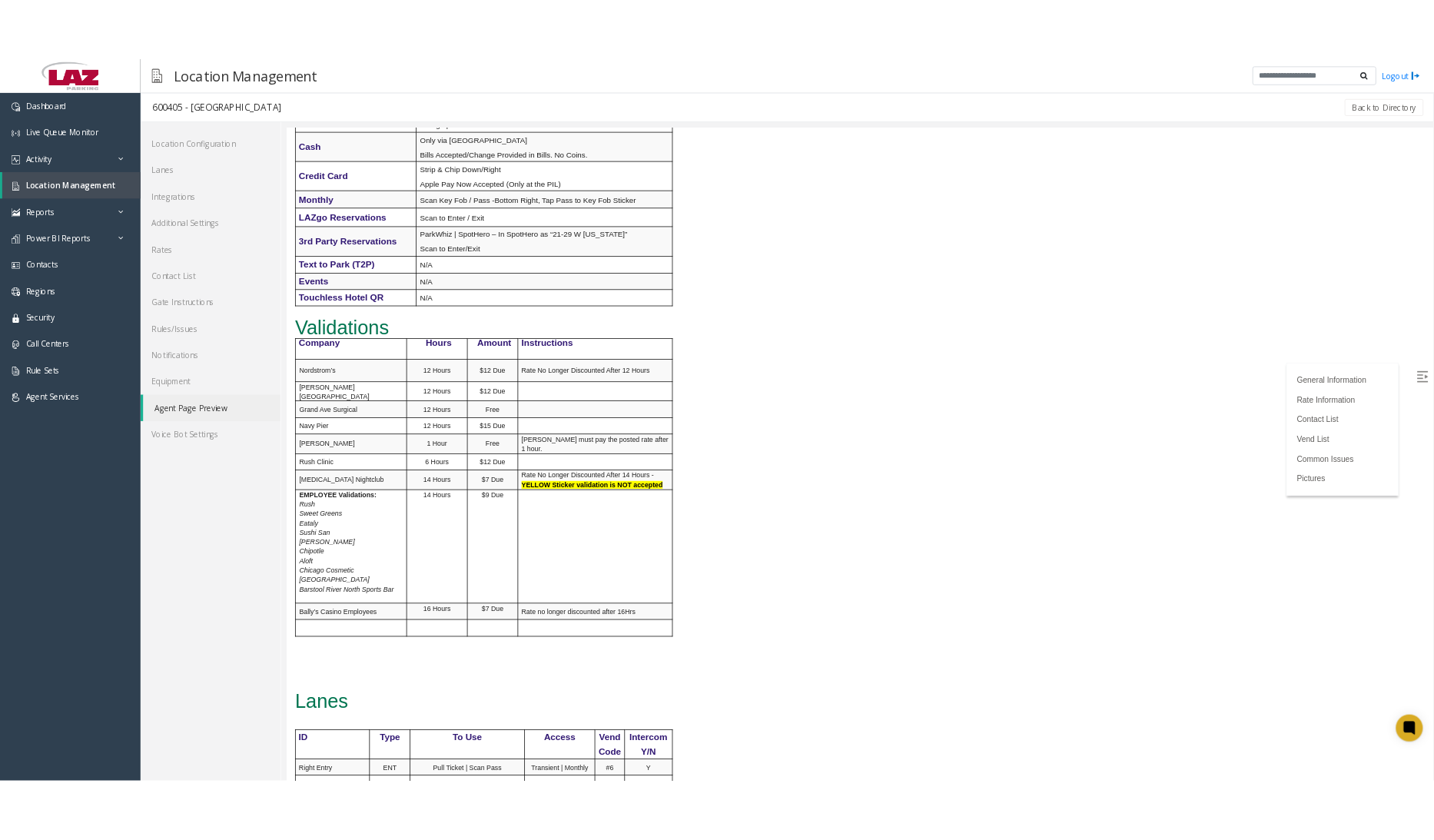
scroll to position [845, 0]
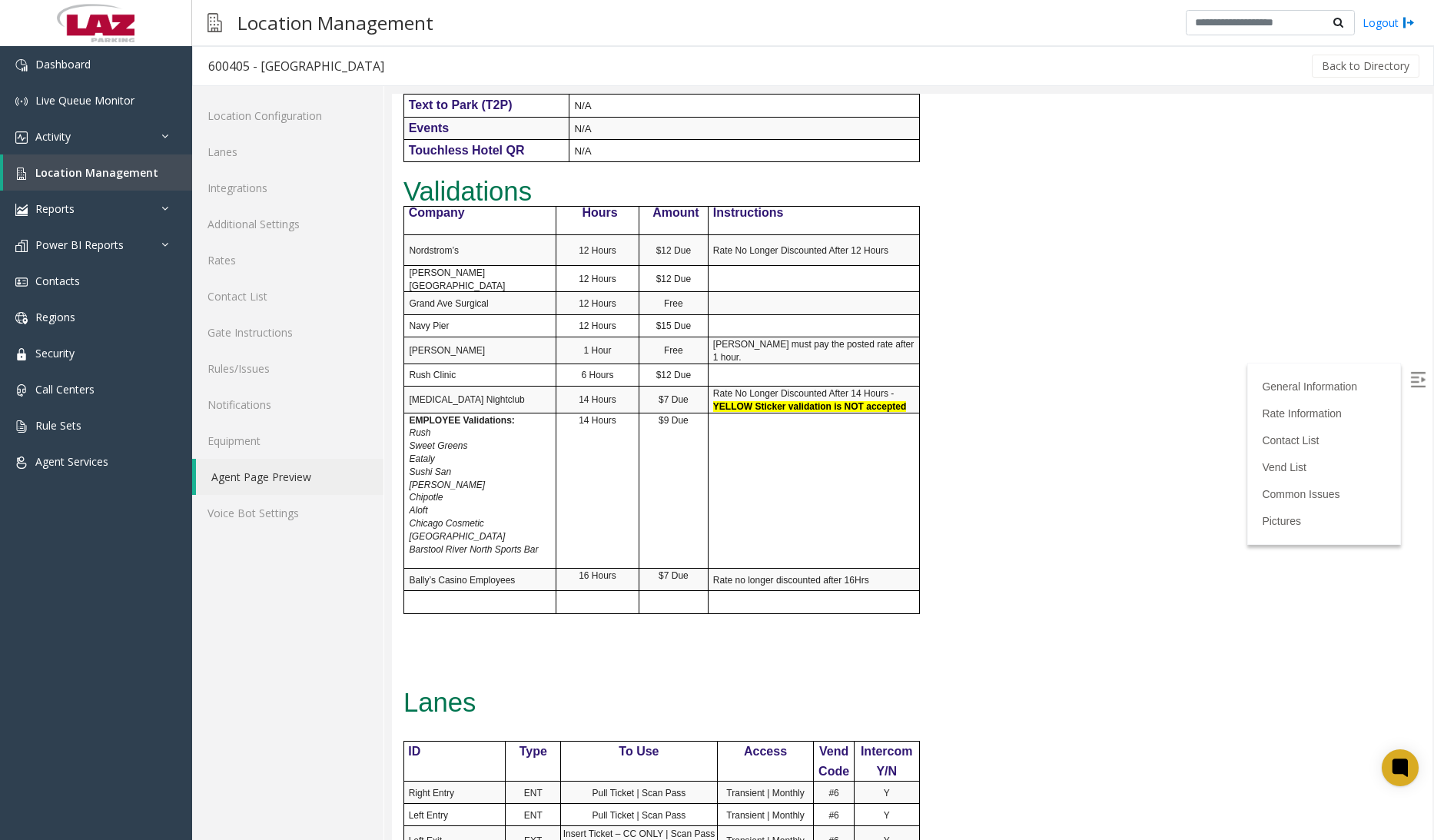
drag, startPoint x: 1113, startPoint y: 474, endPoint x: 889, endPoint y: 417, distance: 231.1
drag, startPoint x: 718, startPoint y: 402, endPoint x: 890, endPoint y: 397, distance: 172.1
click at [890, 401] on b "YELLOW Sticker validation is NOT accepted" at bounding box center [810, 406] width 193 height 10
drag, startPoint x: 890, startPoint y: 397, endPoint x: 899, endPoint y: 394, distance: 9.5
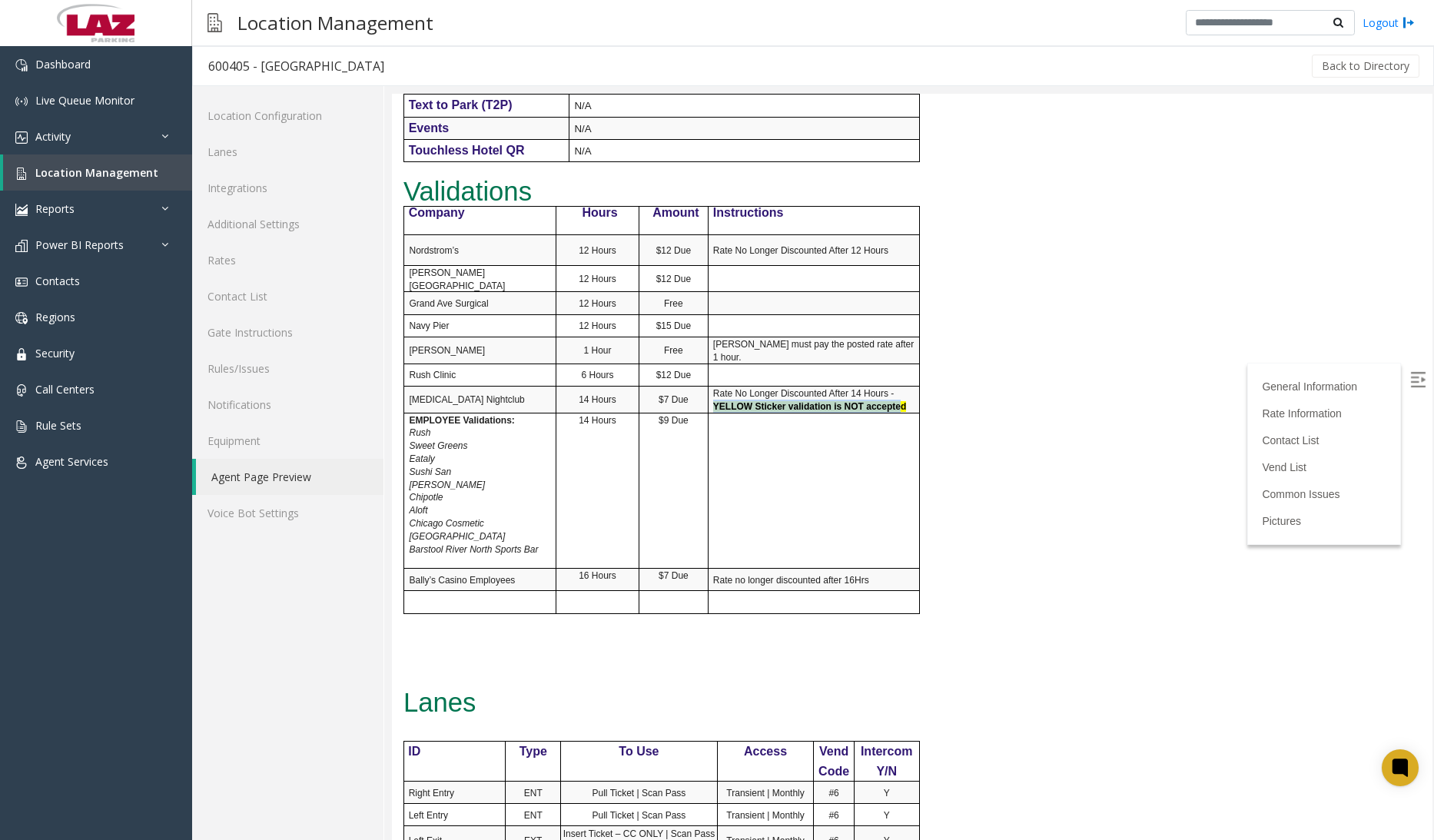
click at [899, 394] on p "Rate No Longer Discounted After 14 Hours - YELLOW Sticker validation is NOT acc…" at bounding box center [816, 399] width 206 height 26
drag, startPoint x: 899, startPoint y: 394, endPoint x: 873, endPoint y: 388, distance: 26.7
click at [866, 388] on span "Rate No Longer Discounted After 14 Hours -" at bounding box center [803, 393] width 180 height 10
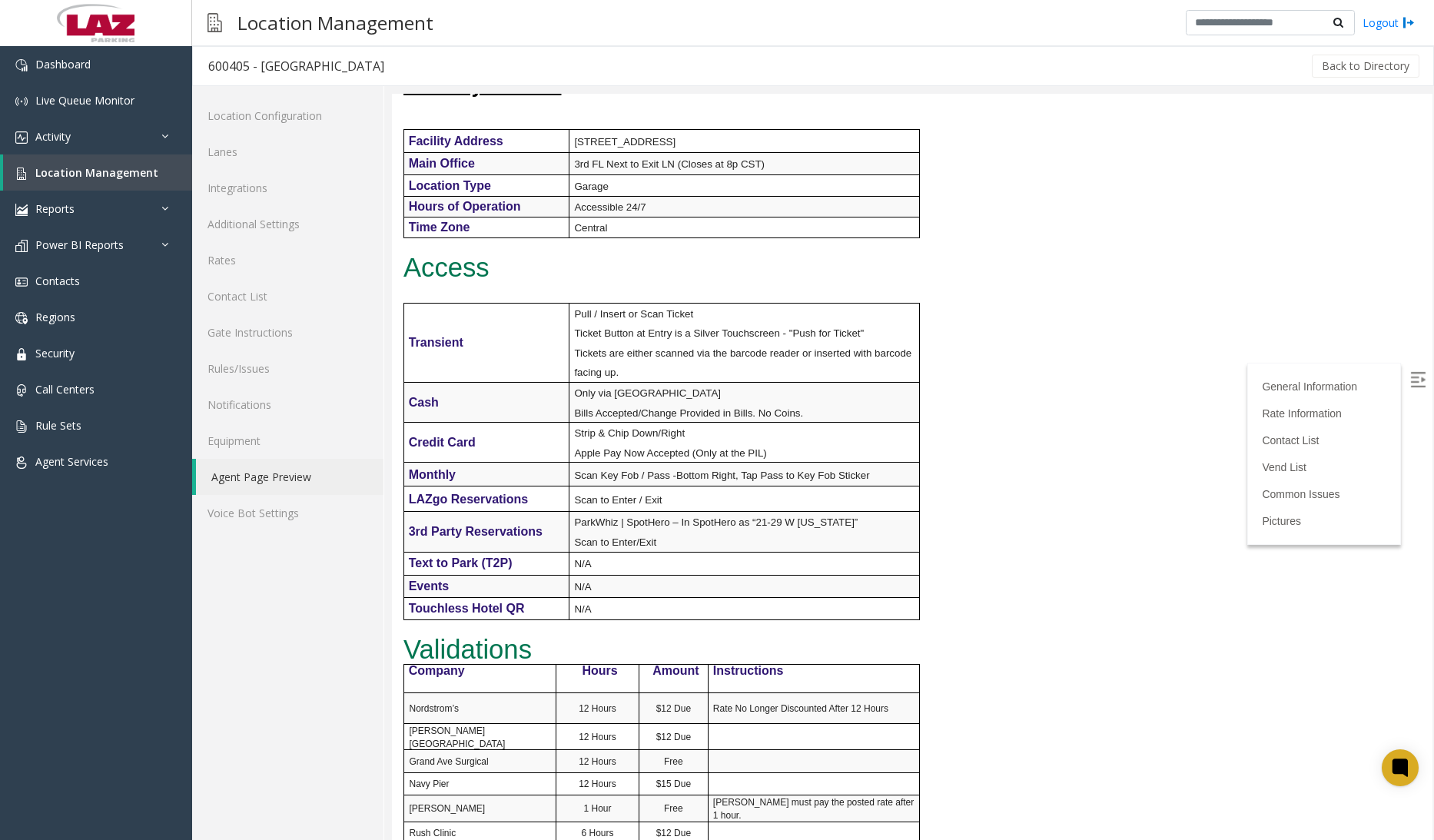
scroll to position [384, 0]
drag, startPoint x: 813, startPoint y: 500, endPoint x: 818, endPoint y: 583, distance: 83.2
click at [813, 500] on p "Scan to Enter / Exit" at bounding box center [746, 502] width 344 height 20
drag, startPoint x: 624, startPoint y: 439, endPoint x: 668, endPoint y: 476, distance: 57.5
click at [624, 439] on span "Strip & Chip Down/Right" at bounding box center [629, 436] width 111 height 11
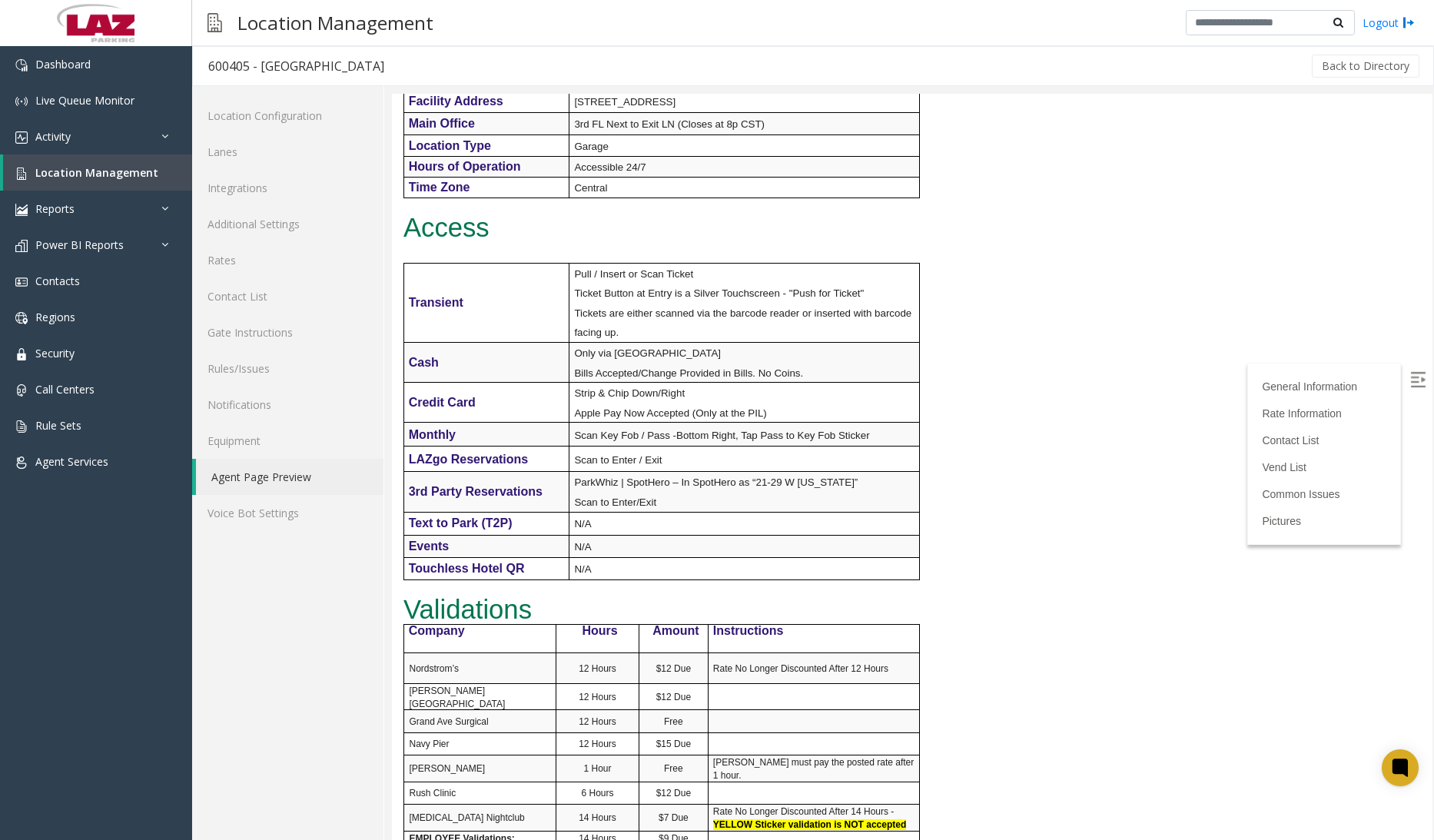
scroll to position [461, 0]
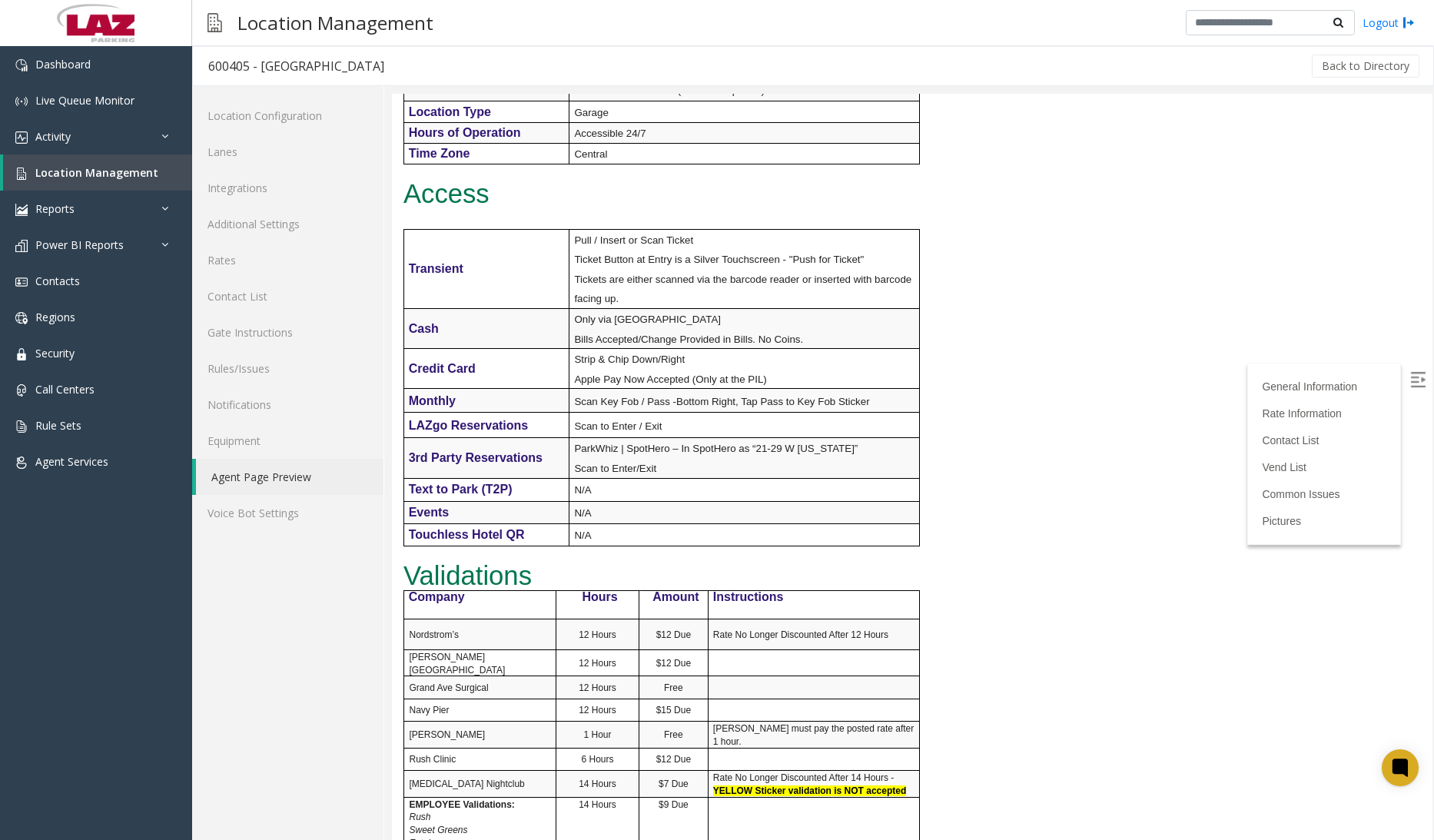
click at [609, 255] on span "Ticket Button at Entry is a Silver Touchscreen - "Push for Ticket"" at bounding box center [719, 260] width 290 height 11
drag, startPoint x: 510, startPoint y: 327, endPoint x: 802, endPoint y: 368, distance: 294.9
click at [802, 368] on tbody "Transient Pull / Insert or Scan Ticket Ticket Button at Entry is a Silver Touch…" at bounding box center [661, 387] width 516 height 316
drag, startPoint x: 802, startPoint y: 368, endPoint x: 1122, endPoint y: 541, distance: 363.8
click at [1122, 378] on html "600405 - Grand Plaza General Information Revenue Control Manufacturer: TIBA Int…" at bounding box center [912, 6] width 1040 height 746
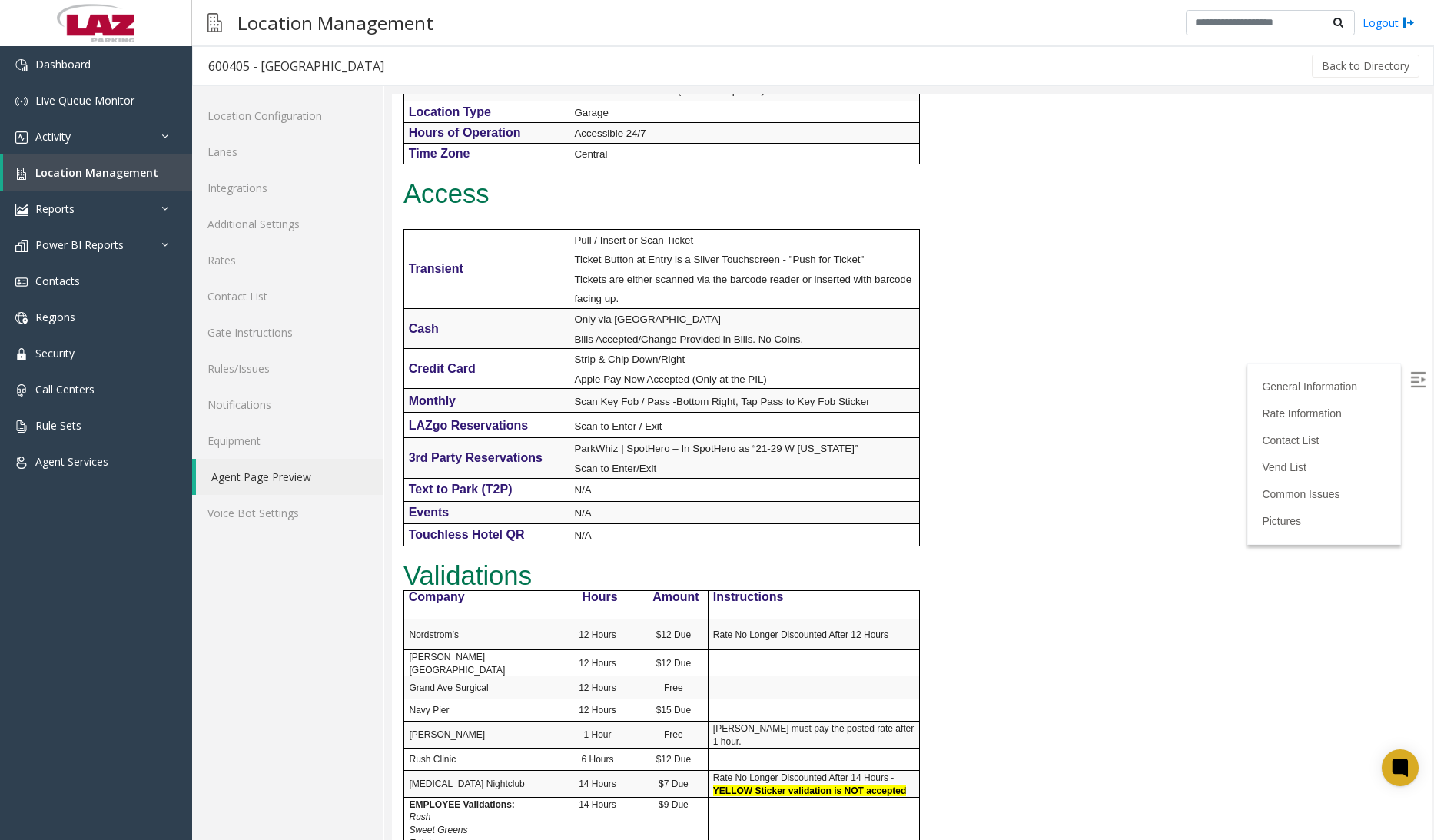
click at [1100, 378] on html "600405 - Grand Plaza General Information Revenue Control Manufacturer: TIBA Int…" at bounding box center [912, 6] width 1040 height 746
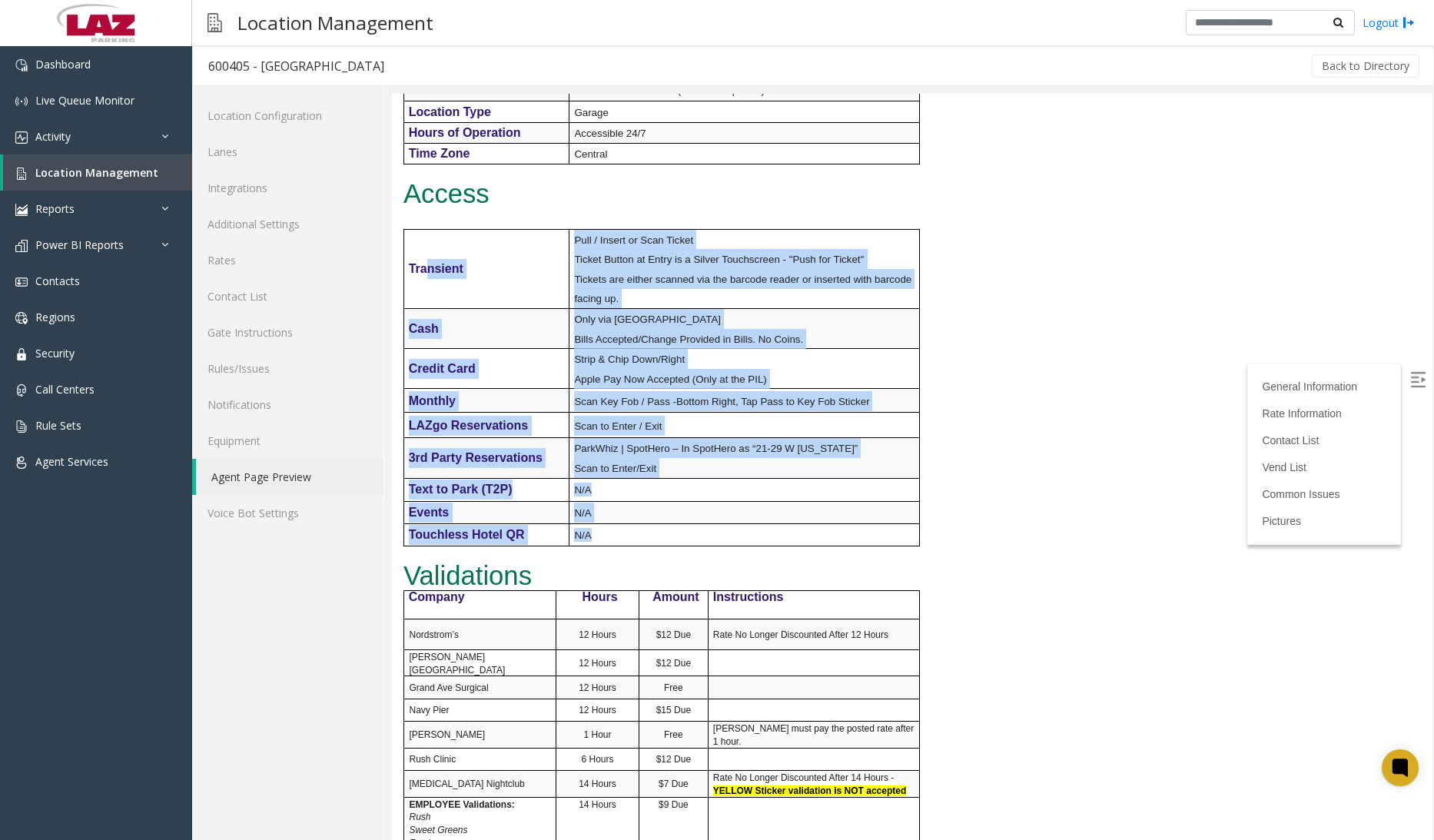
drag, startPoint x: 427, startPoint y: 233, endPoint x: 884, endPoint y: 525, distance: 542.3
click at [884, 525] on tbody "Transient Pull / Insert or Scan Ticket Ticket Button at Entry is a Silver Touch…" at bounding box center [661, 387] width 516 height 316
click at [690, 488] on p "N/A" at bounding box center [746, 489] width 344 height 14
drag, startPoint x: 638, startPoint y: 507, endPoint x: 408, endPoint y: 200, distance: 383.6
click at [408, 200] on h4 "Facility Address 540 N. State | Chicago, IL 60654 Main Office 3rd FL Next to Ex…" at bounding box center [695, 782] width 584 height 1453
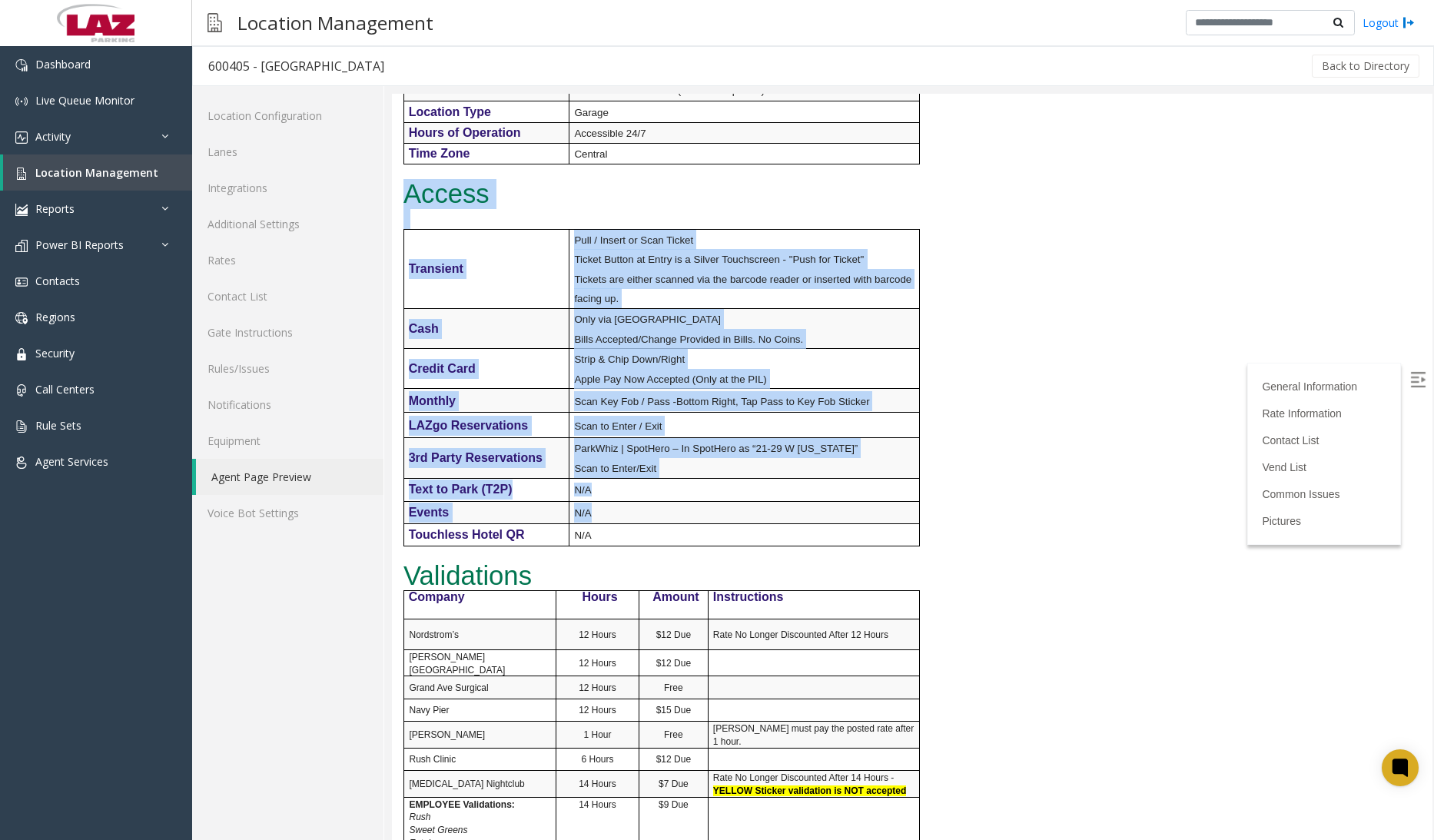
copy h4 "Access Transient Pull / Insert or Scan Ticket Ticket Button at Entry is a Silve…"
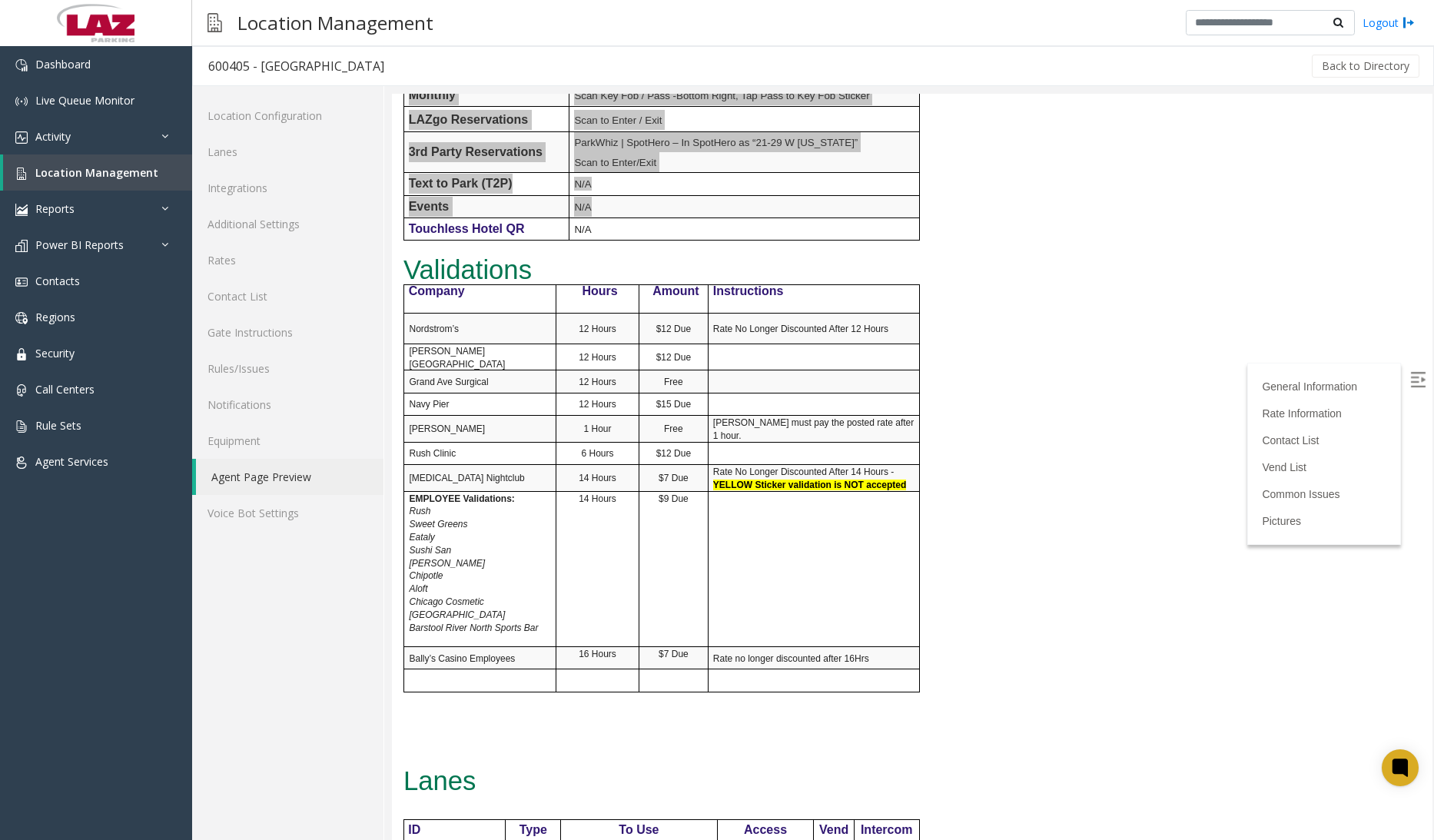
scroll to position [615, 0]
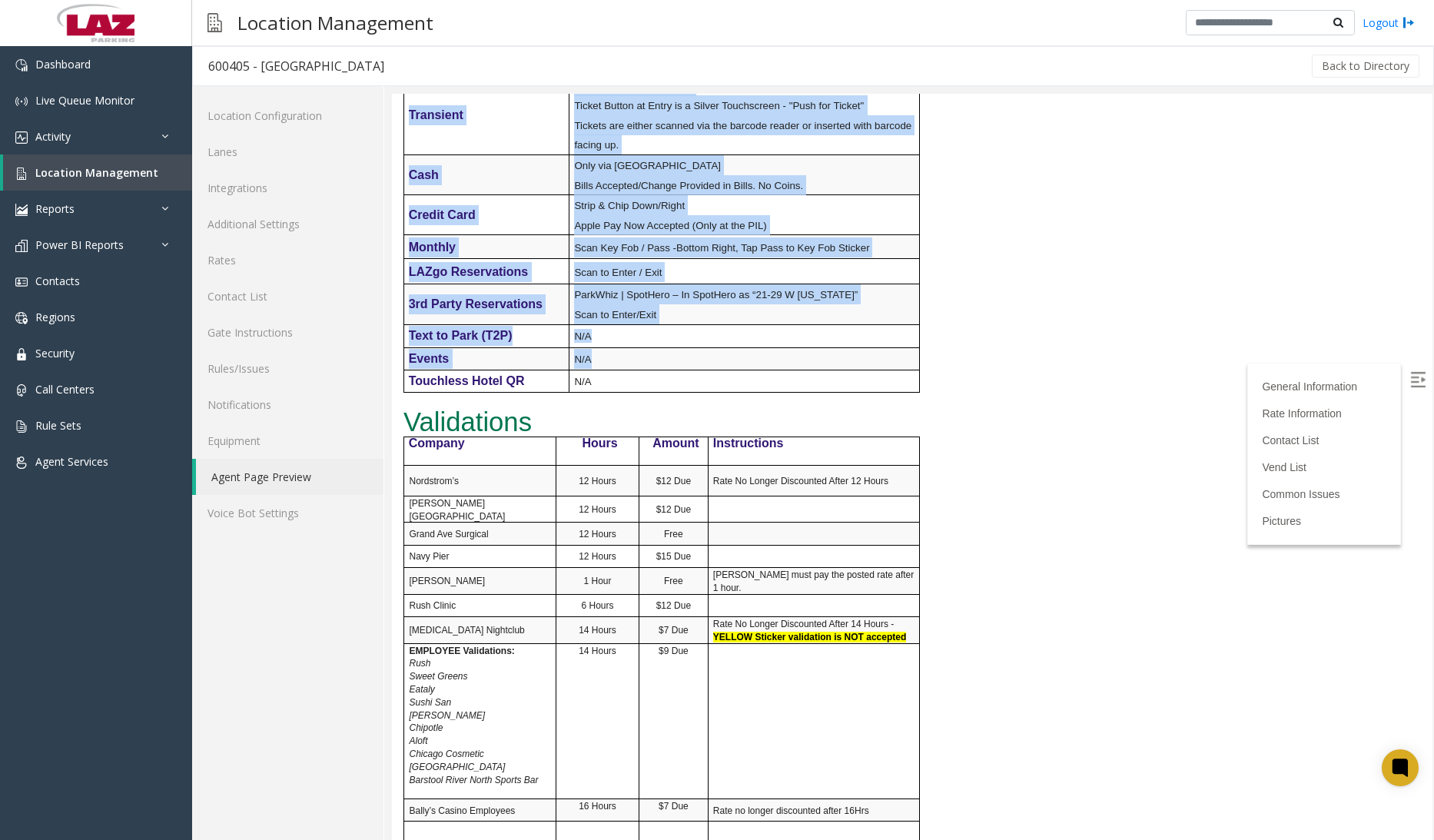
click at [631, 141] on p "Tickets are either scanned via the barcode reader or inserted with barcode faci…" at bounding box center [746, 134] width 344 height 39
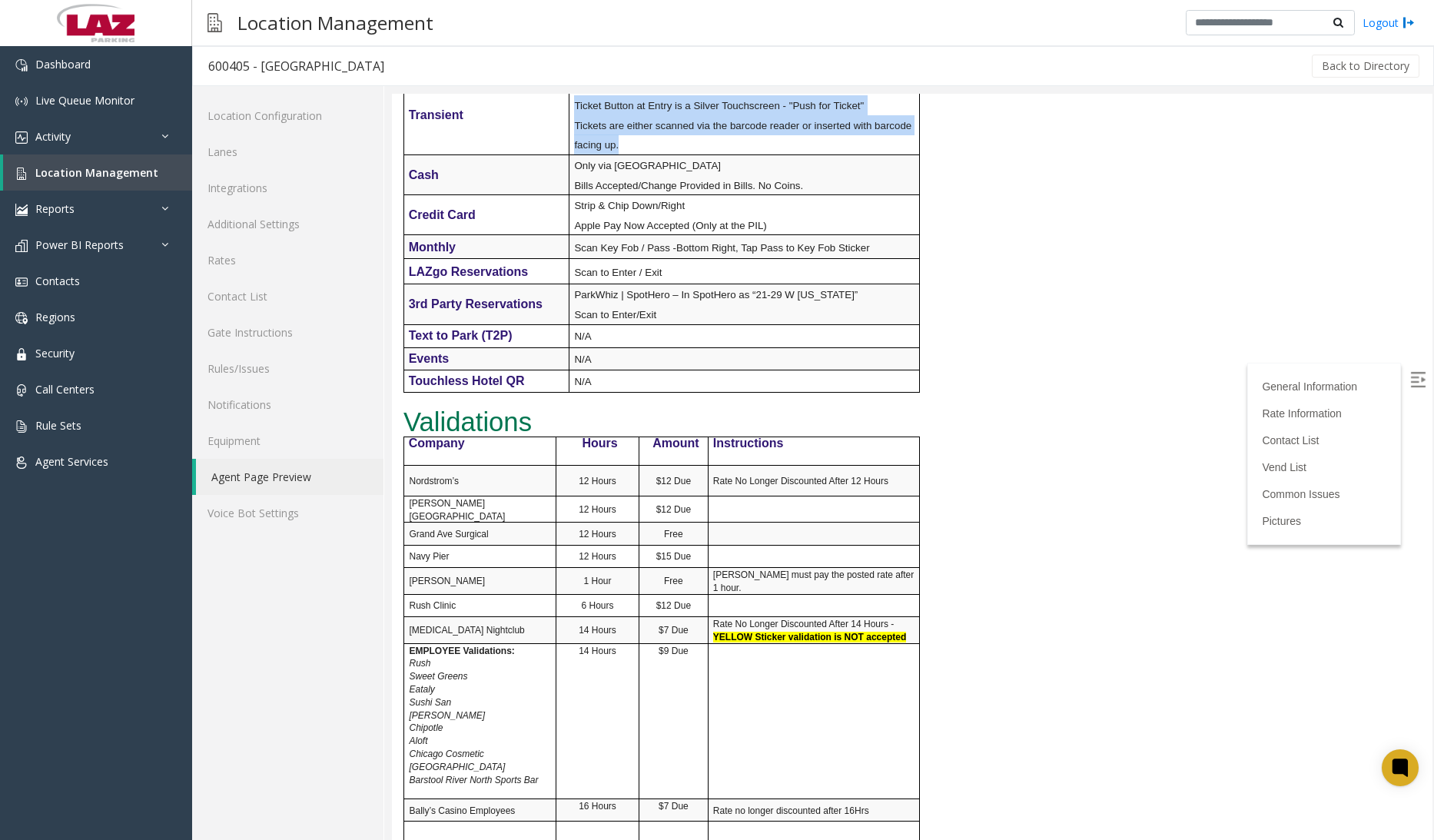
drag, startPoint x: 618, startPoint y: 148, endPoint x: 570, endPoint y: 107, distance: 63.1
click at [570, 107] on td "Pull / Insert or Scan Ticket Ticket Button at Entry is a Silver Touchscreen - "…" at bounding box center [744, 114] width 350 height 79
copy td "Ticket Button at Entry is a Silver Touchscreen - "Push for Ticket" Tickets are …"
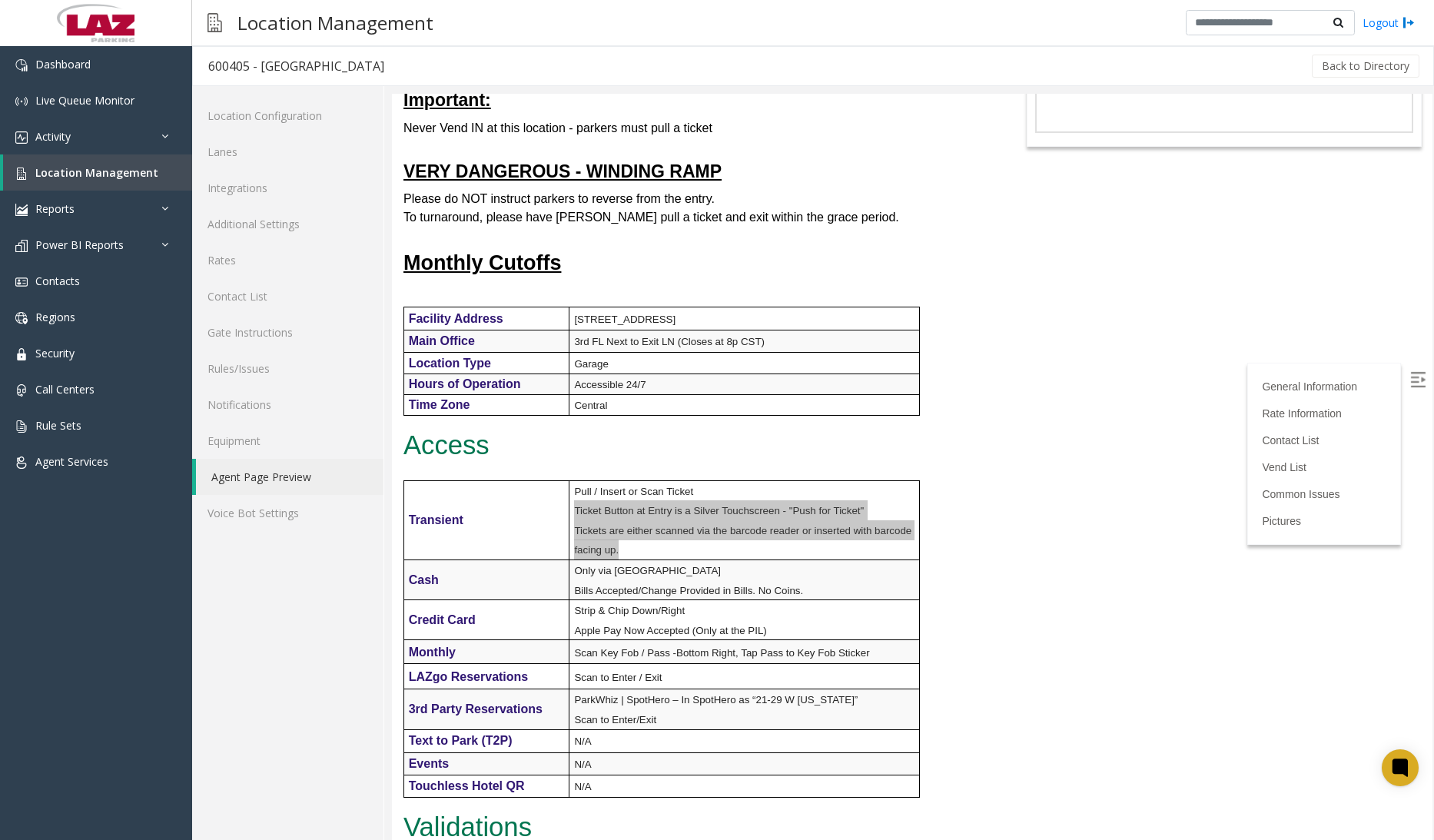
scroll to position [0, 0]
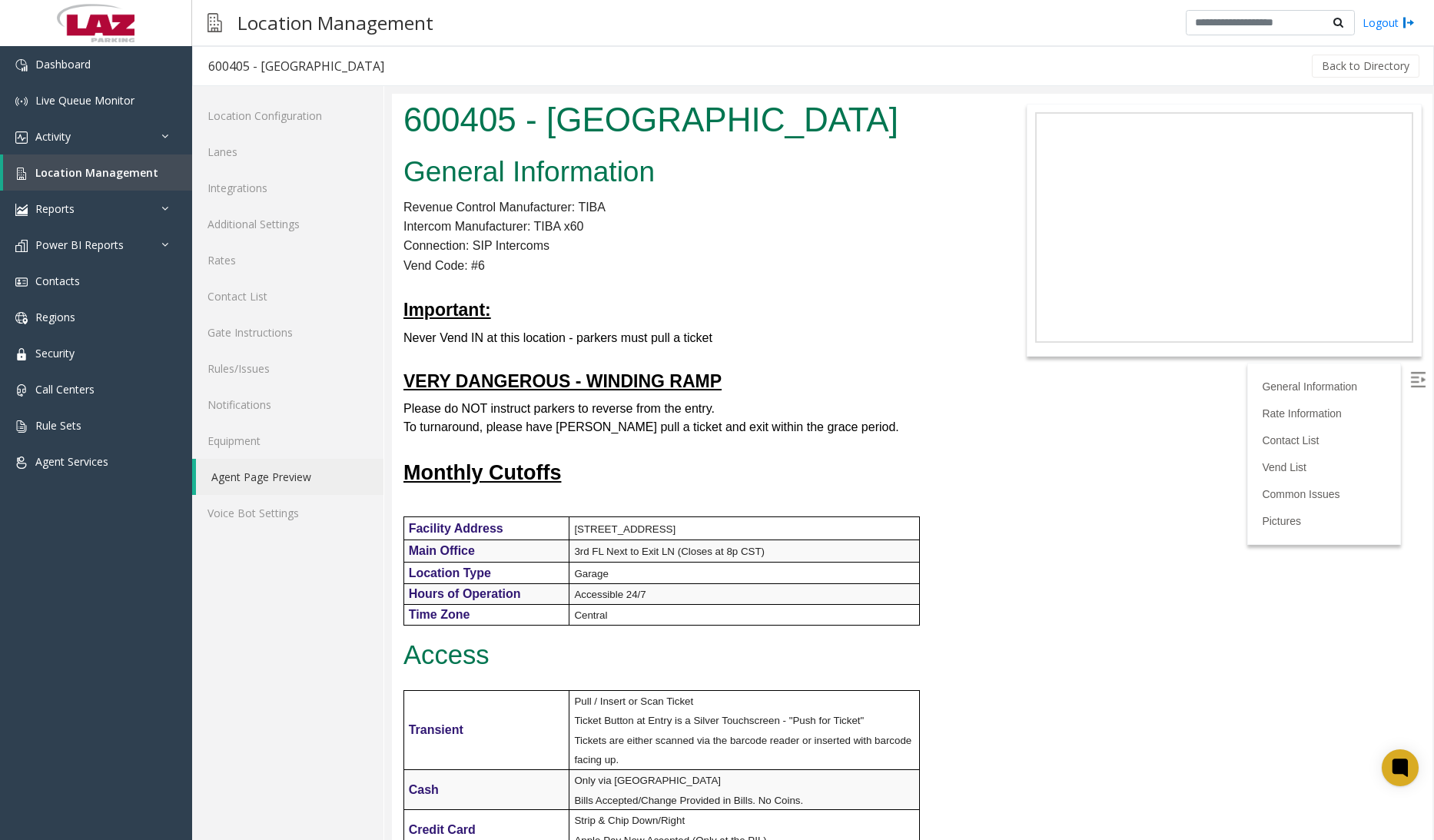
drag, startPoint x: 665, startPoint y: 332, endPoint x: 708, endPoint y: 332, distance: 43.0
click at [665, 332] on font "Never Vend IN at this location - parkers must pull a ticket" at bounding box center [557, 338] width 309 height 13
drag, startPoint x: 814, startPoint y: 335, endPoint x: 395, endPoint y: 297, distance: 420.7
drag, startPoint x: 786, startPoint y: 423, endPoint x: 862, endPoint y: 426, distance: 76.1
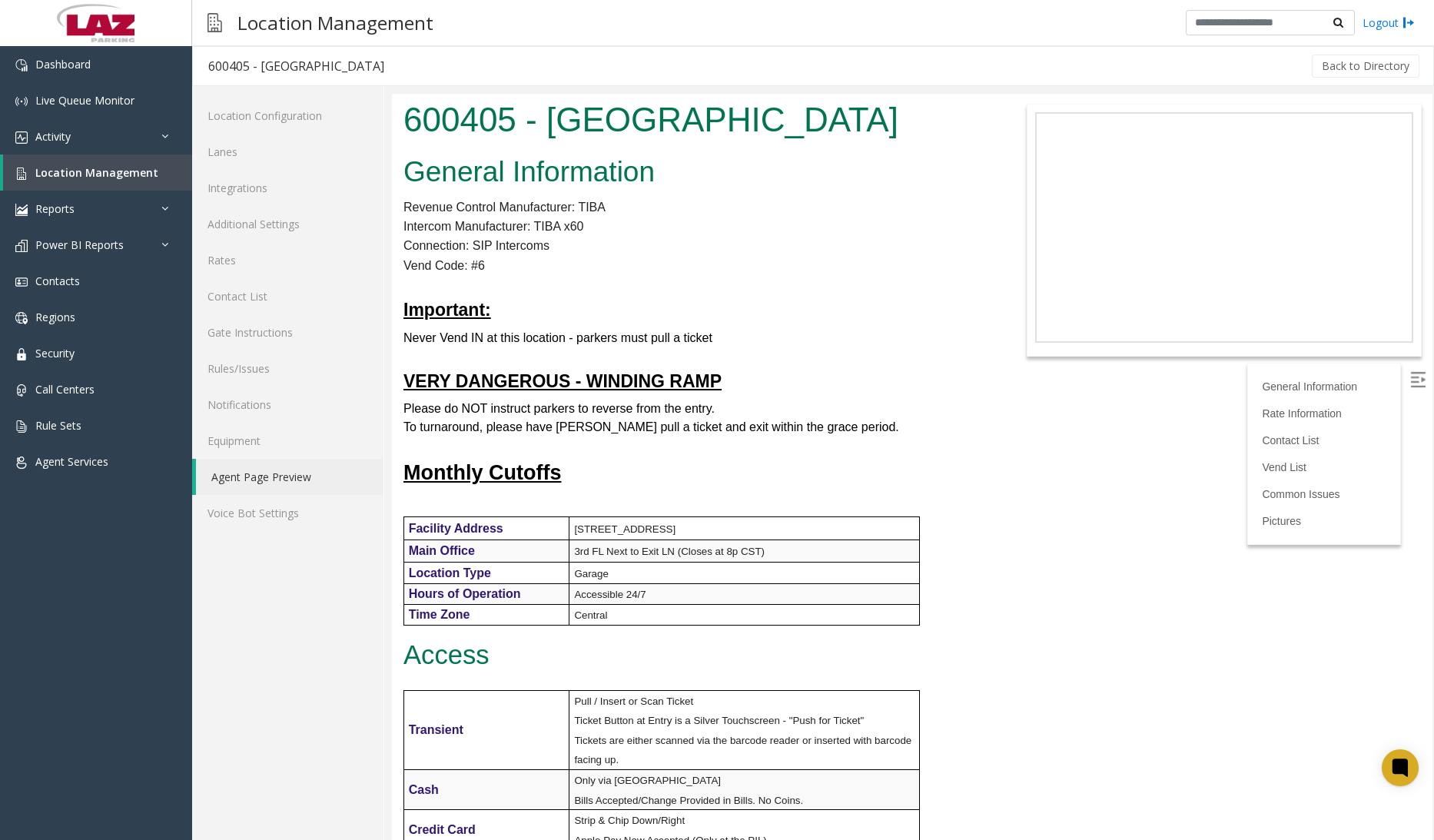
click at [786, 423] on span "To turnaround, please have parker pull a ticket and exit within the grace perio…" at bounding box center [651, 426] width 496 height 13
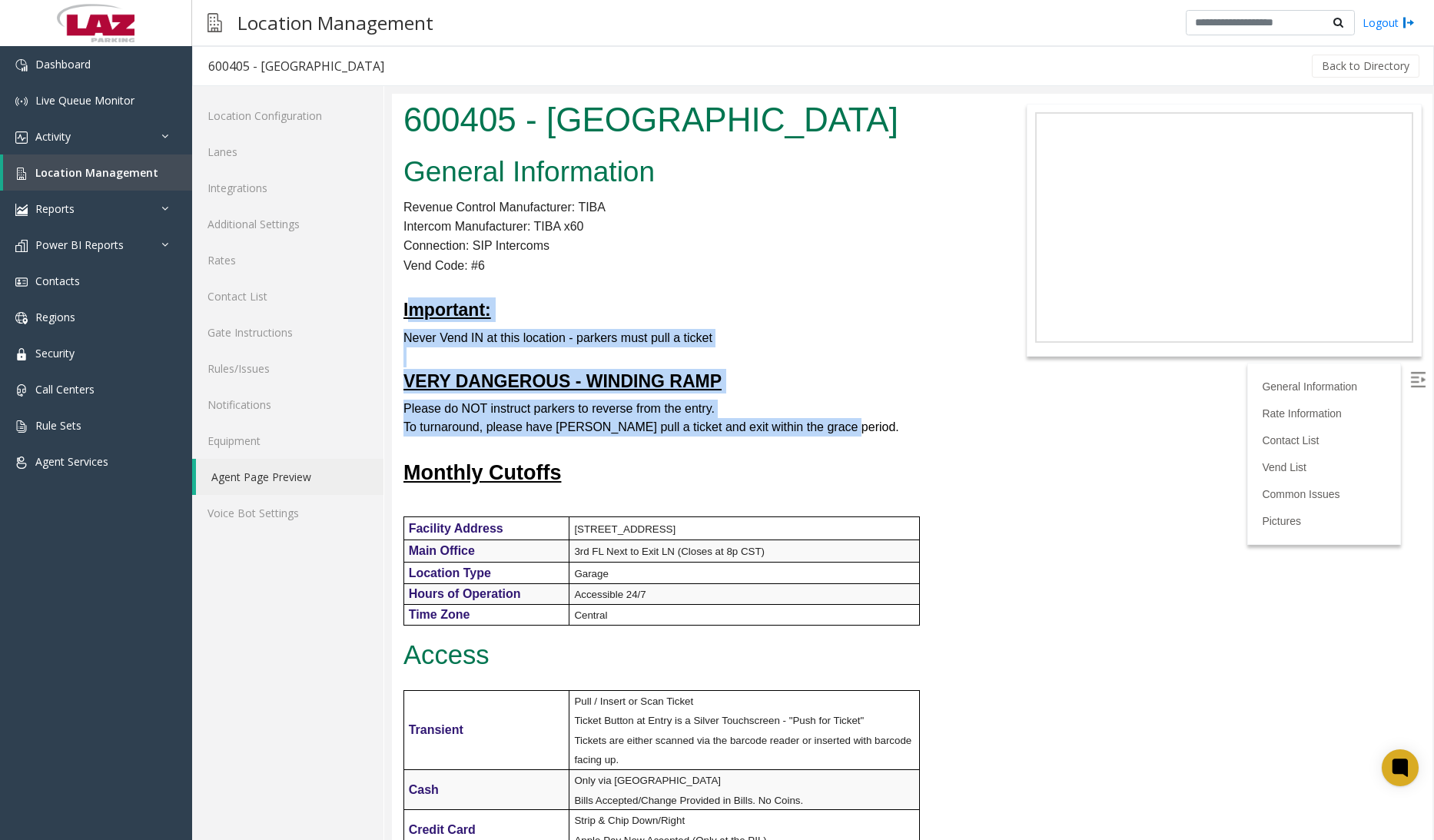
drag, startPoint x: 854, startPoint y: 426, endPoint x: 410, endPoint y: 314, distance: 457.9
drag, startPoint x: 718, startPoint y: 311, endPoint x: 828, endPoint y: 411, distance: 148.7
click at [719, 312] on h4 "Important:" at bounding box center [695, 309] width 584 height 25
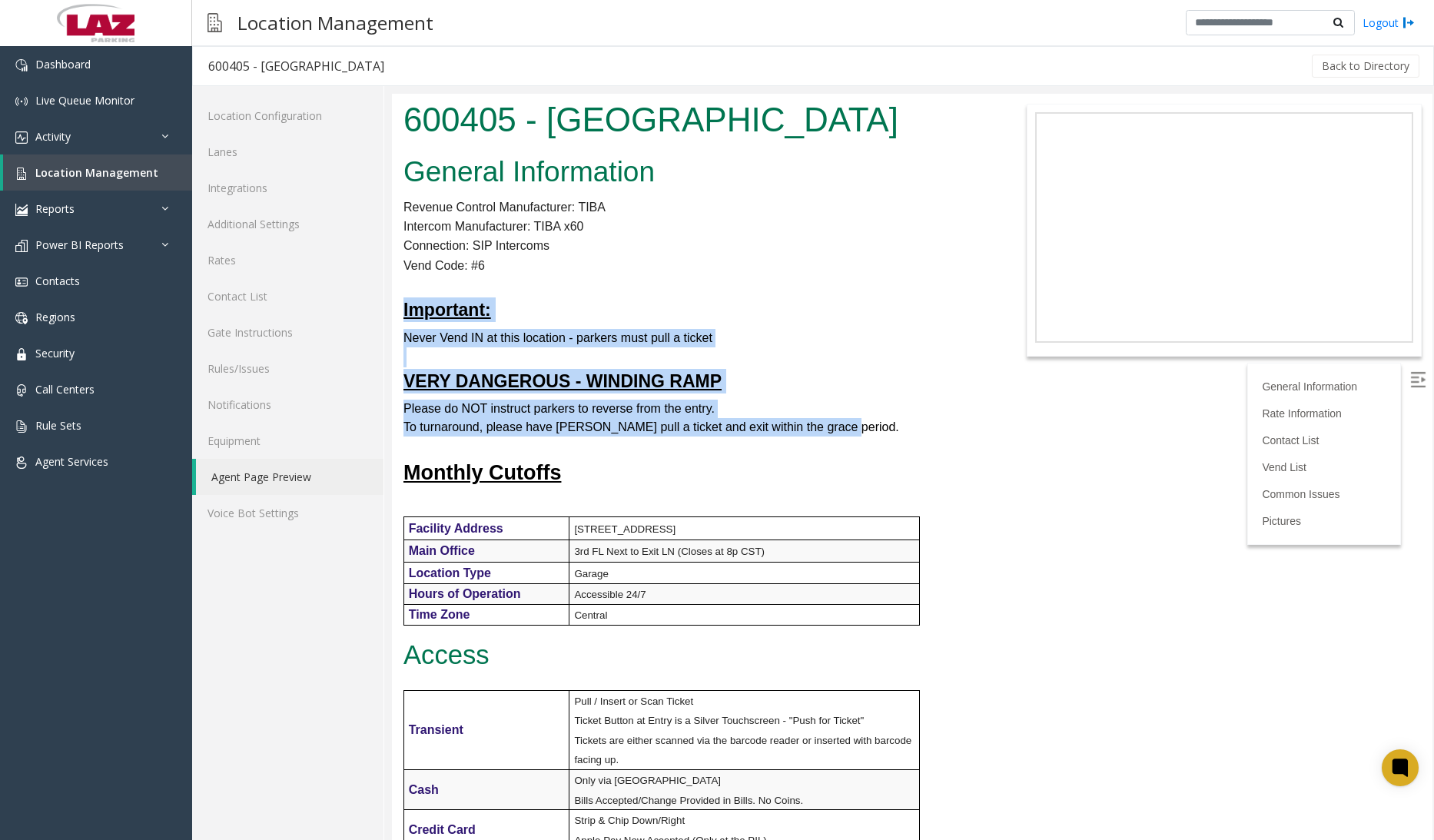
drag, startPoint x: 512, startPoint y: 383, endPoint x: 397, endPoint y: 307, distance: 137.8
copy div "Important: Never Vend IN at this location - parkers must pull a ticket VERY DAN…"
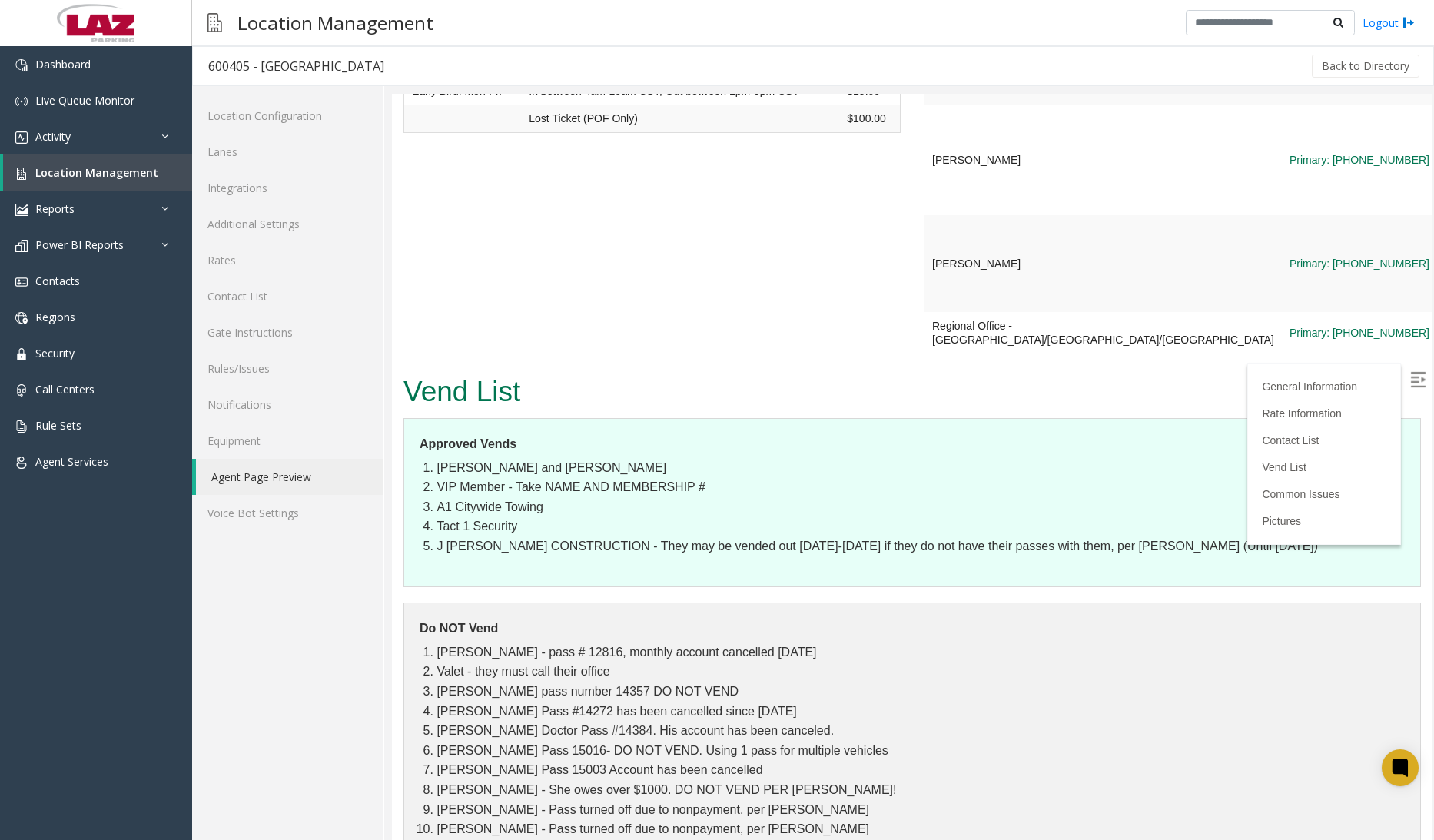
scroll to position [2151, 0]
click at [492, 458] on li "Draper and Kramer" at bounding box center [921, 467] width 968 height 20
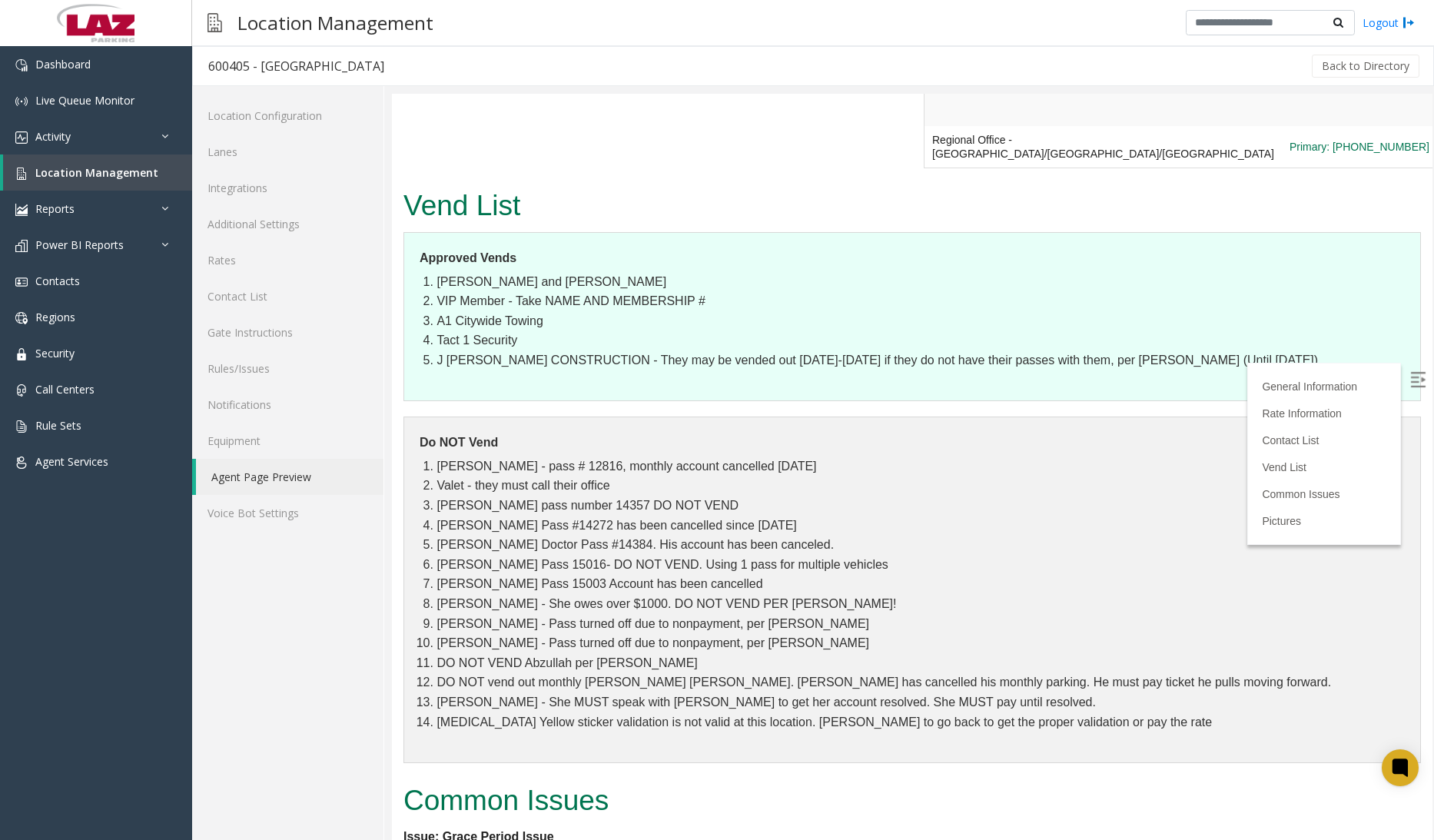
scroll to position [2228, 0]
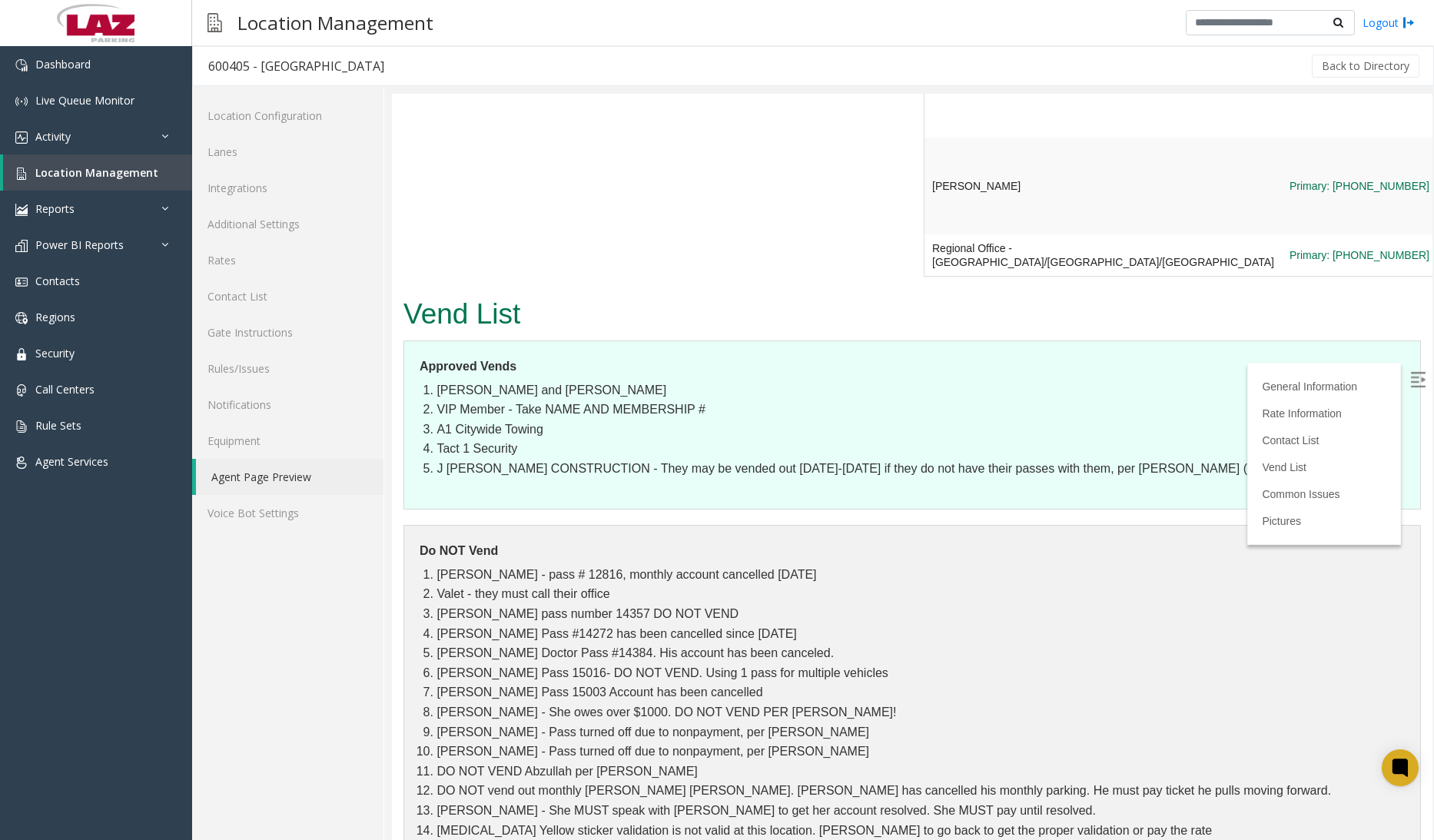
drag, startPoint x: 906, startPoint y: 580, endPoint x: 402, endPoint y: 193, distance: 635.4
click at [402, 292] on div "Vend List Approved Vends Draper and Kramer VIP Member - Take NAME AND MEMBERSHI…" at bounding box center [912, 589] width 1040 height 595
copy div "Vend List Approved Vends Draper and Kramer VIP Member - Take NAME AND MEMBERSHI…"
click at [470, 399] on li "VIP Member - Take NAME AND MEMBERSHIP #" at bounding box center [921, 409] width 968 height 20
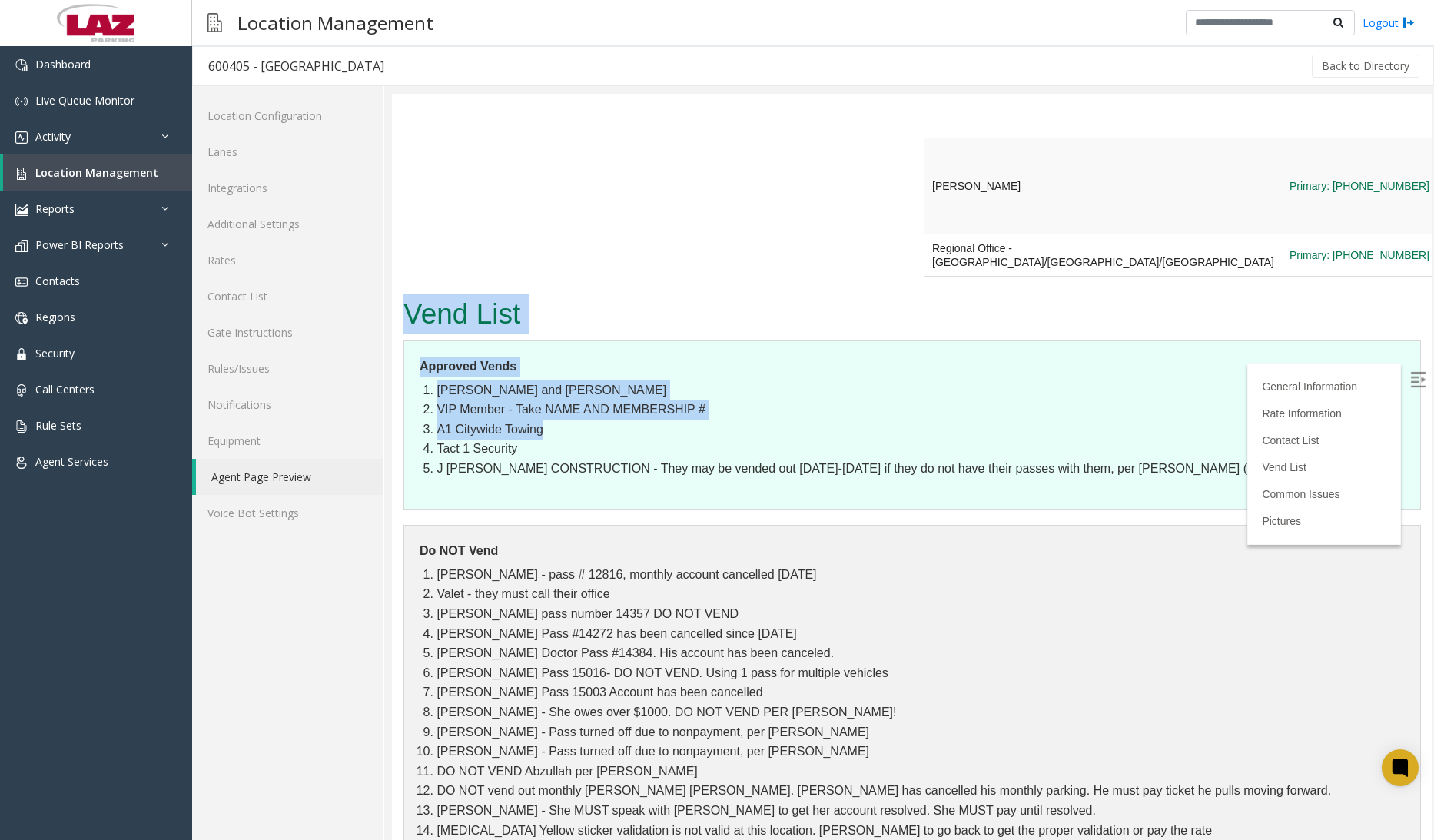
drag, startPoint x: 475, startPoint y: 298, endPoint x: 399, endPoint y: 215, distance: 112.5
click at [399, 292] on div "Vend List Approved Vends Draper and Kramer VIP Member - Take NAME AND MEMBERSHI…" at bounding box center [912, 589] width 1040 height 595
drag, startPoint x: 598, startPoint y: 620, endPoint x: 590, endPoint y: 617, distance: 8.5
click at [598, 723] on li "Nadia Alsarraf - Pass turned off due to nonpayment, per Jacob" at bounding box center [921, 732] width 968 height 20
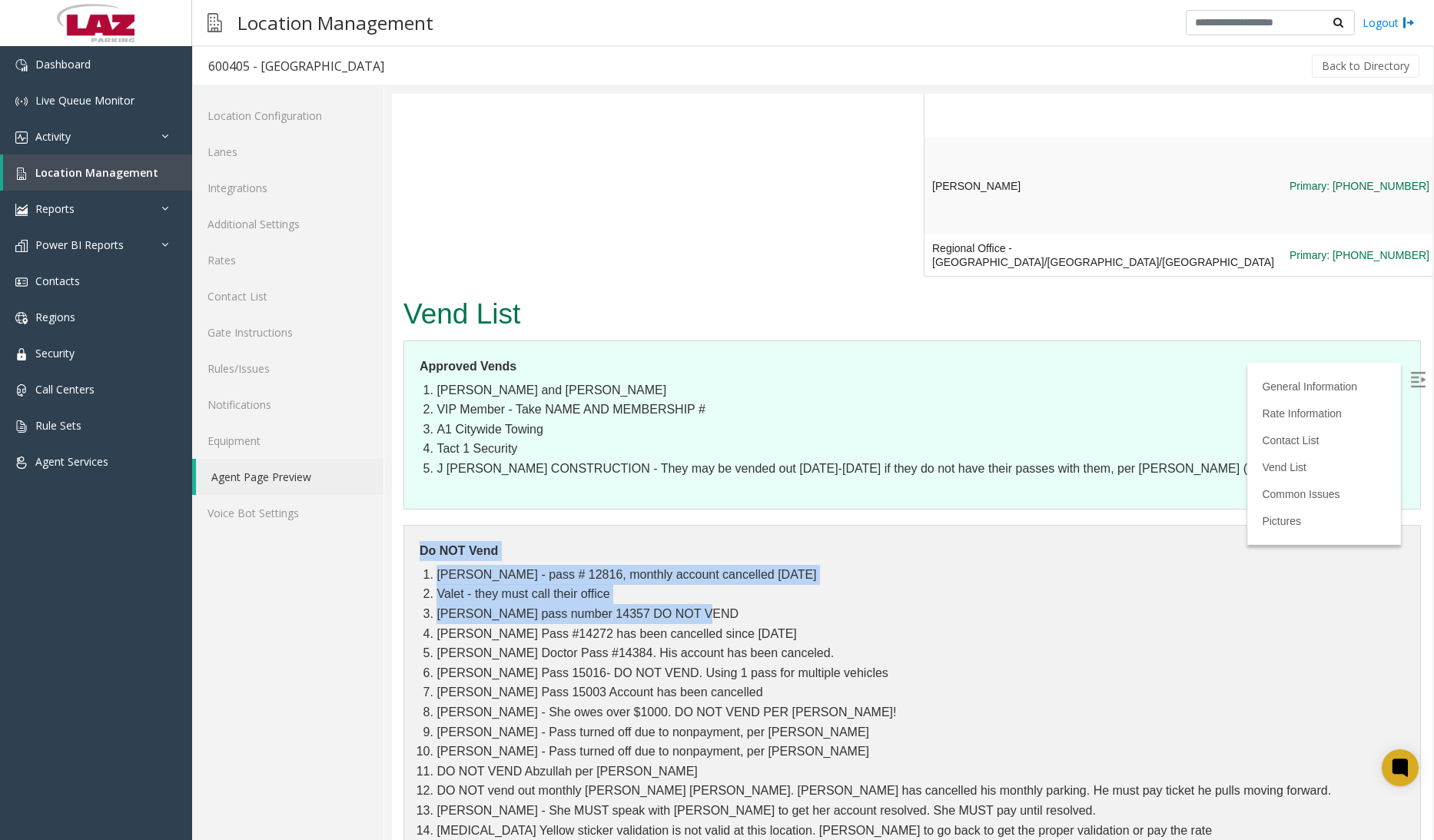
drag, startPoint x: 719, startPoint y: 509, endPoint x: 422, endPoint y: 453, distance: 302.2
click at [422, 525] on dl "Do NOT Vend Abigail Mattingly - pass # 12816, monthly account cancelled 6/30/20…" at bounding box center [912, 698] width 1017 height 347
copy dl "Do NOT Vend Abigail Mattingly - pass # 12816, monthly account cancelled 6/30/20…"
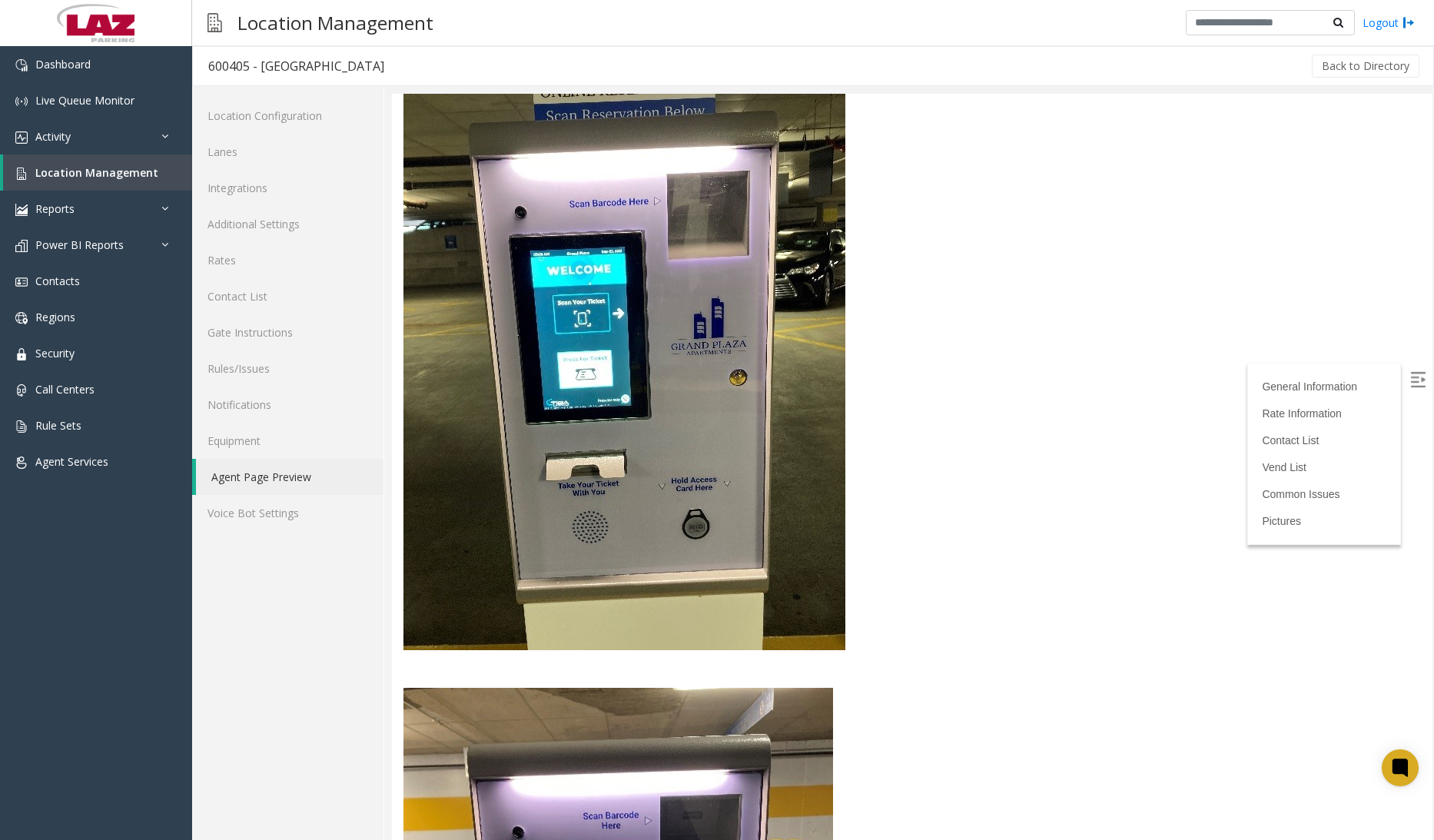
scroll to position [4764, 0]
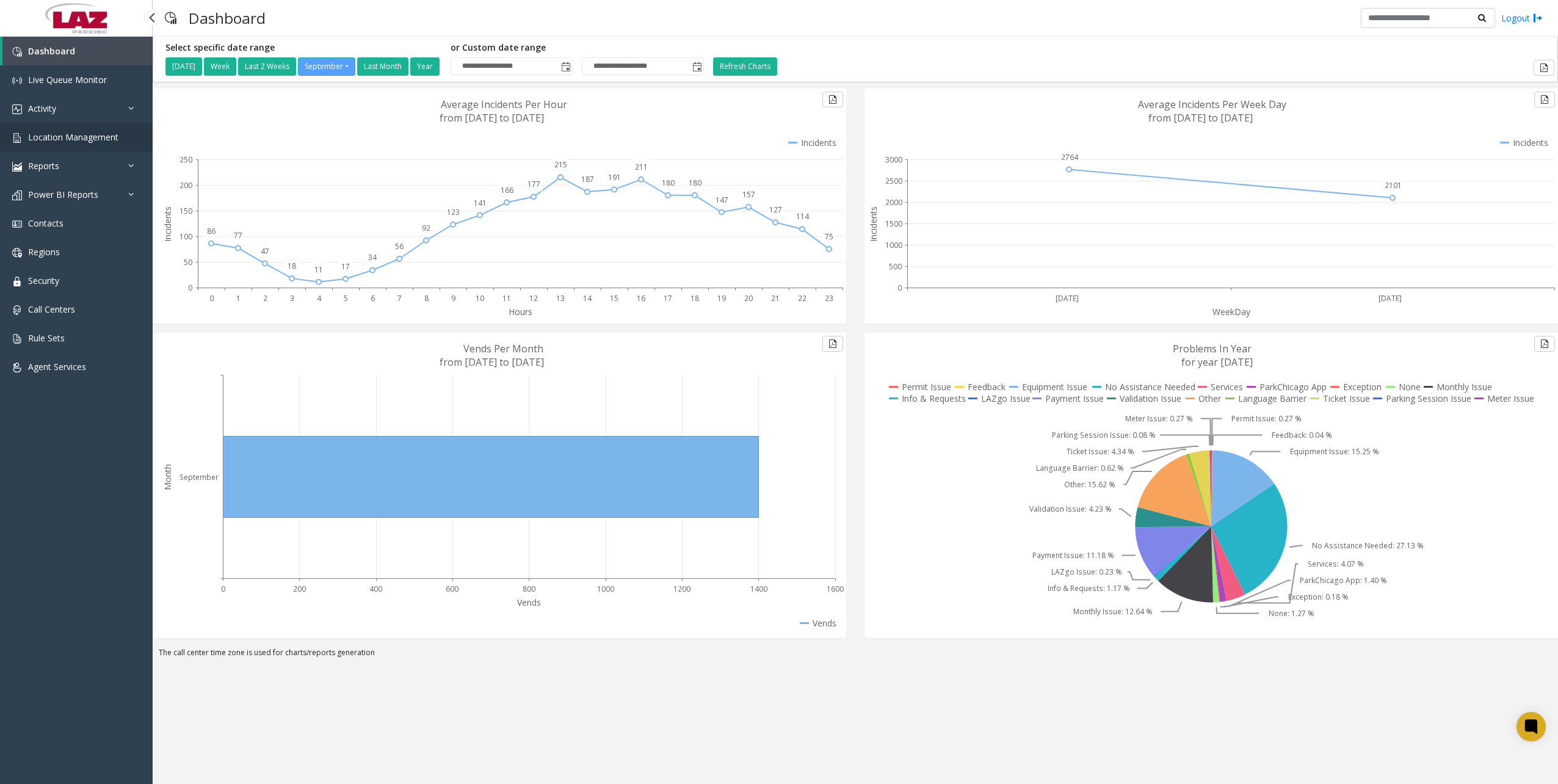
click at [88, 140] on span "Location Management" at bounding box center [73, 137] width 90 height 11
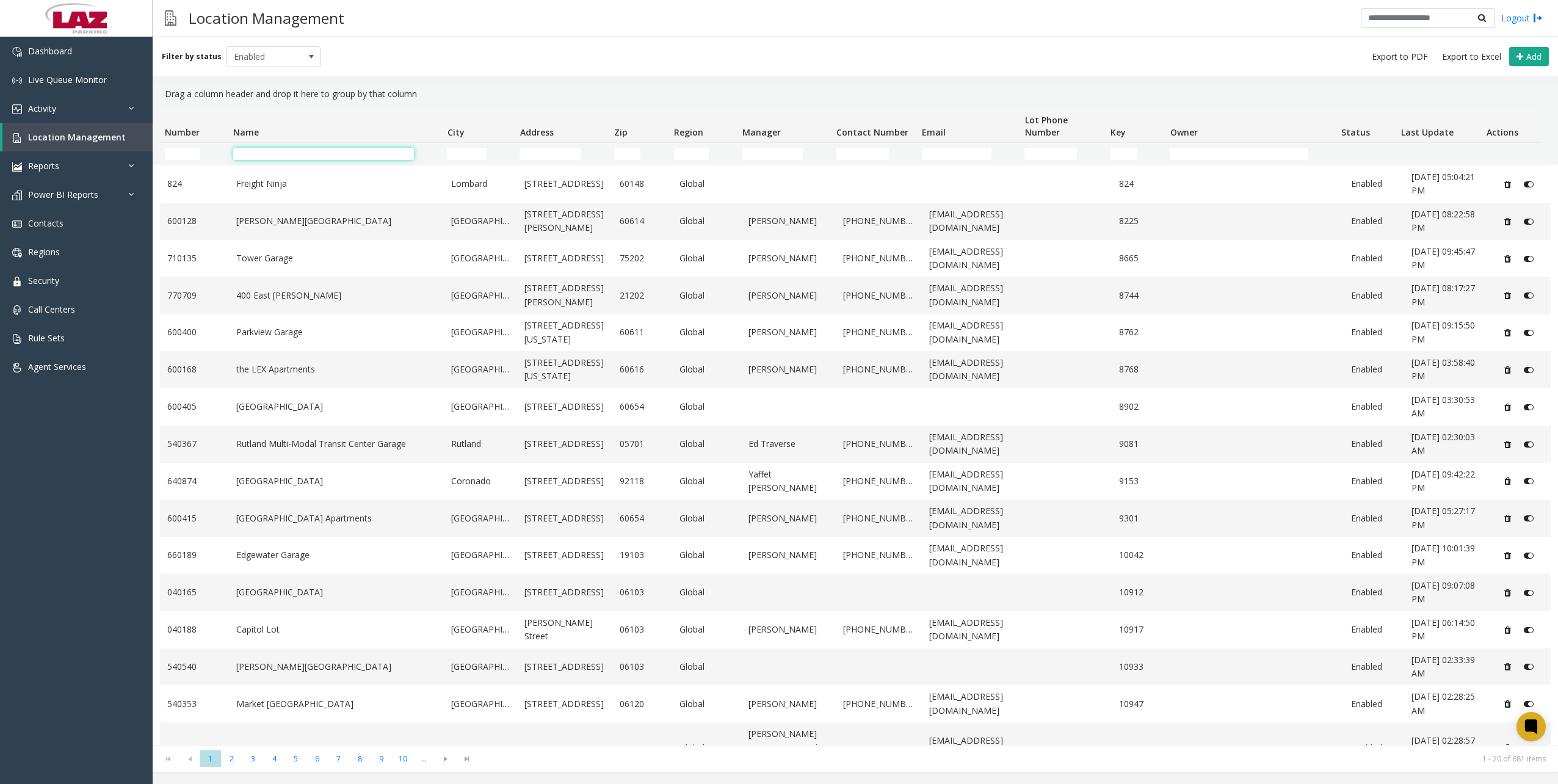
click at [301, 149] on input "Name Filter" at bounding box center [324, 154] width 181 height 12
type input "******"
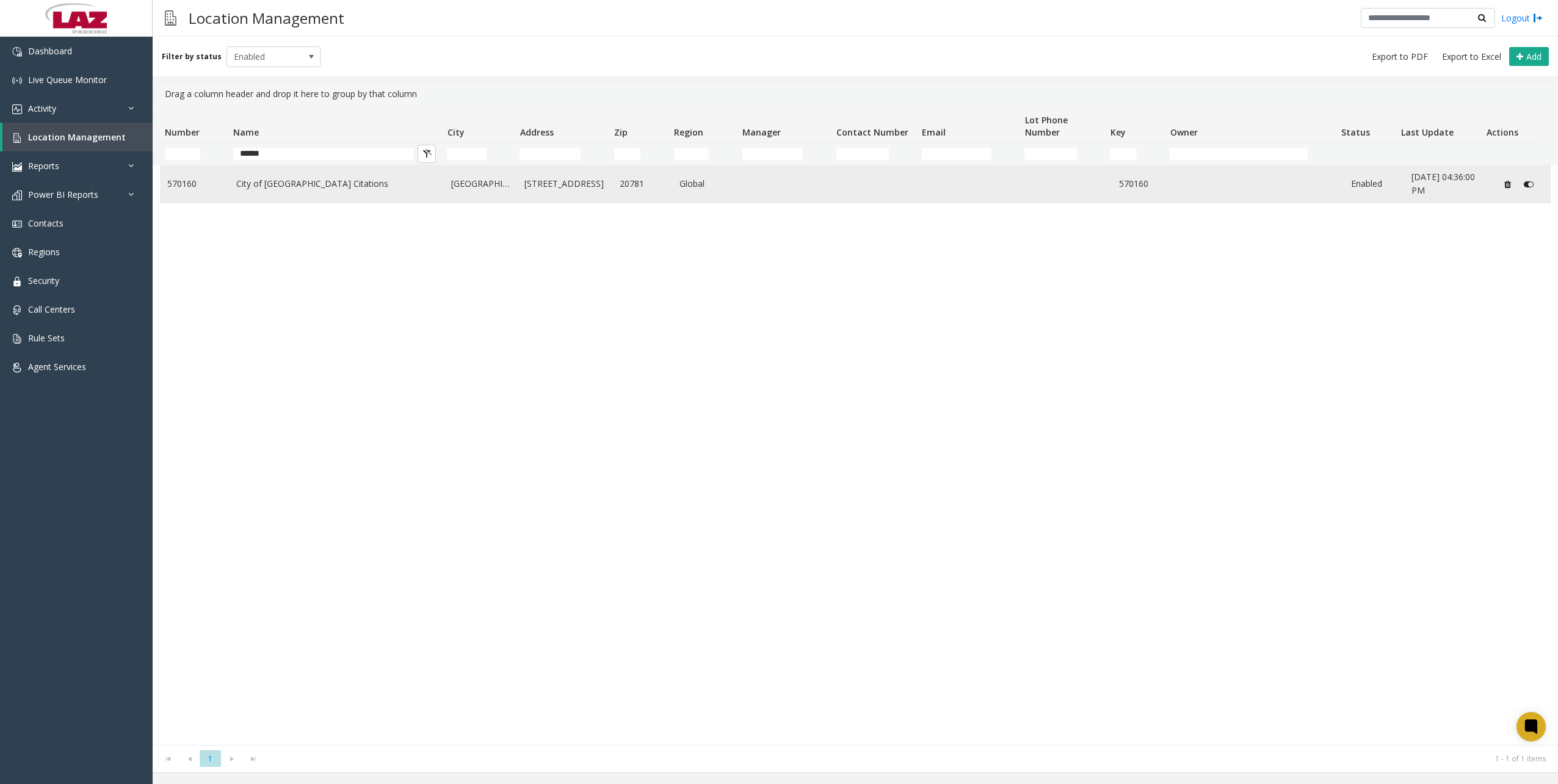
click at [232, 179] on td "City of Hyattsville Citations" at bounding box center [337, 184] width 216 height 37
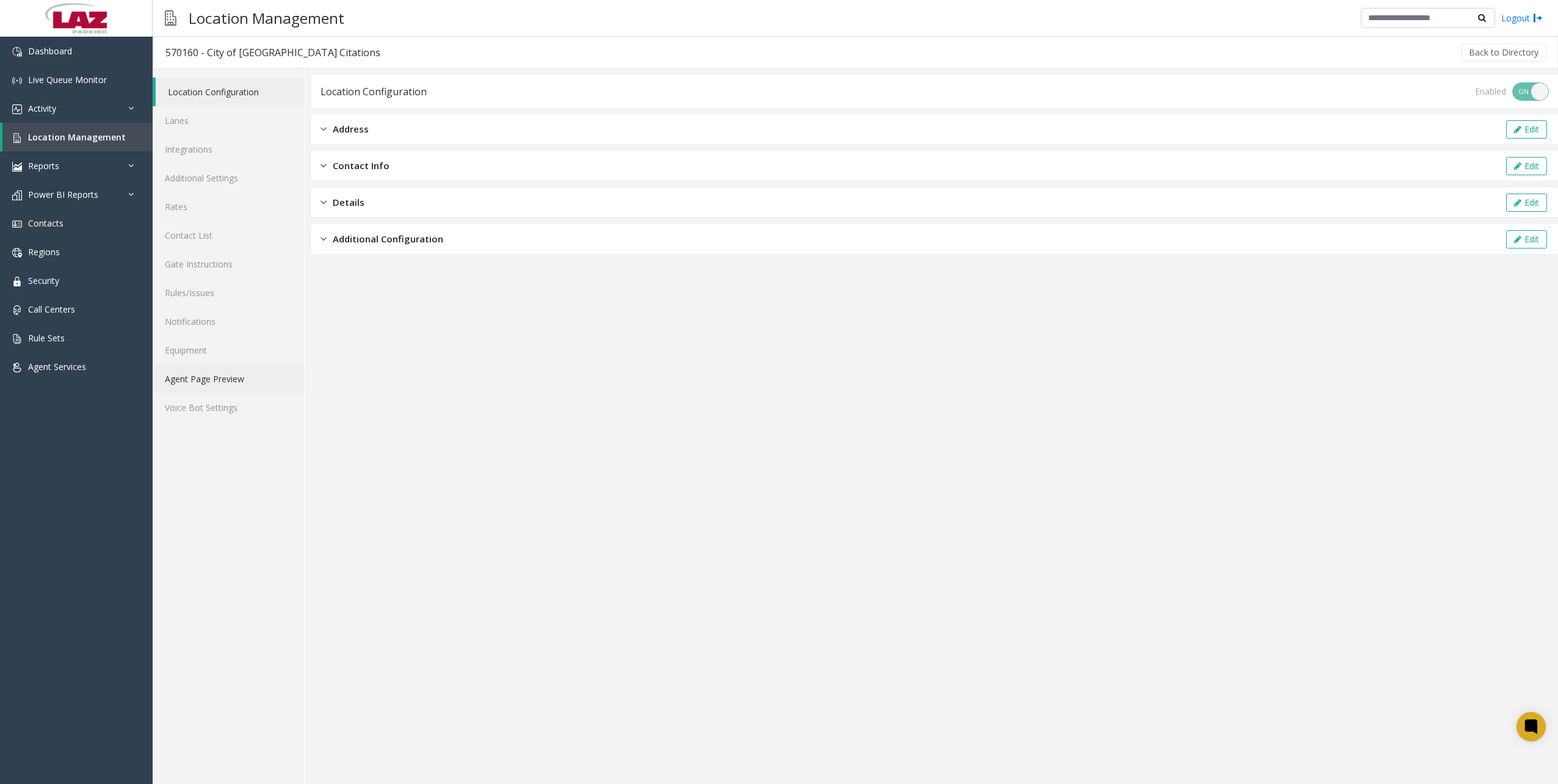
click at [240, 371] on link "Agent Page Preview" at bounding box center [229, 378] width 152 height 29
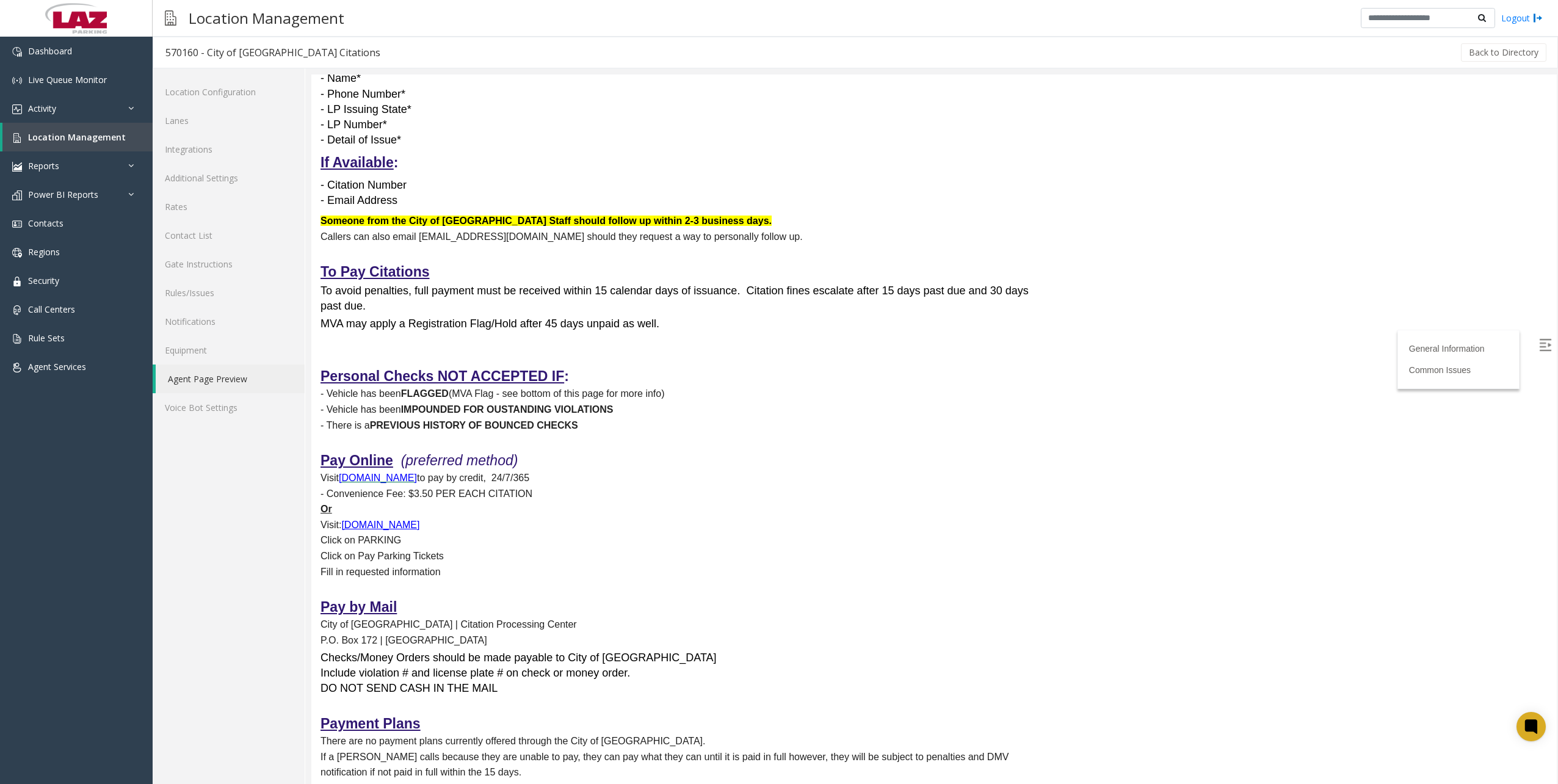
drag, startPoint x: 322, startPoint y: 196, endPoint x: 950, endPoint y: 804, distance: 874.1
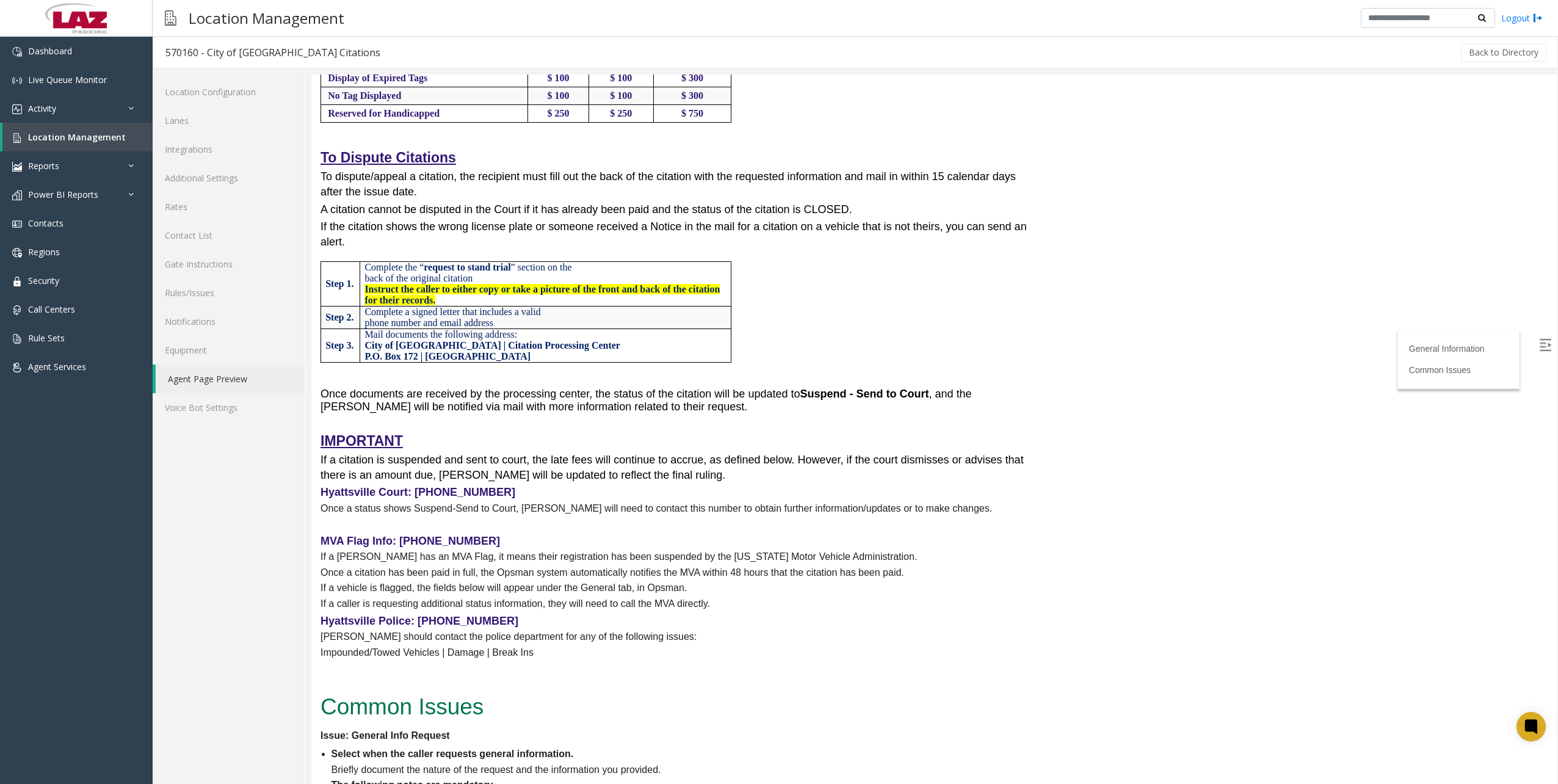
scroll to position [2048, 0]
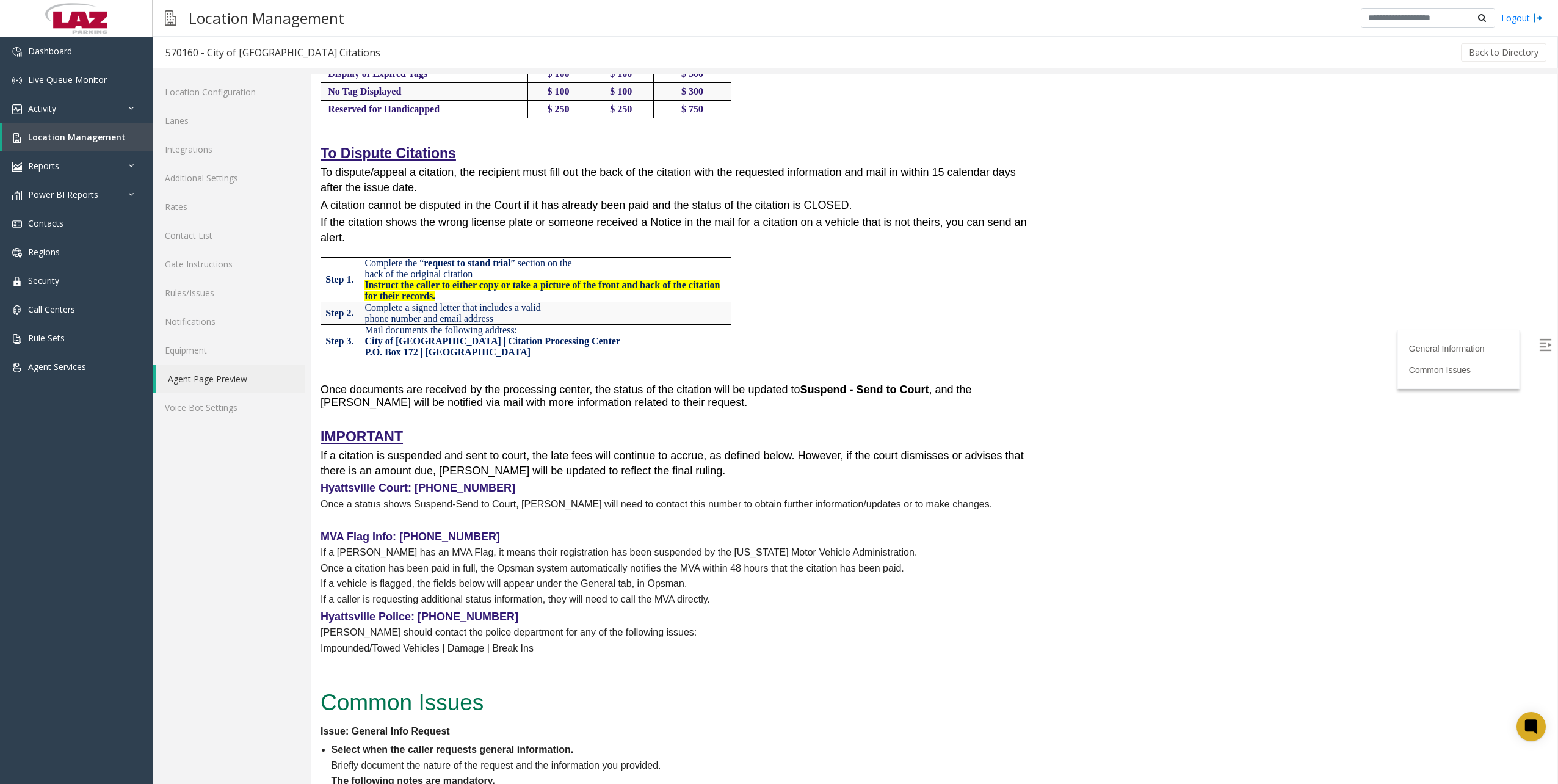
click at [886, 527] on p at bounding box center [674, 519] width 708 height 16
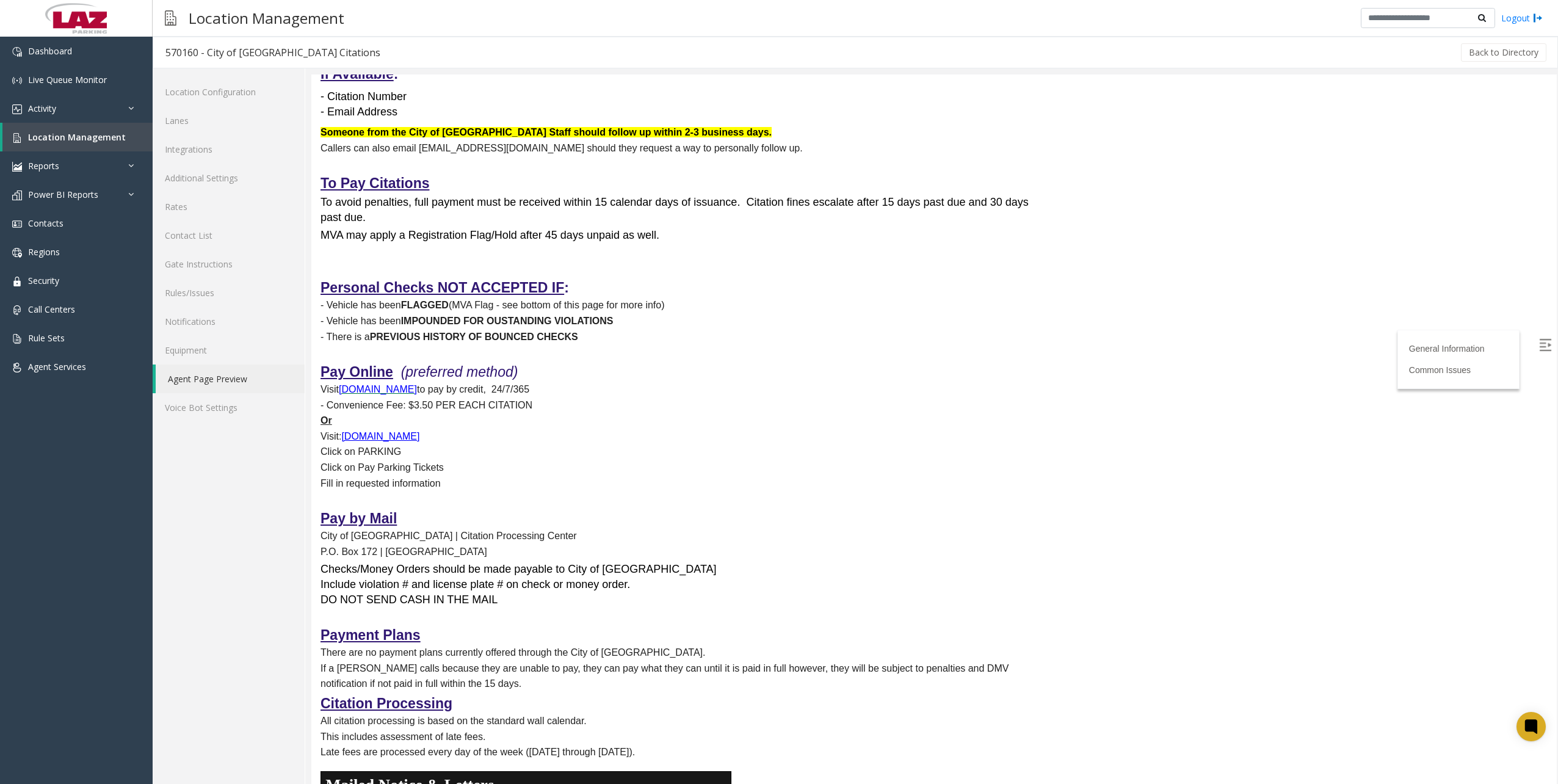
scroll to position [671, 0]
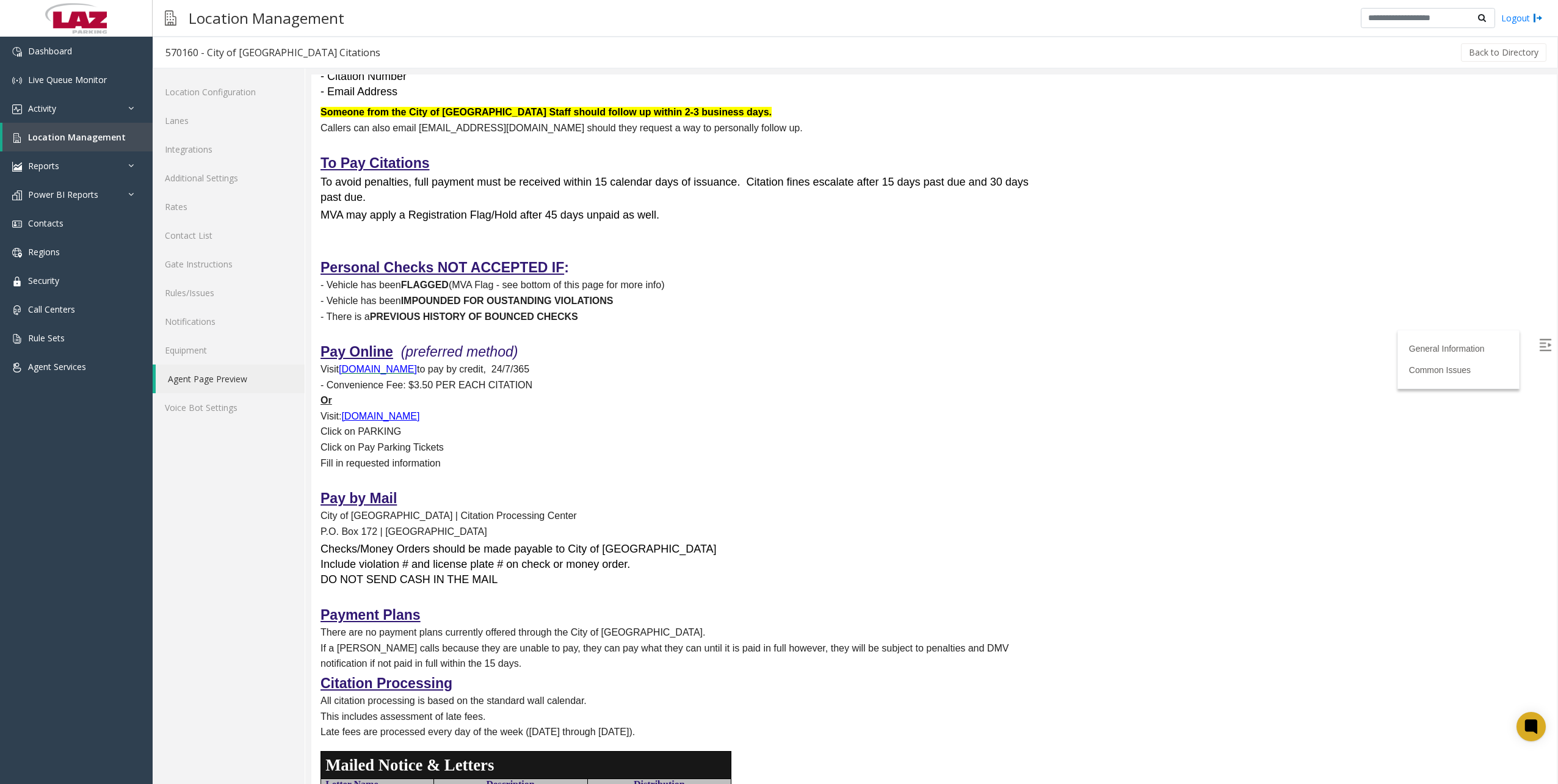
click at [662, 360] on div "General Information 4310 Gallatin St, Hyattsville, MD 20781 City Office and Enf…" at bounding box center [674, 754] width 726 height 2613
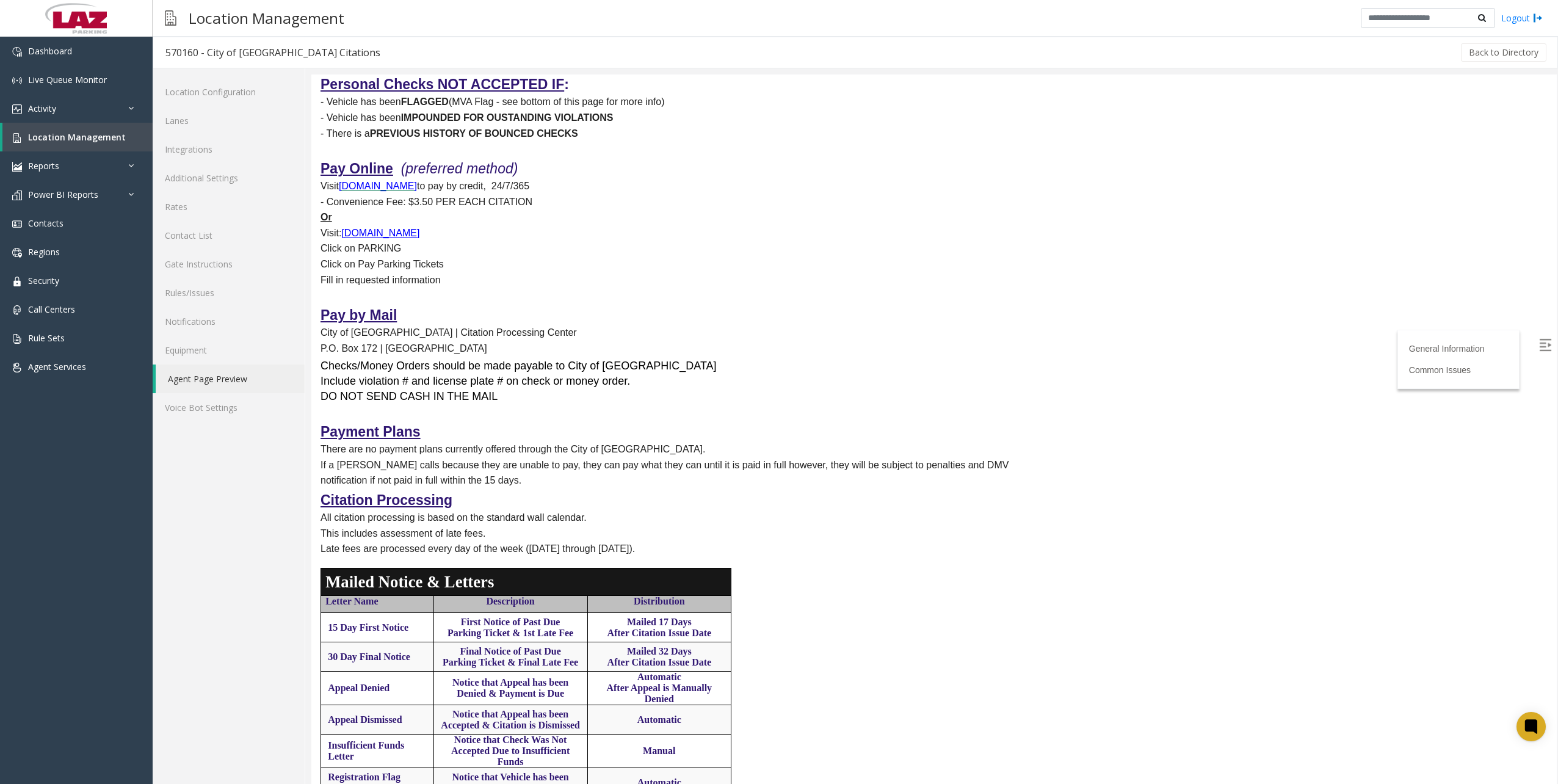
scroll to position [915, 0]
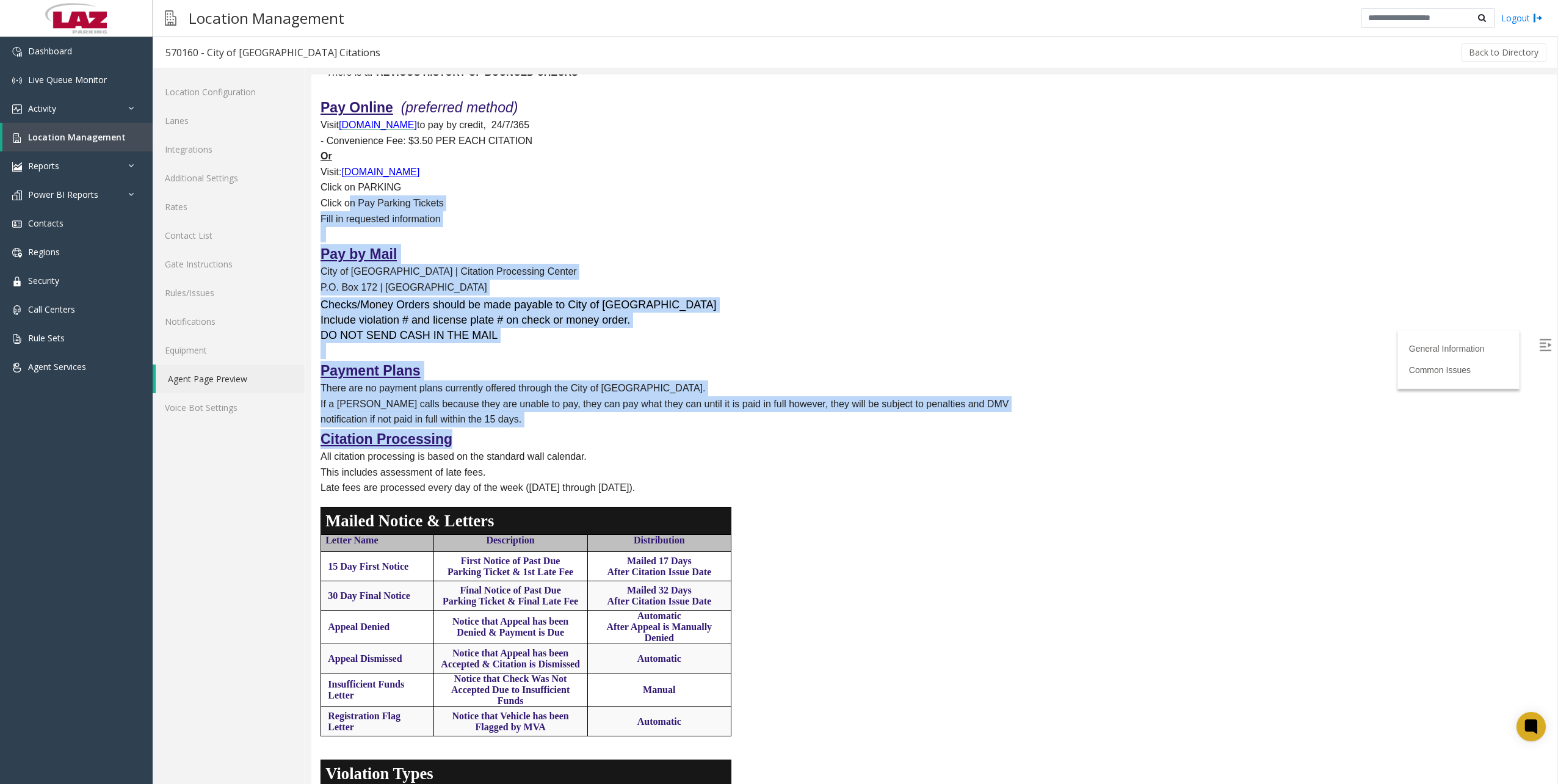
drag, startPoint x: 622, startPoint y: 431, endPoint x: 346, endPoint y: 215, distance: 350.5
click at [346, 215] on div "General Information 4310 Gallatin St, Hyattsville, MD 20781 City Office and Enf…" at bounding box center [674, 510] width 726 height 2613
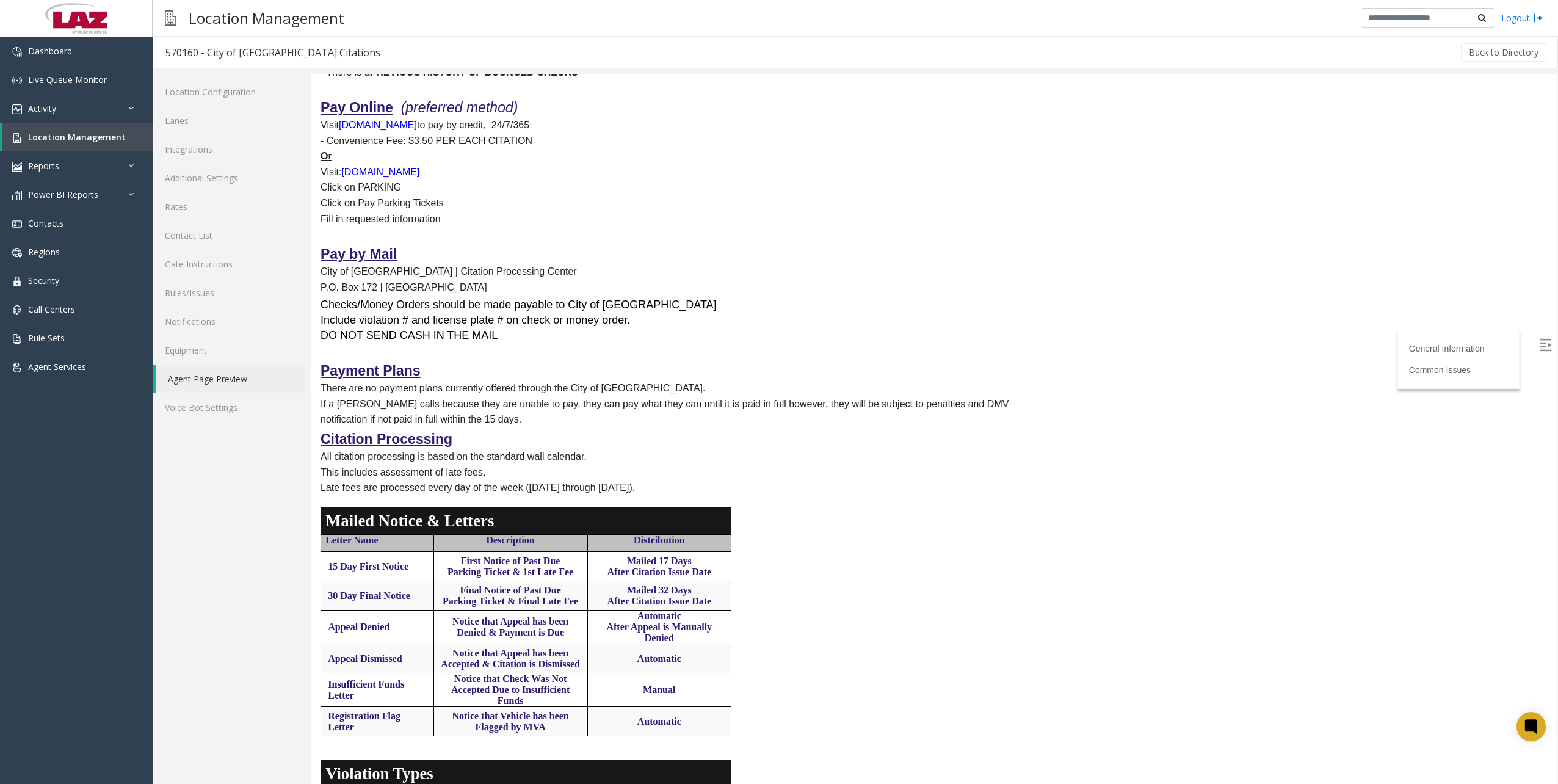
click at [895, 485] on p "Late fees are processed every day of the week ([DATE] through [DATE])." at bounding box center [674, 487] width 708 height 16
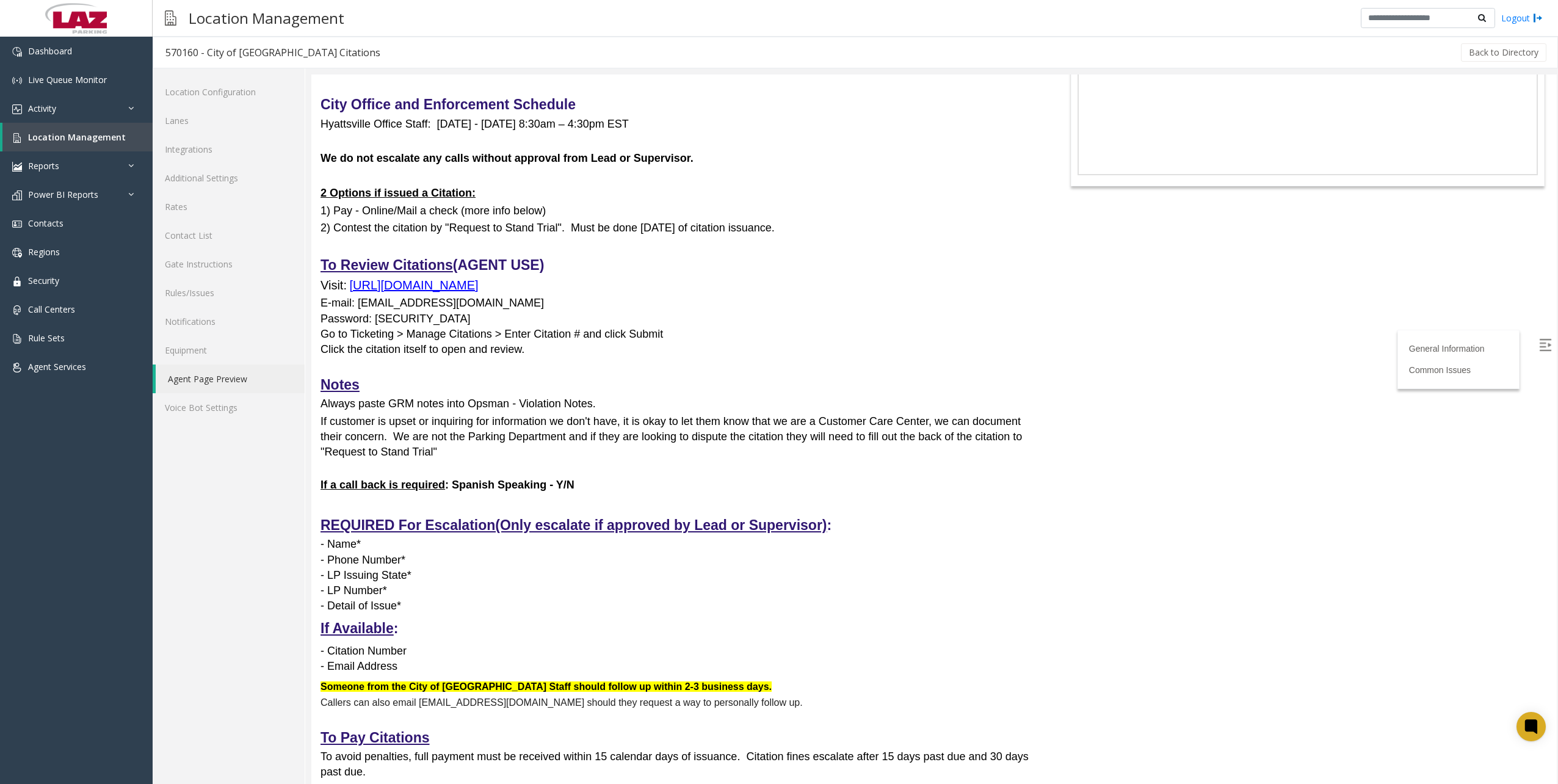
scroll to position [0, 0]
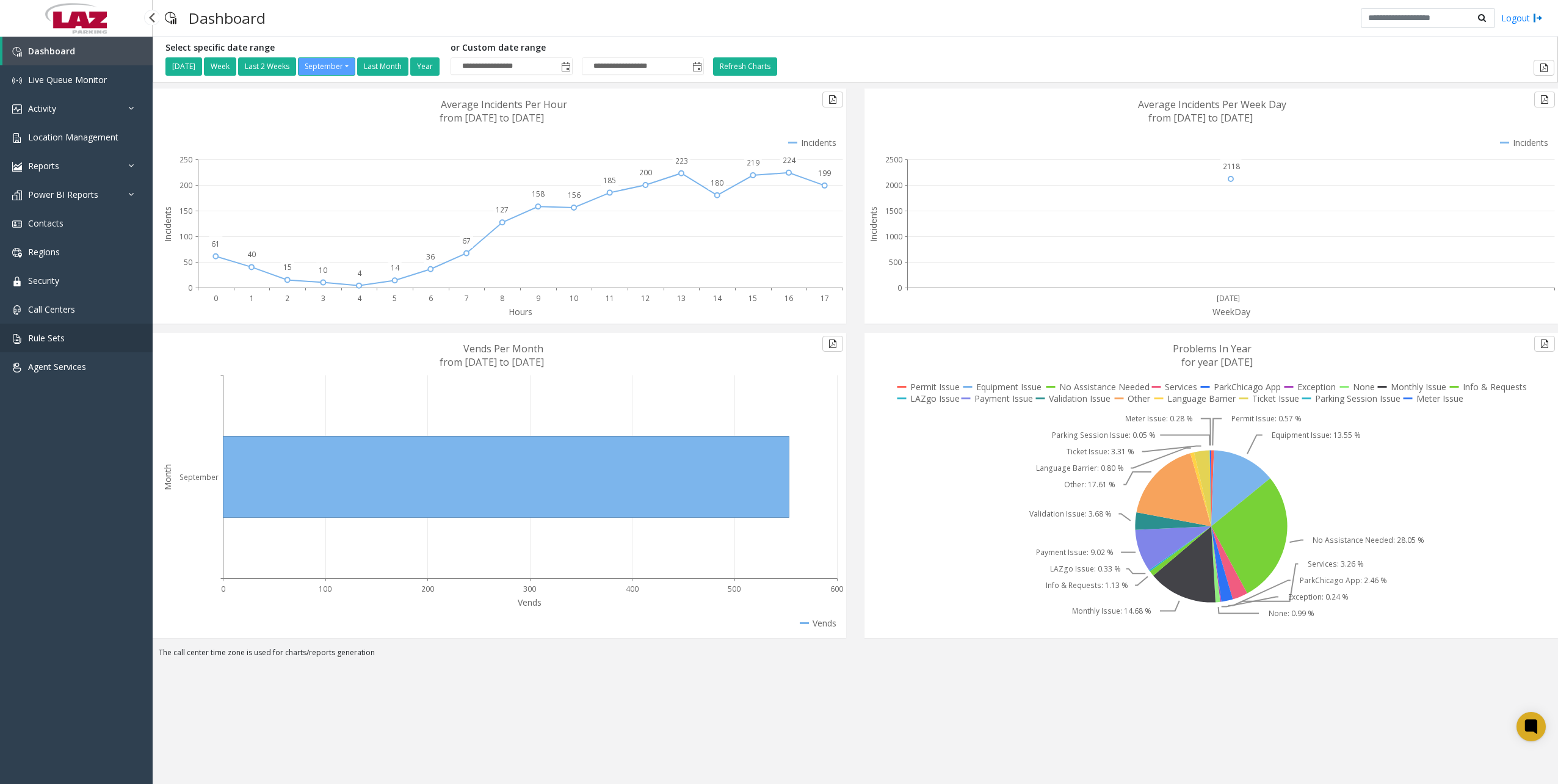
click at [103, 331] on link "Rule Sets" at bounding box center [76, 337] width 153 height 29
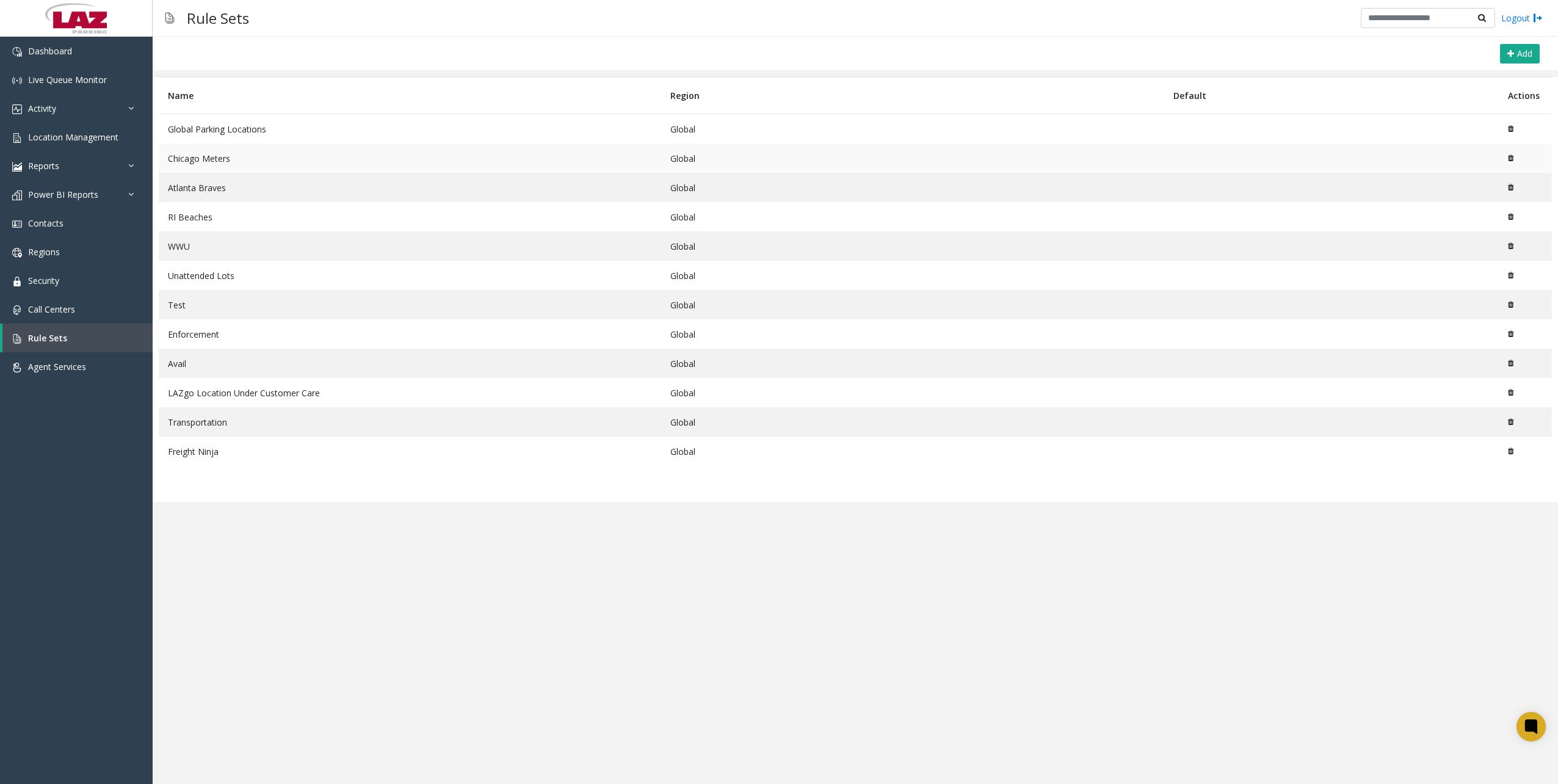
click at [188, 161] on td "Chicago Meters" at bounding box center [410, 158] width 502 height 29
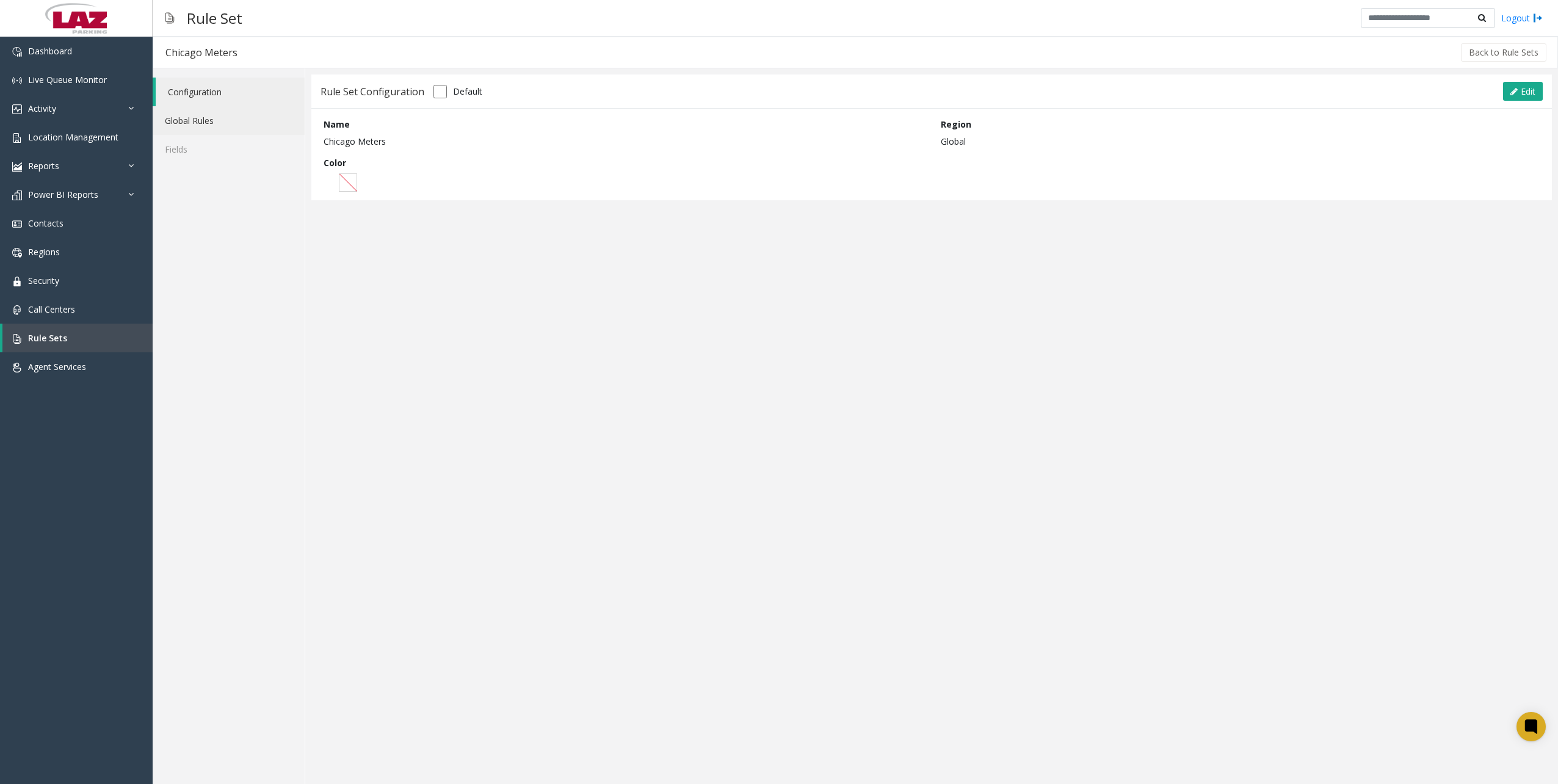
click at [223, 122] on link "Global Rules" at bounding box center [229, 120] width 152 height 29
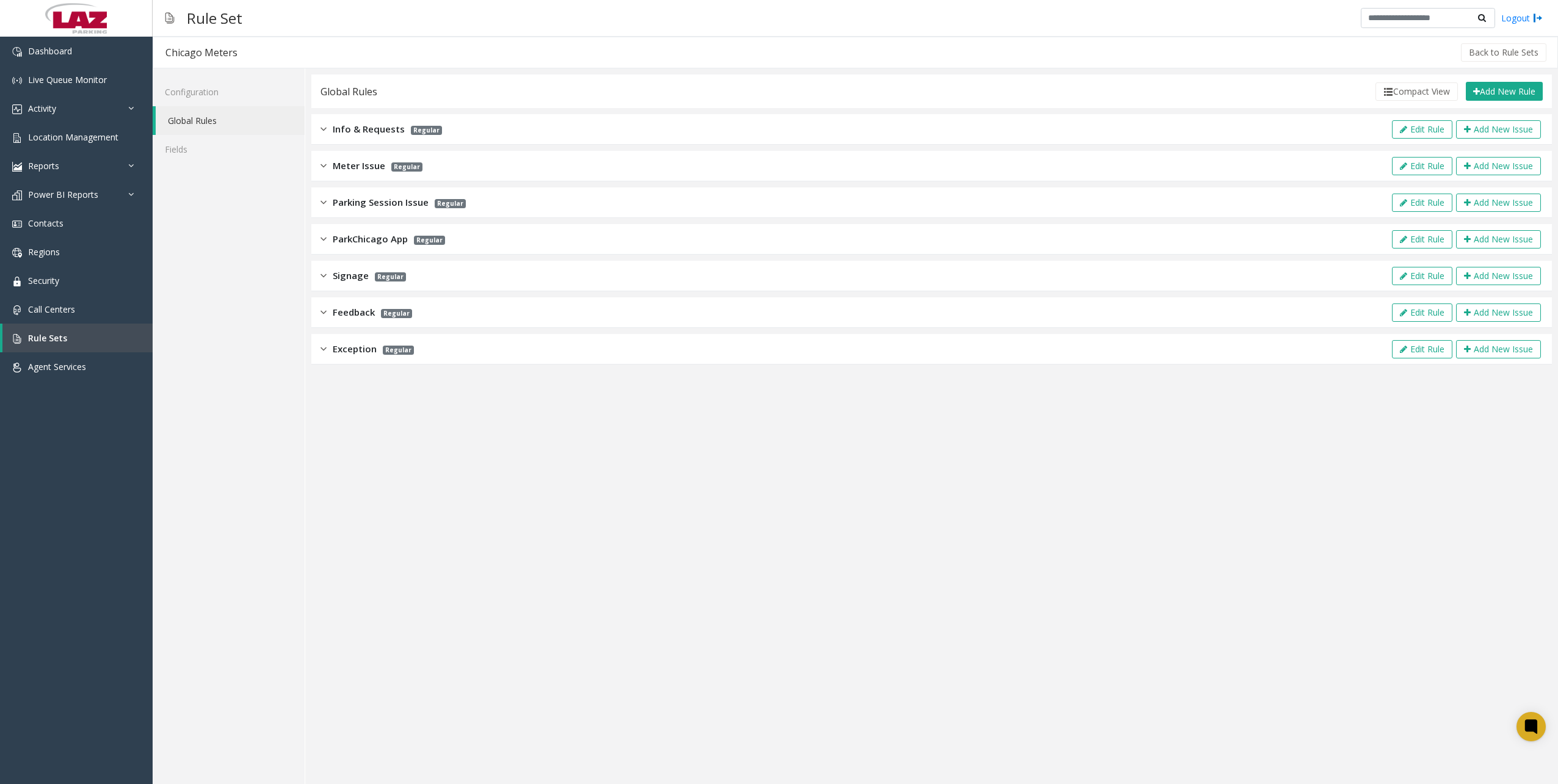
click at [346, 357] on div "Exception Regular Edit Rule Add New Issue" at bounding box center [931, 349] width 1240 height 30
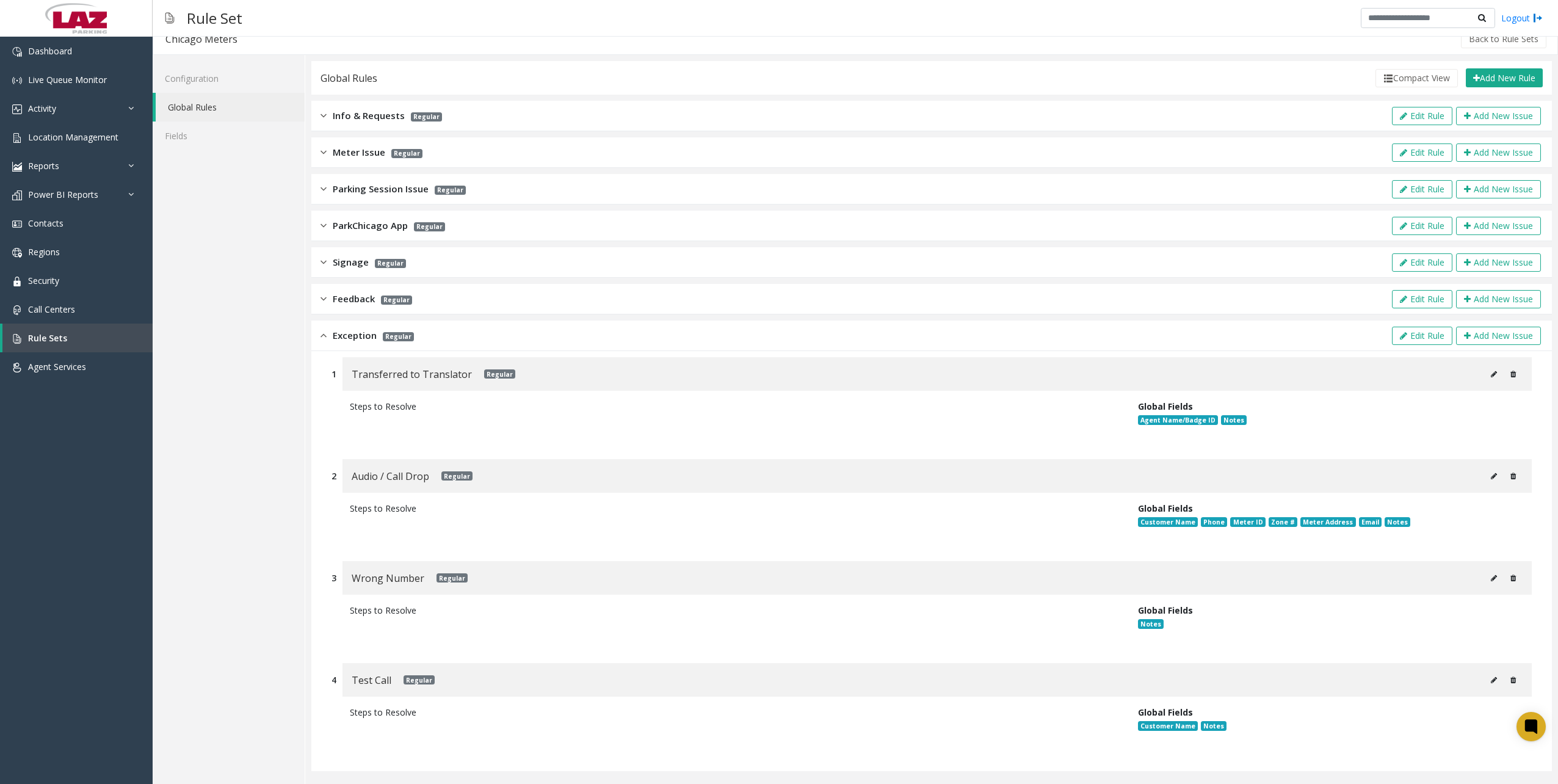
scroll to position [22, 0]
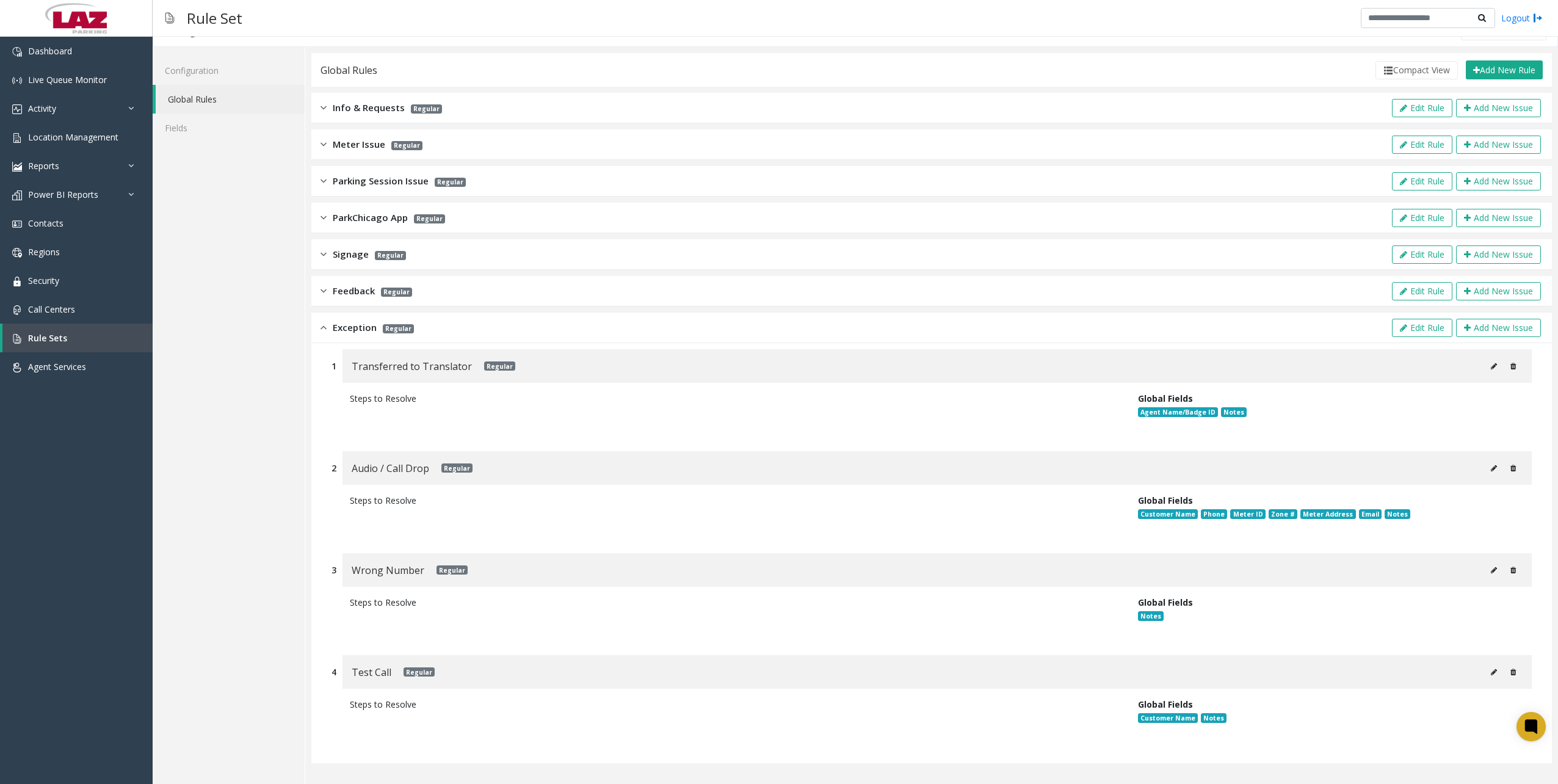
click at [336, 288] on span "Feedback" at bounding box center [353, 291] width 42 height 14
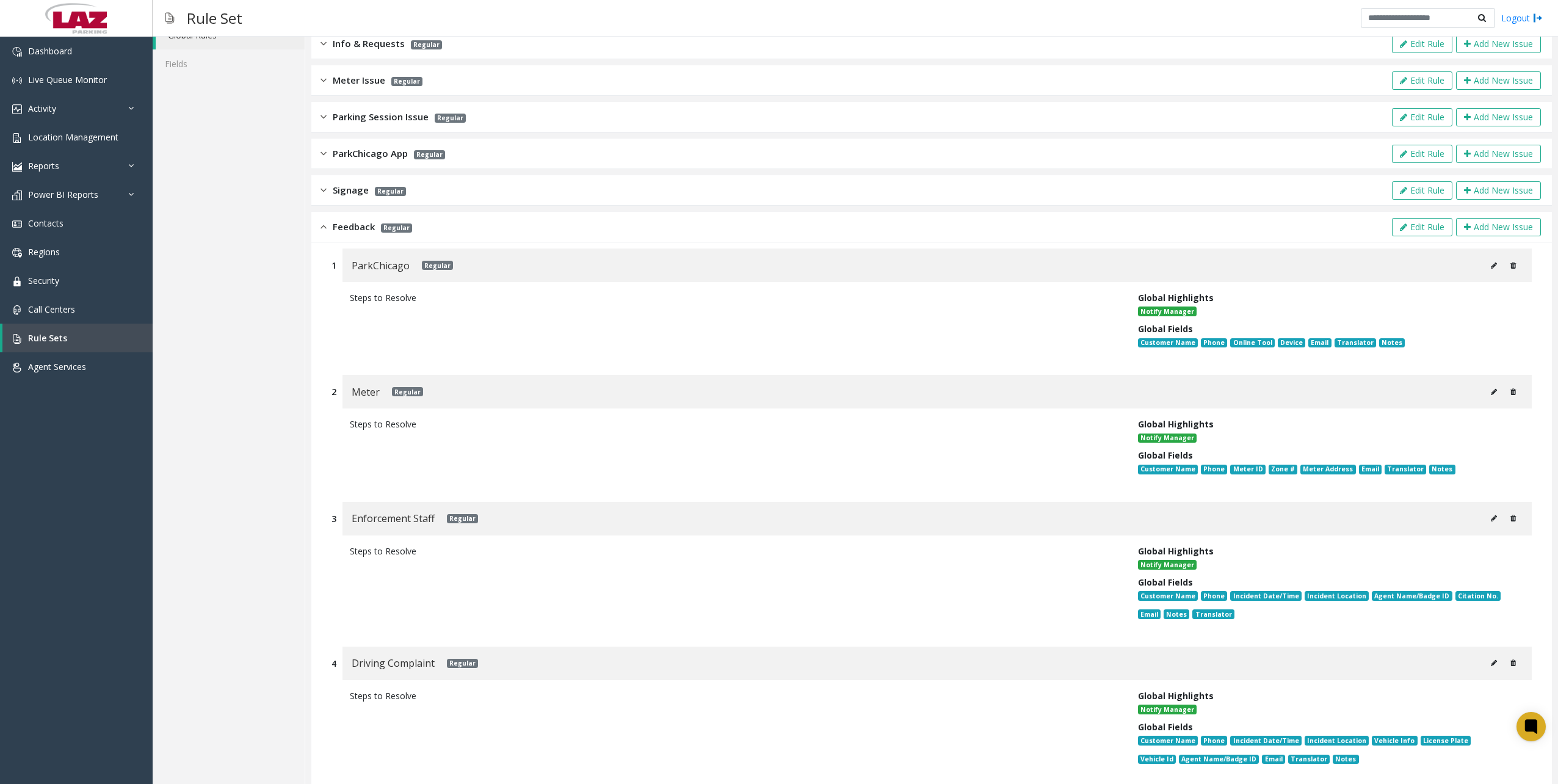
scroll to position [0, 0]
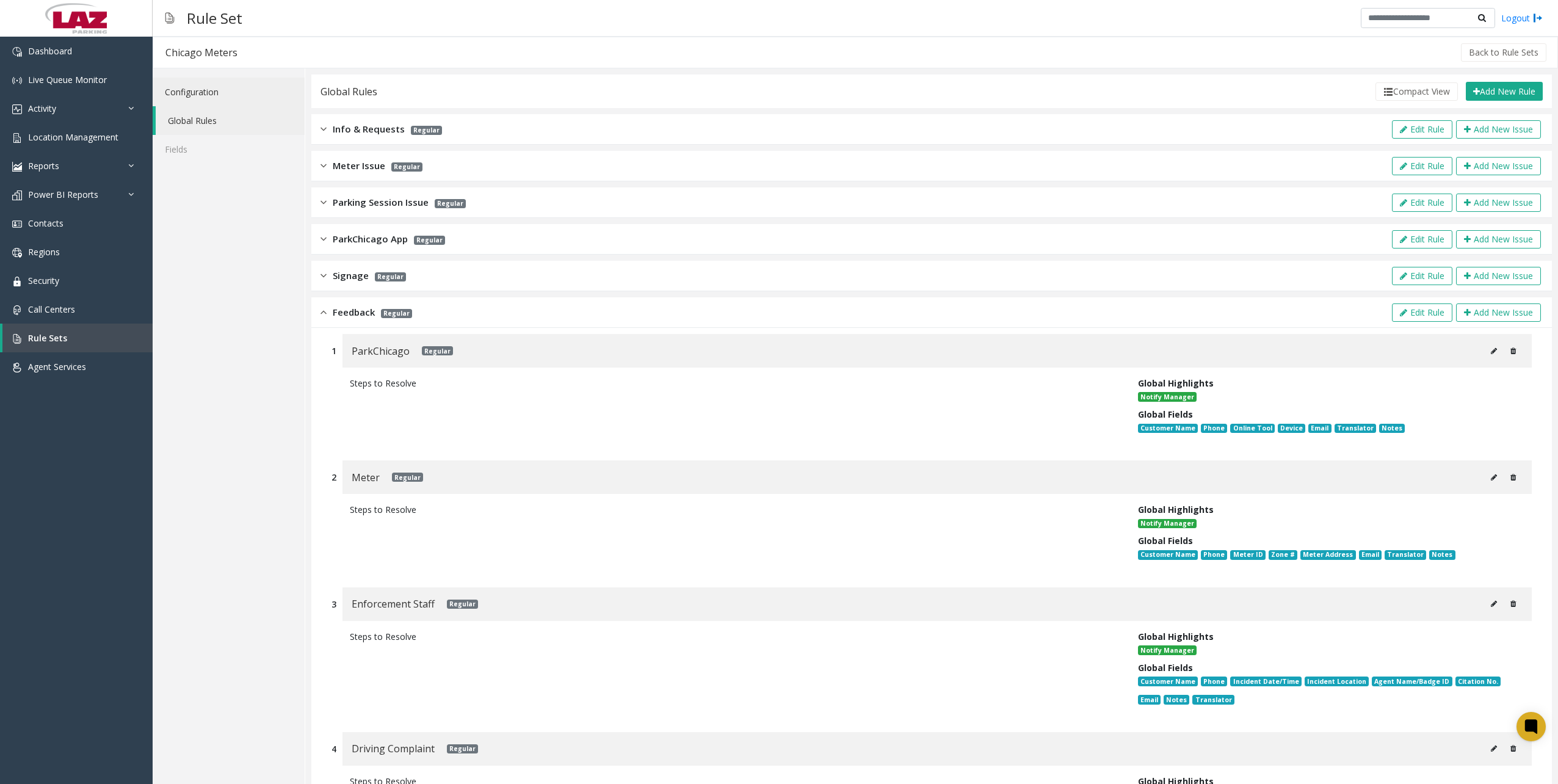
click at [289, 94] on link "Configuration" at bounding box center [229, 91] width 152 height 29
